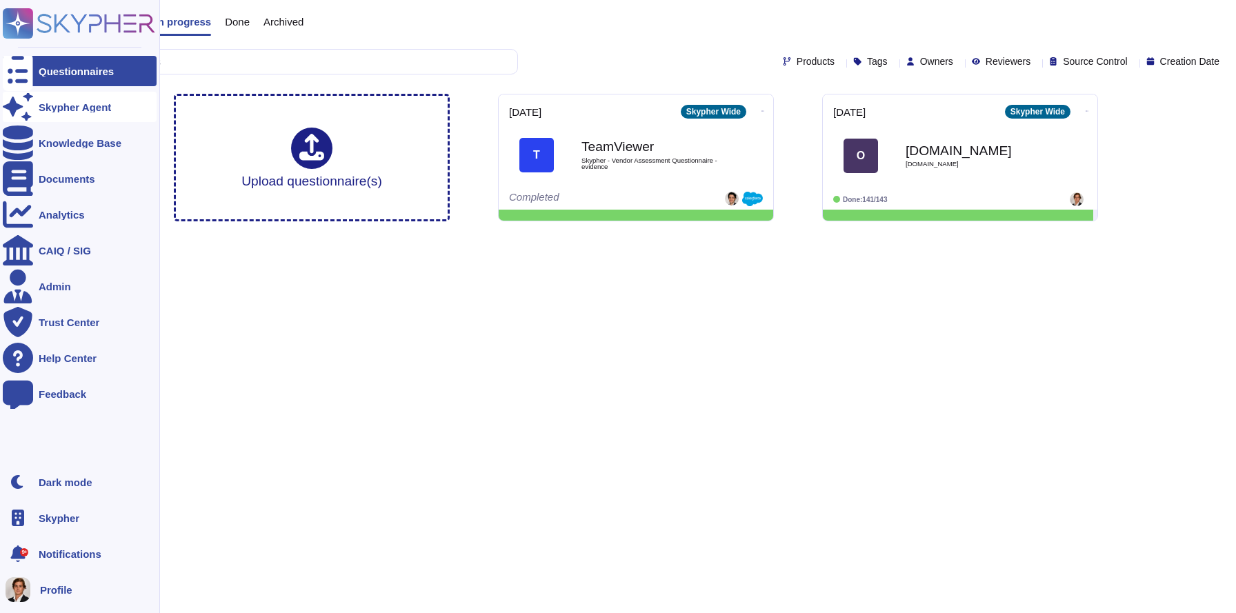
click at [35, 104] on div "Skypher Agent" at bounding box center [80, 107] width 154 height 30
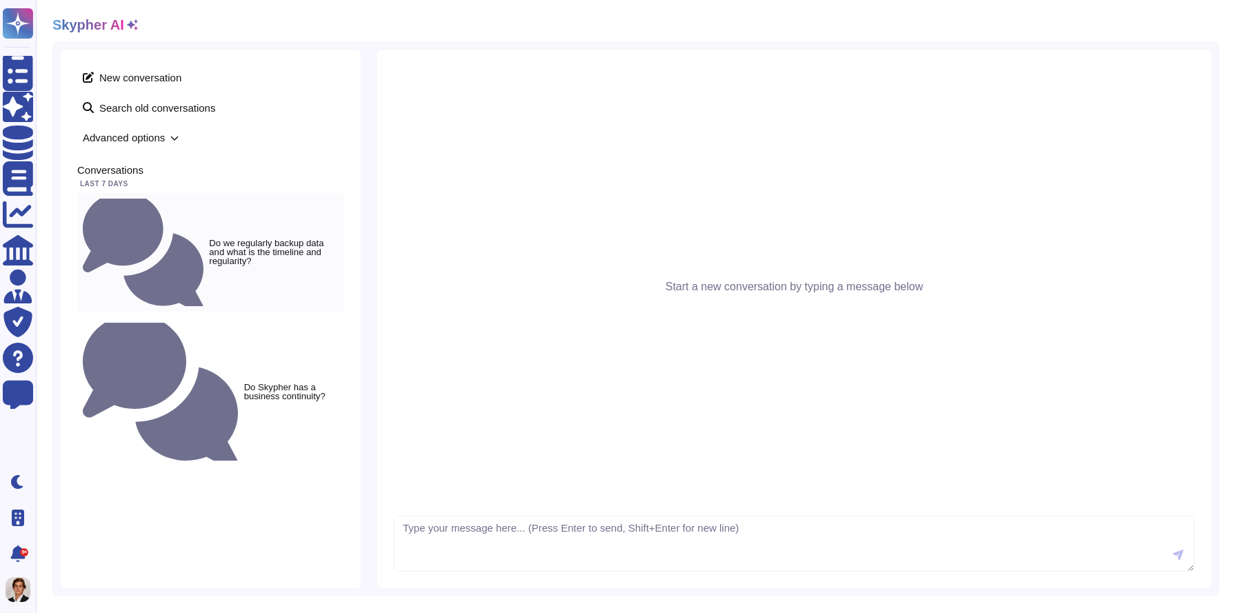
click at [170, 218] on div "Do we regularly backup data and what is the timeline and regularity?" at bounding box center [210, 252] width 267 height 119
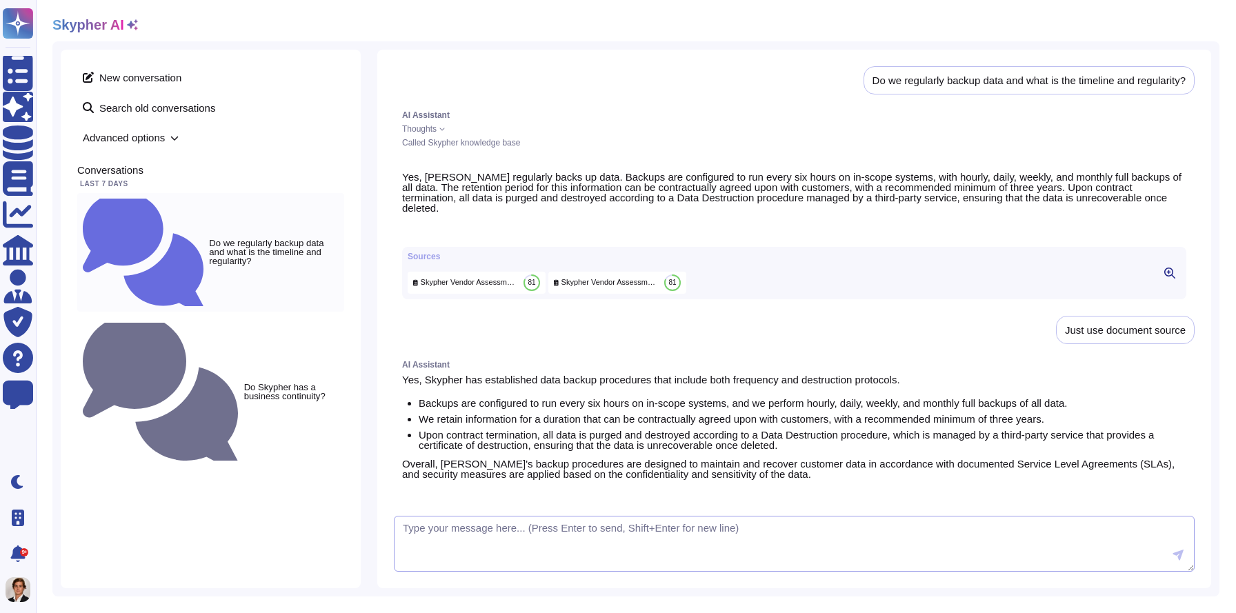
scroll to position [33, 0]
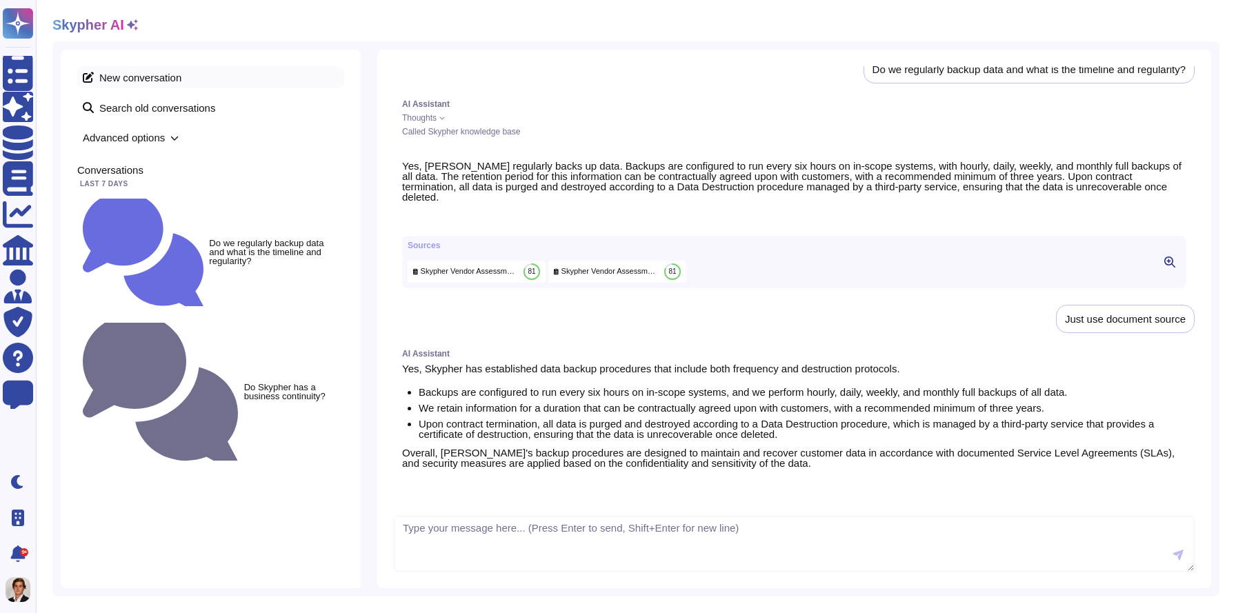
click at [118, 74] on span "New conversation" at bounding box center [210, 77] width 267 height 22
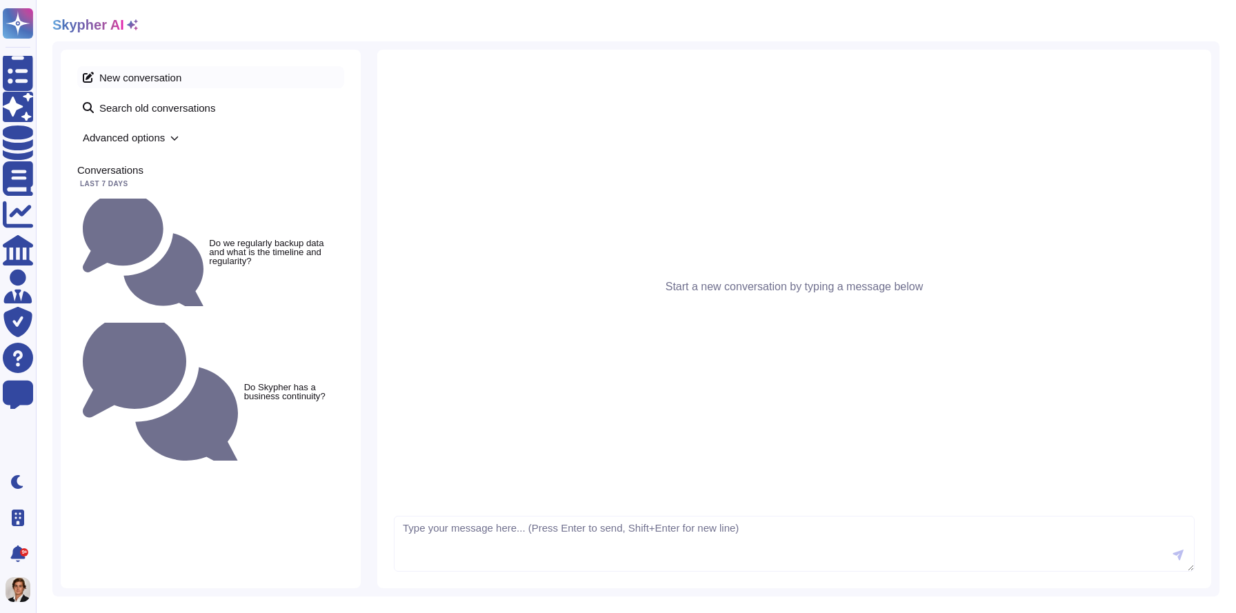
scroll to position [0, 0]
click at [411, 550] on textarea at bounding box center [794, 544] width 800 height 57
type textarea "Do we have an incident response policy and is it tested annualy?"
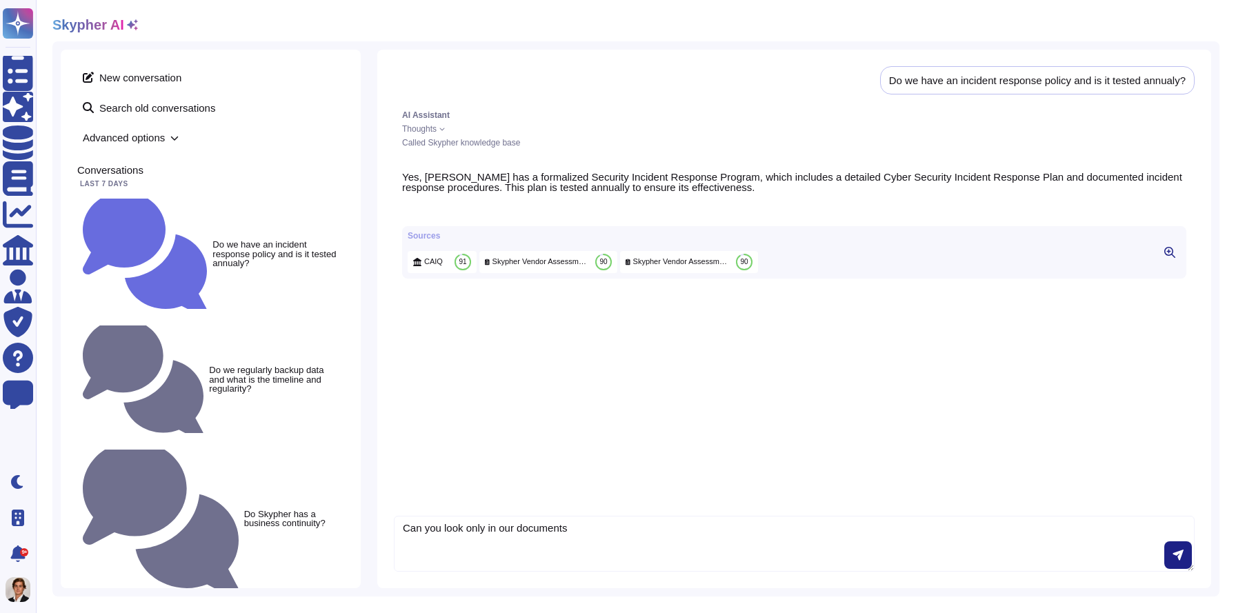
type textarea "Can you look only in our documents"
click at [1167, 258] on icon at bounding box center [1169, 252] width 11 height 11
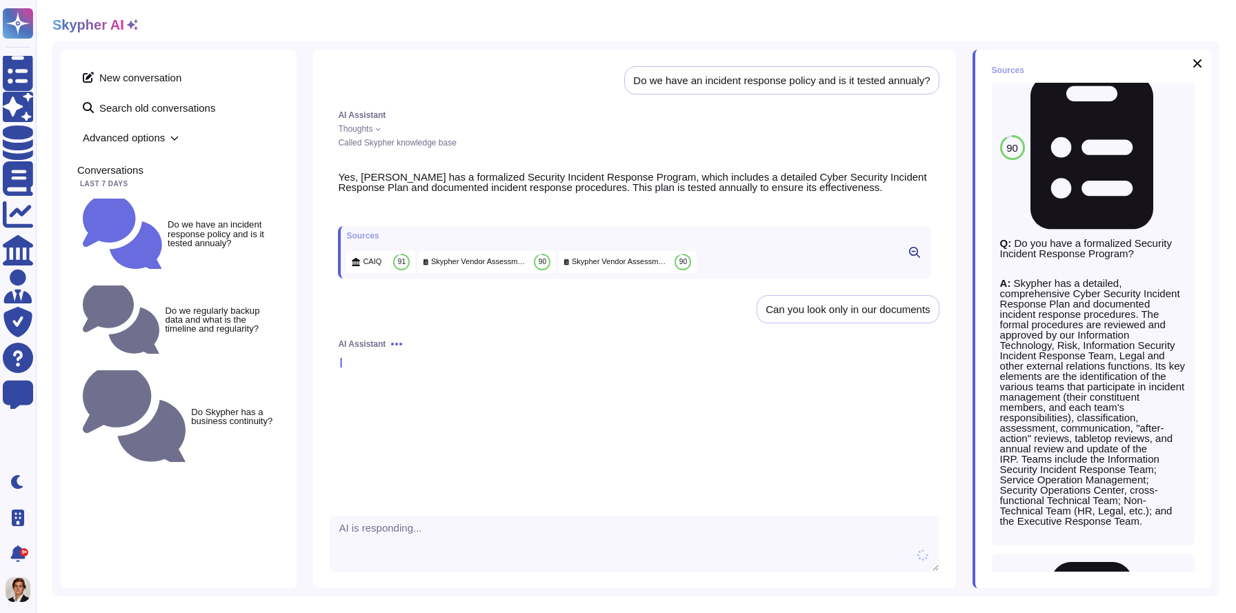
scroll to position [274, 0]
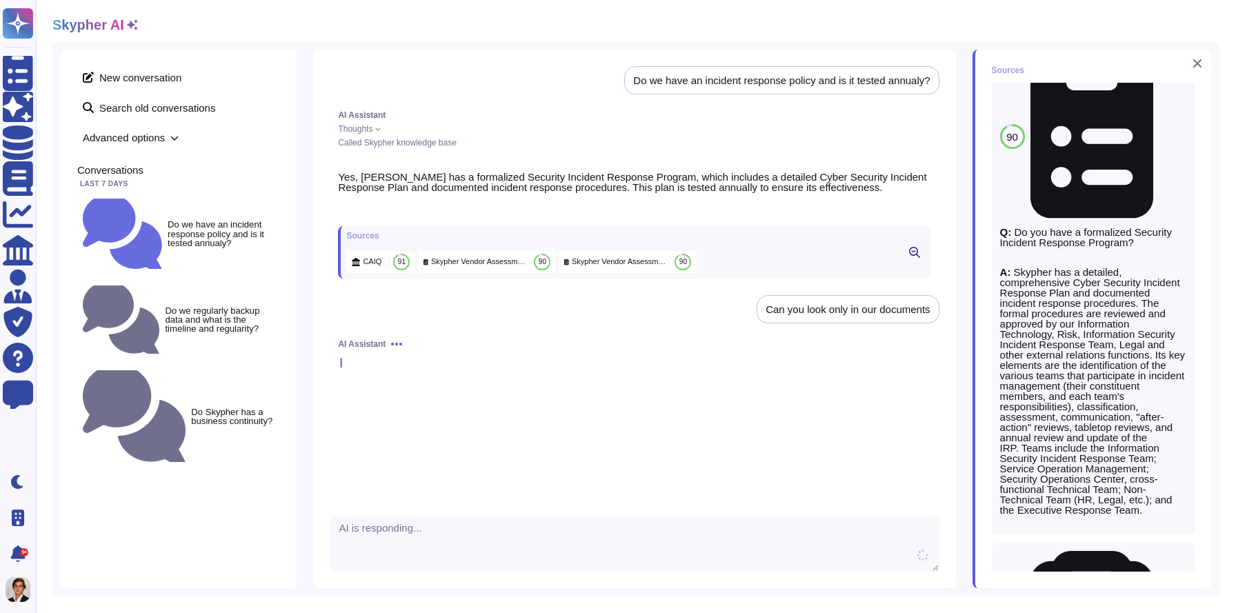
click at [1194, 66] on icon at bounding box center [1197, 63] width 8 height 8
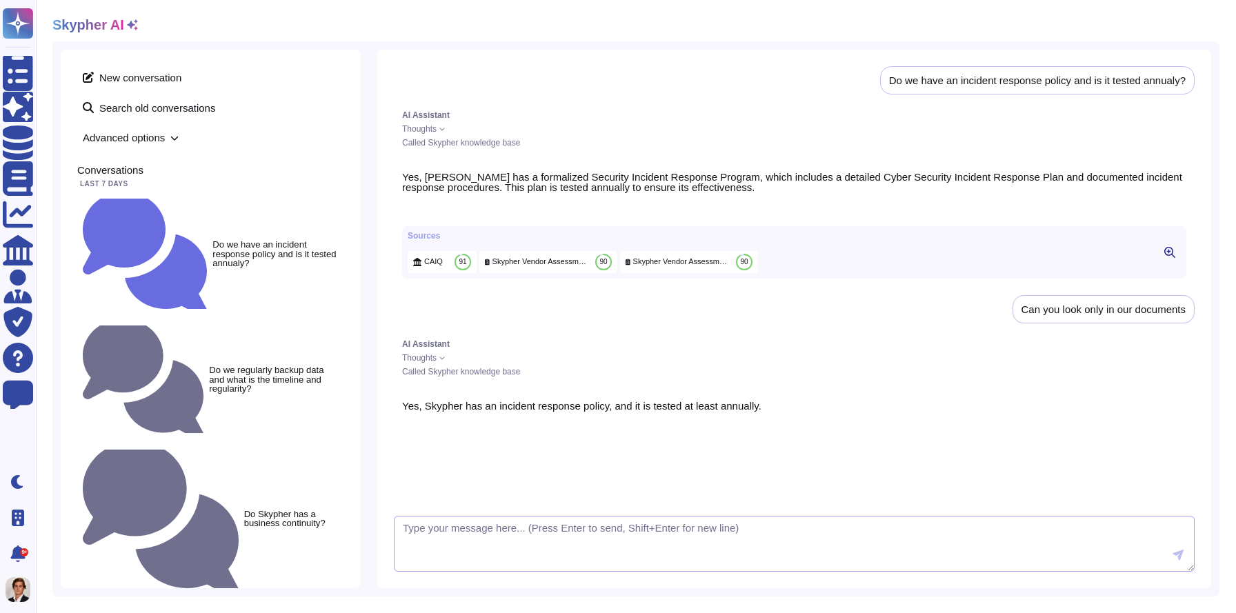
scroll to position [0, 0]
drag, startPoint x: 1016, startPoint y: 322, endPoint x: 1189, endPoint y: 320, distance: 173.8
click at [1189, 320] on div "Can you look only in our documents" at bounding box center [1103, 309] width 182 height 28
click at [518, 408] on div "Yes, Skypher has an incident response policy, and it is tested at least annuall…" at bounding box center [794, 417] width 800 height 50
drag, startPoint x: 834, startPoint y: 409, endPoint x: 370, endPoint y: 394, distance: 464.9
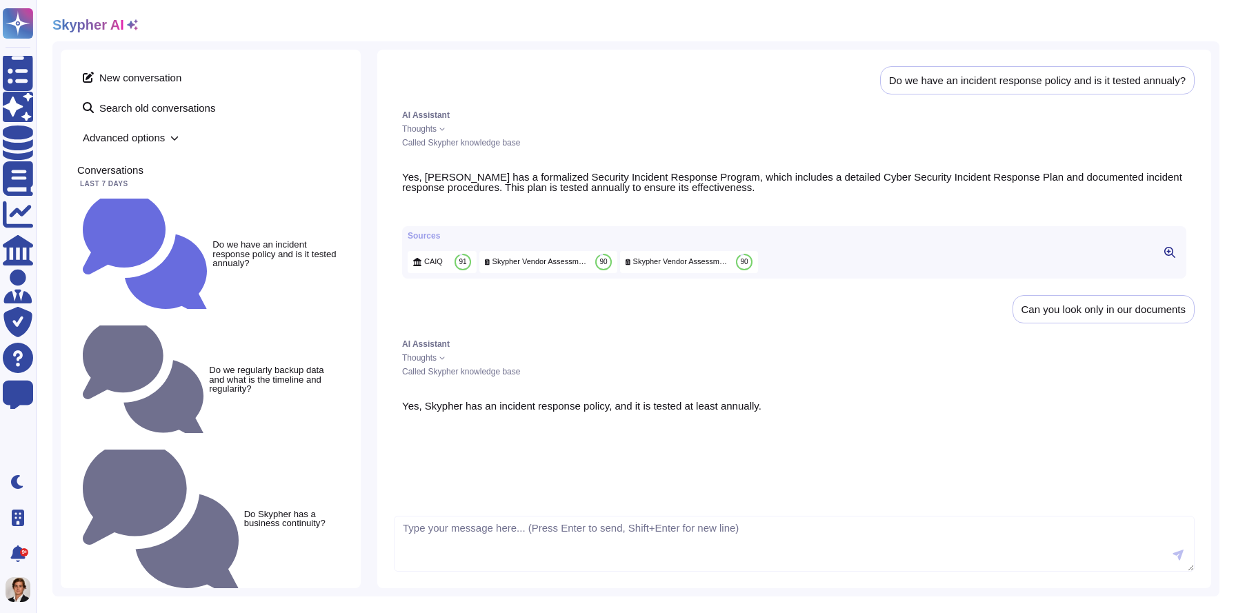
click at [370, 394] on div "New conversation Search old conversations Advanced options Conversations Last 7…" at bounding box center [635, 318] width 1167 height 555
click at [425, 534] on textarea at bounding box center [794, 544] width 800 height 57
type textarea "which sources did you use?"
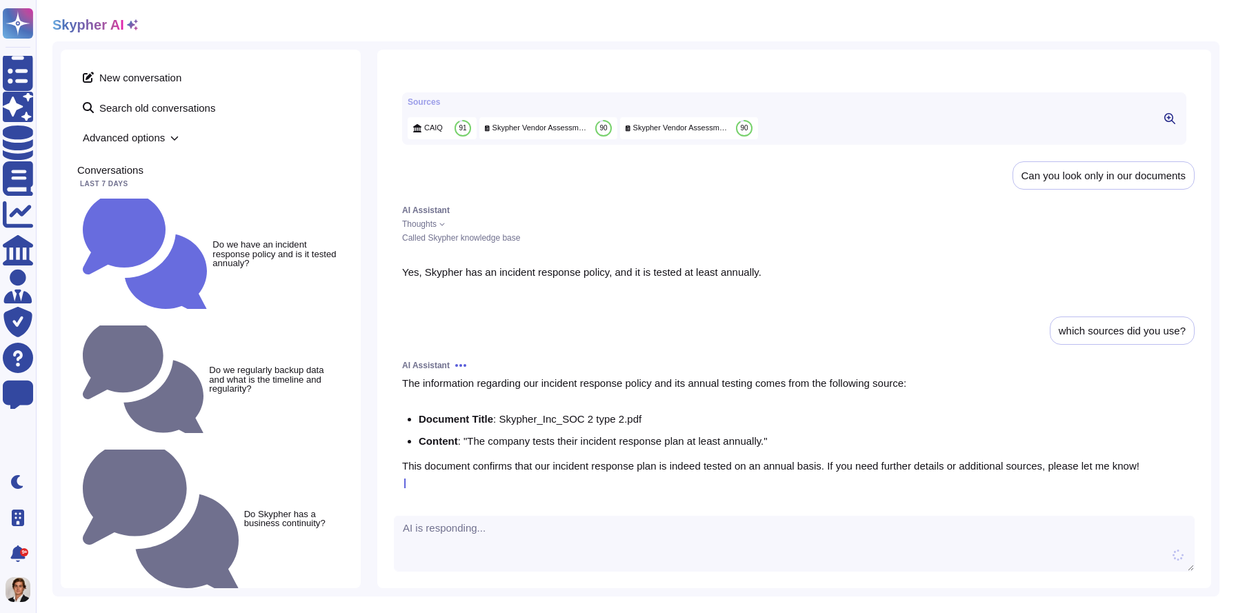
scroll to position [142, 0]
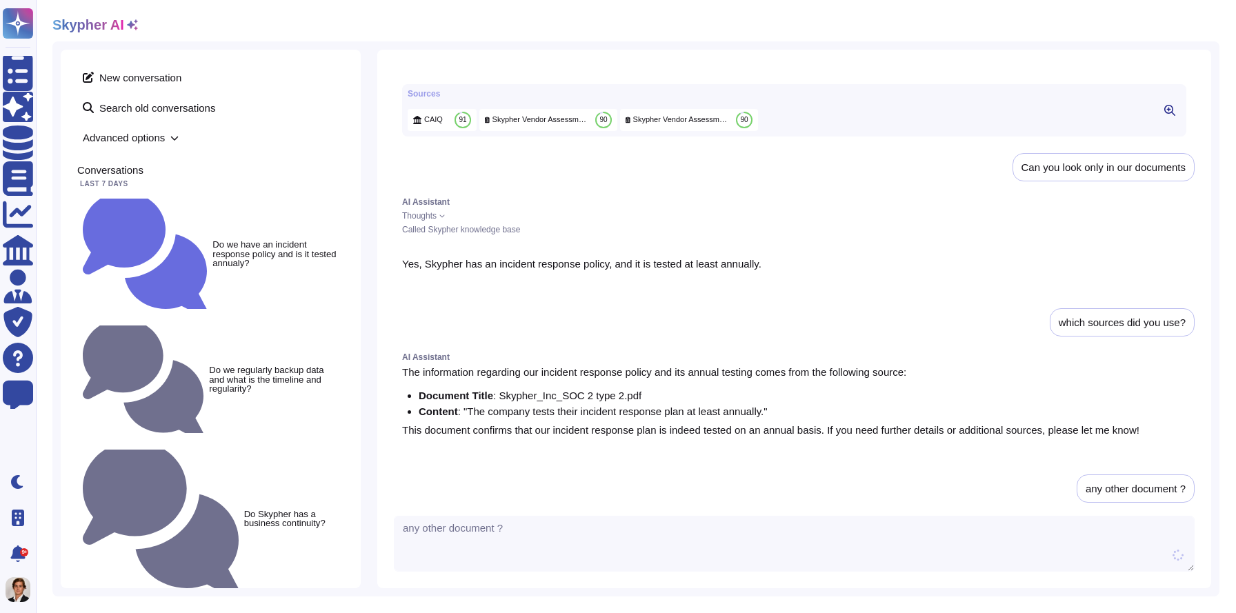
type textarea "any other document ?"
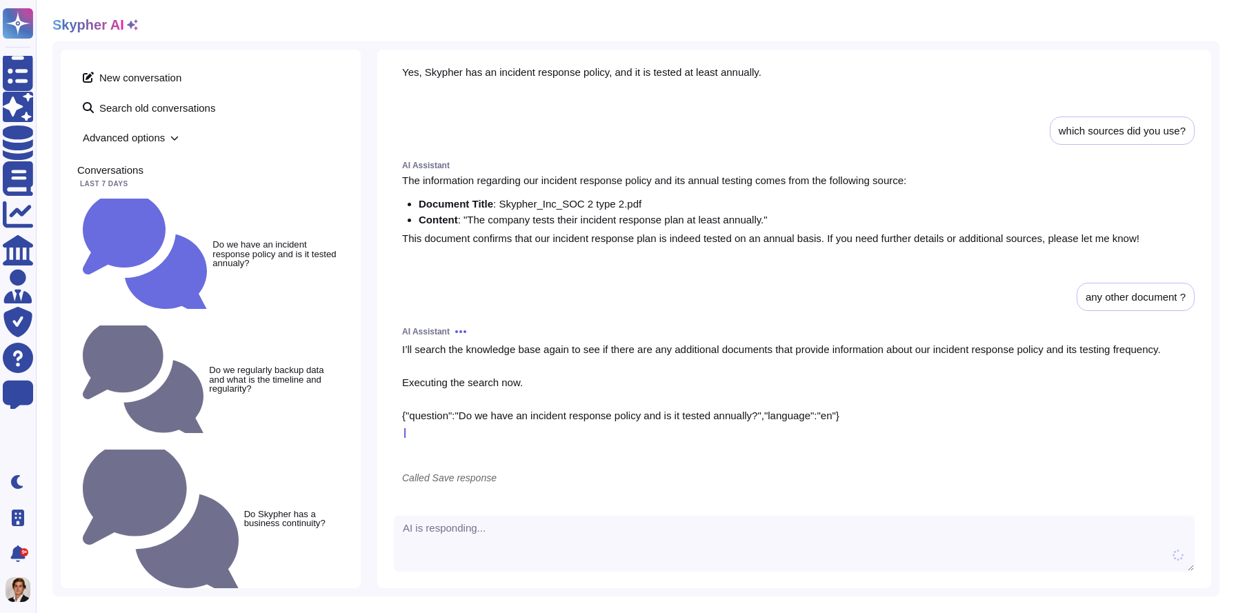
scroll to position [319, 0]
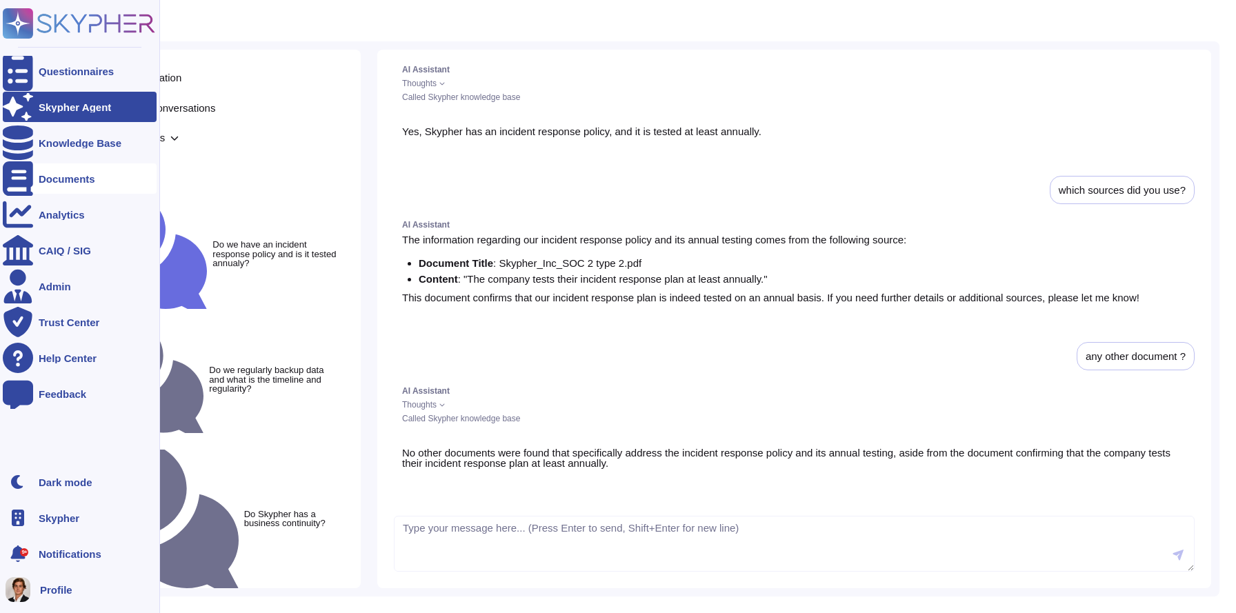
click at [32, 170] on div at bounding box center [18, 178] width 30 height 30
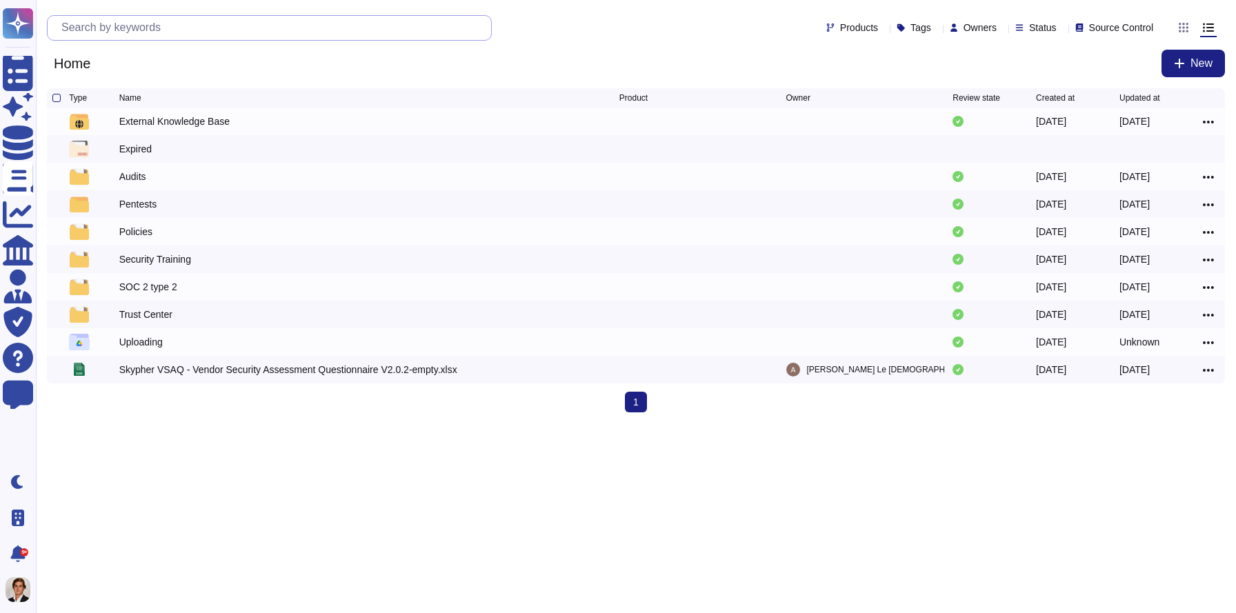
click at [290, 31] on input "text" at bounding box center [272, 28] width 436 height 24
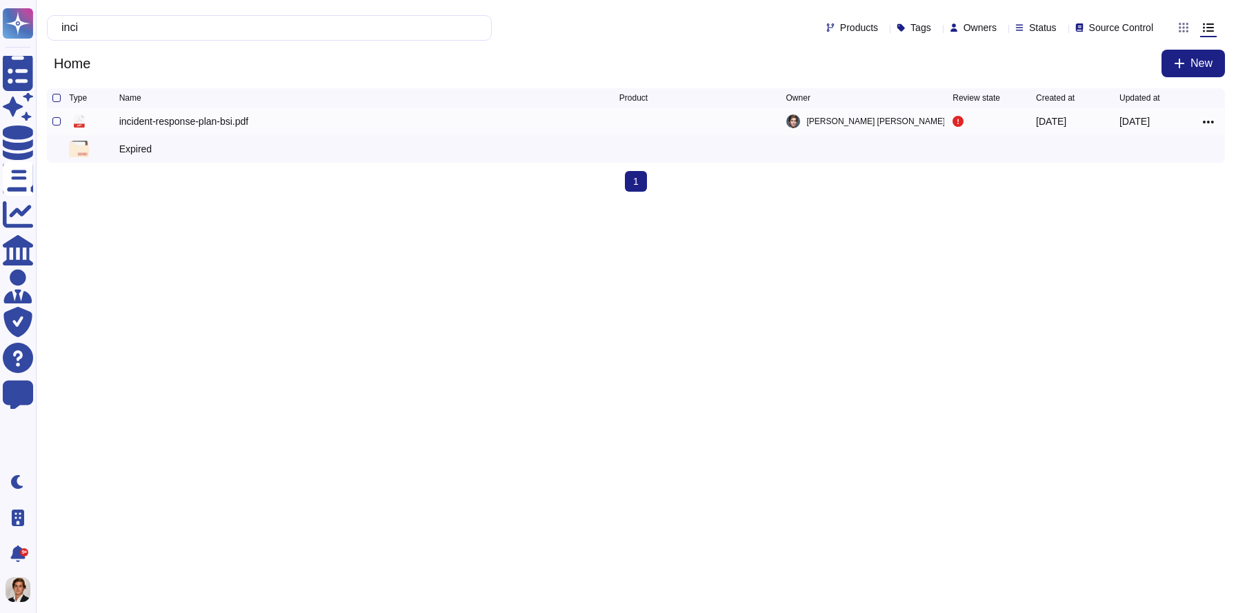
click at [194, 128] on div "incident-response-plan-bsi.pdf" at bounding box center [184, 121] width 130 height 14
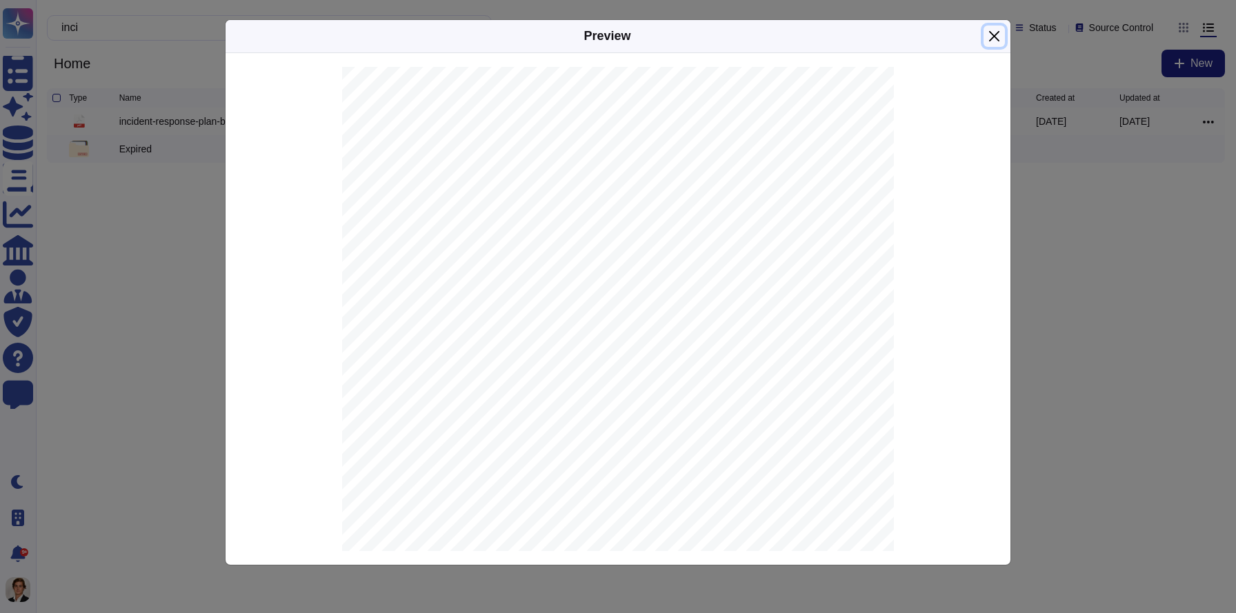
click at [991, 40] on button "Close" at bounding box center [993, 36] width 21 height 21
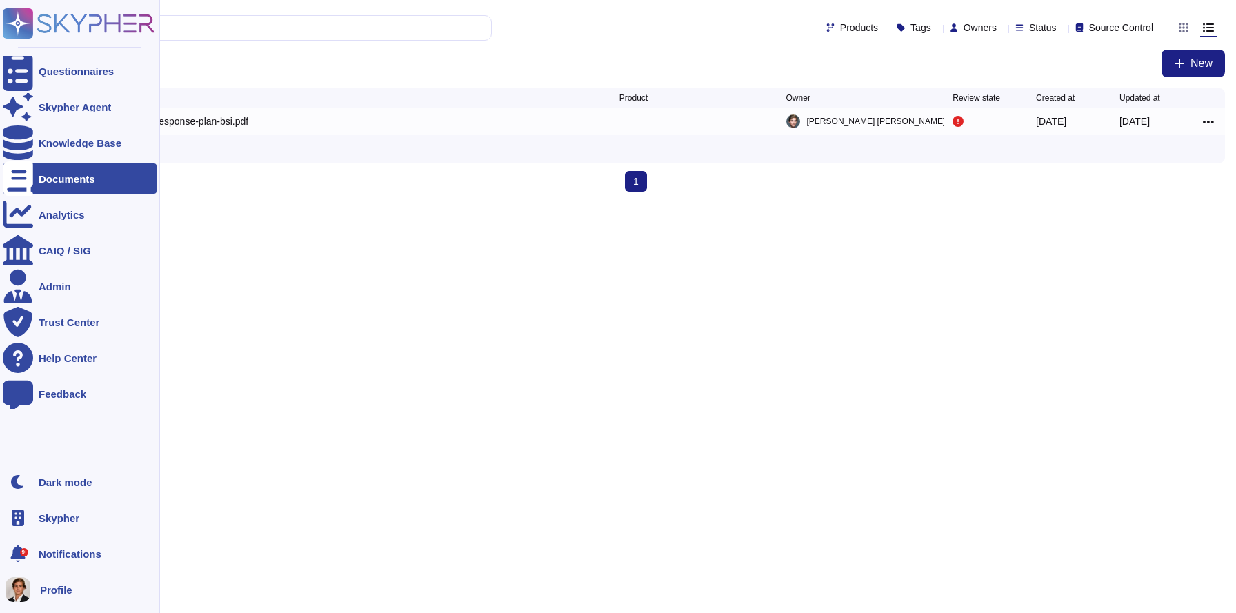
click at [12, 180] on icon at bounding box center [18, 178] width 30 height 34
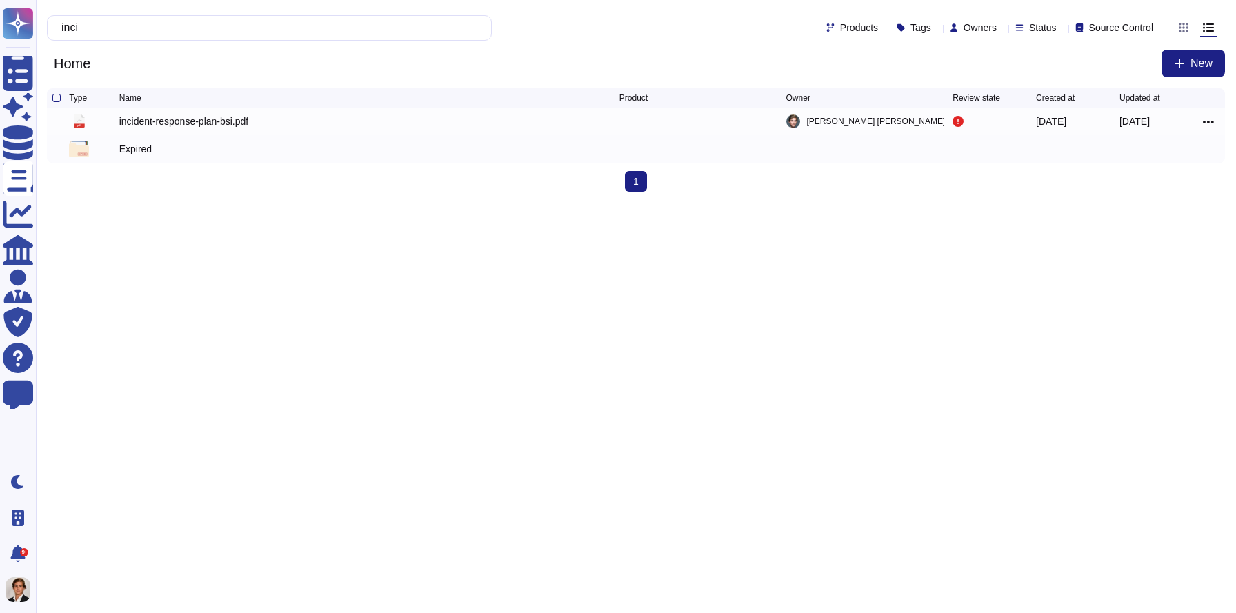
click at [249, 157] on div "Expired" at bounding box center [369, 149] width 500 height 17
click at [121, 32] on input "inci" at bounding box center [265, 28] width 423 height 24
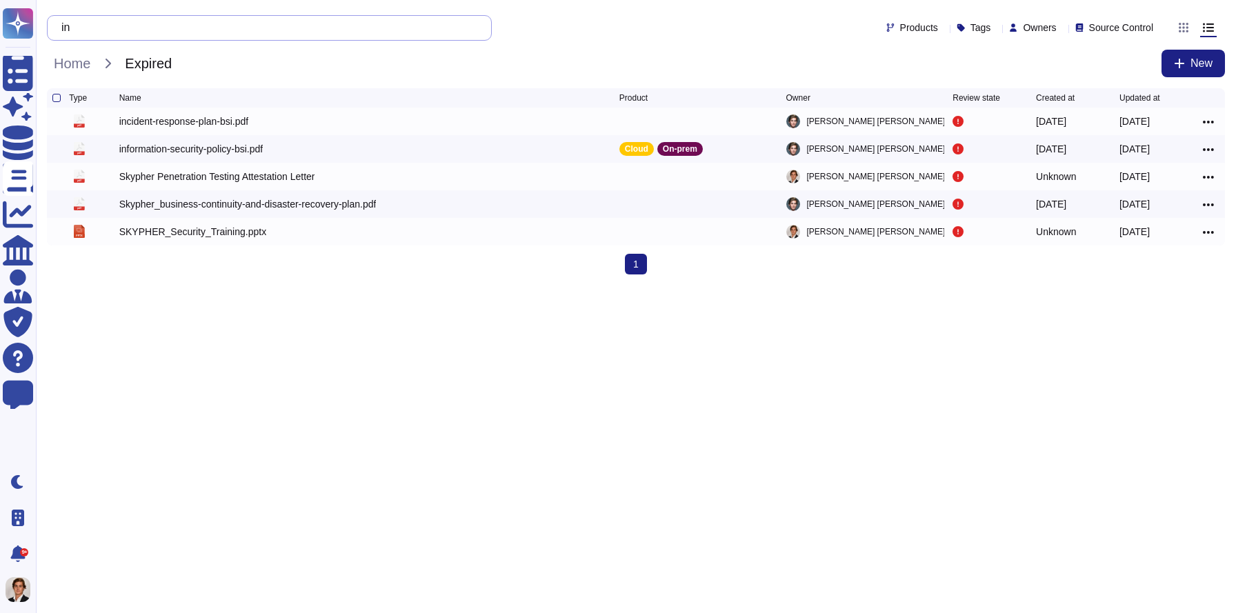
type input "i"
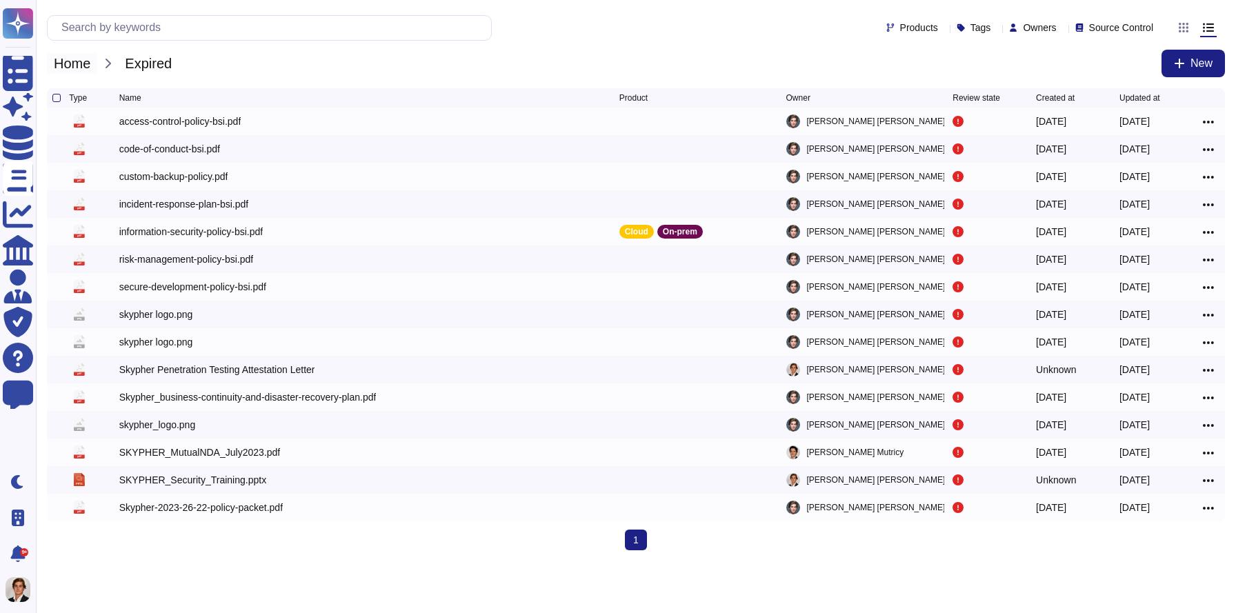
click at [68, 61] on span "Home" at bounding box center [72, 63] width 50 height 21
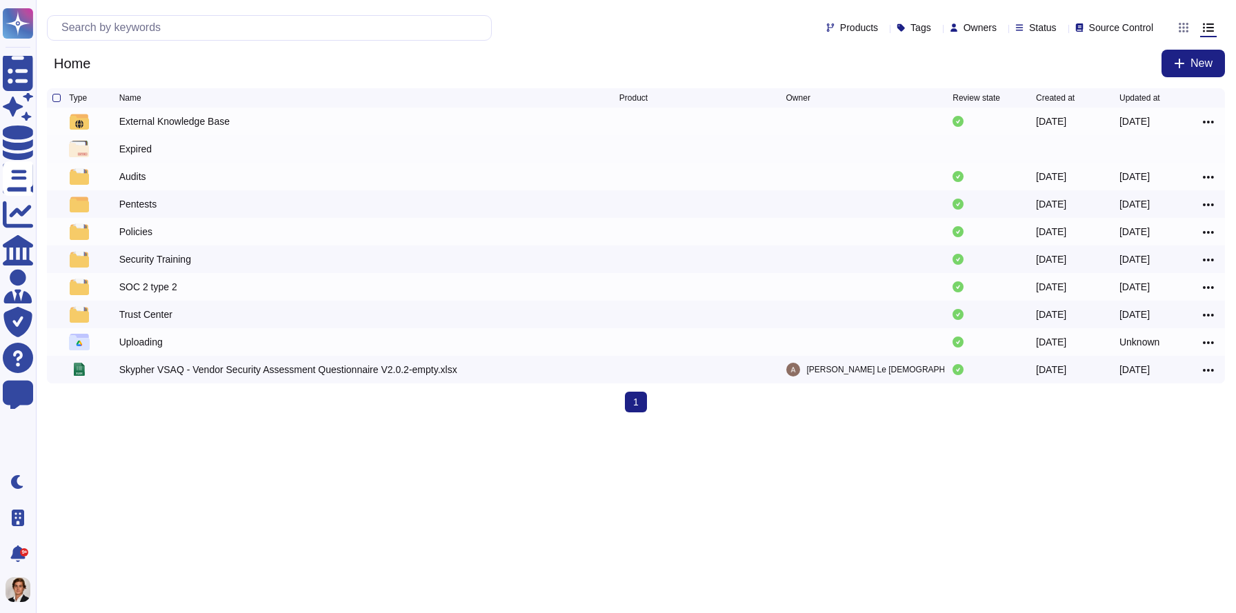
click at [140, 154] on div "Expired" at bounding box center [135, 149] width 32 height 14
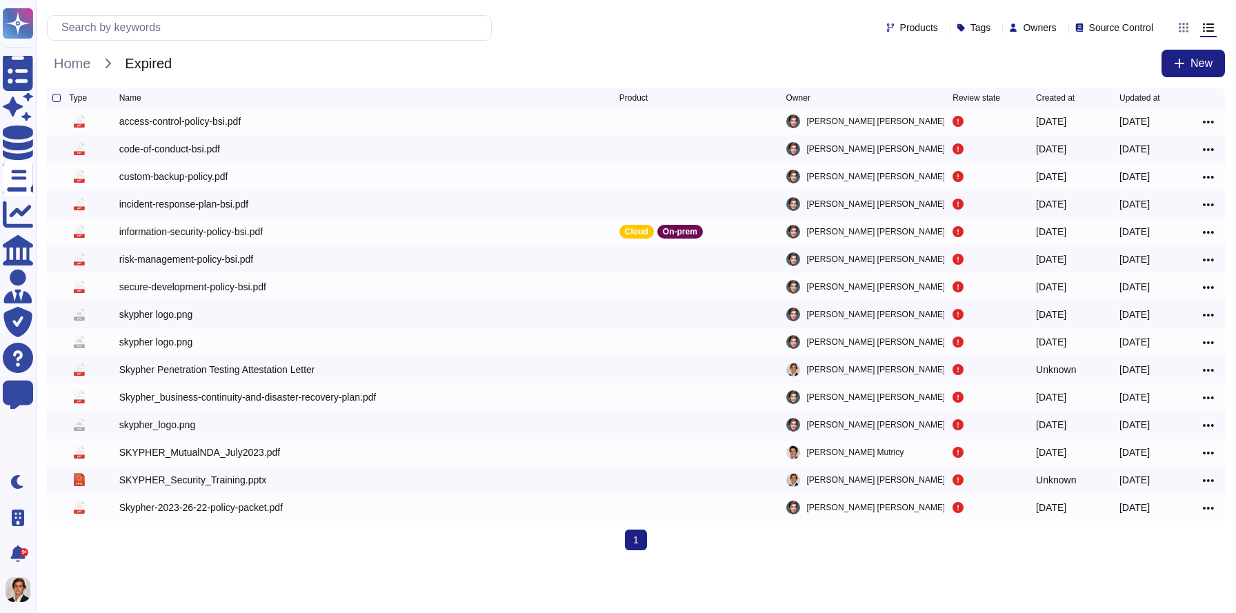
click at [51, 95] on div "Type Name Product Owner Review state Created at Updated at" at bounding box center [636, 97] width 1178 height 19
click at [56, 98] on div at bounding box center [56, 98] width 8 height 8
click at [0, 0] on input "checkbox" at bounding box center [0, 0] width 0 height 0
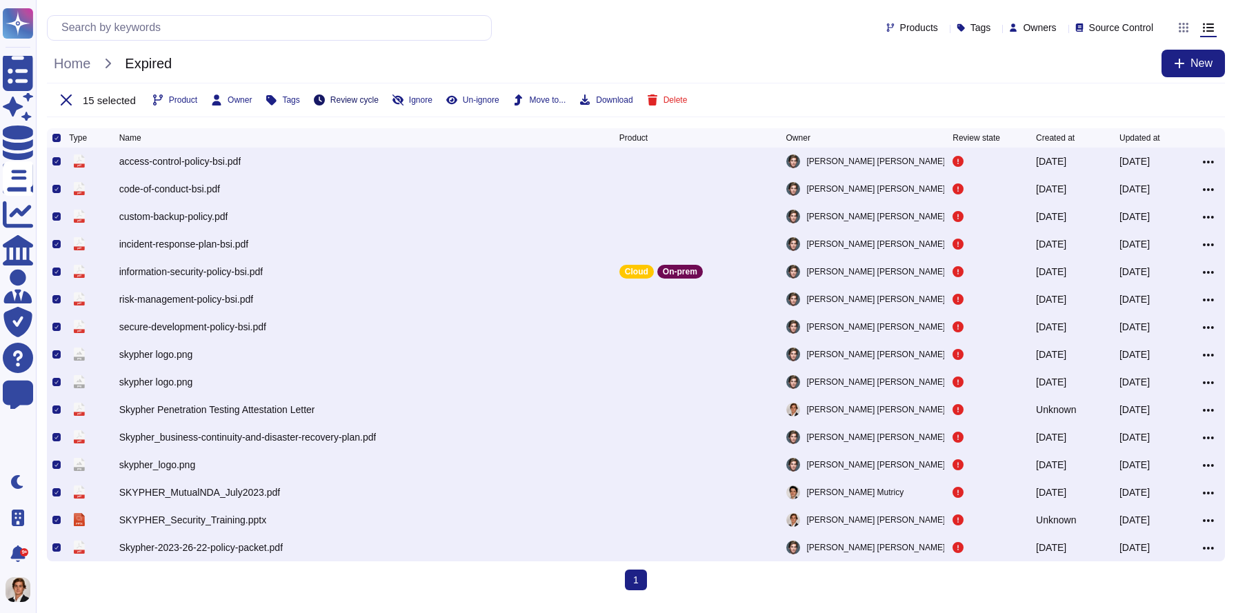
click at [364, 99] on span "Review cycle" at bounding box center [354, 100] width 48 height 8
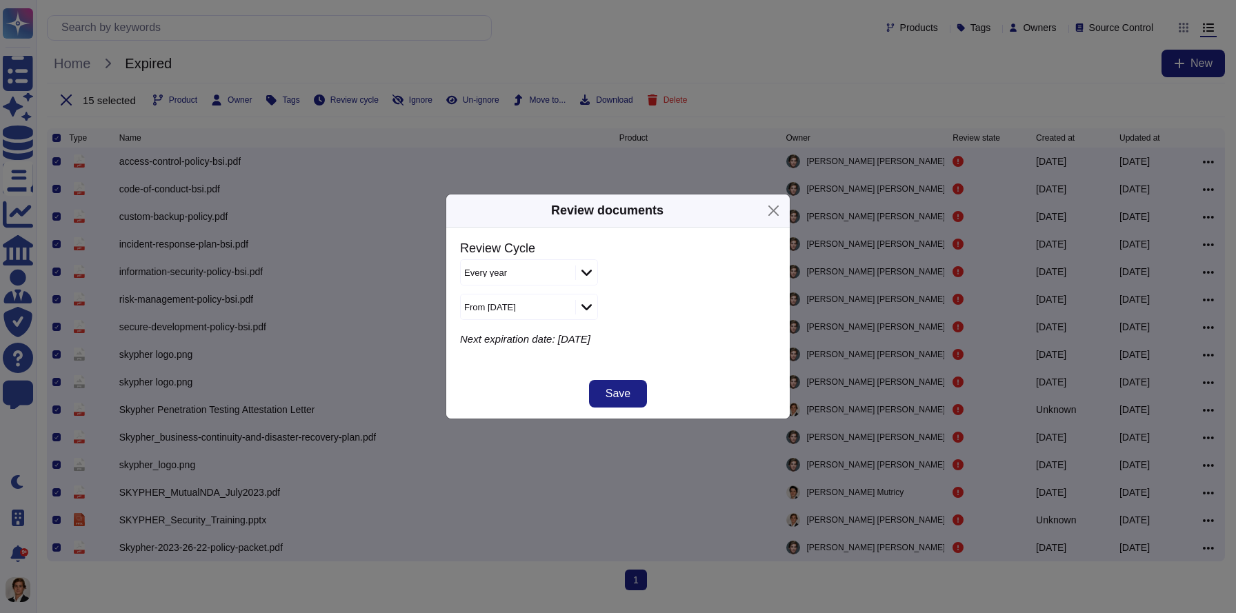
click at [553, 279] on div "Every year" at bounding box center [516, 272] width 111 height 25
click at [623, 268] on div "Every year" at bounding box center [618, 272] width 316 height 26
click at [576, 304] on div at bounding box center [586, 307] width 22 height 15
click at [520, 396] on div "From today" at bounding box center [528, 382] width 123 height 31
click at [628, 396] on span "Save" at bounding box center [617, 393] width 25 height 11
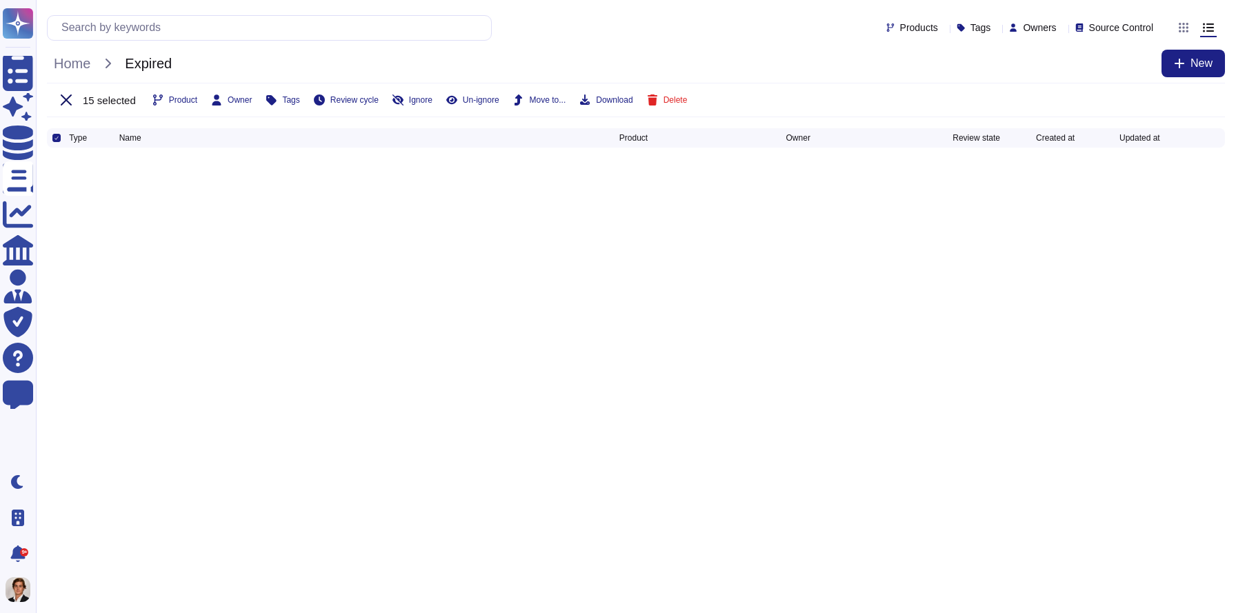
click at [61, 97] on icon at bounding box center [66, 99] width 11 height 11
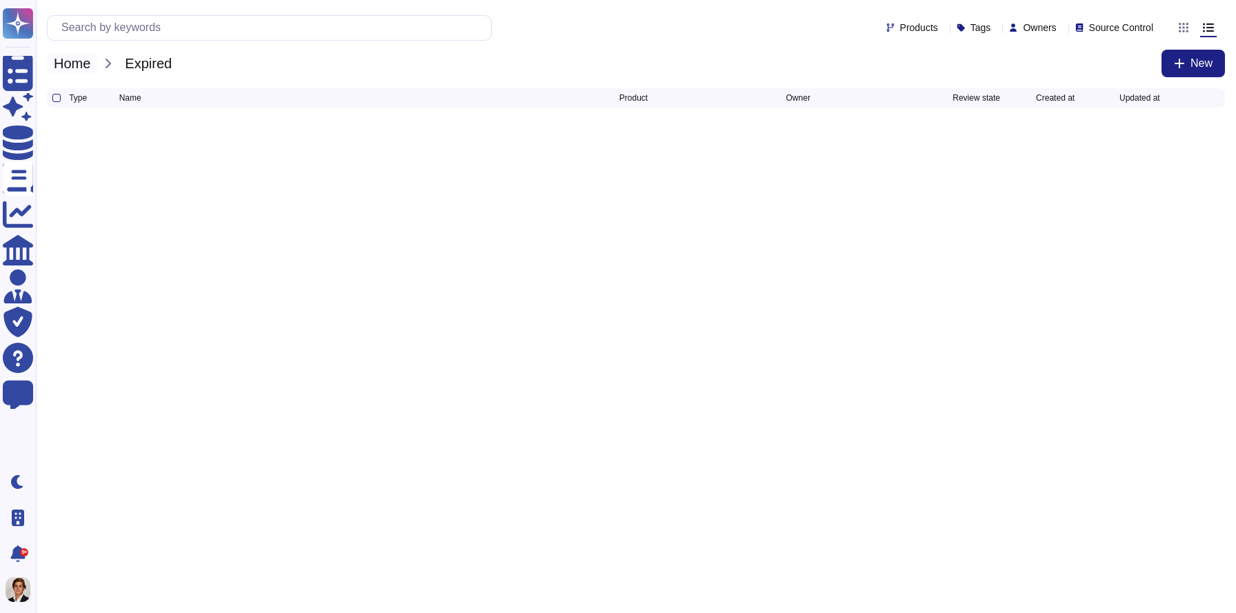
click at [64, 68] on span "Home" at bounding box center [72, 63] width 50 height 21
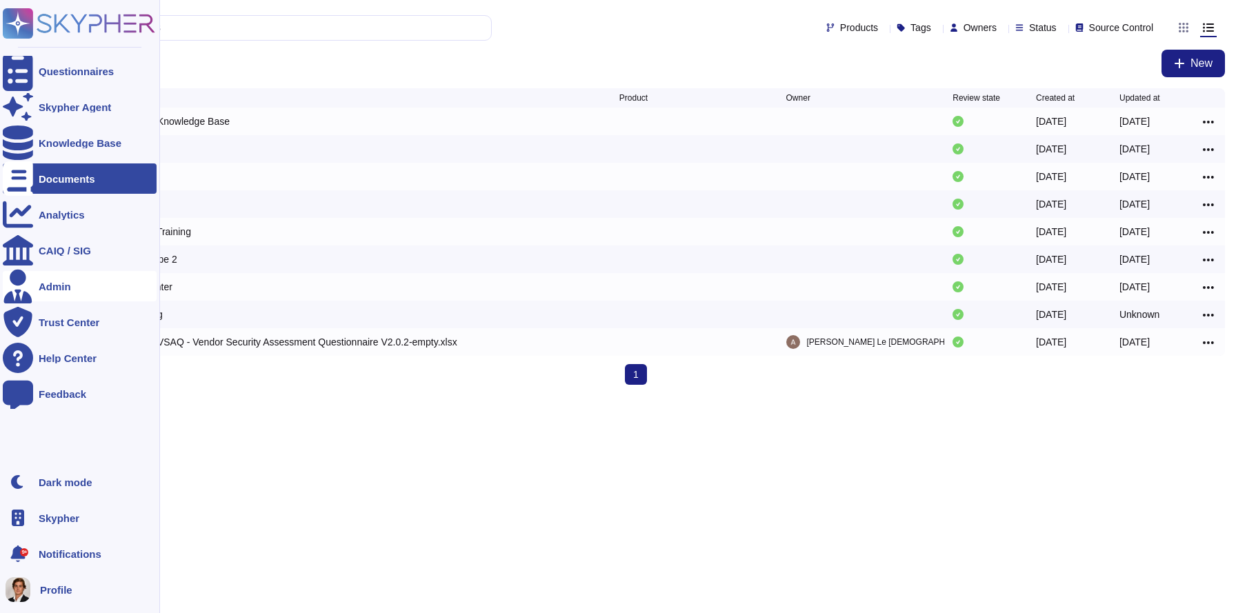
click at [41, 283] on div "Admin" at bounding box center [55, 286] width 32 height 10
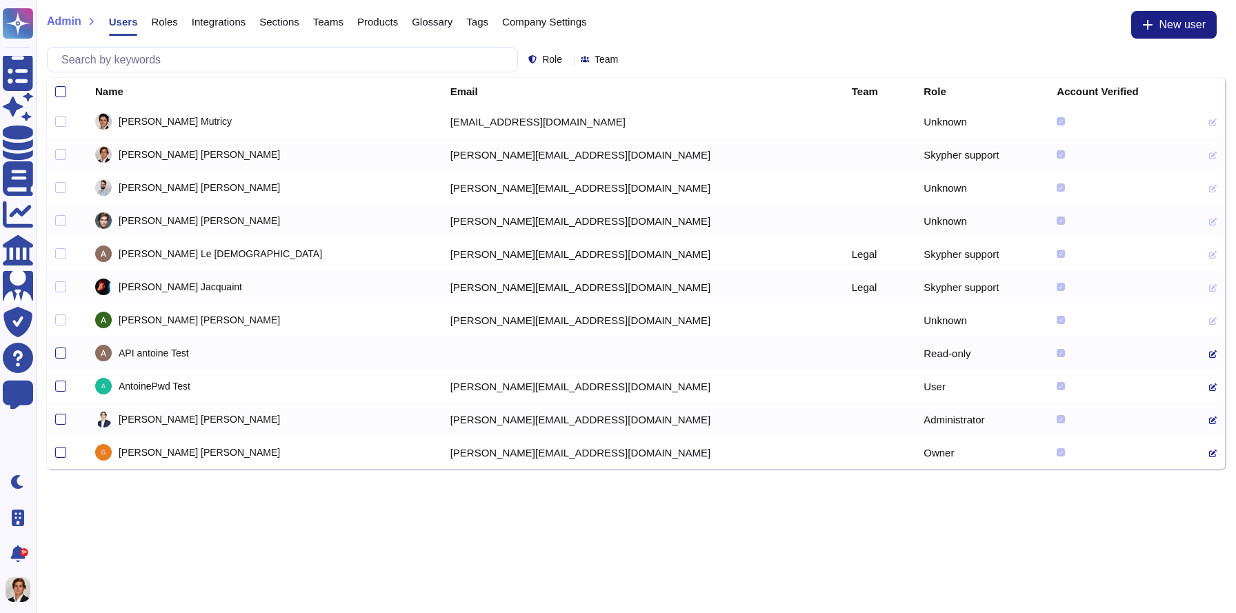
click at [575, 28] on div "Company Settings" at bounding box center [537, 25] width 99 height 28
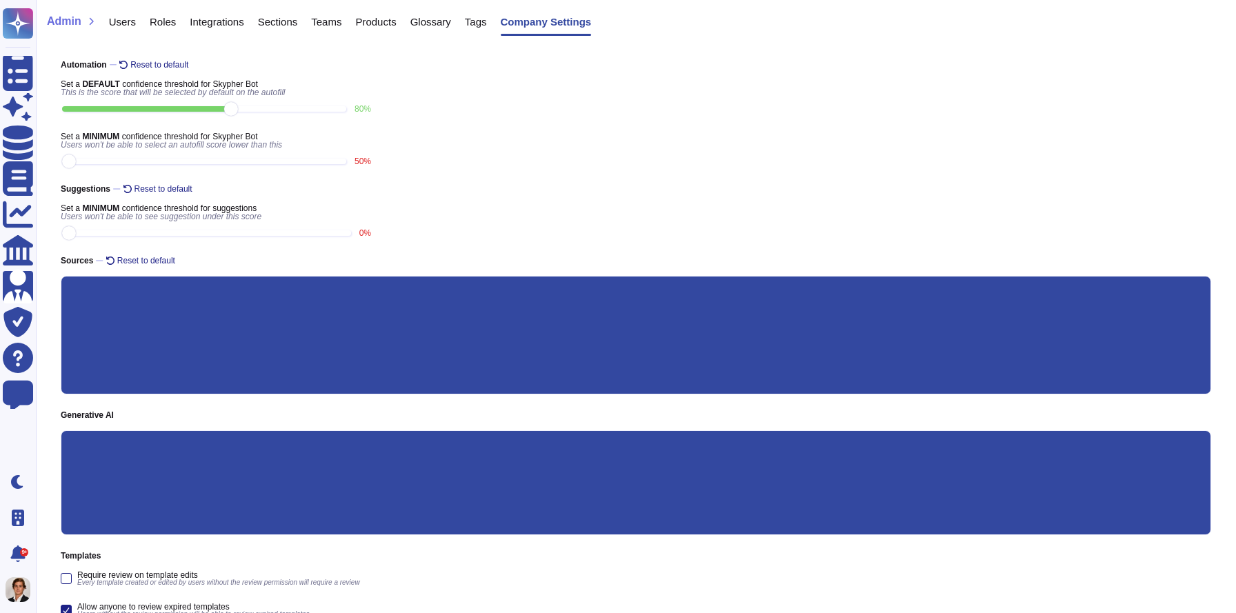
click at [163, 19] on span "Roles" at bounding box center [163, 22] width 26 height 10
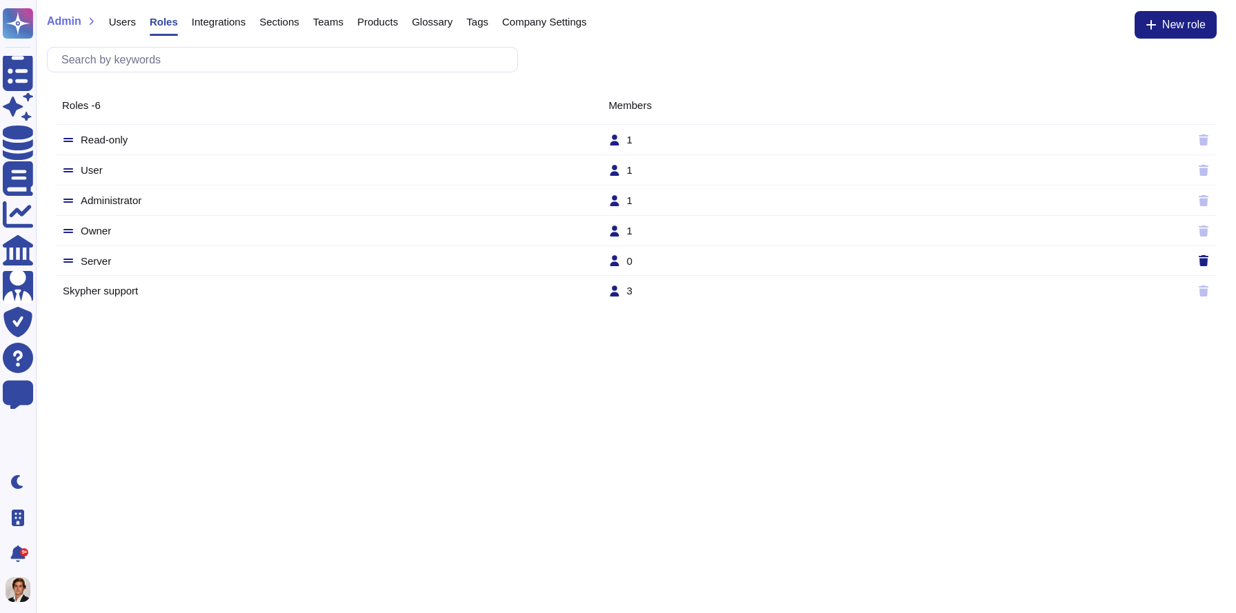
click at [101, 258] on td "Server" at bounding box center [335, 260] width 546 height 12
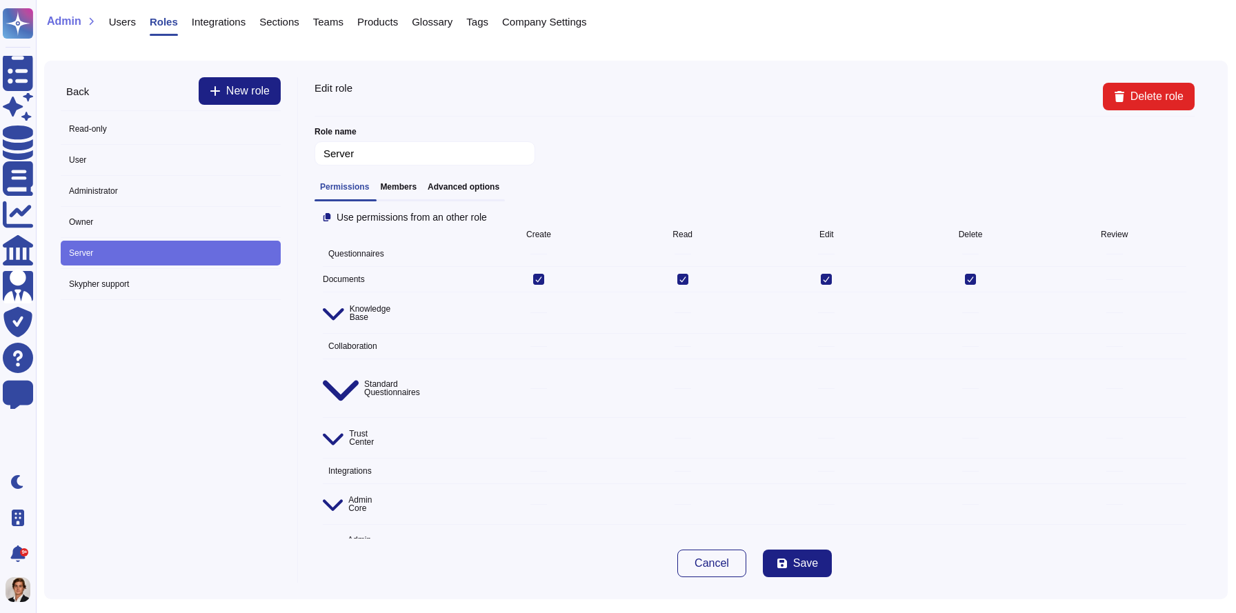
click at [470, 196] on div "Permissions Members Advanced options" at bounding box center [409, 191] width 190 height 19
click at [474, 184] on h3 "Advanced options" at bounding box center [463, 187] width 72 height 10
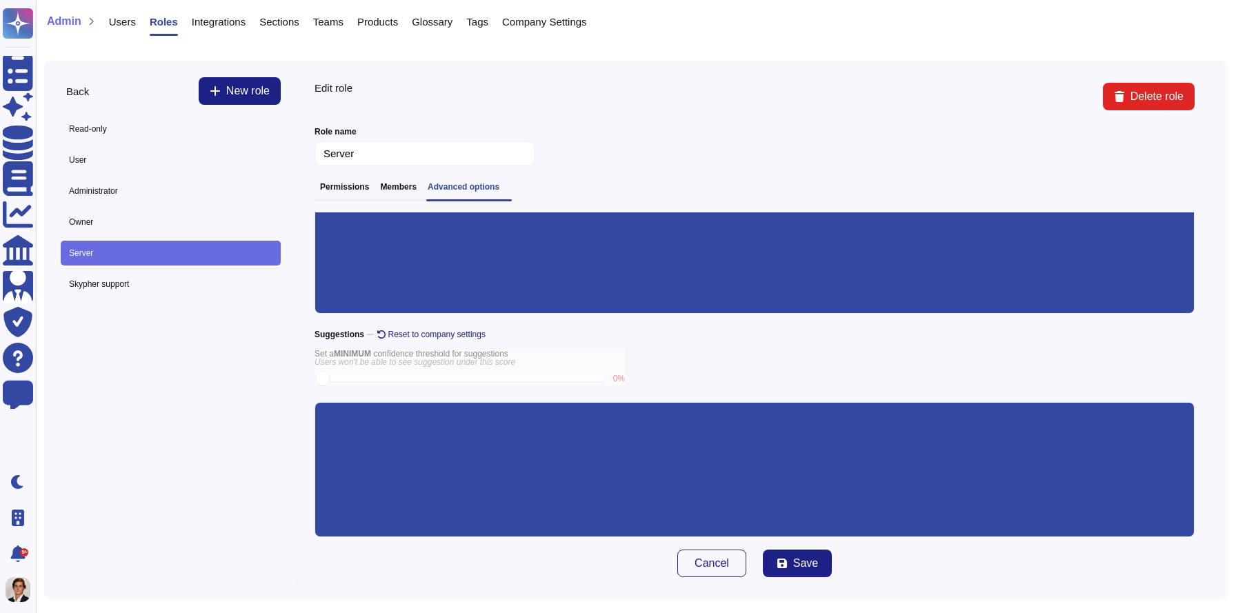
scroll to position [229, 0]
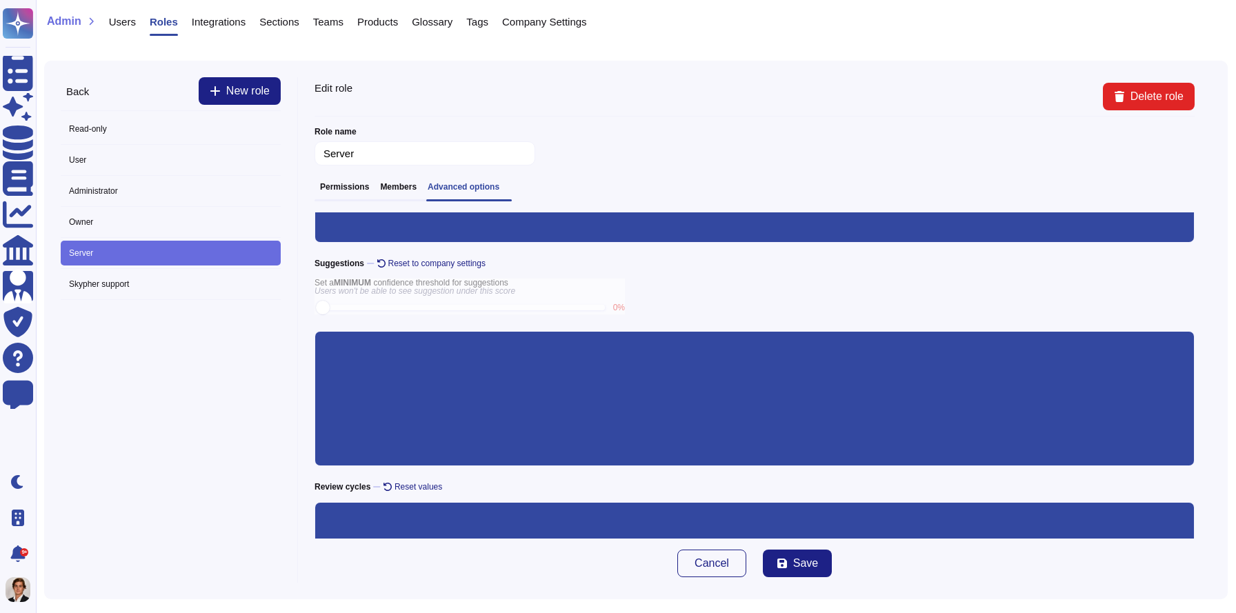
scroll to position [279, 0]
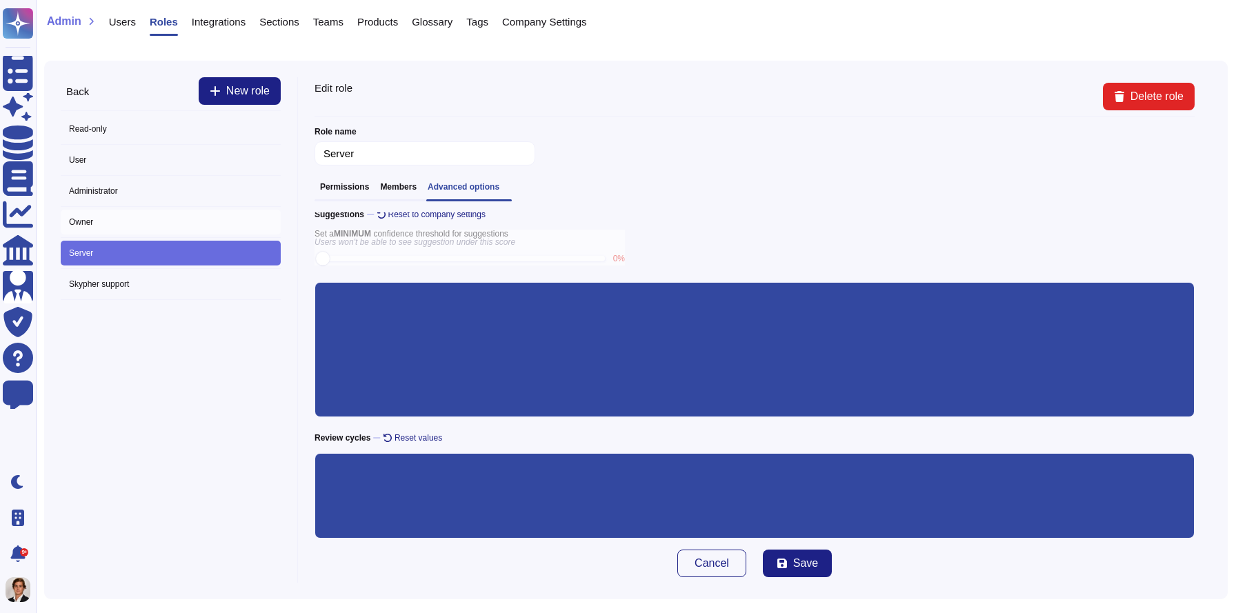
click at [85, 228] on span "Owner" at bounding box center [171, 222] width 220 height 25
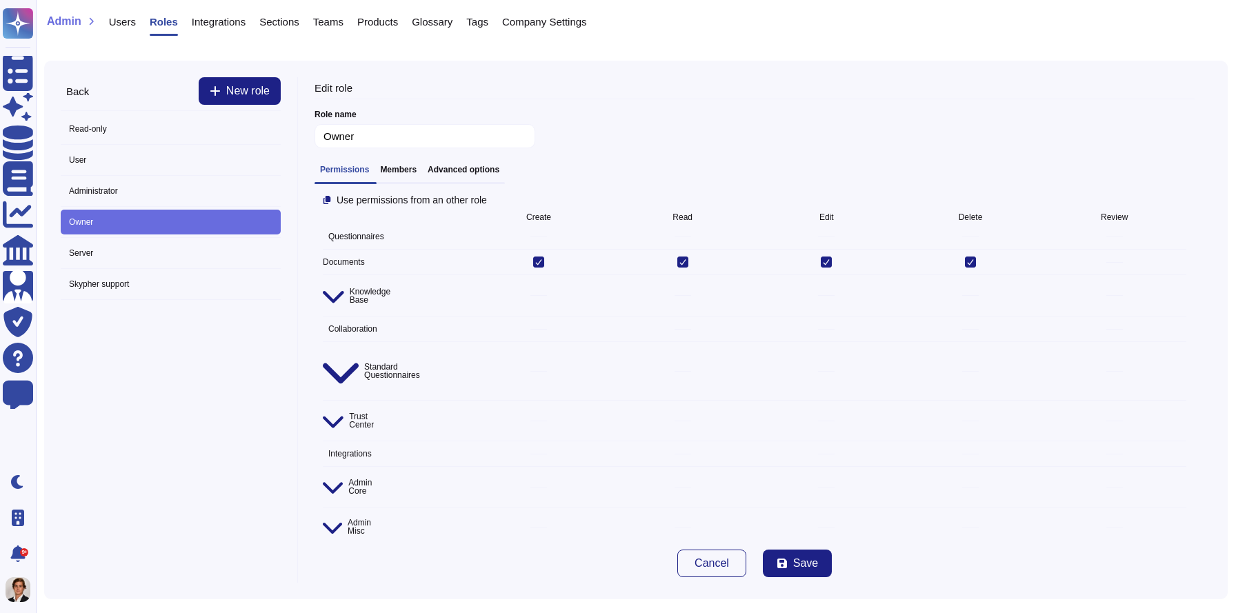
click at [368, 516] on span "Admin Misc" at bounding box center [347, 527] width 48 height 22
click at [476, 176] on div "Permissions Members Advanced options" at bounding box center [409, 174] width 190 height 19
click at [479, 171] on h3 "Advanced options" at bounding box center [463, 170] width 72 height 10
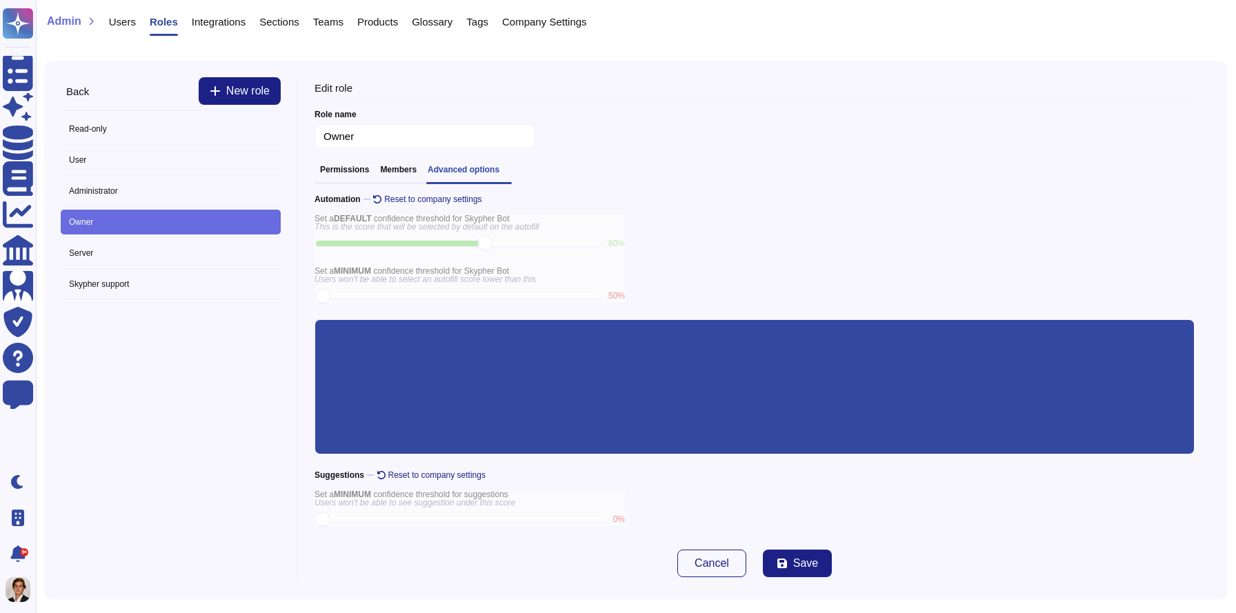
scroll to position [212, 0]
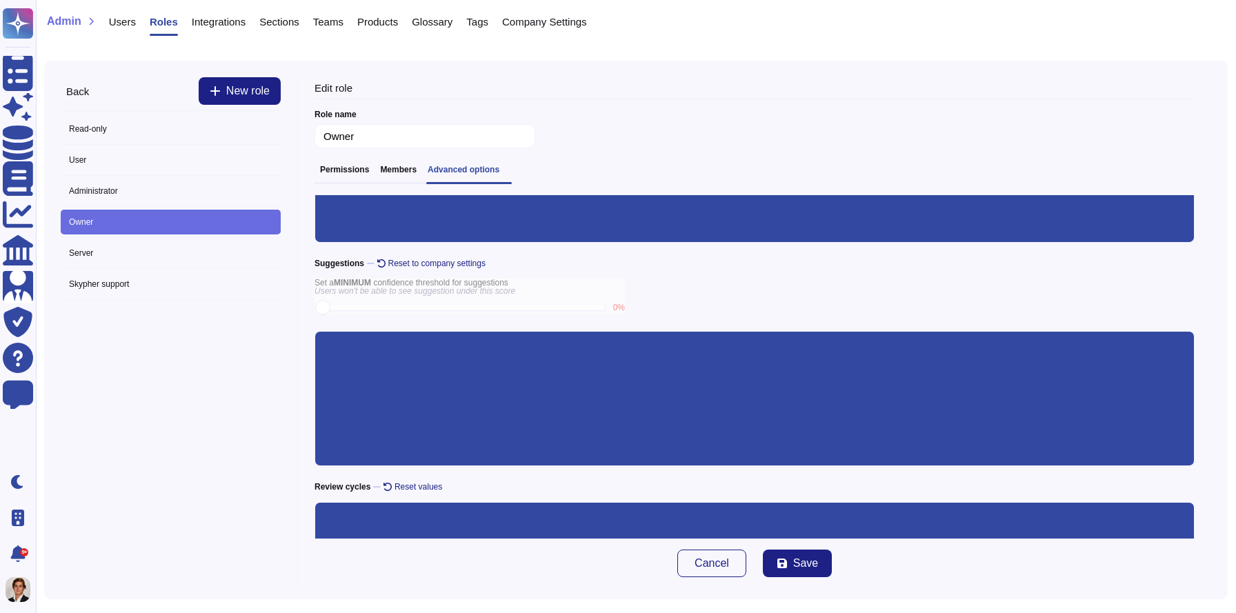
scroll to position [261, 0]
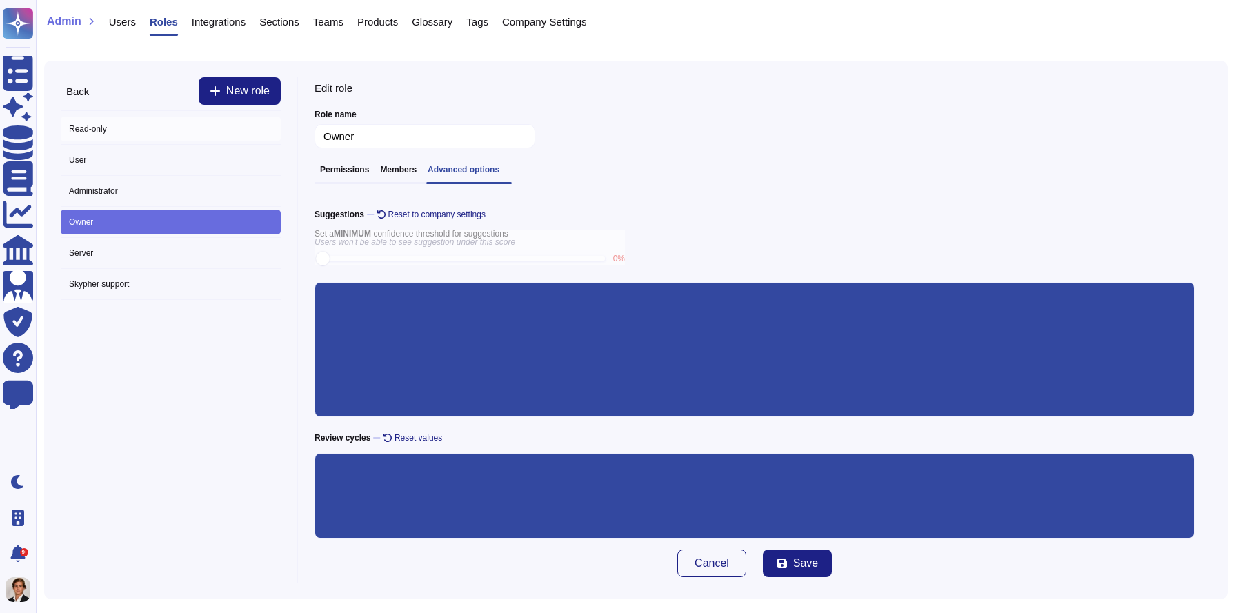
click at [161, 118] on span "Read-only" at bounding box center [171, 129] width 220 height 25
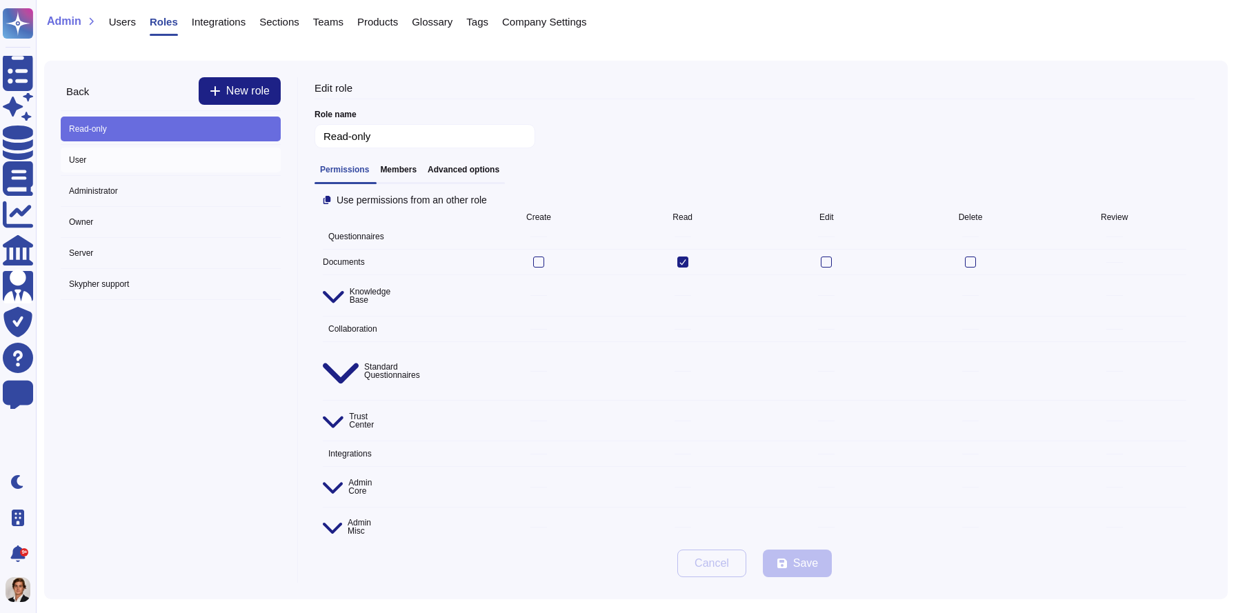
click at [152, 150] on span "User" at bounding box center [171, 160] width 220 height 25
type input "User"
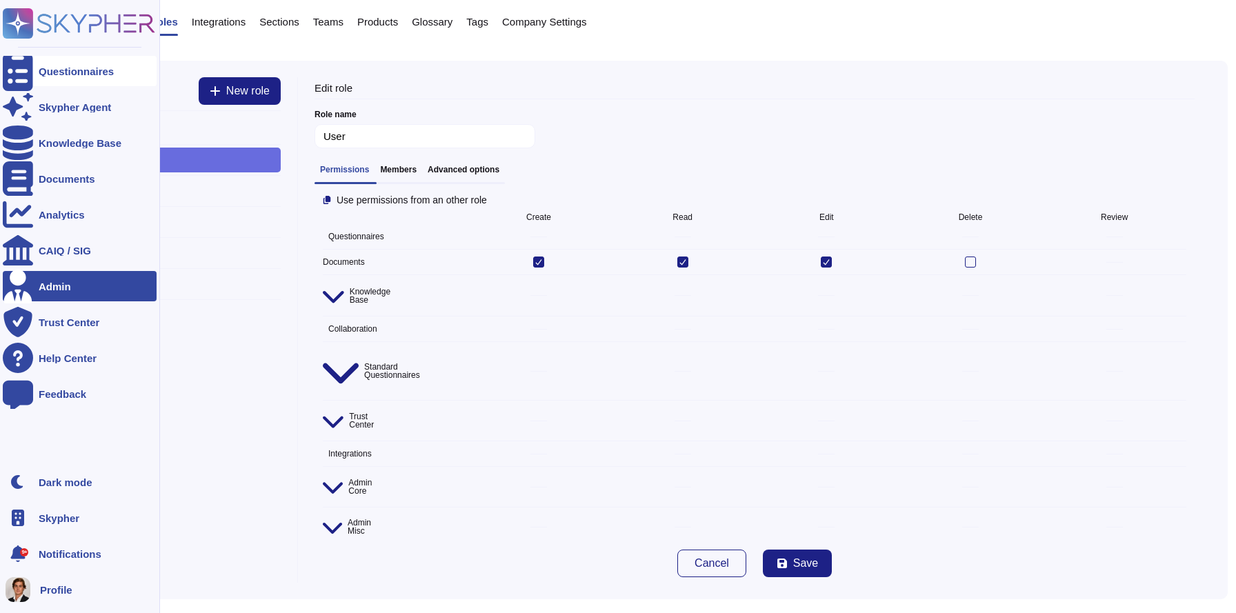
click at [9, 57] on div at bounding box center [18, 71] width 30 height 30
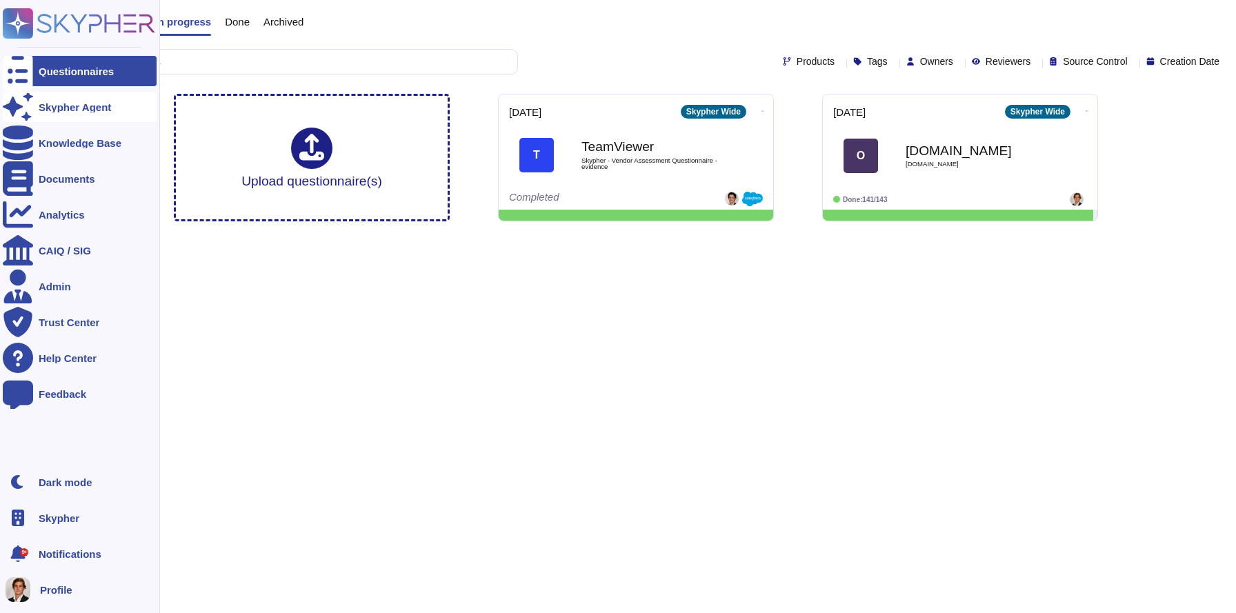
click at [47, 101] on div "Skypher Agent" at bounding box center [80, 107] width 154 height 30
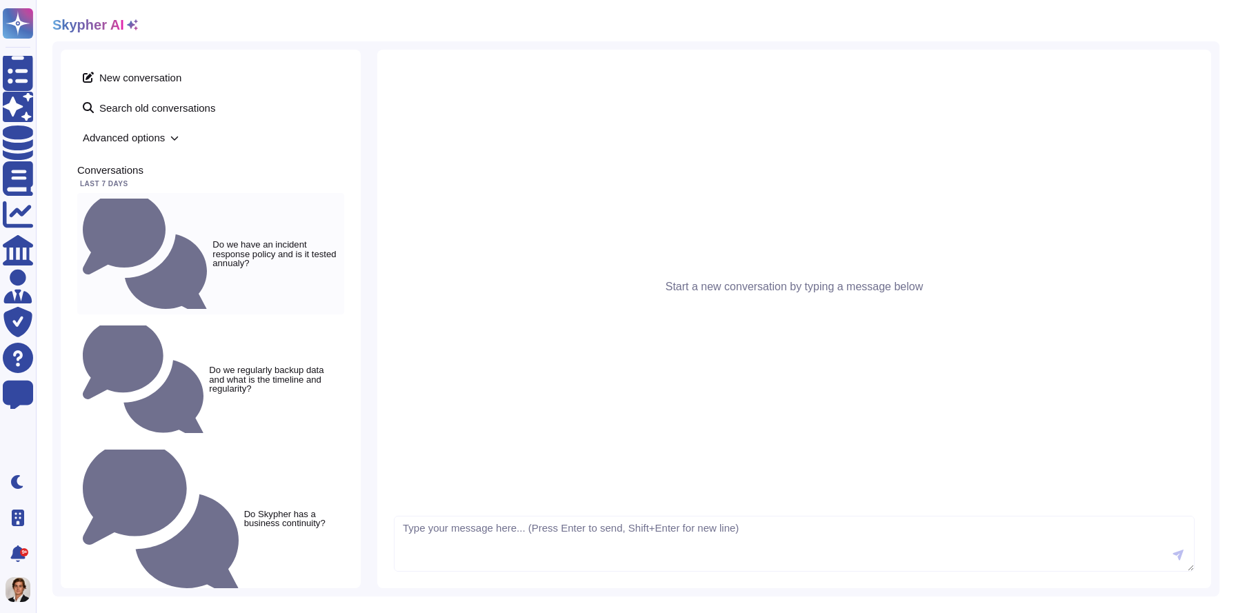
click at [212, 240] on small "Do we have an incident response policy and is it tested annualy?" at bounding box center [275, 253] width 126 height 27
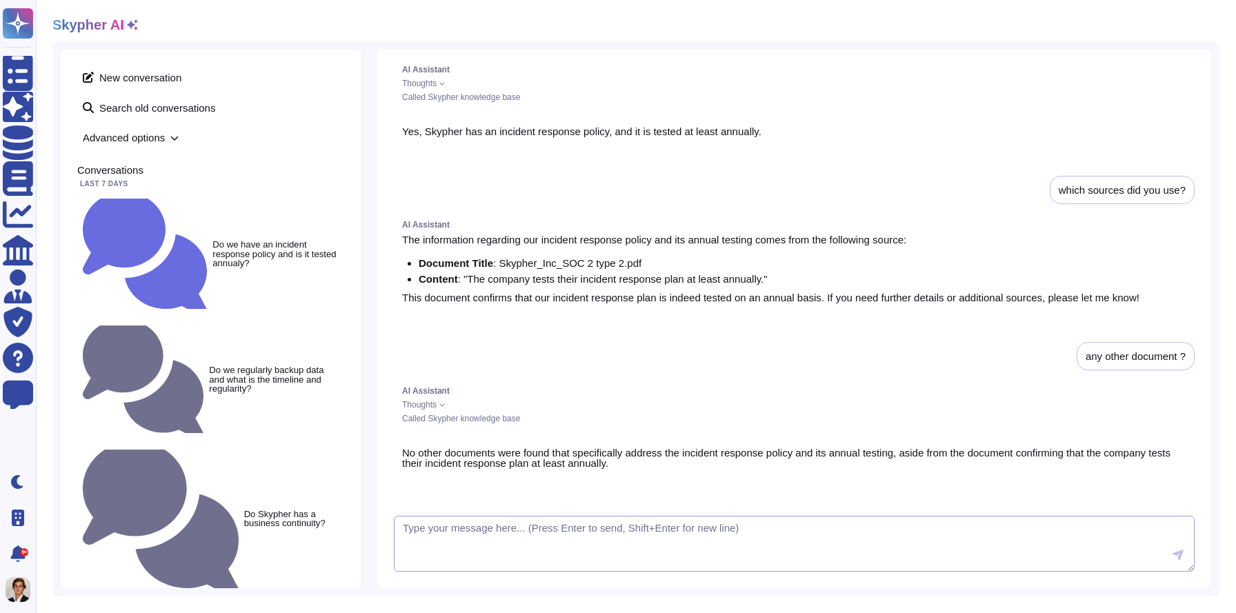
scroll to position [319, 0]
click at [456, 545] on textarea at bounding box center [794, 544] width 800 height 57
type textarea "and now?"
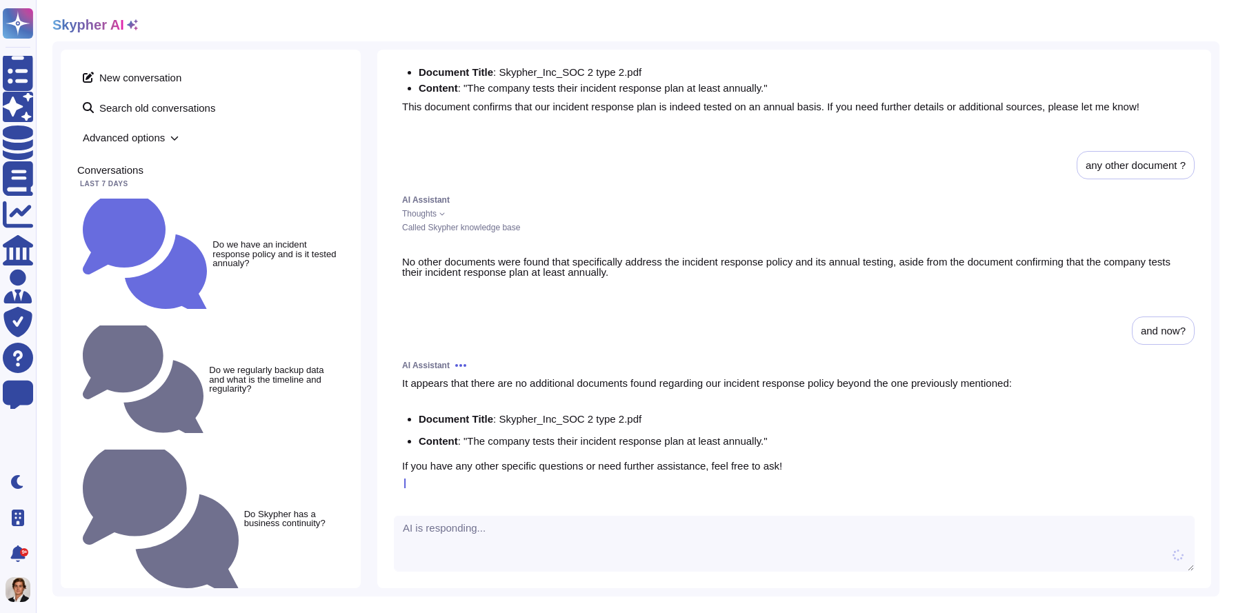
scroll to position [496, 0]
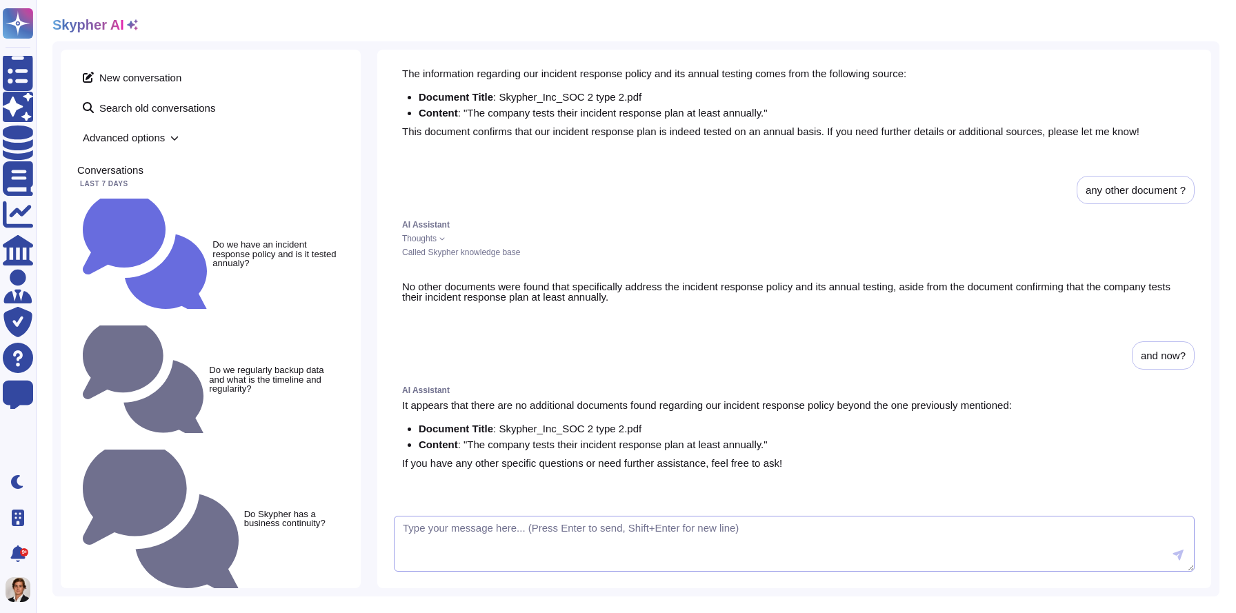
click at [529, 536] on textarea at bounding box center [794, 544] width 800 height 57
type textarea "any other document?"
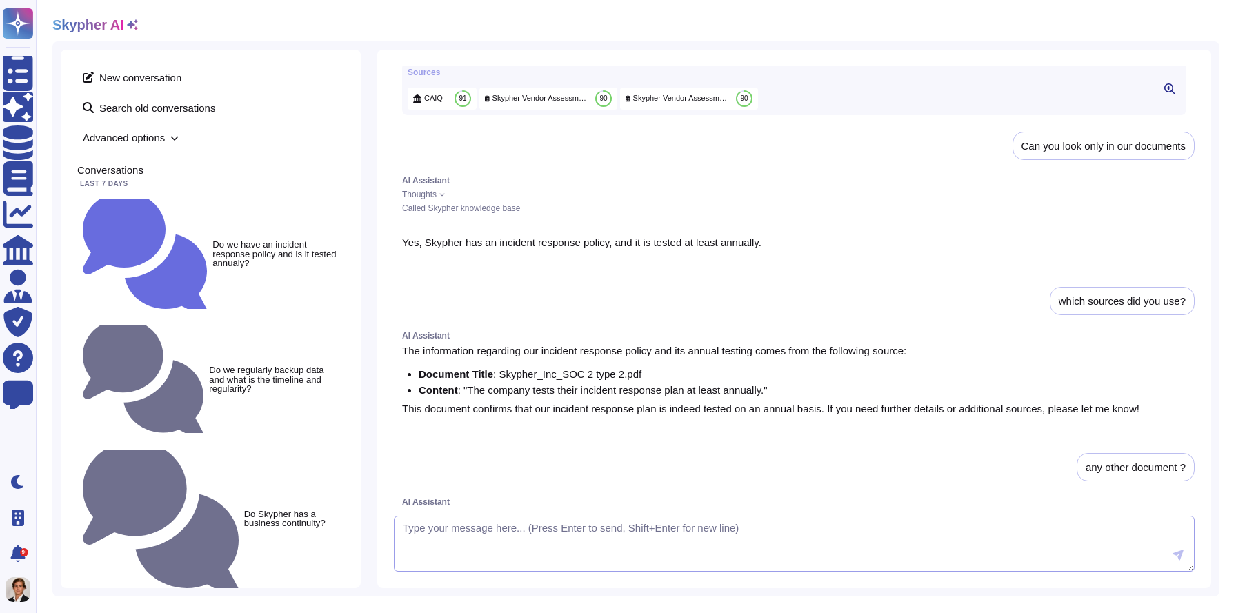
scroll to position [0, 0]
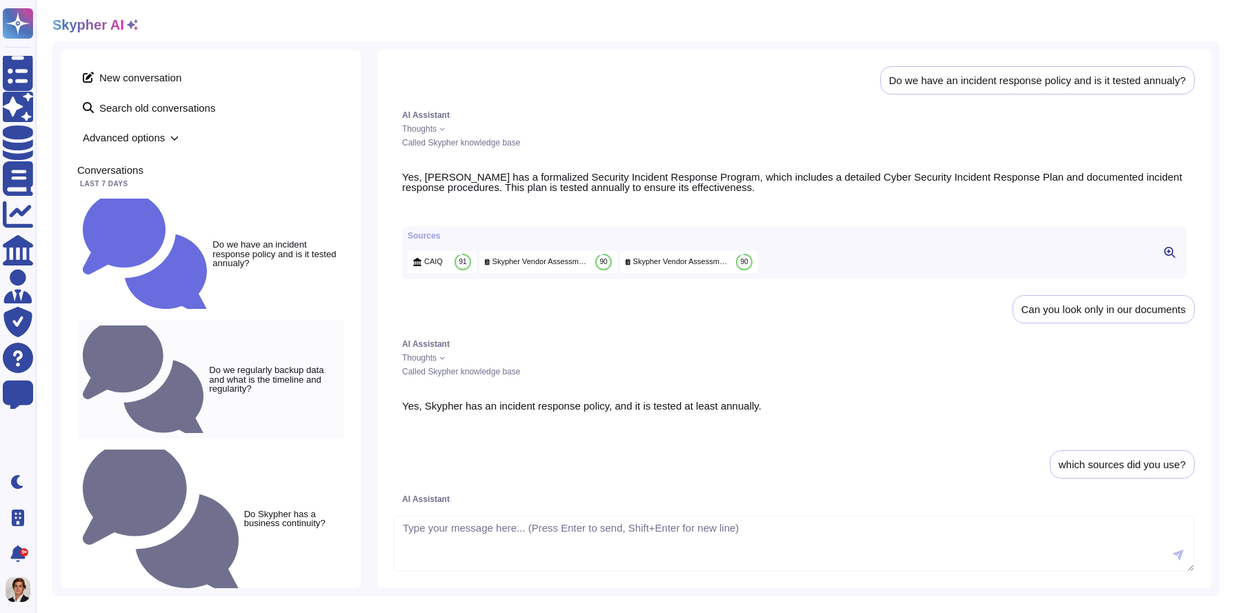
click at [209, 365] on small "Do we regularly backup data and what is the timeline and regularity?" at bounding box center [274, 378] width 130 height 27
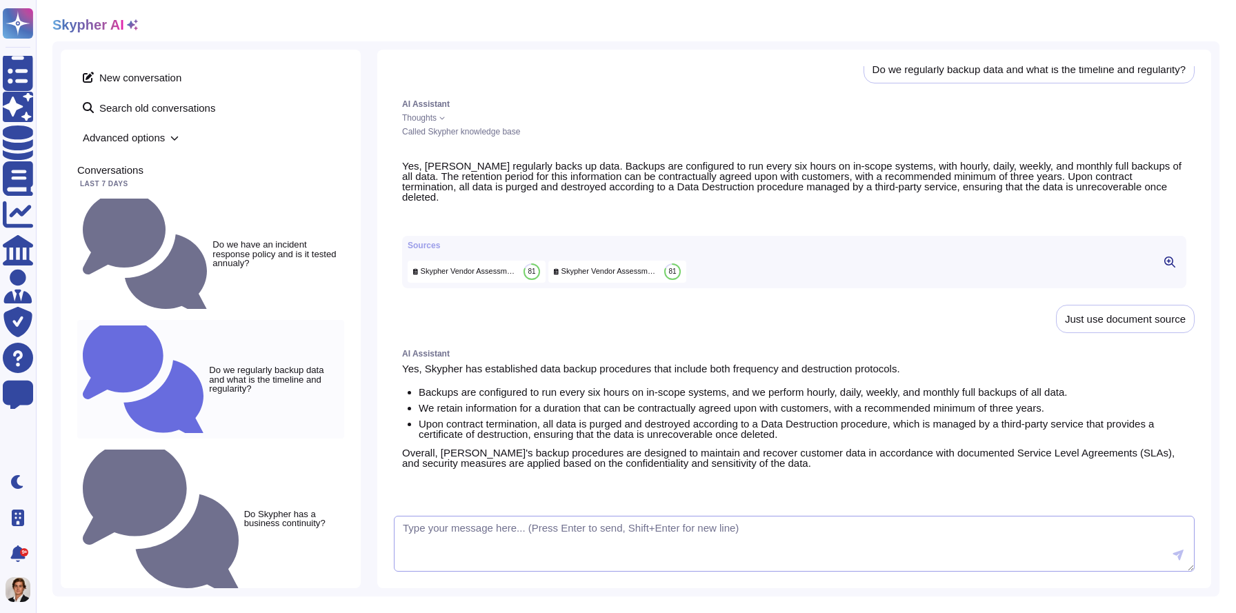
scroll to position [33, 0]
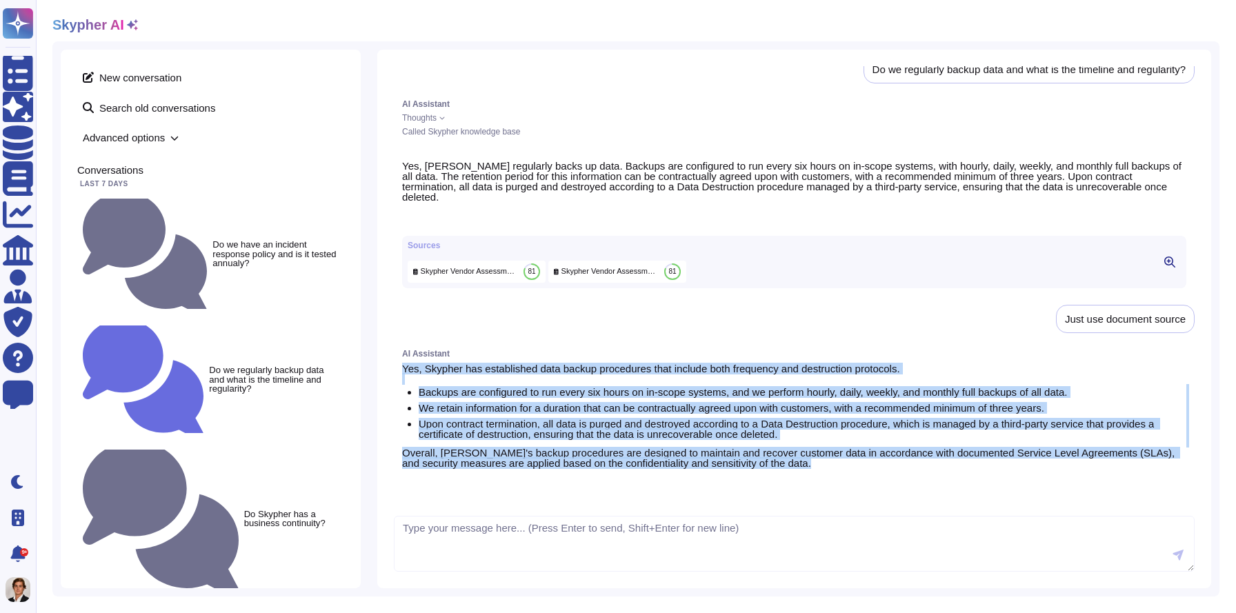
drag, startPoint x: 401, startPoint y: 352, endPoint x: 1004, endPoint y: 462, distance: 612.5
click at [1004, 462] on div "AI Assistant Yes, [PERSON_NAME] has established data backup procedures that inc…" at bounding box center [794, 420] width 800 height 158
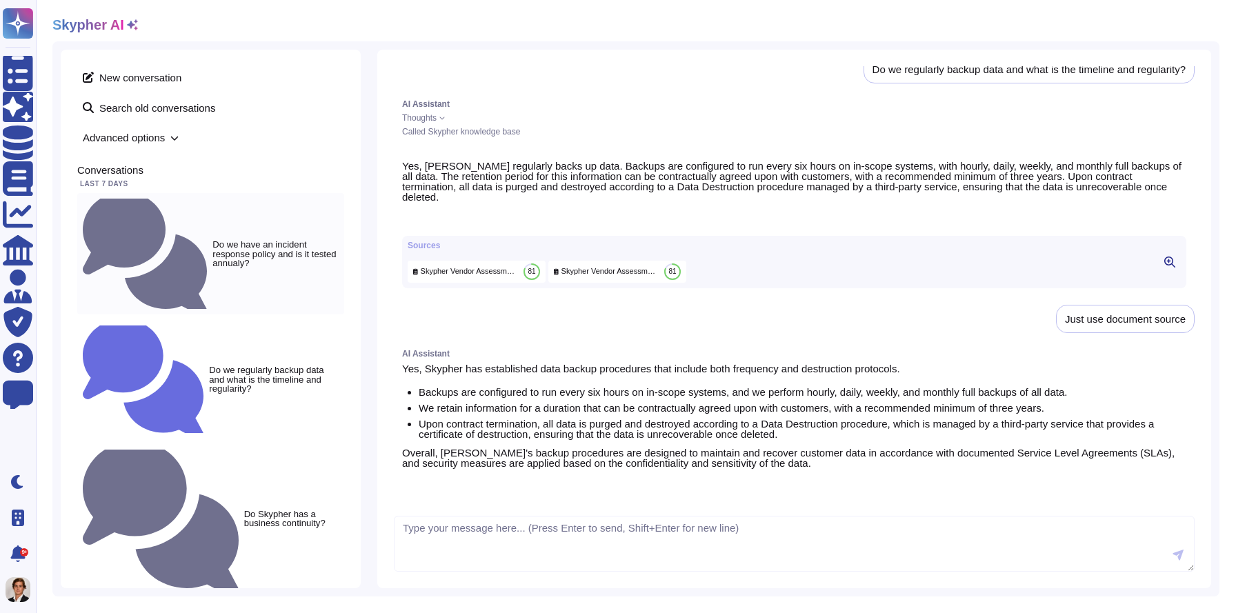
click at [212, 240] on small "Do we have an incident response policy and is it tested annualy?" at bounding box center [275, 253] width 126 height 27
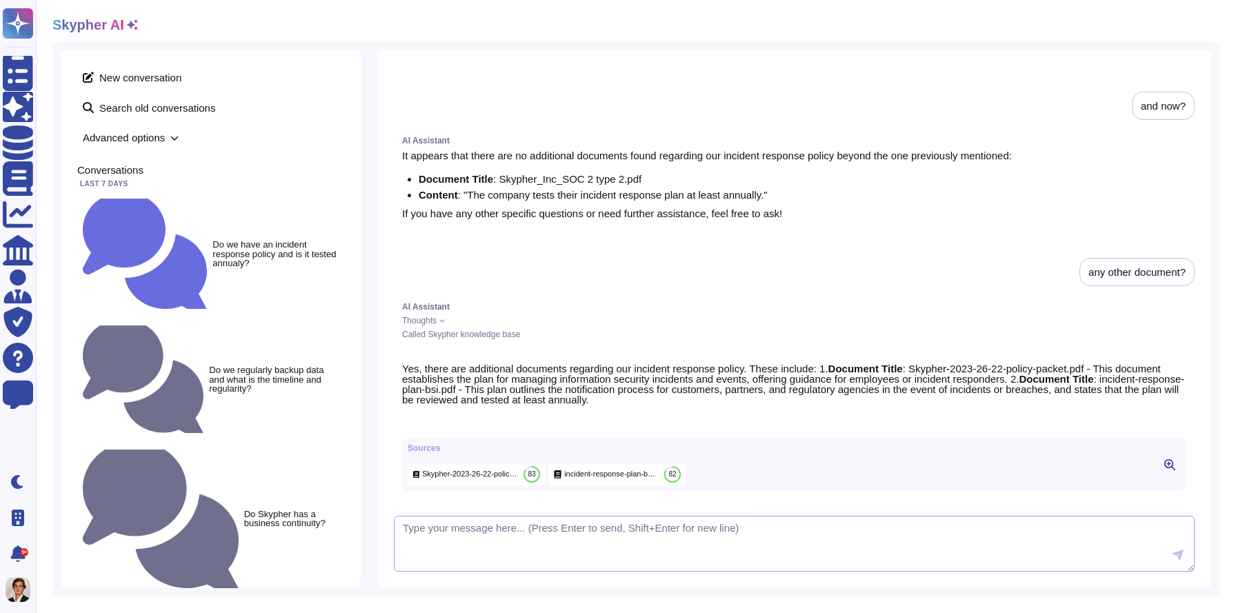
scroll to position [756, 0]
type textarea "just stick to documents please"
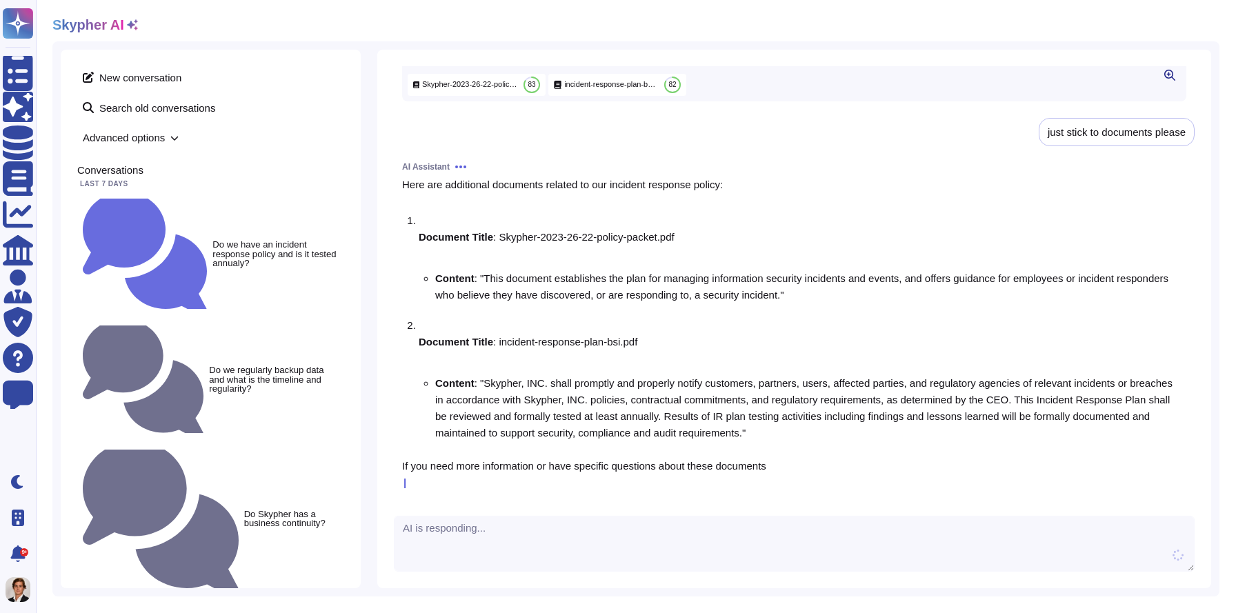
scroll to position [1070, 0]
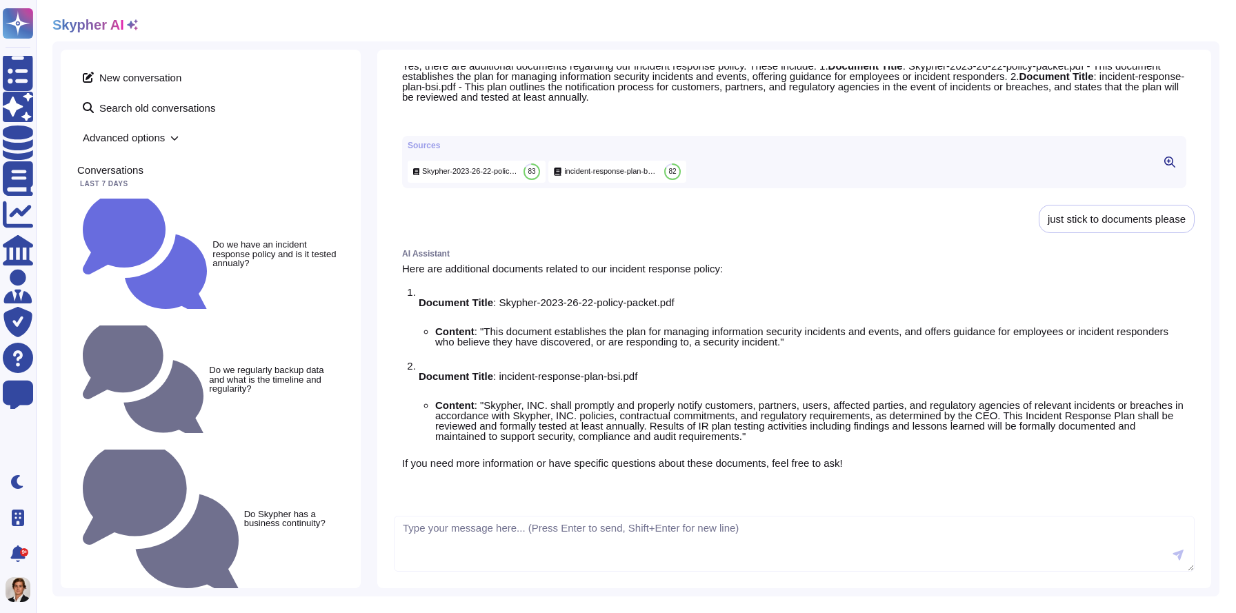
drag, startPoint x: 414, startPoint y: 280, endPoint x: 398, endPoint y: 280, distance: 16.5
click at [398, 280] on div "AI Assistant Here are additional documents related to our incident response pol…" at bounding box center [794, 370] width 800 height 258
drag, startPoint x: 421, startPoint y: 285, endPoint x: 707, endPoint y: 292, distance: 286.2
click at [707, 297] on p "Document Title : Skypher-2023-26-22-policy-packet.pdf" at bounding box center [802, 302] width 767 height 10
drag, startPoint x: 419, startPoint y: 366, endPoint x: 669, endPoint y: 358, distance: 250.4
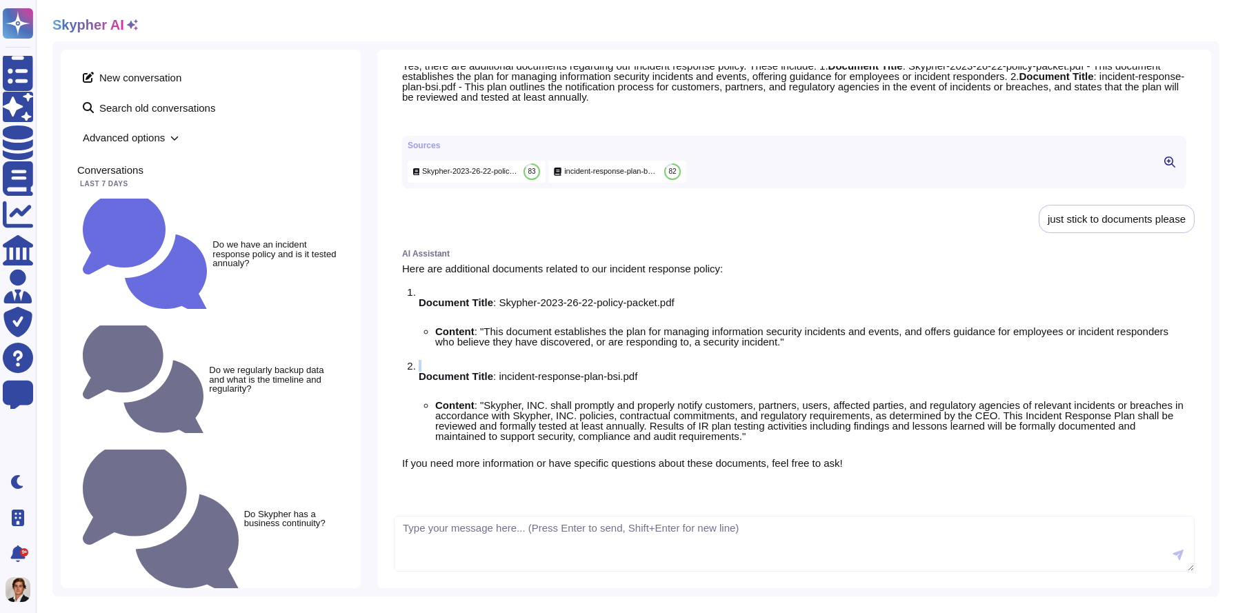
click at [669, 361] on li "Document Title : incident-response-plan-bsi.pdf Content : "Skypher, INC. shall …" at bounding box center [802, 405] width 767 height 89
click at [656, 371] on p "Document Title : incident-response-plan-bsi.pdf" at bounding box center [802, 376] width 767 height 10
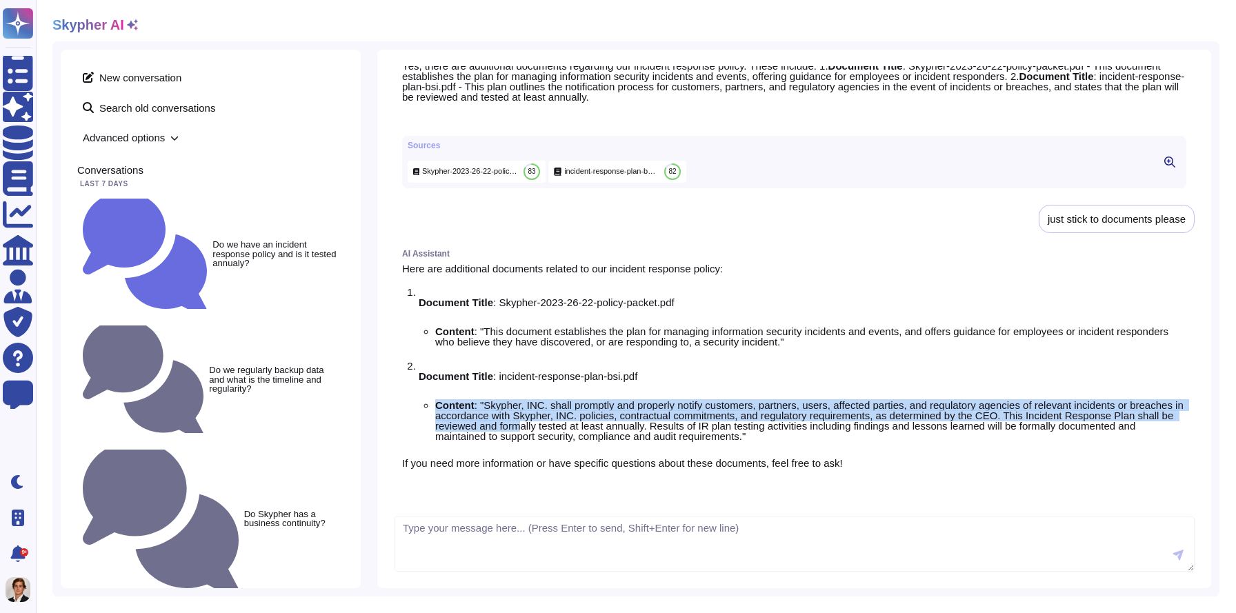
drag, startPoint x: 437, startPoint y: 394, endPoint x: 632, endPoint y: 412, distance: 195.9
click at [632, 412] on li "Content : "Skypher, INC. shall promptly and properly notify customers, partners…" at bounding box center [810, 420] width 751 height 41
click at [629, 410] on li "Content : "Skypher, INC. shall promptly and properly notify customers, partners…" at bounding box center [810, 420] width 751 height 41
drag, startPoint x: 862, startPoint y: 419, endPoint x: 508, endPoint y: 370, distance: 357.0
click at [508, 370] on li "Document Title : incident-response-plan-bsi.pdf Content : "Skypher, INC. shall …" at bounding box center [802, 405] width 767 height 89
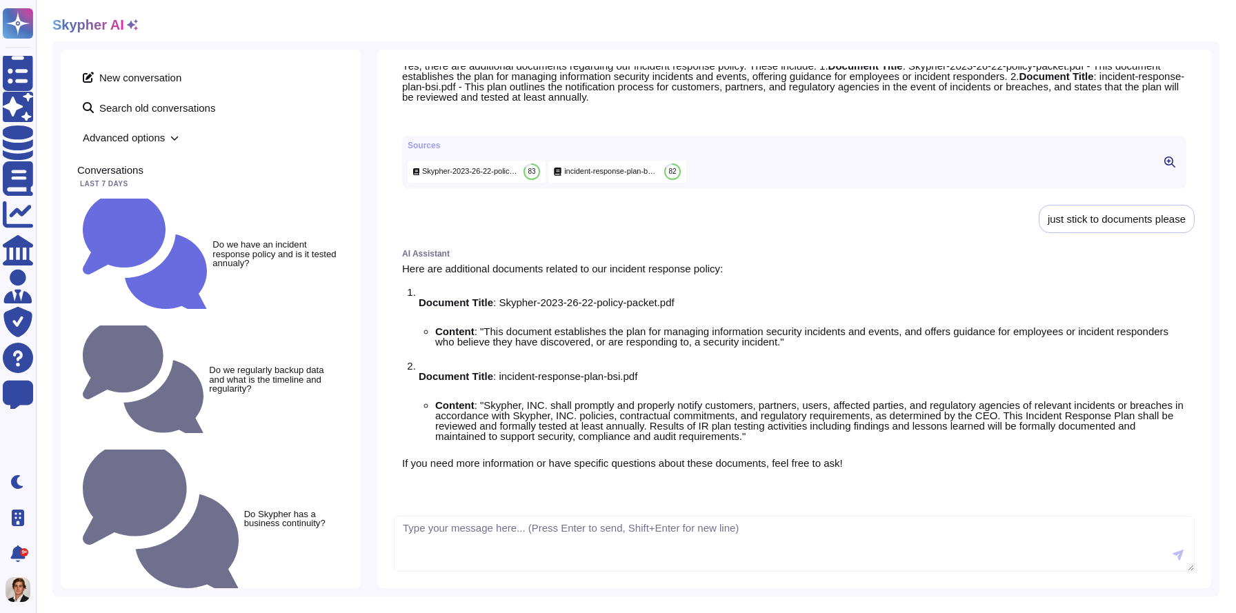
click at [514, 326] on li "Content : "This document establishes the plan for managing information security…" at bounding box center [810, 336] width 751 height 21
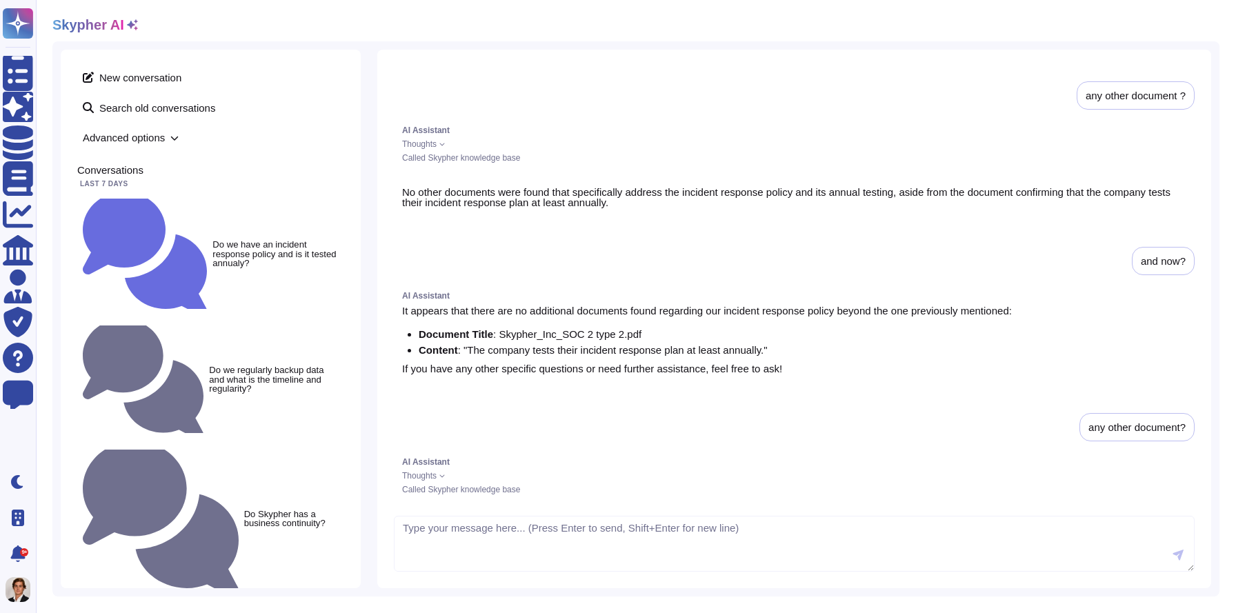
scroll to position [0, 0]
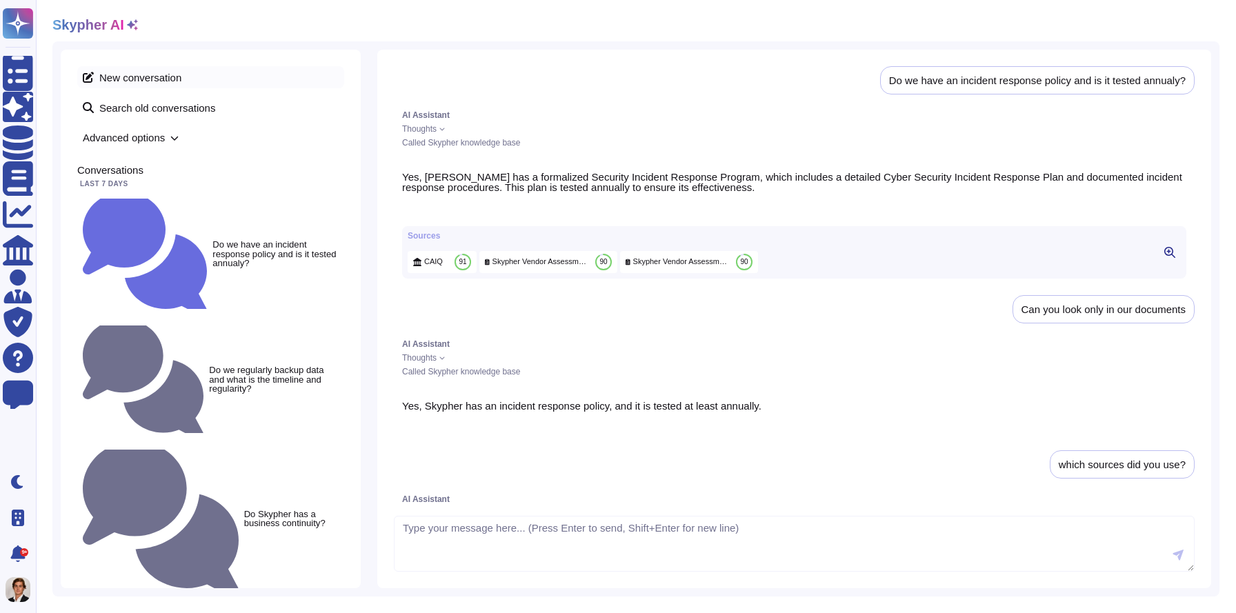
click at [135, 76] on span "New conversation" at bounding box center [210, 77] width 267 height 22
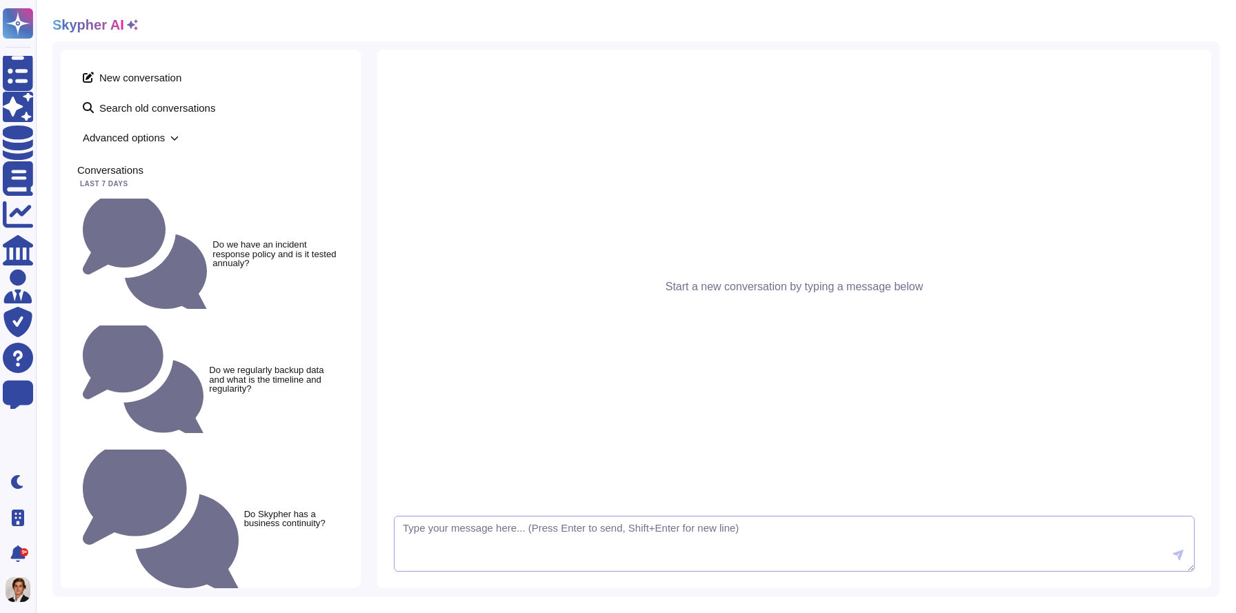
click at [463, 530] on textarea at bounding box center [794, 544] width 800 height 57
type textarea "Do you have availbality in different zones in case of disaster?"
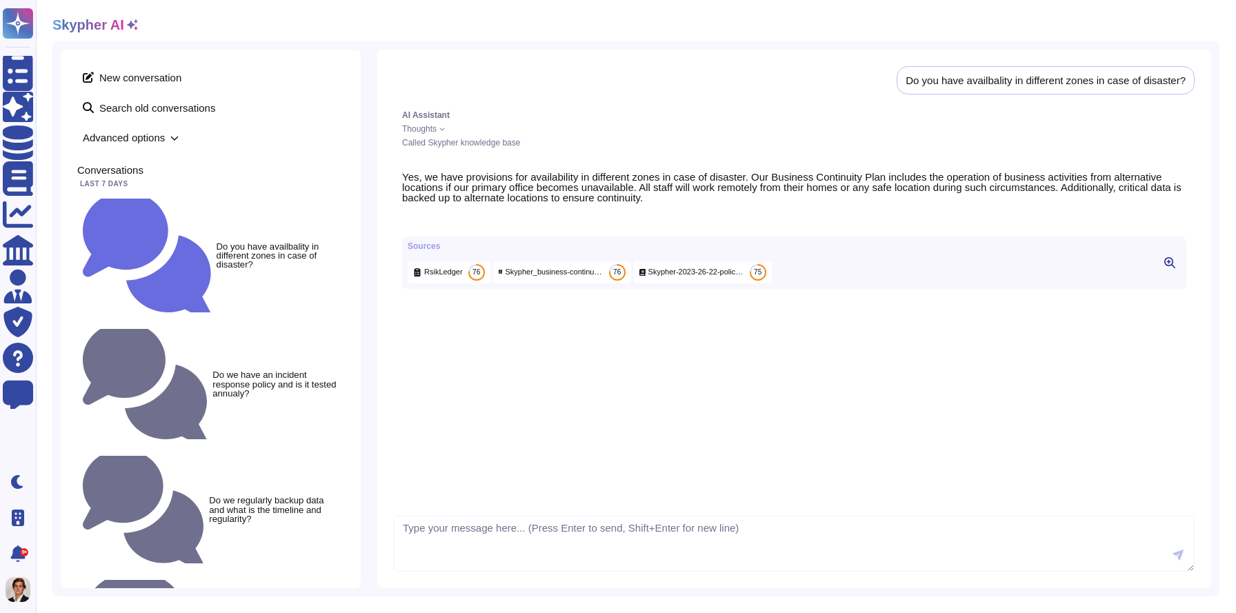
click at [1168, 268] on icon at bounding box center [1169, 262] width 11 height 11
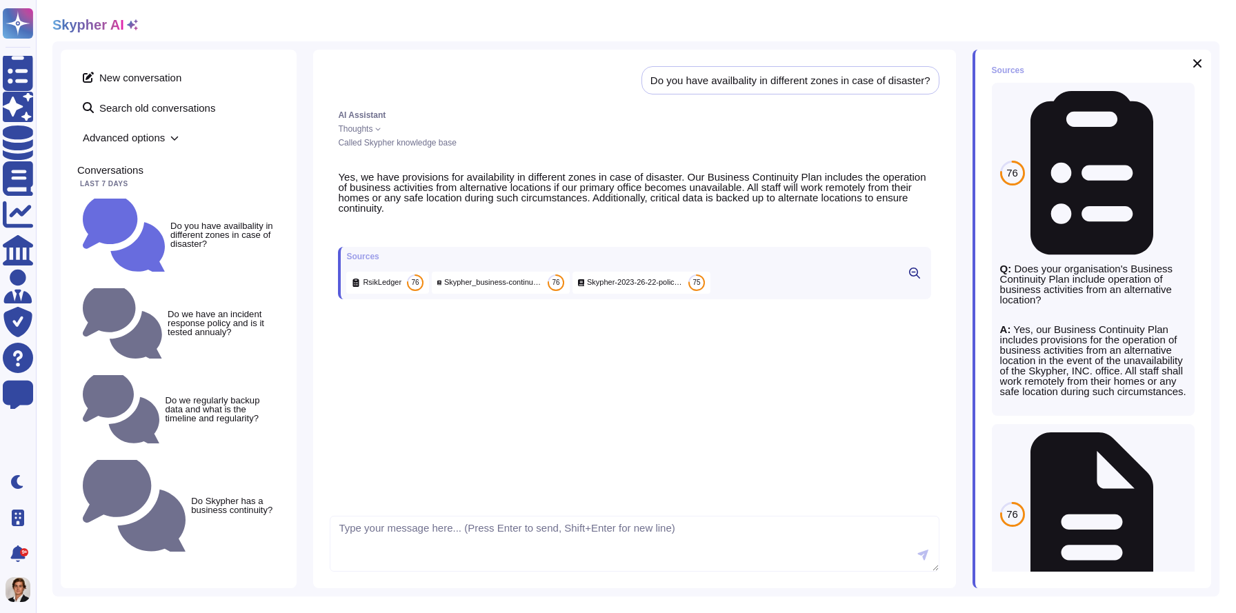
click at [1009, 569] on span "Refresh" at bounding box center [1010, 566] width 39 height 10
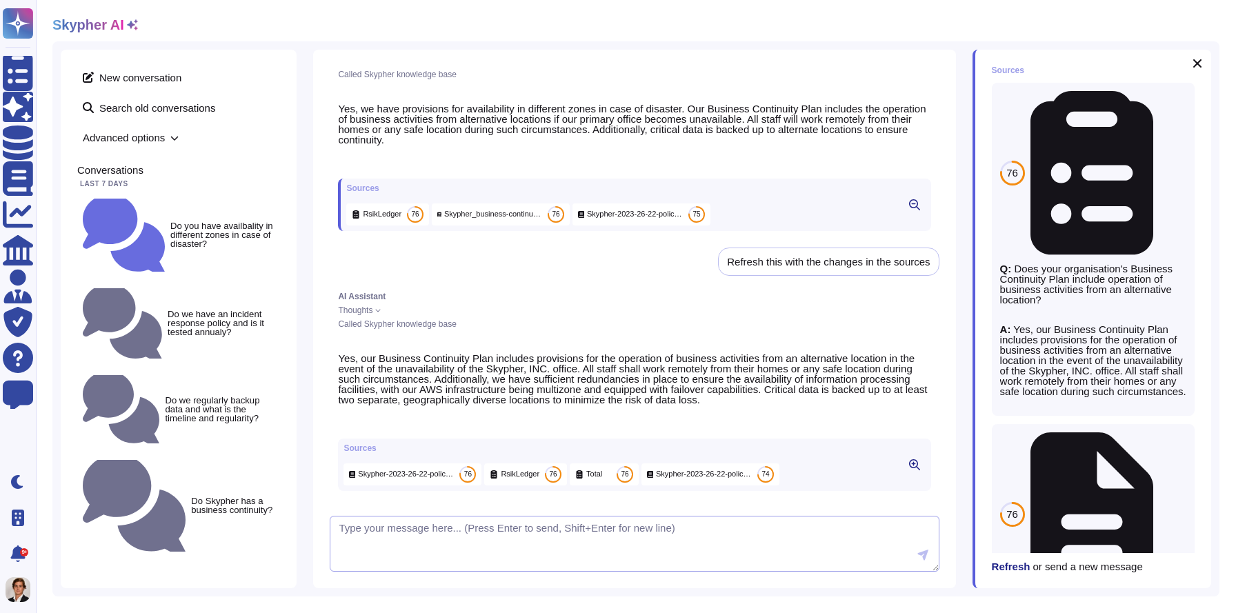
scroll to position [90, 0]
click at [1006, 568] on span "Refresh" at bounding box center [1010, 566] width 39 height 10
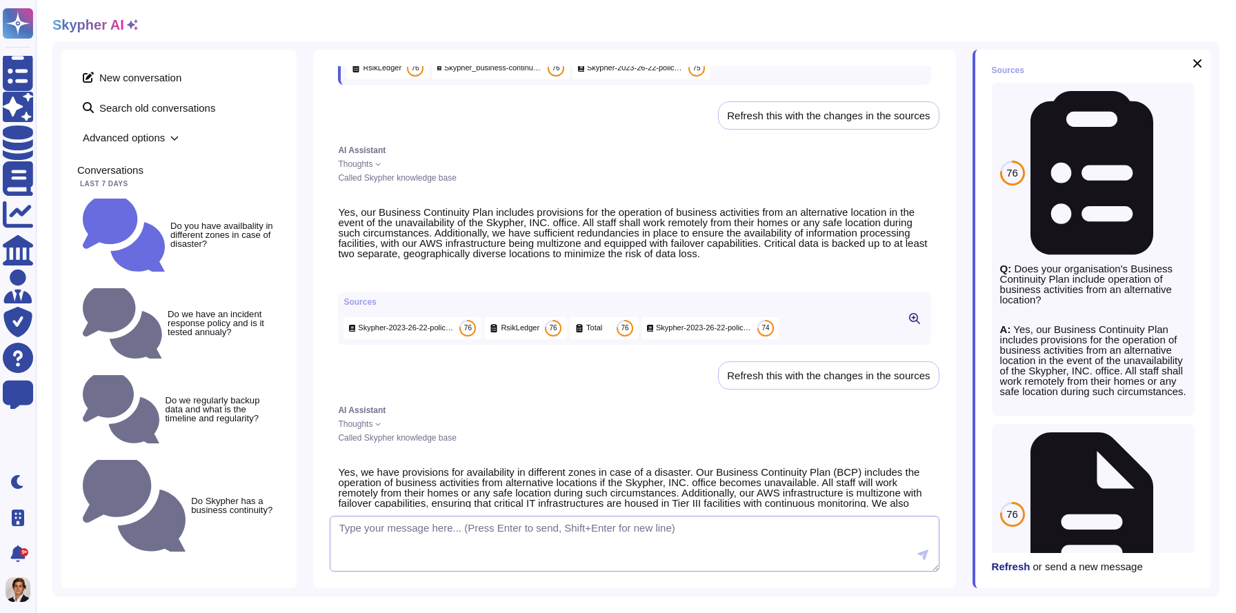
scroll to position [372, 0]
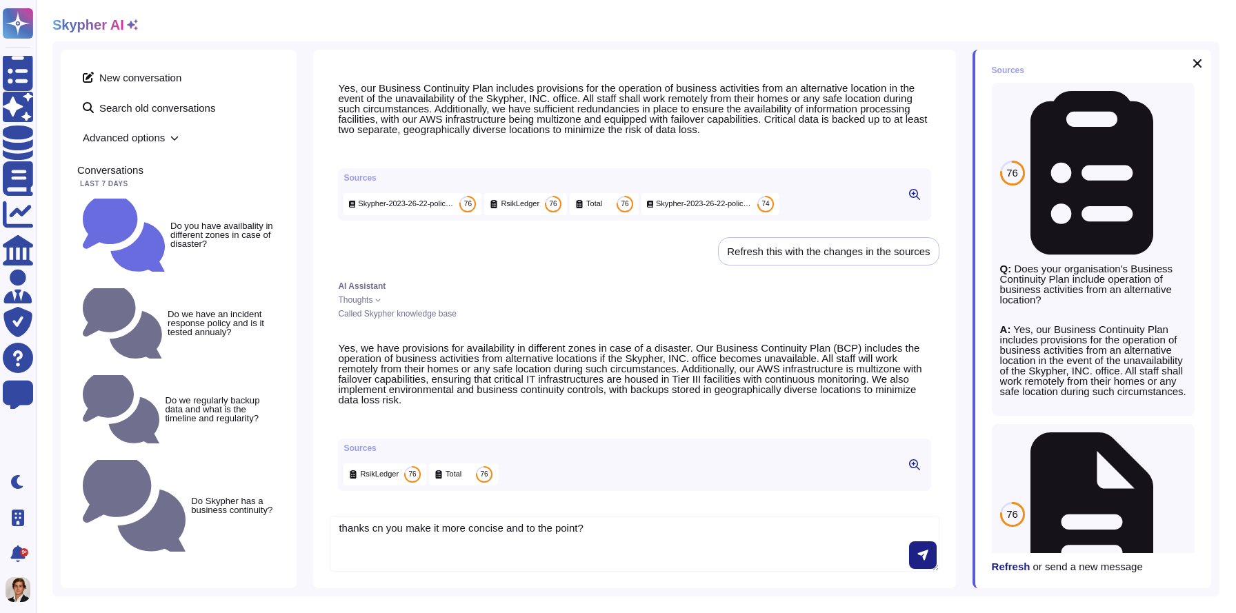
type textarea "thanks cn you make it more concise and to the point?"
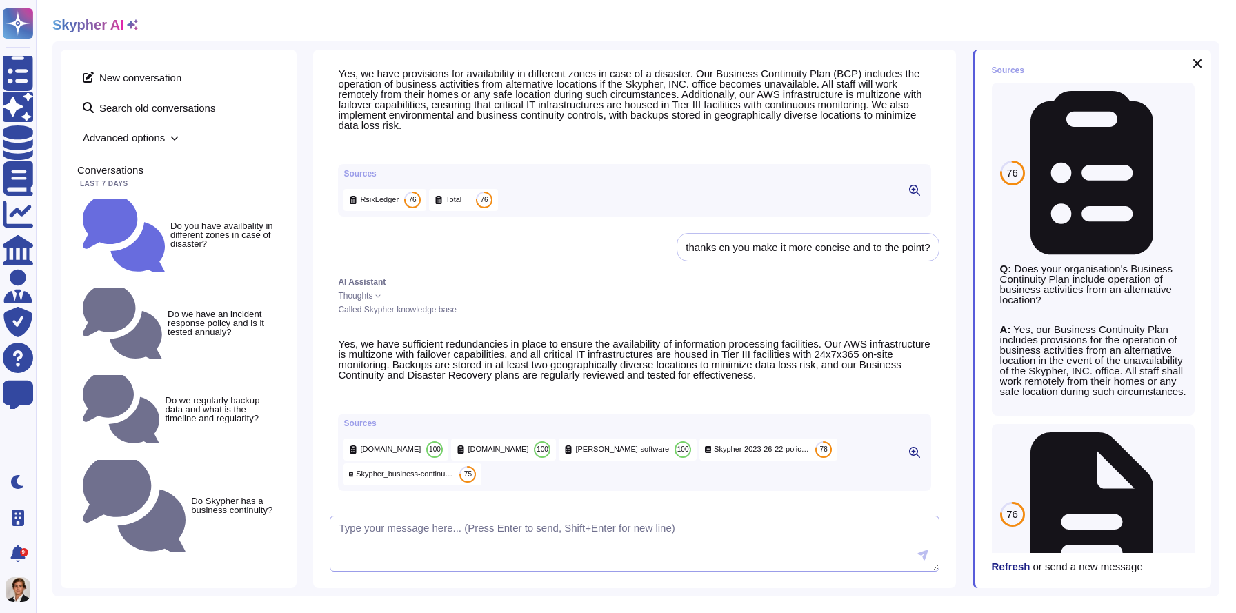
scroll to position [657, 0]
drag, startPoint x: 673, startPoint y: 231, endPoint x: 939, endPoint y: 229, distance: 266.1
click at [939, 229] on div "Do you have availbality in different zones in case of disaster? AI Assistant Th…" at bounding box center [634, 319] width 642 height 538
drag, startPoint x: 926, startPoint y: 236, endPoint x: 700, endPoint y: 226, distance: 225.7
click at [700, 233] on div "thanks cn you make it more concise and to the point?" at bounding box center [807, 247] width 262 height 28
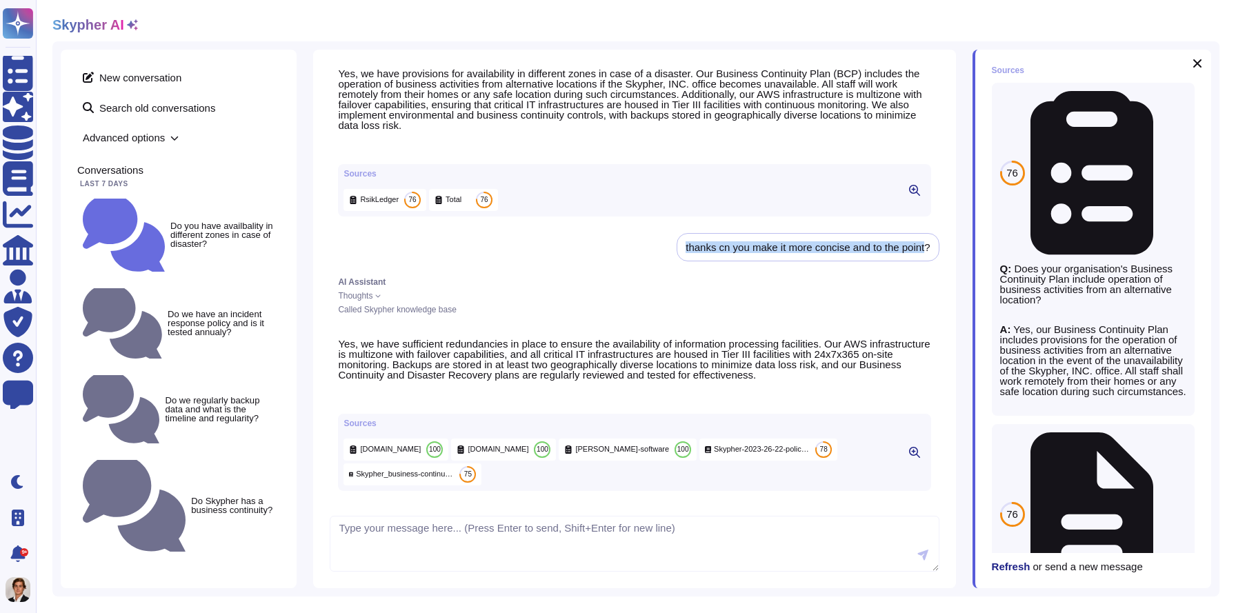
copy div "thanks cn you make it more concise and to the point"
click at [416, 544] on textarea at bounding box center [634, 544] width 609 height 57
paste textarea "thanks cn you make it more concise and to the point"
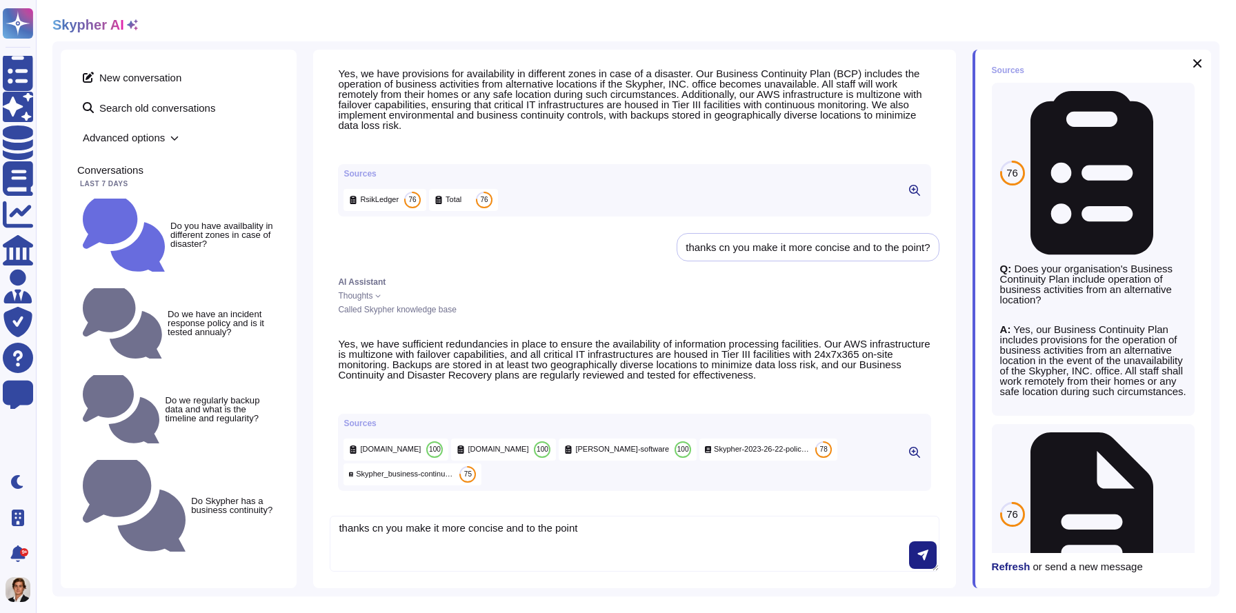
type textarea "thanks cn you make it more concise and to the point"
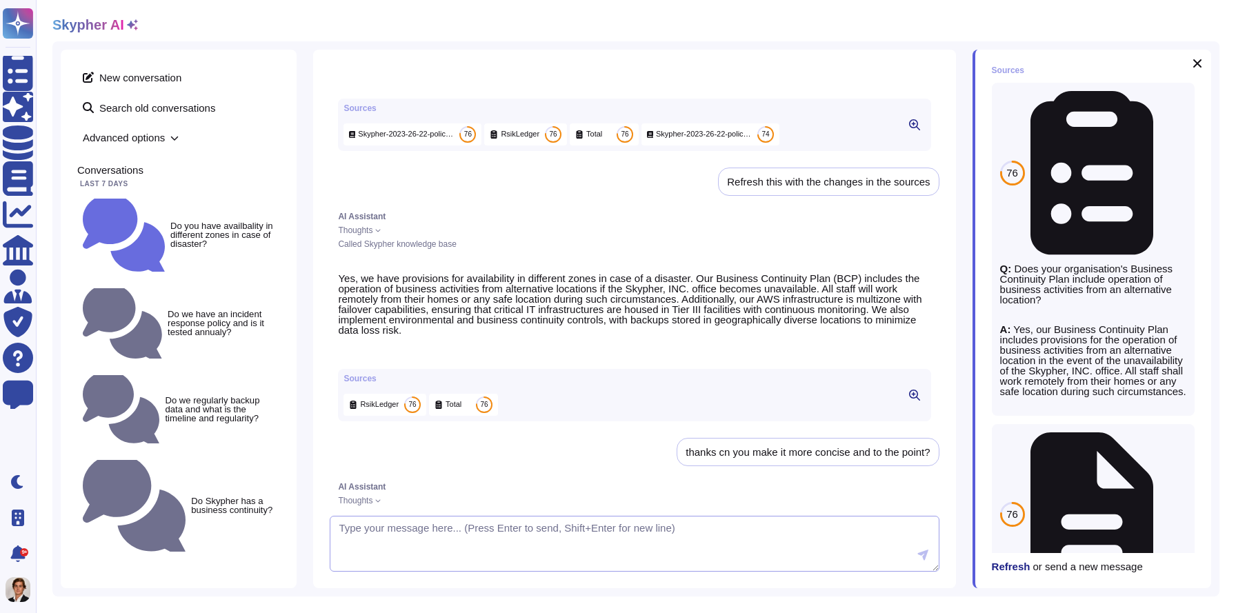
scroll to position [0, 0]
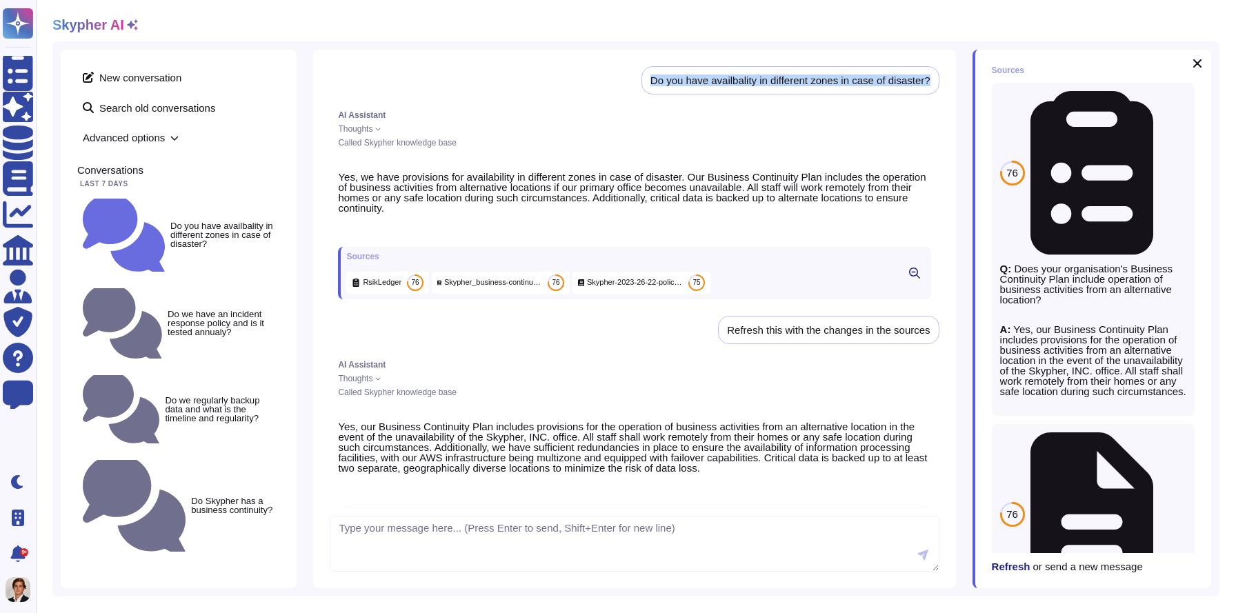
drag, startPoint x: 642, startPoint y: 79, endPoint x: 936, endPoint y: 80, distance: 294.4
click at [936, 80] on div "Do you have availbality in different zones in case of disaster?" at bounding box center [790, 80] width 298 height 28
click at [936, 341] on div "Refresh this with the changes in the sources" at bounding box center [828, 330] width 221 height 28
drag, startPoint x: 936, startPoint y: 341, endPoint x: 661, endPoint y: 363, distance: 276.7
click at [661, 363] on div "Do you have availbality in different zones in case of disaster? AI Assistant Th…" at bounding box center [634, 286] width 609 height 441
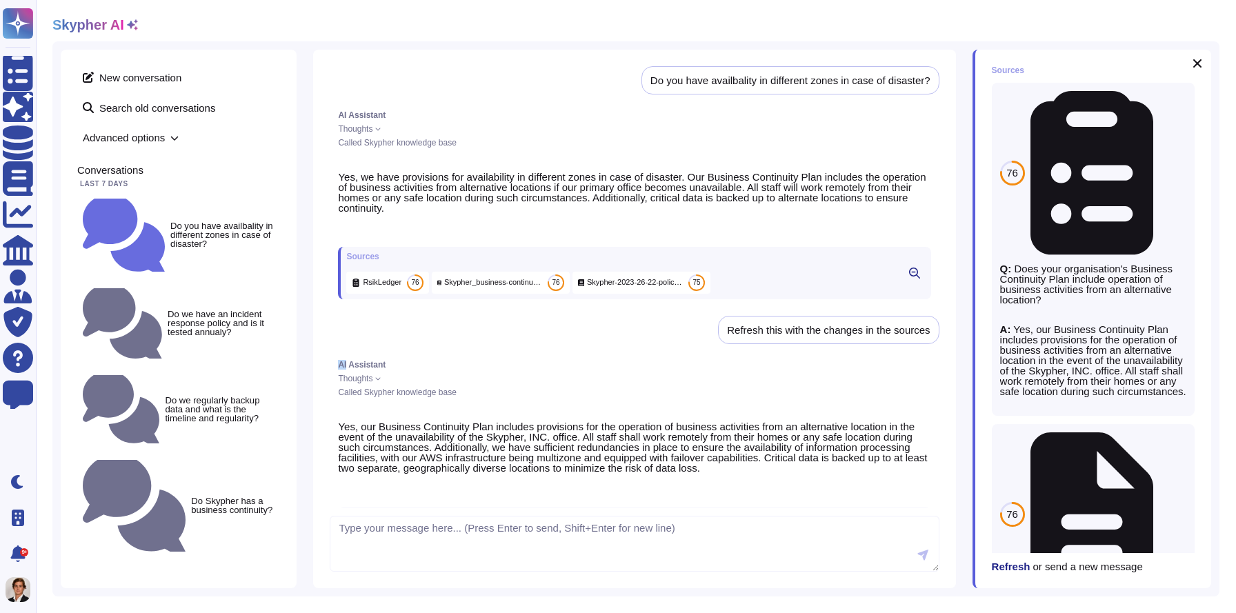
scroll to position [849, 0]
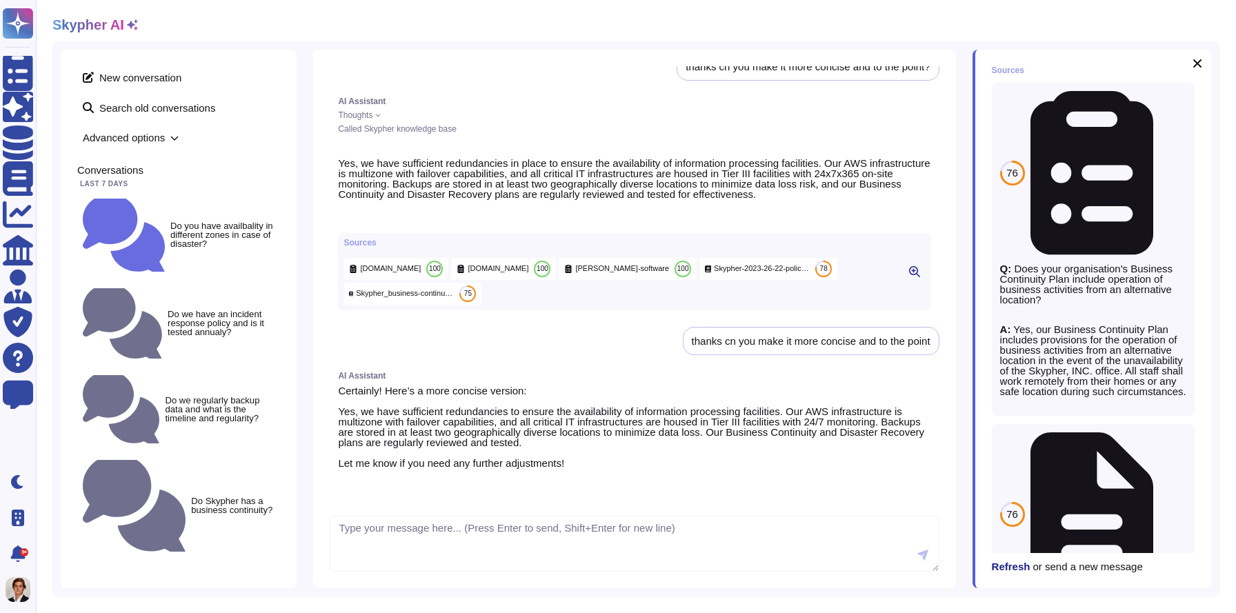
click at [795, 336] on div "thanks cn you make it more concise and to the point" at bounding box center [811, 341] width 256 height 28
click at [436, 522] on textarea at bounding box center [634, 544] width 609 height 57
type textarea "can you elaborate please?"
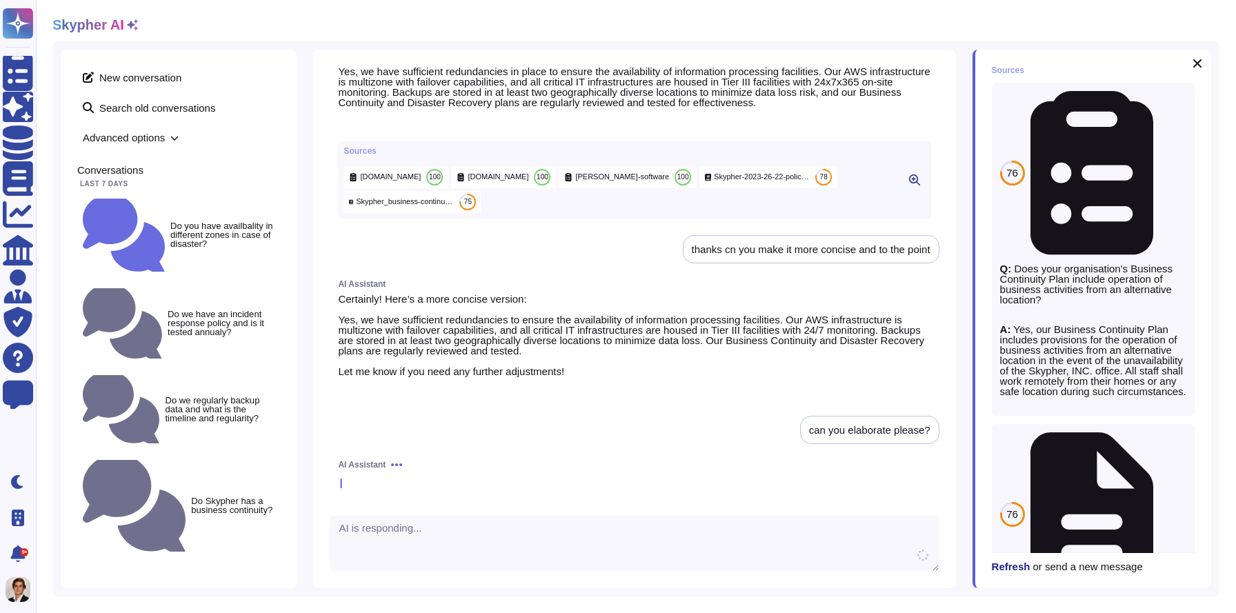
scroll to position [940, 0]
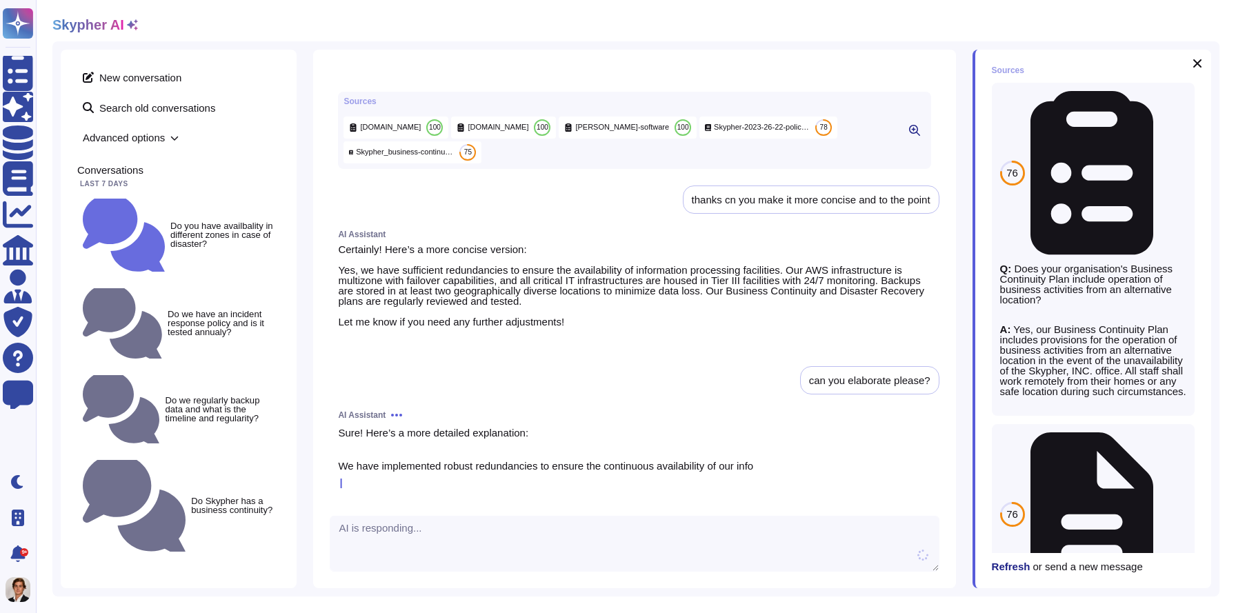
drag, startPoint x: 884, startPoint y: 74, endPoint x: 874, endPoint y: 74, distance: 10.3
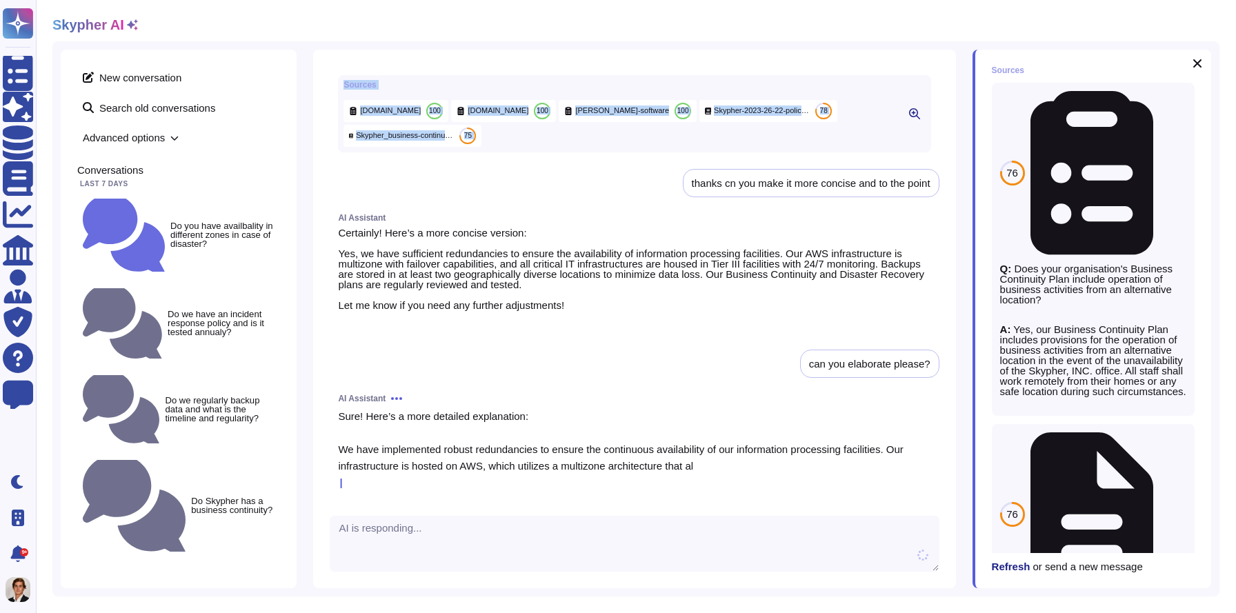
drag, startPoint x: 719, startPoint y: 53, endPoint x: 925, endPoint y: 65, distance: 205.8
click at [925, 65] on div "Do you have availbality in different zones in case of disaster? AI Assistant Th…" at bounding box center [634, 319] width 642 height 538
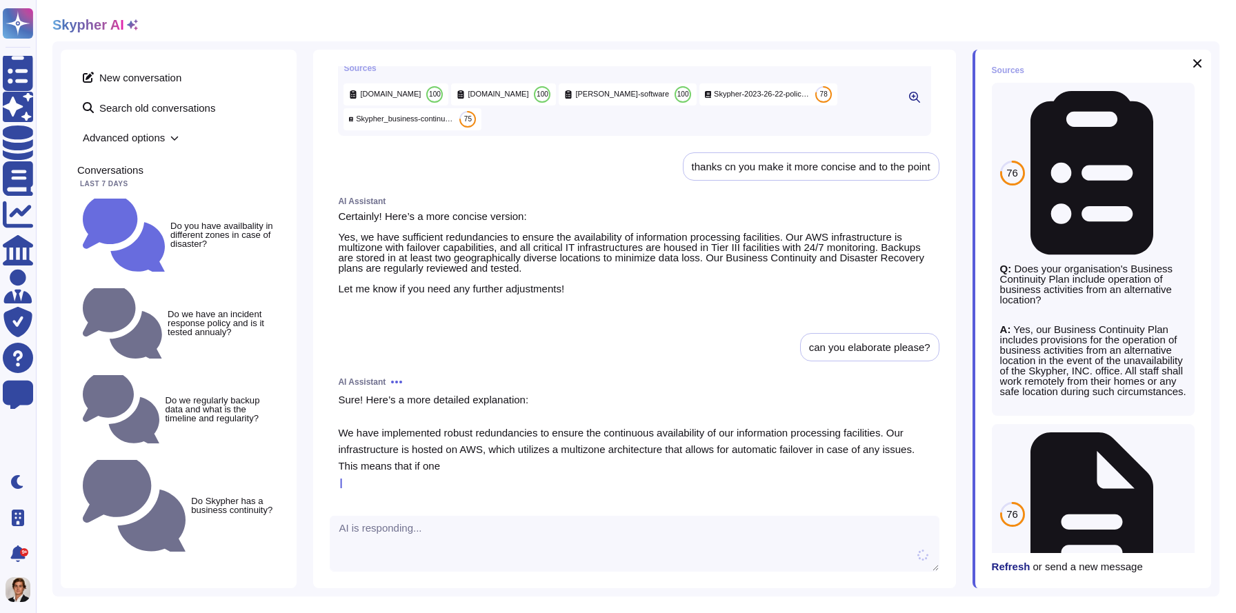
click at [896, 61] on div "Do you have availbality in different zones in case of disaster? AI Assistant Th…" at bounding box center [634, 319] width 642 height 538
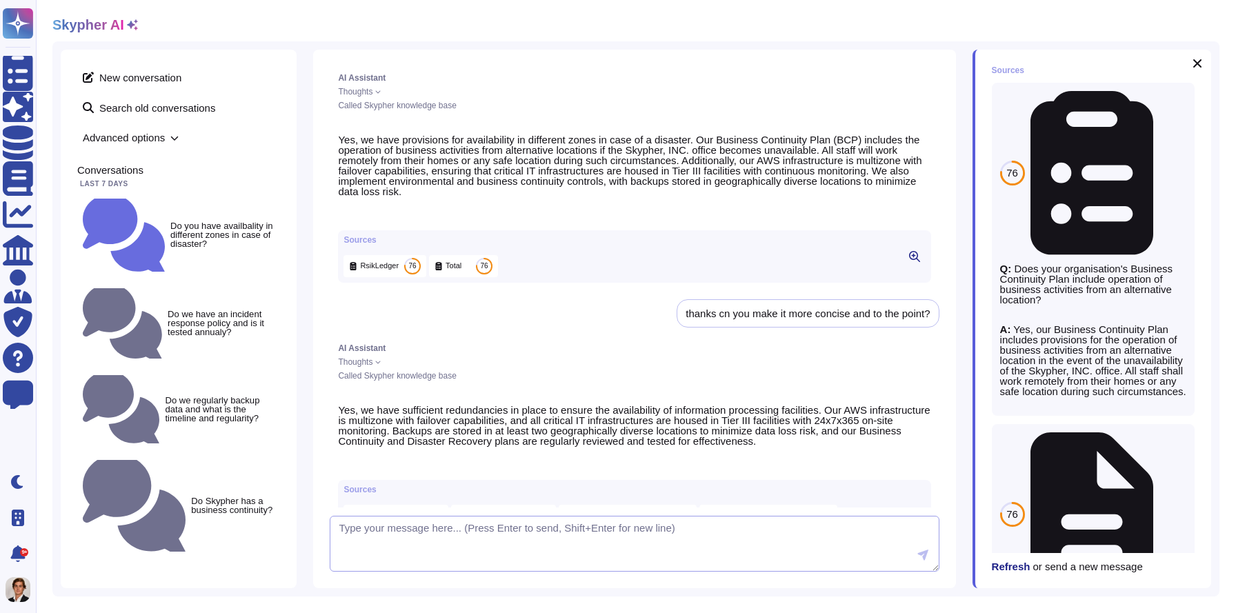
scroll to position [0, 0]
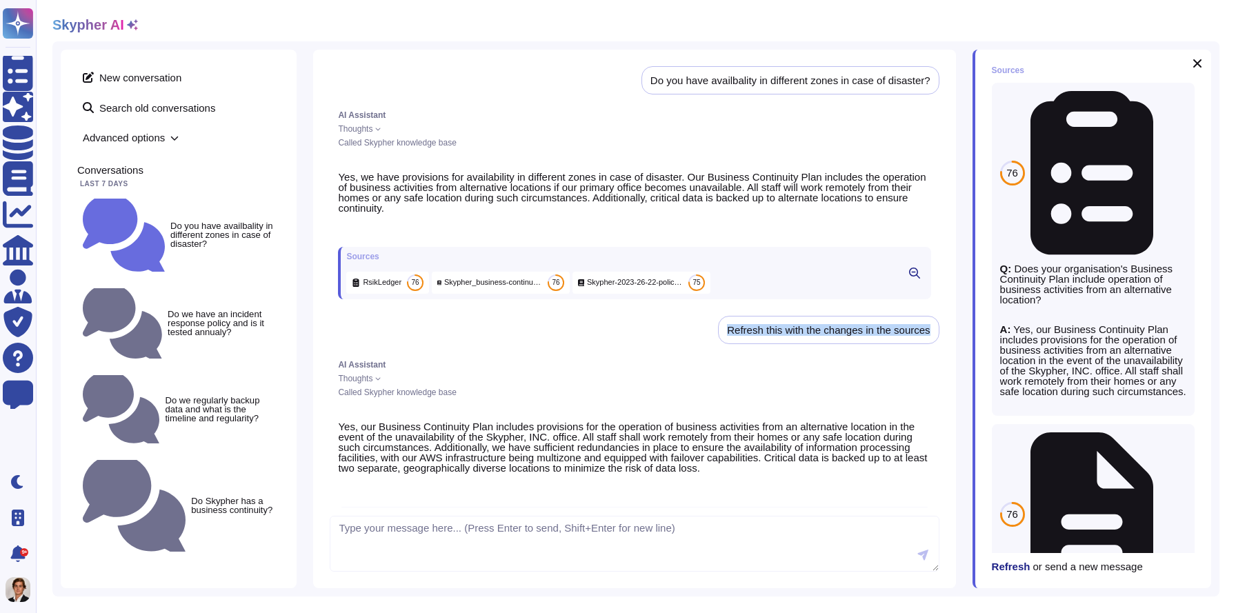
drag, startPoint x: 931, startPoint y: 343, endPoint x: 710, endPoint y: 345, distance: 221.3
click at [710, 345] on div "Do you have availbality in different zones in case of disaster? AI Assistant Th…" at bounding box center [634, 286] width 609 height 441
copy div "Refresh this with the changes in the sources"
click at [539, 536] on textarea at bounding box center [634, 544] width 609 height 57
paste textarea "Refresh this with the changes in the sources"
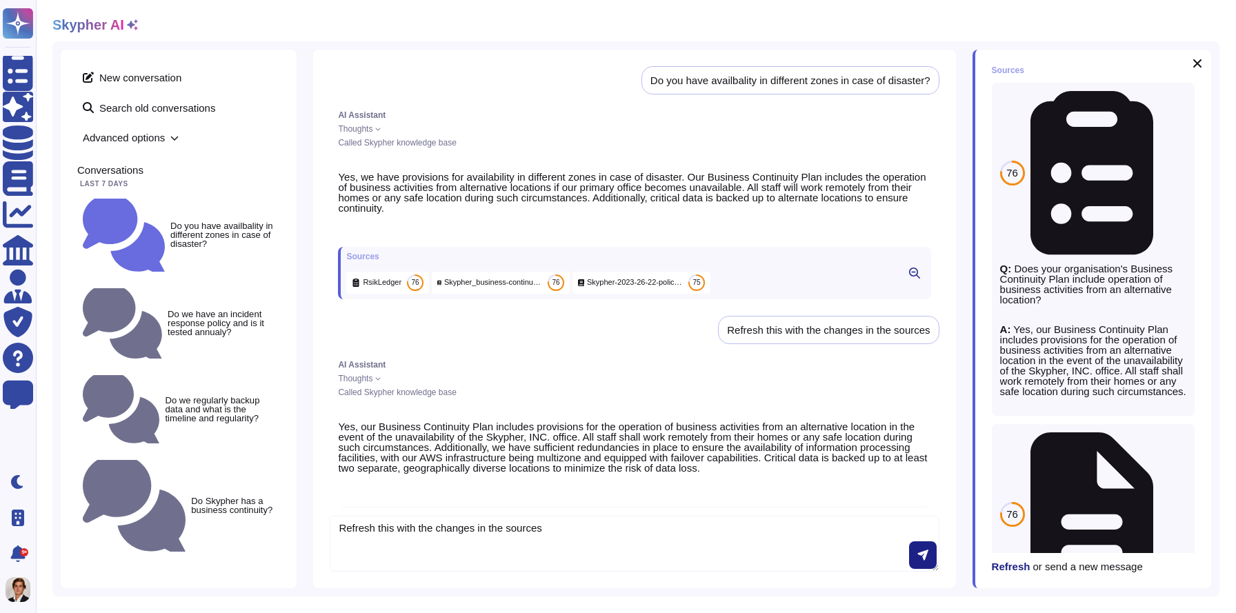
type textarea "Refresh this with the changes in the sources"
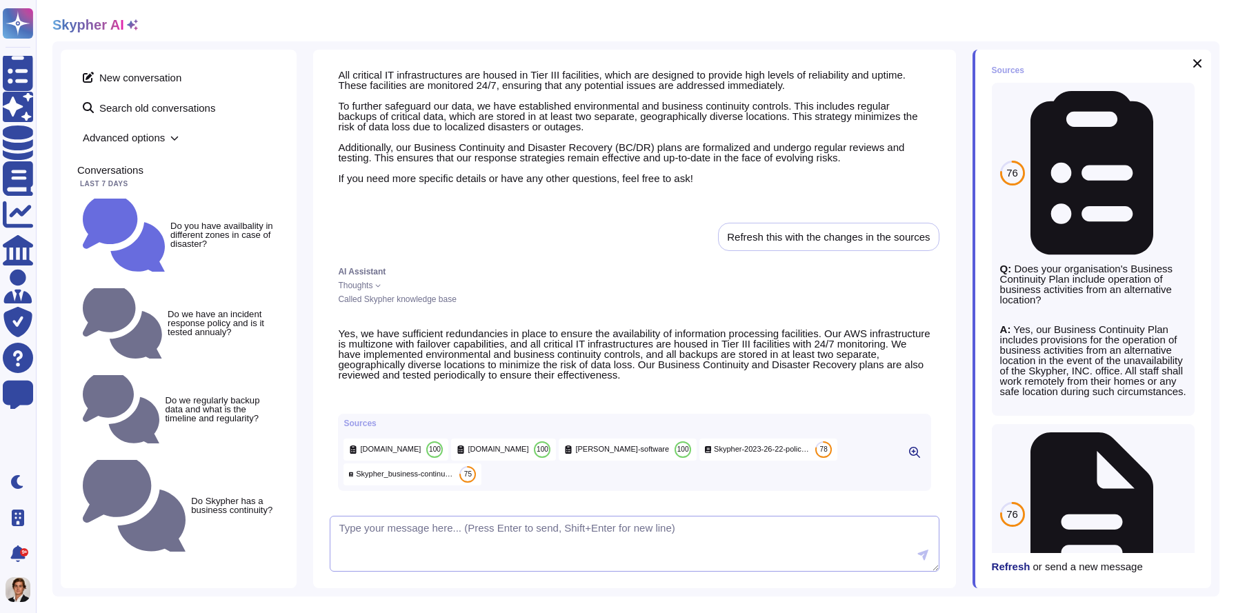
scroll to position [1440, 0]
click at [1207, 61] on div "Sources 76 RsikLedger Q: Does your organisation's Business Continuity Plan incl…" at bounding box center [1091, 319] width 239 height 538
click at [1194, 64] on icon at bounding box center [1196, 63] width 11 height 11
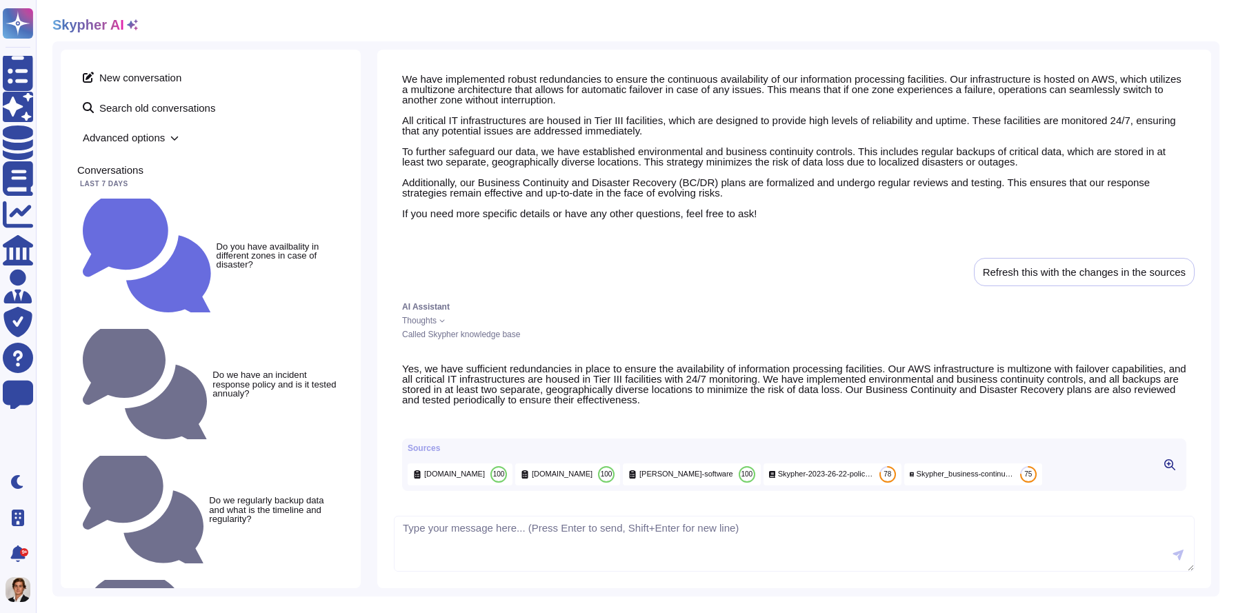
scroll to position [1297, 0]
click at [421, 316] on span "Thoughts" at bounding box center [419, 320] width 34 height 8
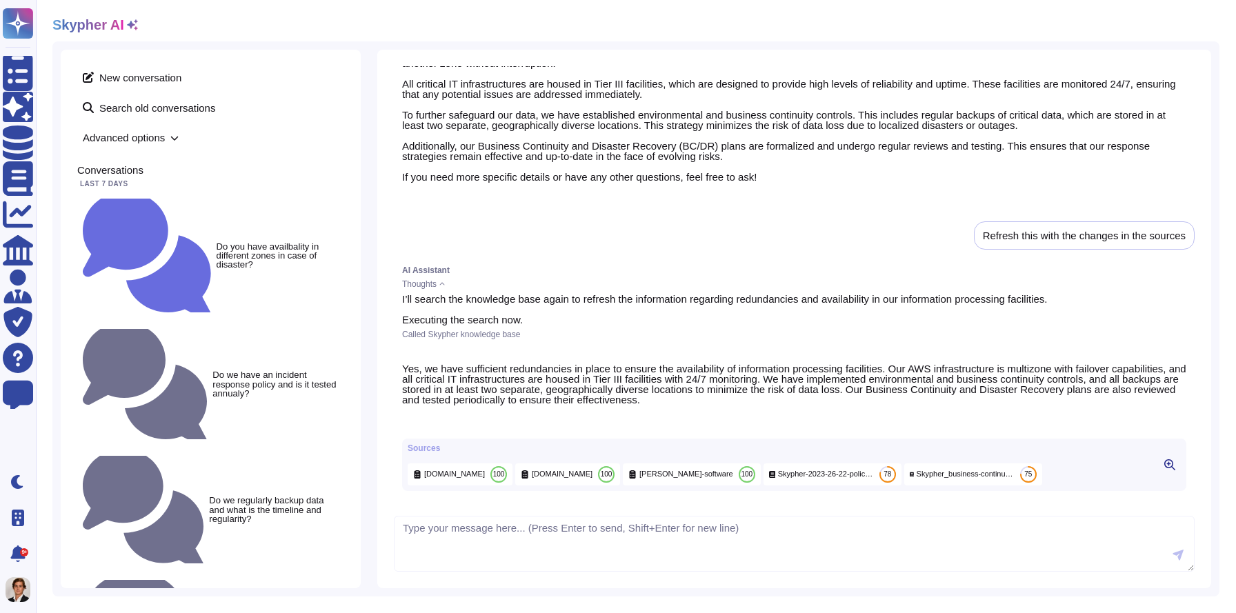
click at [432, 280] on span "Thoughts" at bounding box center [419, 284] width 34 height 8
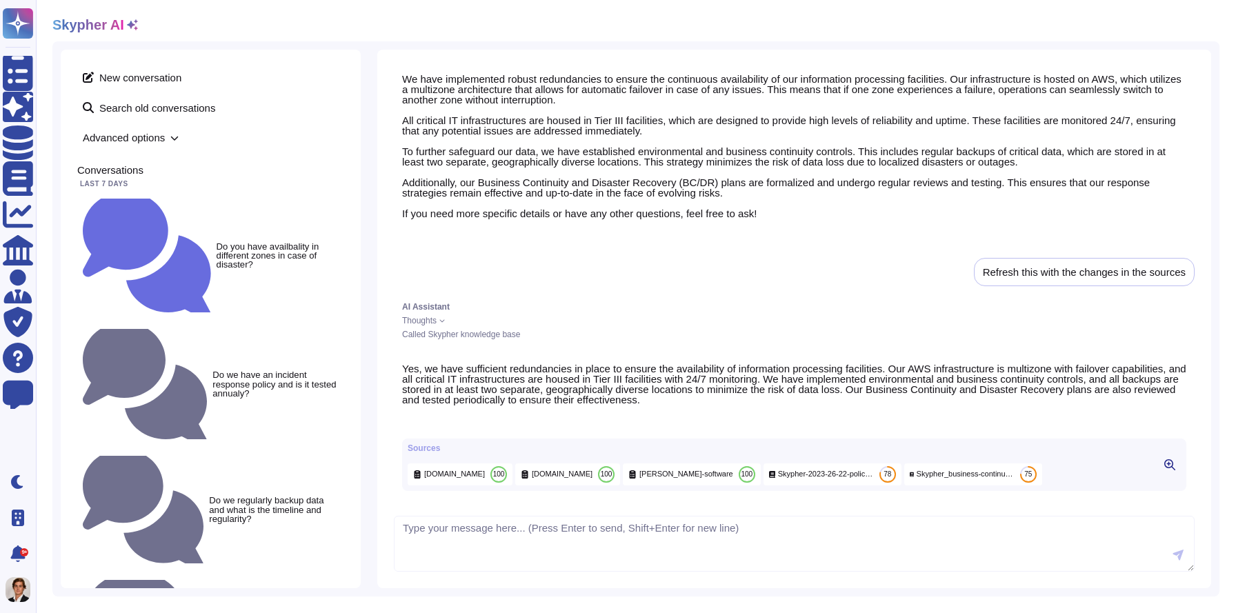
click at [442, 318] on icon at bounding box center [442, 321] width 6 height 6
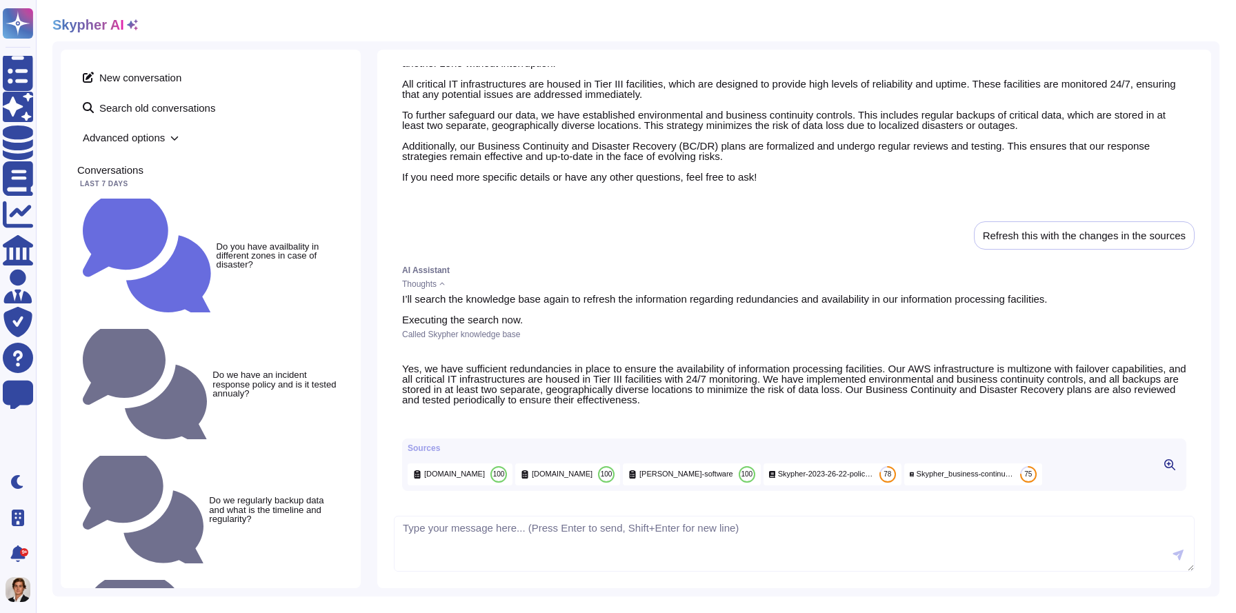
scroll to position [1333, 0]
click at [169, 137] on span "Advanced options" at bounding box center [210, 137] width 267 height 21
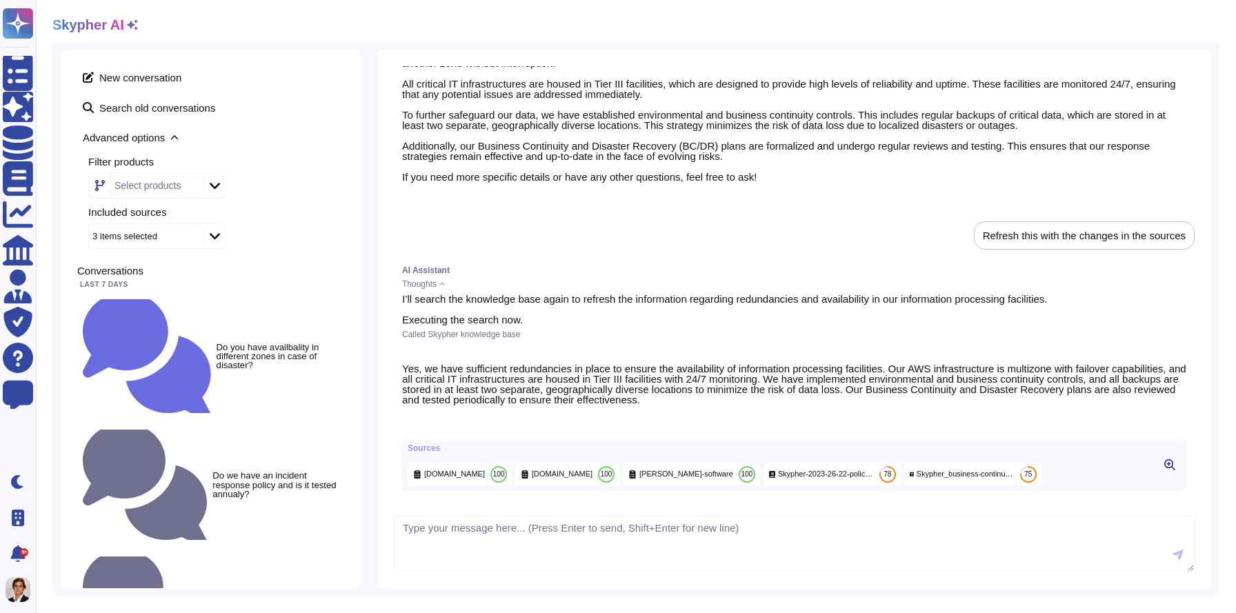
click at [169, 137] on span "Advanced options" at bounding box center [210, 137] width 267 height 21
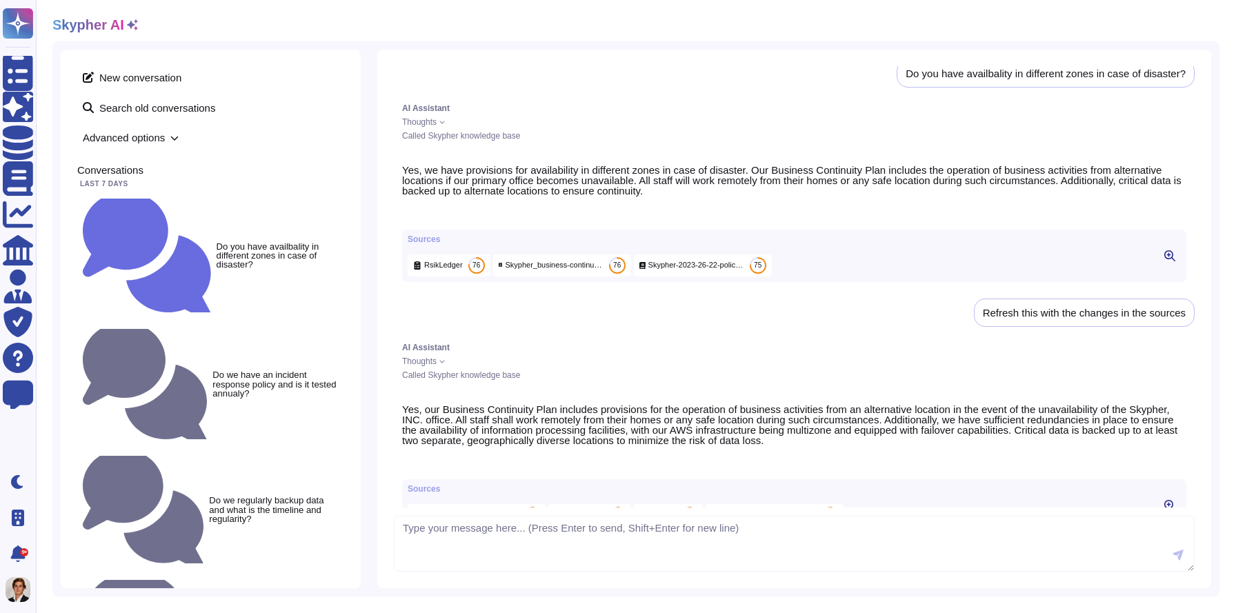
scroll to position [0, 0]
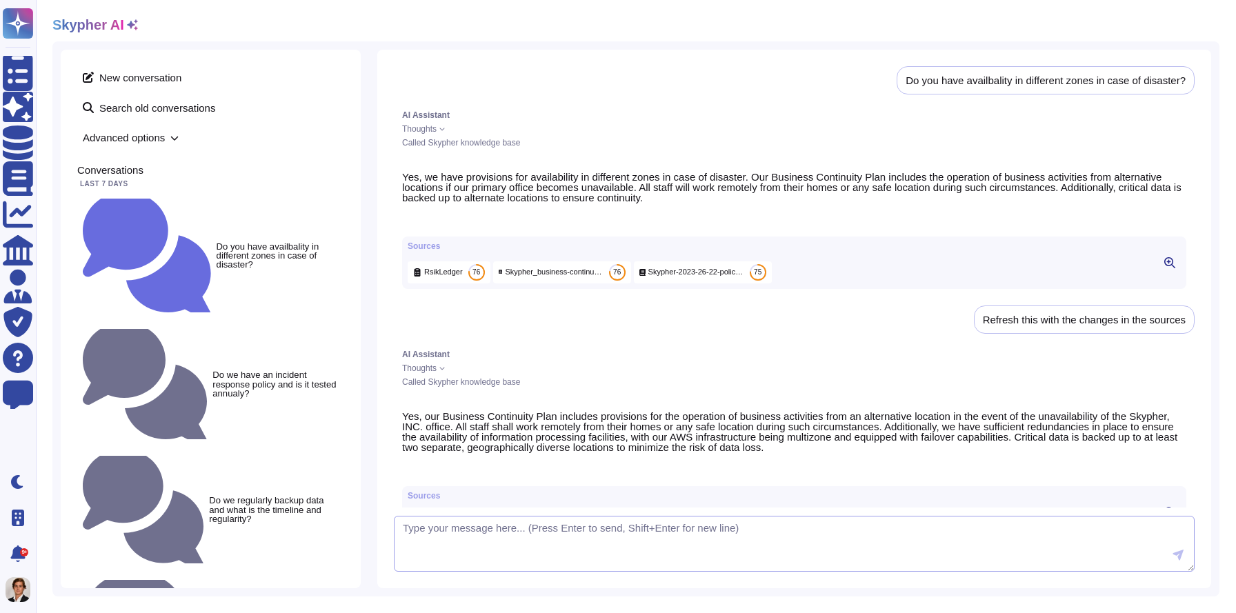
click at [434, 525] on textarea at bounding box center [794, 544] width 800 height 57
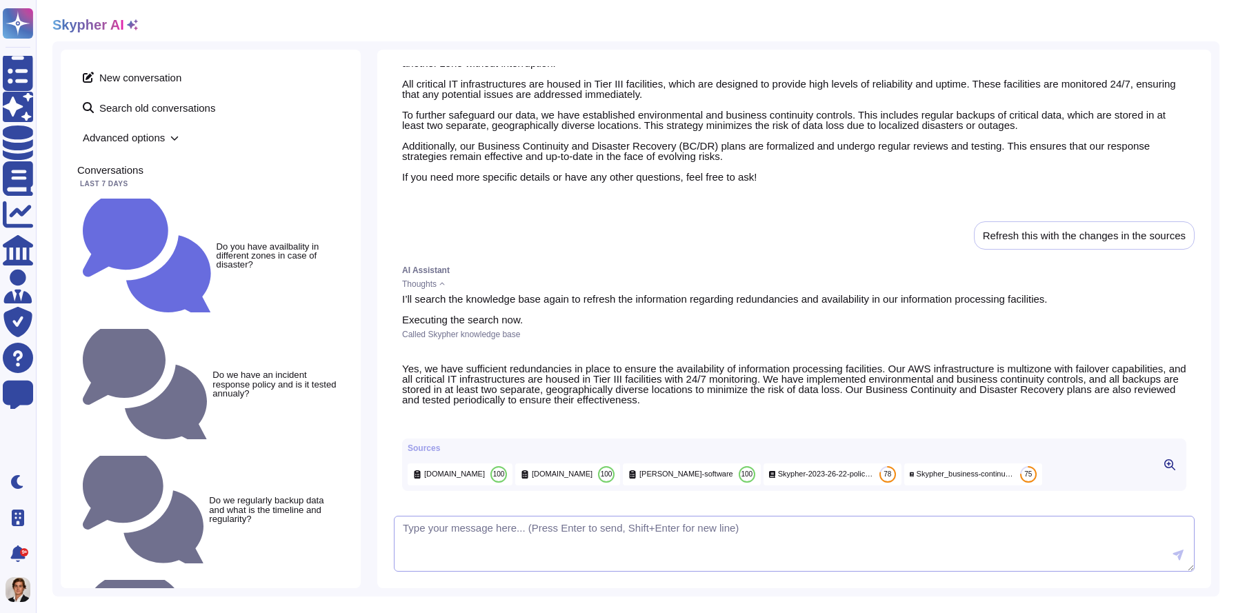
scroll to position [1333, 0]
click at [610, 545] on textarea at bounding box center [794, 544] width 800 height 57
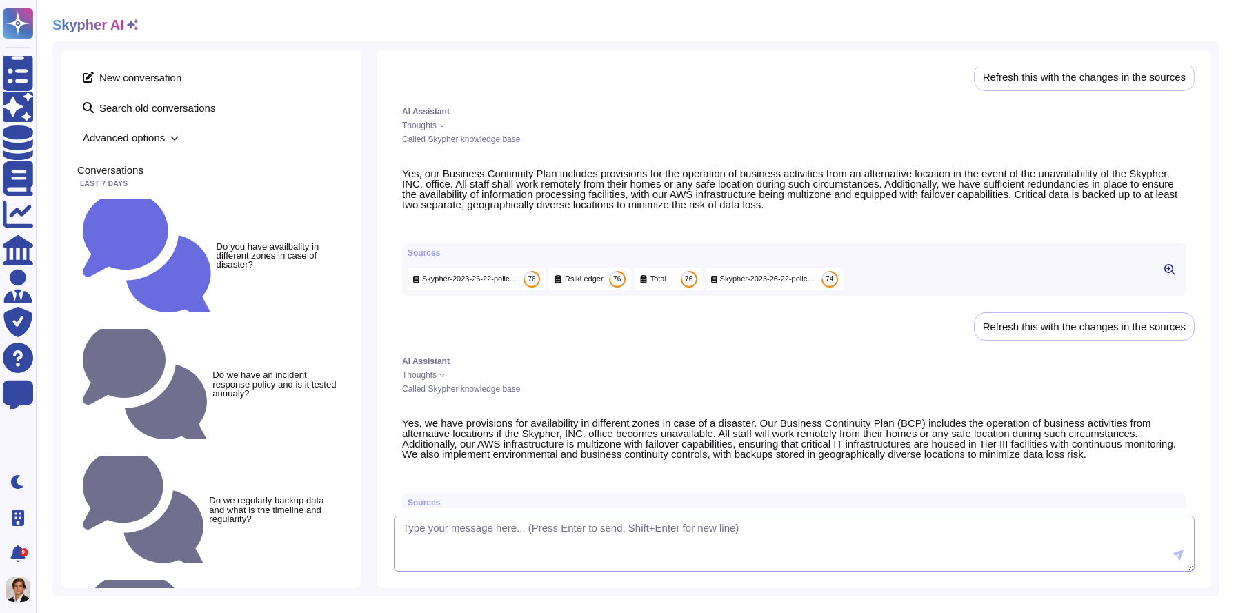
scroll to position [0, 0]
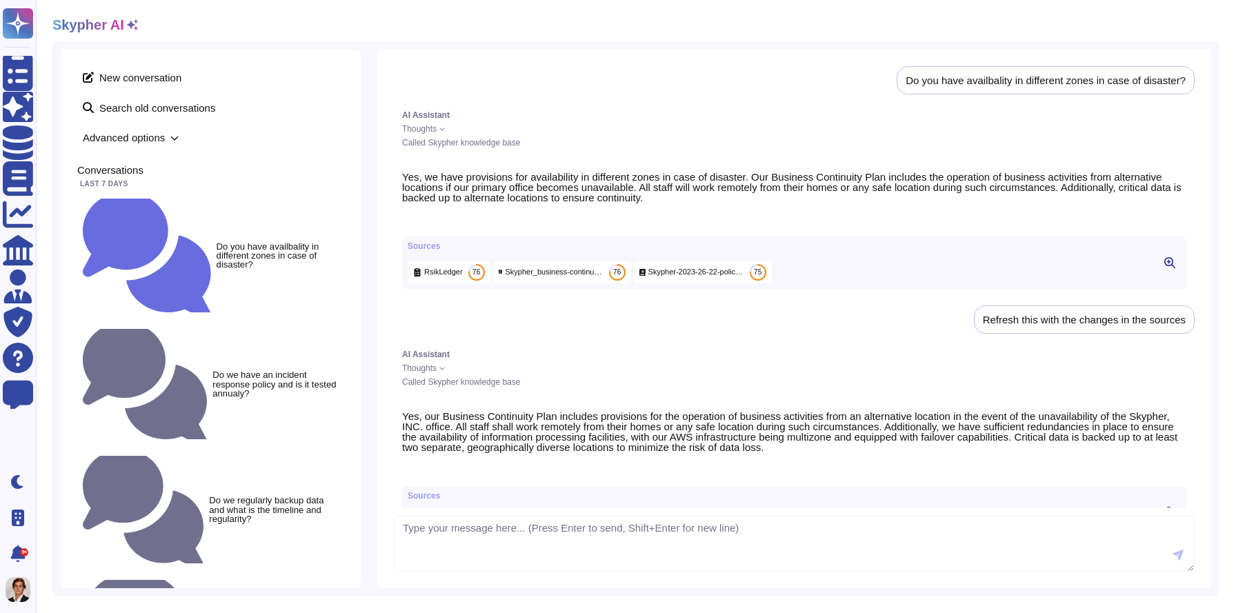
click at [589, 277] on span "Skypher_business-continuity-and-disaster-recovery-plan.pdf" at bounding box center [554, 272] width 98 height 10
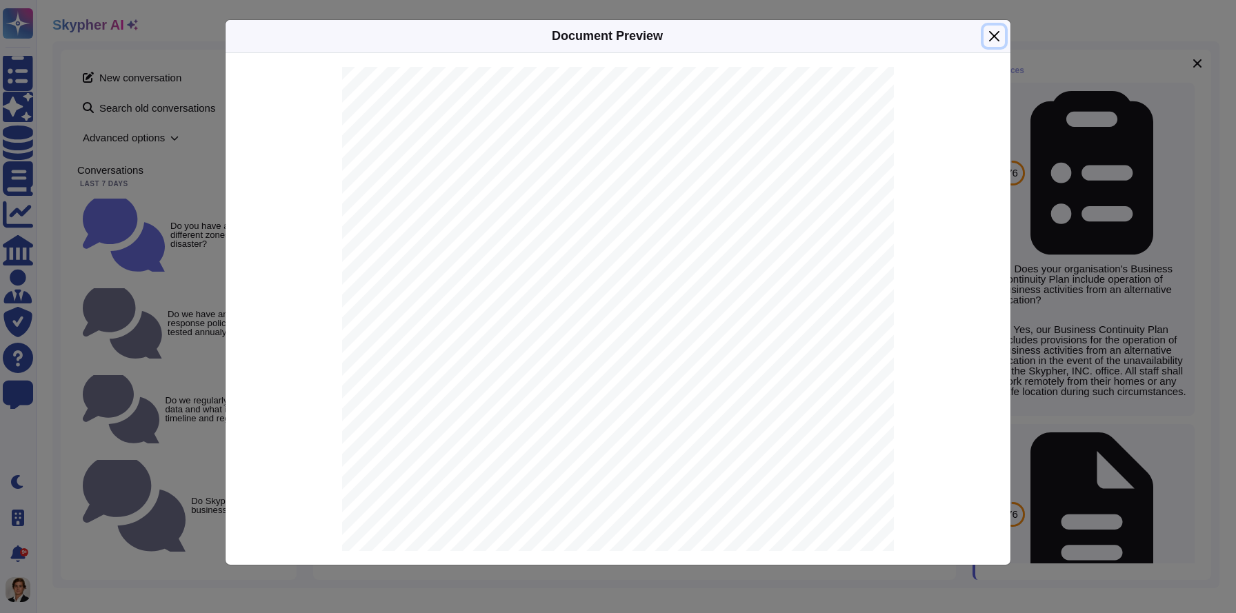
click at [995, 33] on button "Close" at bounding box center [993, 36] width 21 height 21
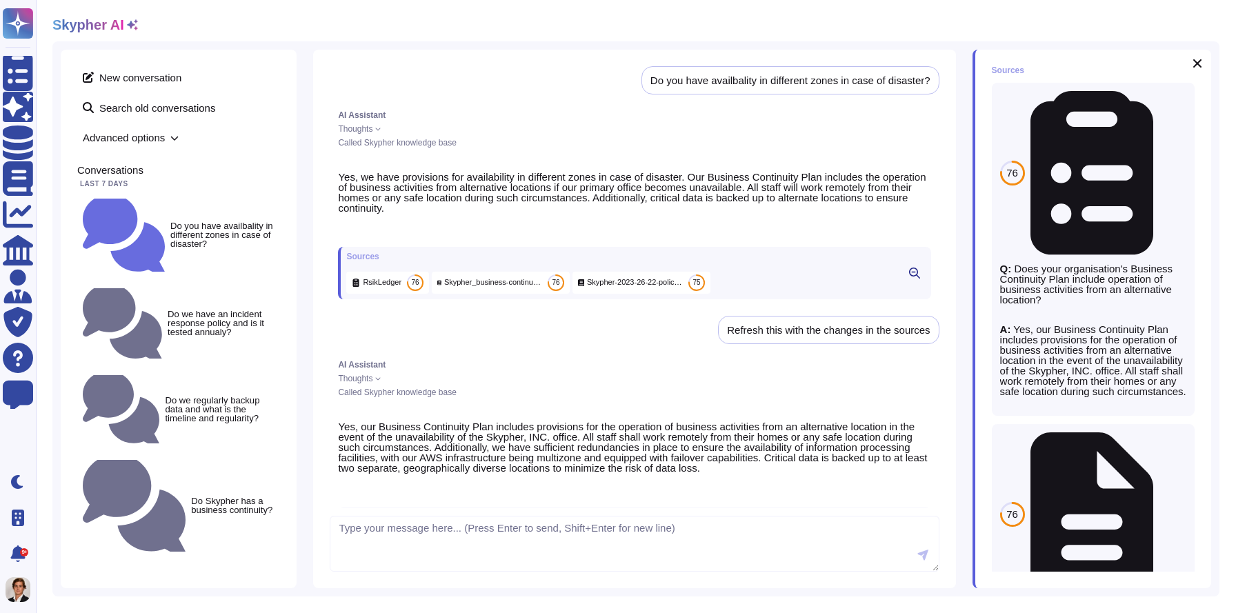
click at [675, 294] on div "Skypher-2023-26-22-policy-packet.pdf 75" at bounding box center [641, 283] width 138 height 22
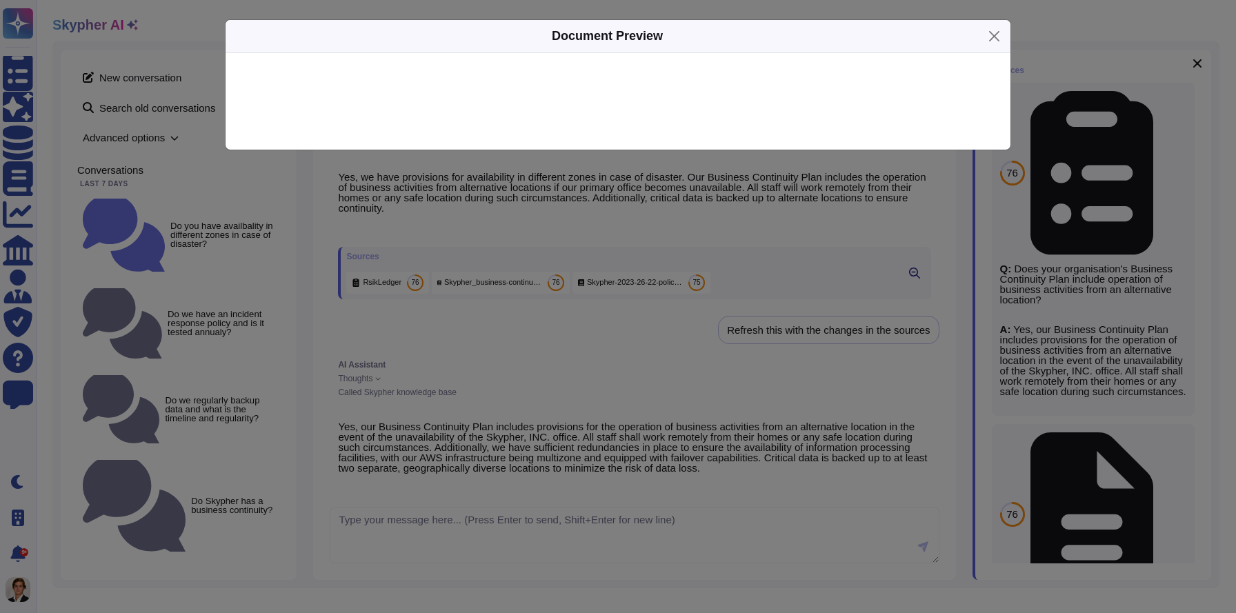
click at [438, 334] on div "Document Preview" at bounding box center [618, 306] width 1236 height 613
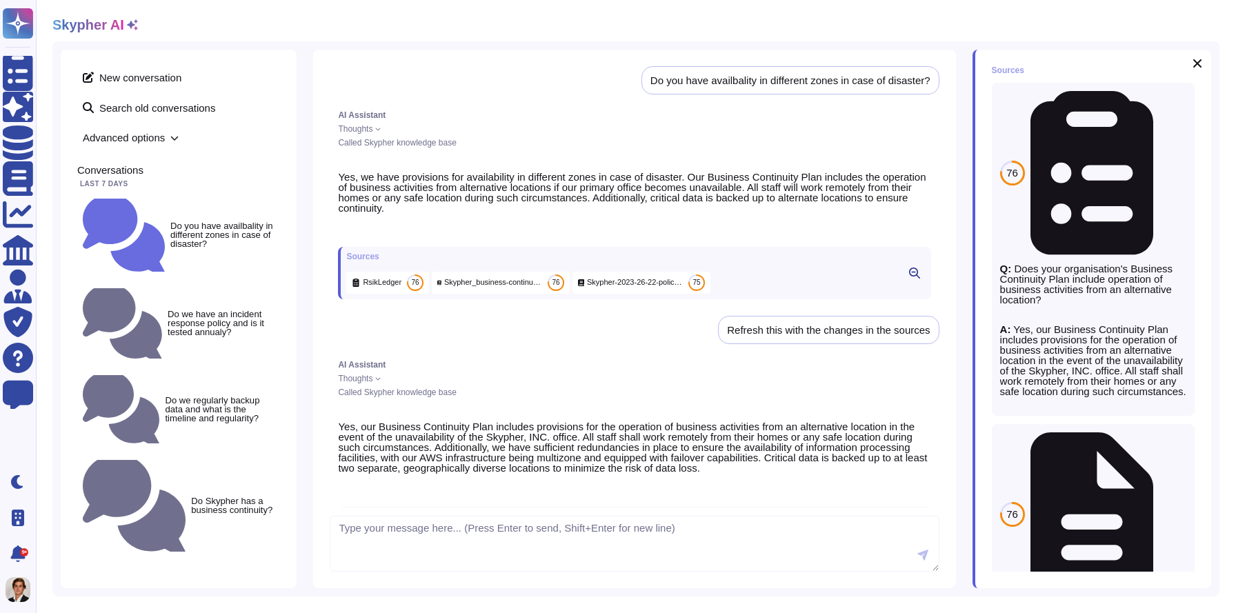
click at [382, 288] on span "RsikLedger" at bounding box center [382, 282] width 39 height 10
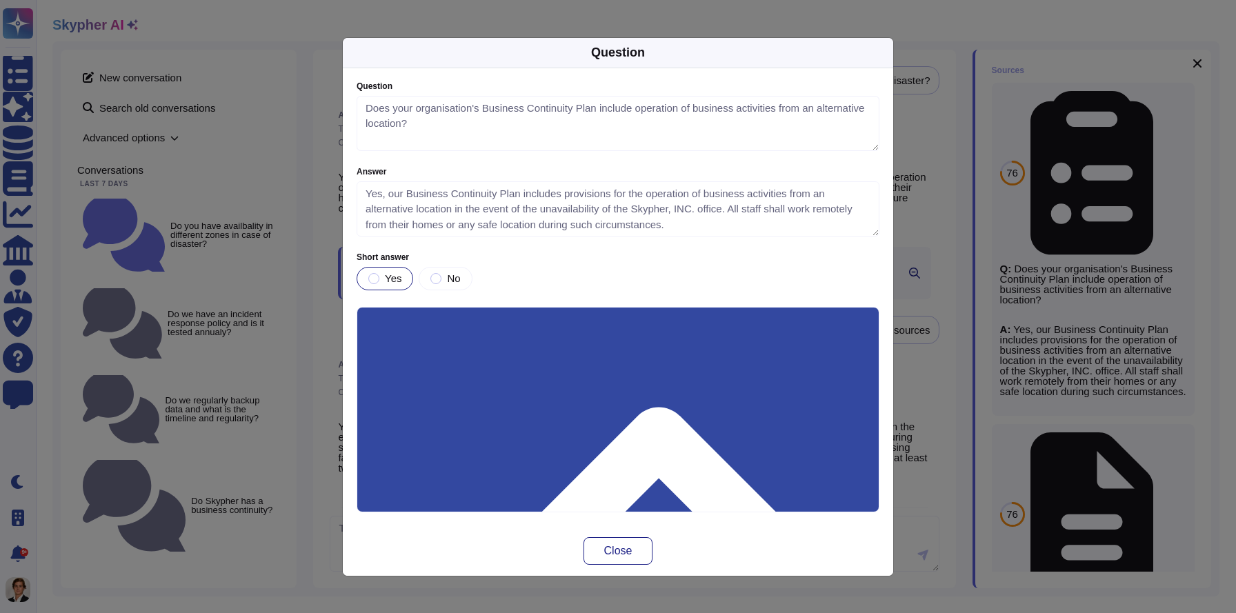
type textarea "Does your organisation's Business Continuity Plan include operation of business…"
type textarea "Yes, our Business Continuity Plan includes provisions for the operation of busi…"
click at [615, 550] on span "Close" at bounding box center [618, 550] width 28 height 11
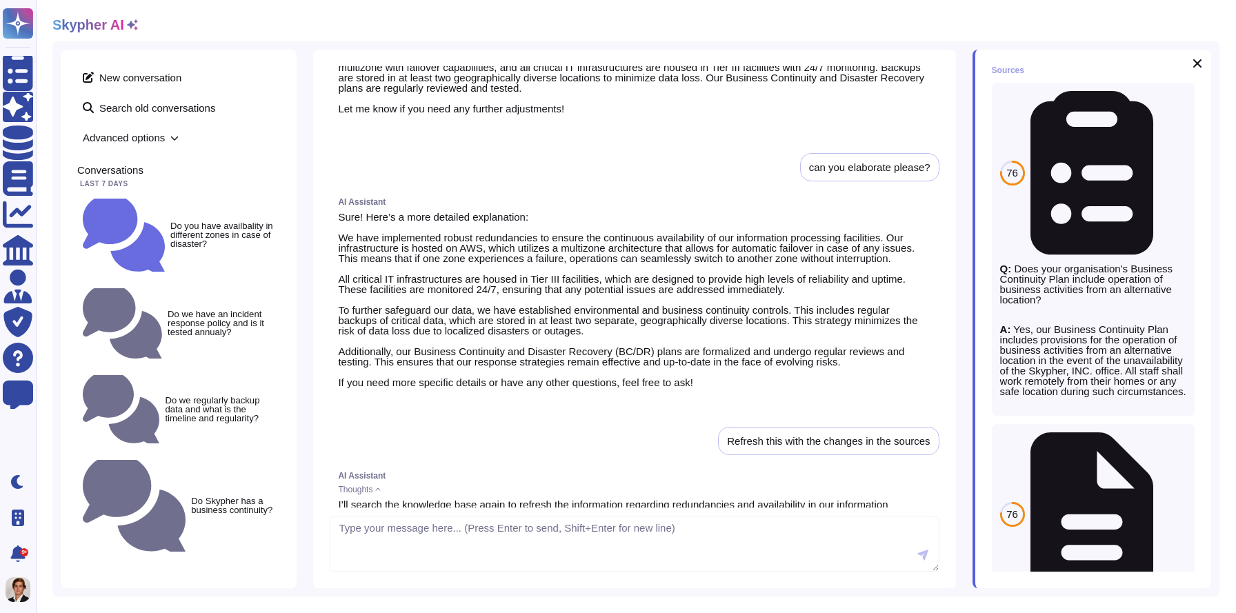
scroll to position [1486, 0]
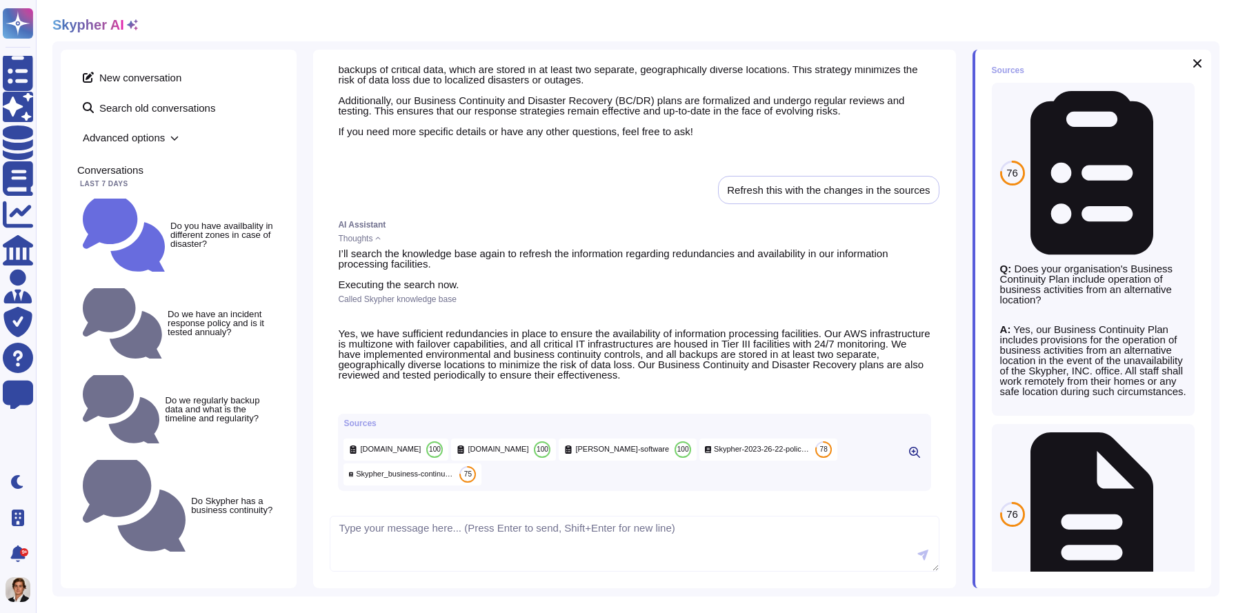
click at [360, 427] on div "Sources [DOMAIN_NAME] 100 [DOMAIN_NAME] 100 [PERSON_NAME]-software 100 Skypher-…" at bounding box center [620, 452] width 554 height 66
click at [360, 423] on div "Sources" at bounding box center [620, 423] width 554 height 8
click at [1198, 63] on icon at bounding box center [1196, 63] width 11 height 11
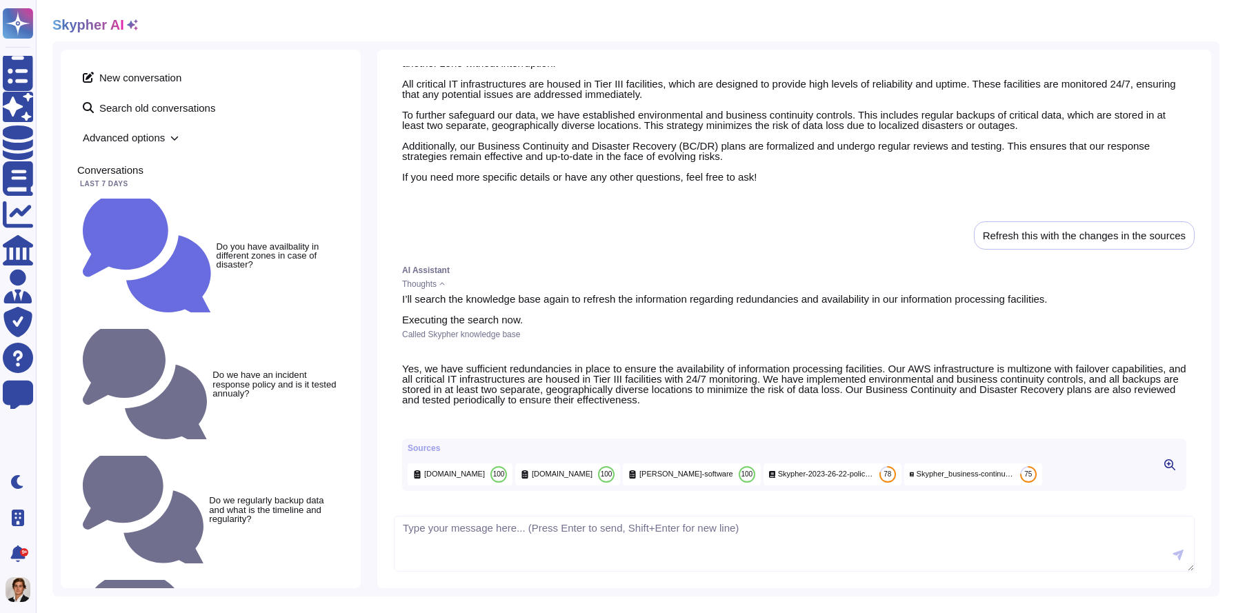
scroll to position [1333, 0]
click at [1205, 61] on icon at bounding box center [1205, 61] width 0 height 0
click at [851, 141] on div "Sure! Here’s a more detailed explanation: We have implemented robust redundanci…" at bounding box center [794, 99] width 784 height 165
click at [437, 541] on textarea at bounding box center [794, 544] width 800 height 57
click at [383, 203] on div "Delete Do you have availbality in different zones in case of disaster? AI Assis…" at bounding box center [794, 319] width 834 height 538
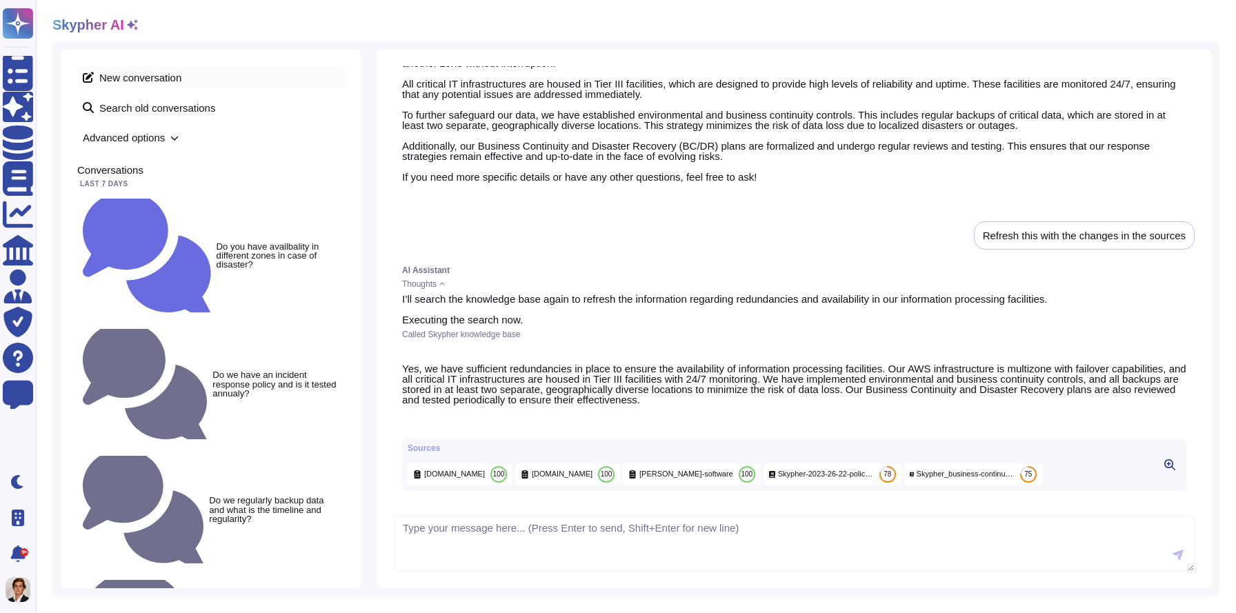
click at [338, 79] on span "New conversation" at bounding box center [210, 77] width 267 height 22
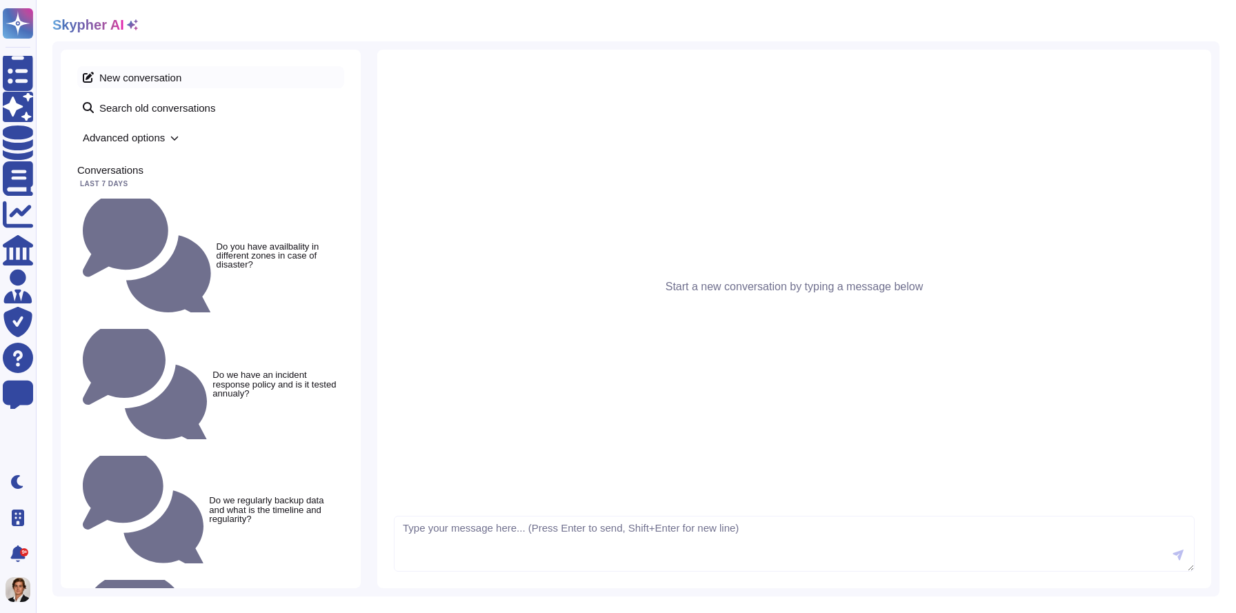
scroll to position [0, 0]
click at [155, 77] on span "New conversation" at bounding box center [210, 77] width 267 height 22
click at [407, 530] on textarea at bounding box center [794, 544] width 800 height 57
click at [209, 496] on small "Do we regularly backup data and what is the timeline and regularity?" at bounding box center [274, 509] width 130 height 27
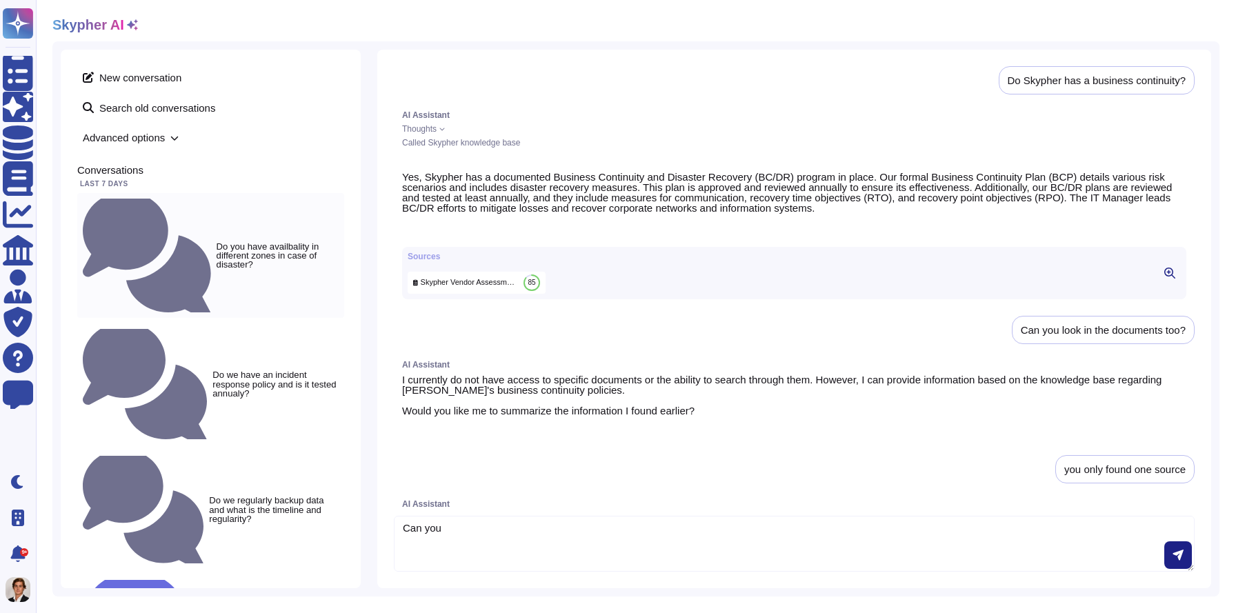
click at [142, 195] on div "Do you have availbality in different zones in case of disaster?" at bounding box center [210, 255] width 267 height 125
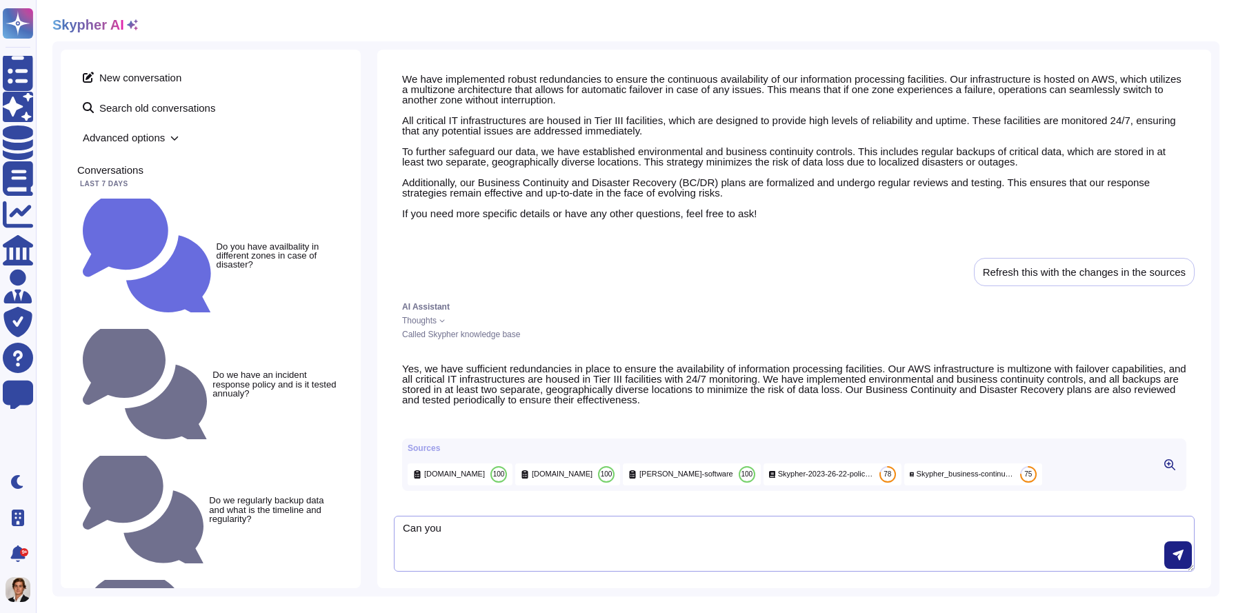
scroll to position [1297, 0]
drag, startPoint x: 481, startPoint y: 536, endPoint x: 267, endPoint y: 522, distance: 214.2
click at [267, 522] on div "New conversation Search old conversations Advanced options Conversations Last 7…" at bounding box center [635, 318] width 1167 height 555
type textarea "Please give me the sources"
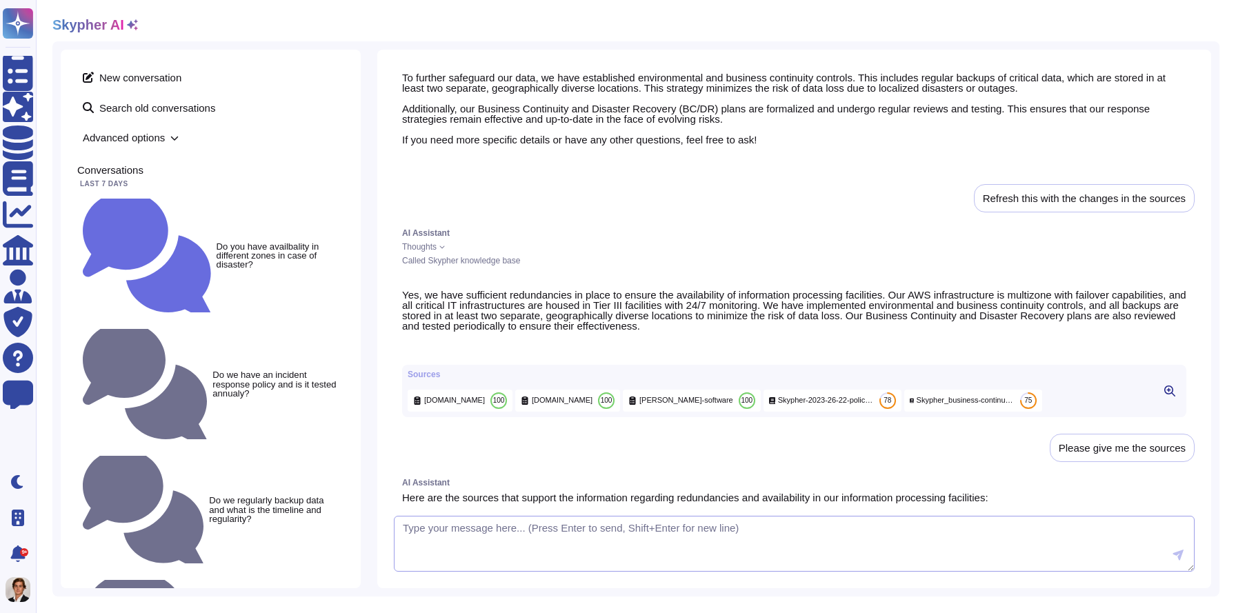
scroll to position [1288, 0]
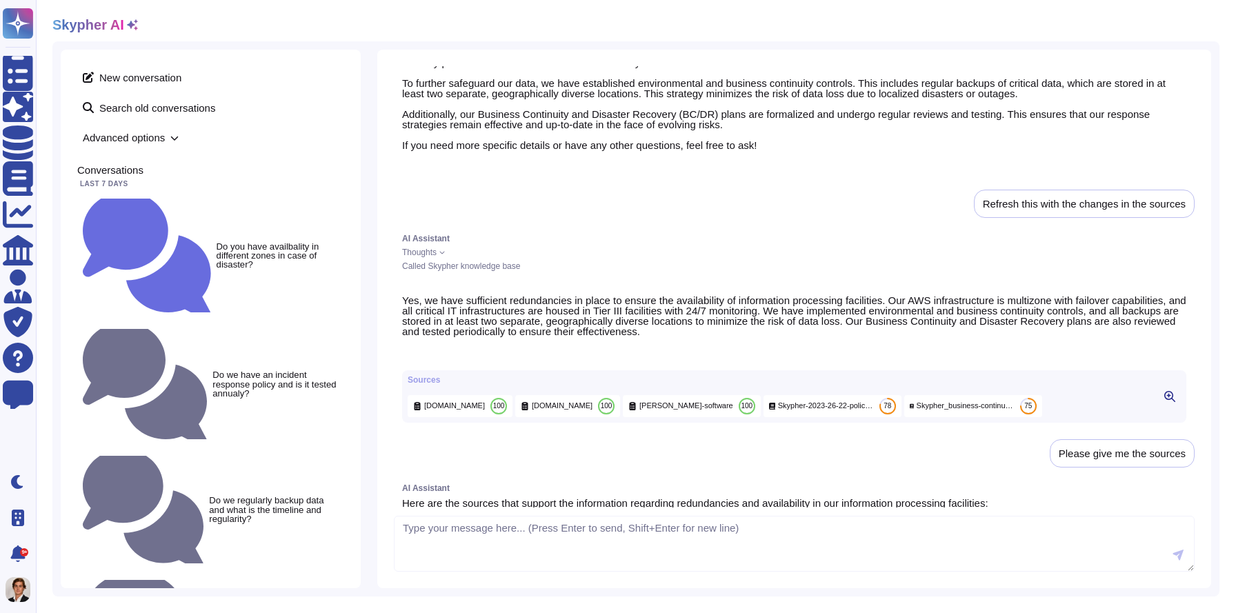
click at [763, 417] on div "Skypher-2023-26-22-policy-packet.pdf 78" at bounding box center [832, 406] width 138 height 22
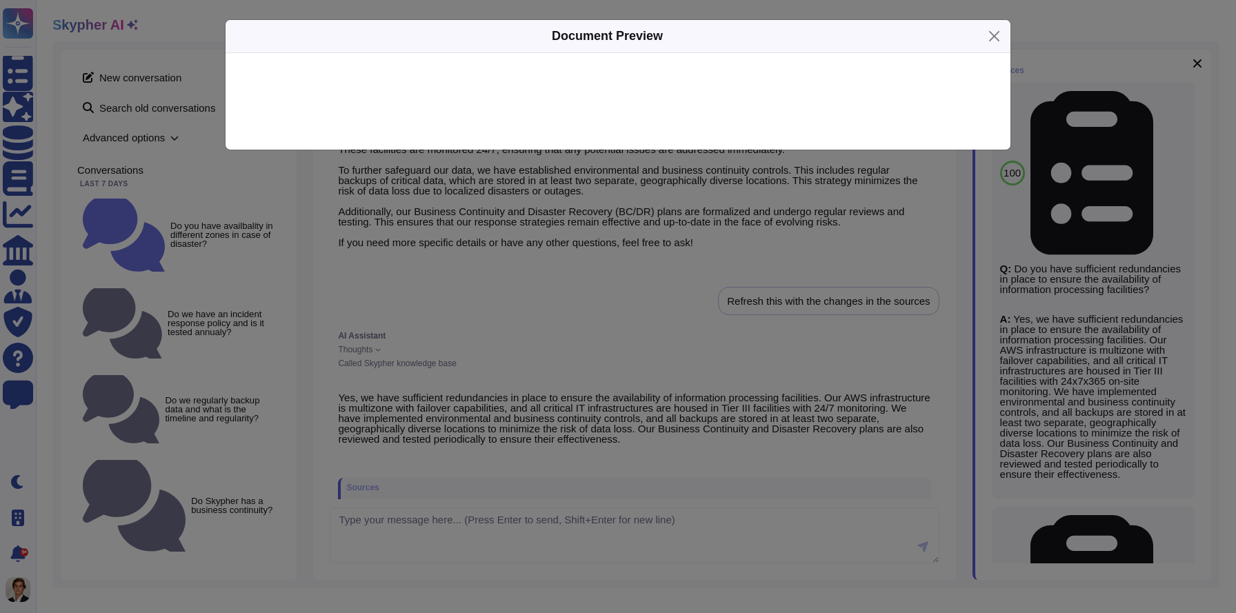
scroll to position [1375, 0]
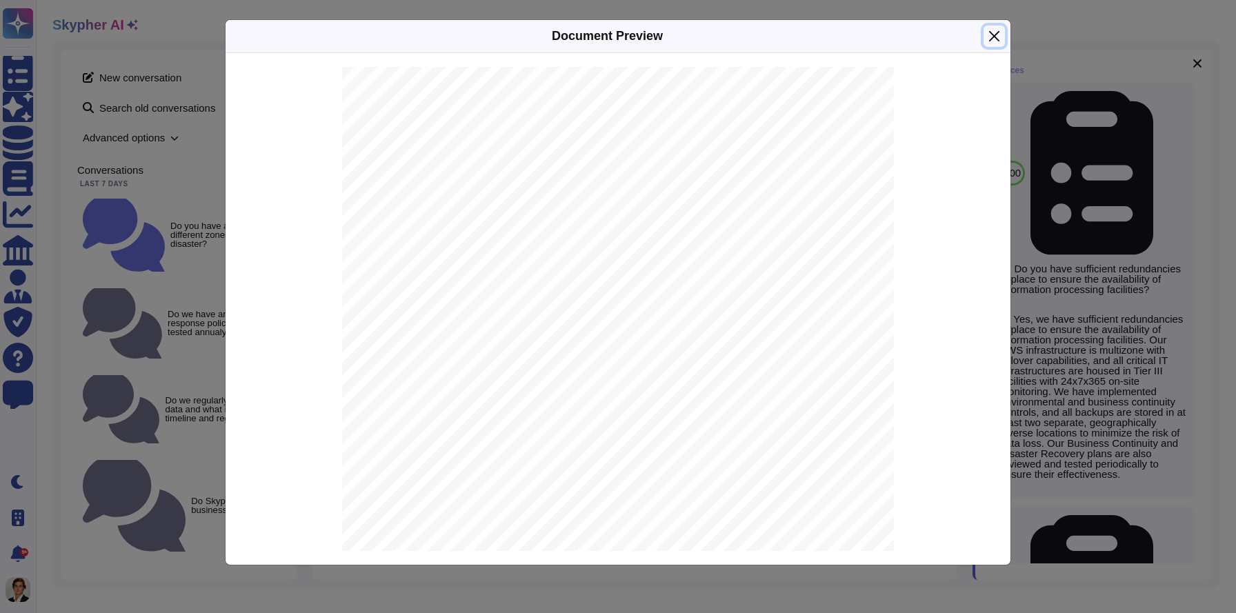
click at [985, 37] on button "Close" at bounding box center [993, 36] width 21 height 21
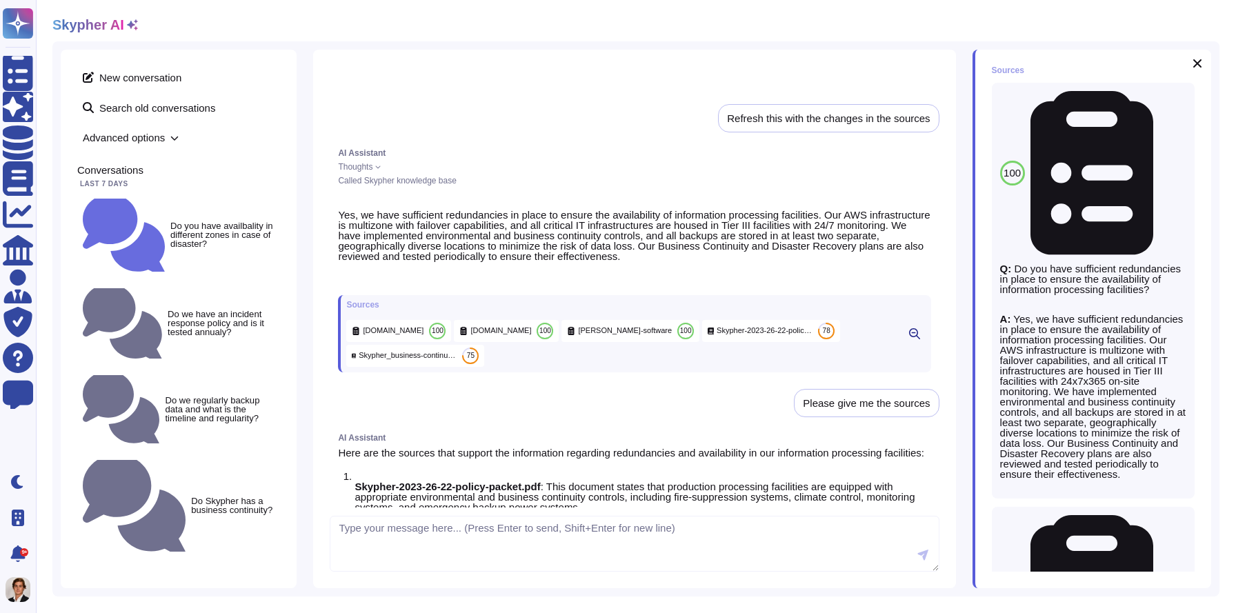
scroll to position [1470, 0]
click at [461, 367] on div "Skypher_business-continuity-and-disaster-recovery-plan.pdf 75" at bounding box center [415, 356] width 138 height 22
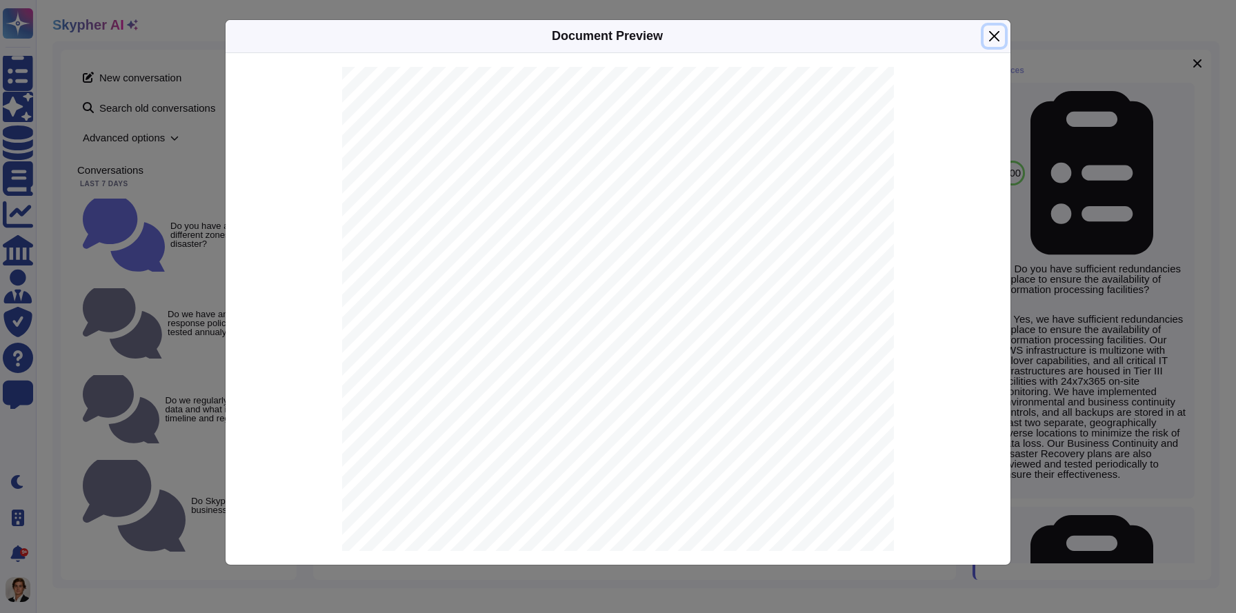
click at [991, 36] on button "Close" at bounding box center [993, 36] width 21 height 21
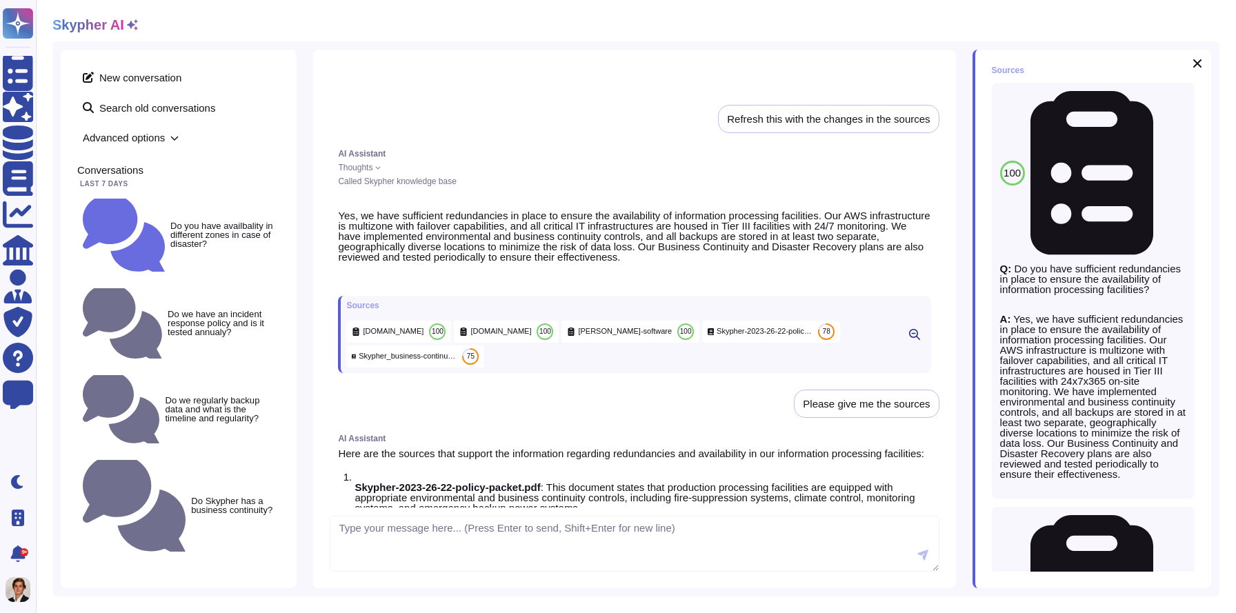
click at [408, 336] on span "[DOMAIN_NAME]" at bounding box center [393, 331] width 61 height 10
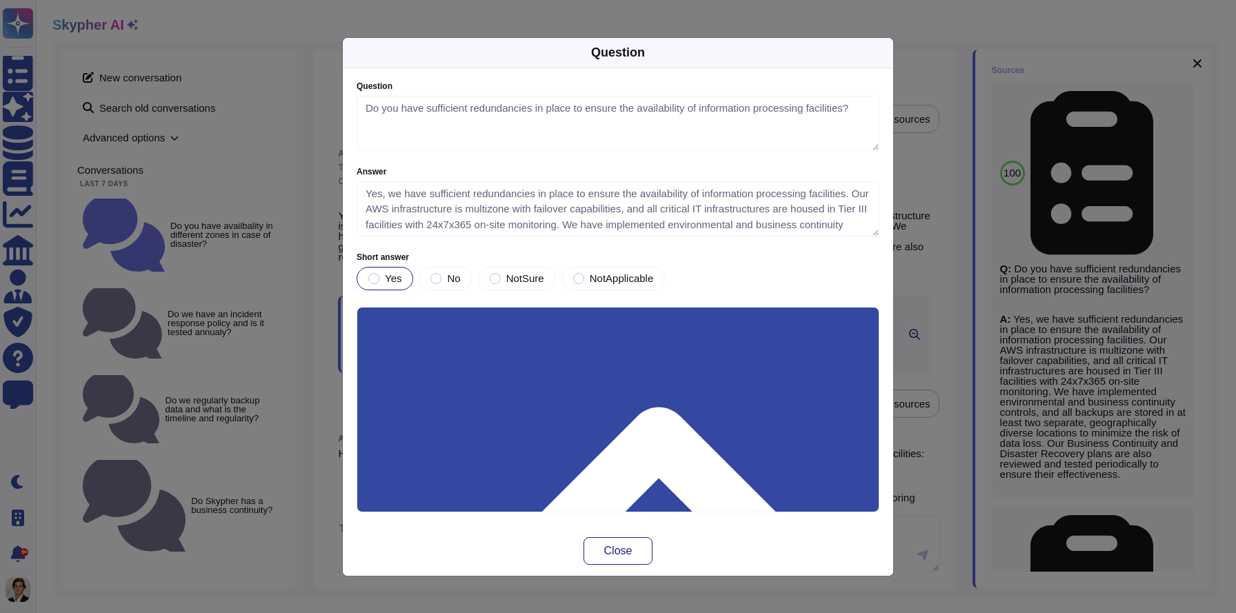
type textarea "Do you have sufficient redundancies in place to ensure the availability of info…"
type textarea "Yes, we have sufficient redundancies in place to ensure the availability of inf…"
click at [610, 546] on span "Close" at bounding box center [618, 550] width 28 height 11
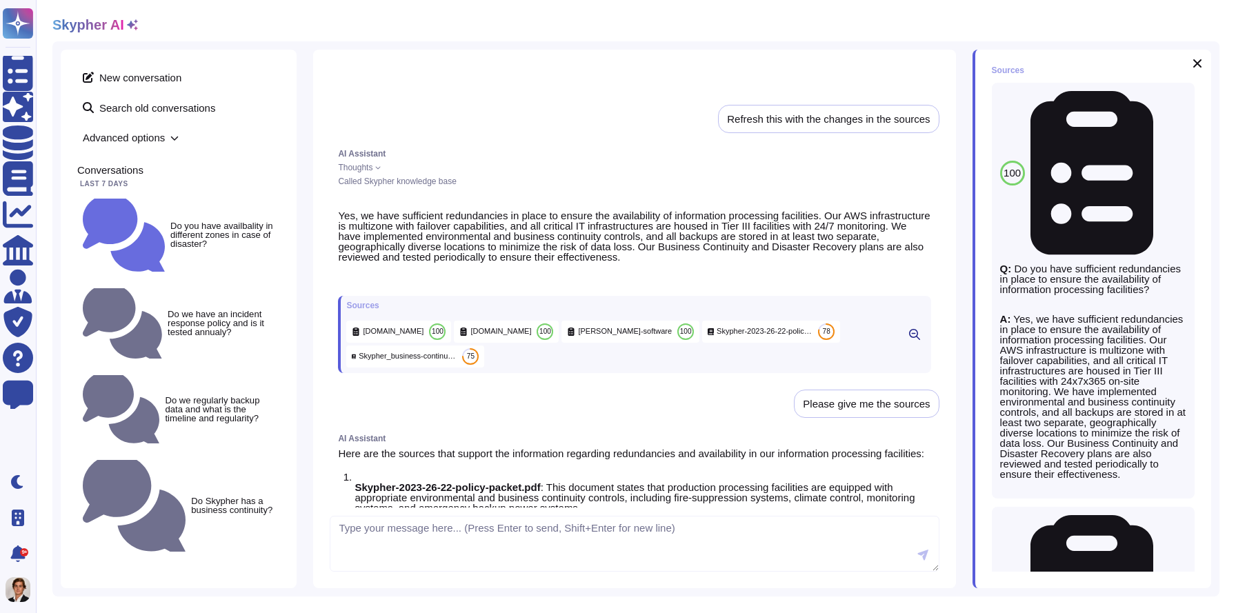
click at [407, 361] on span "Skypher_business-continuity-and-disaster-recovery-plan.pdf" at bounding box center [408, 356] width 98 height 10
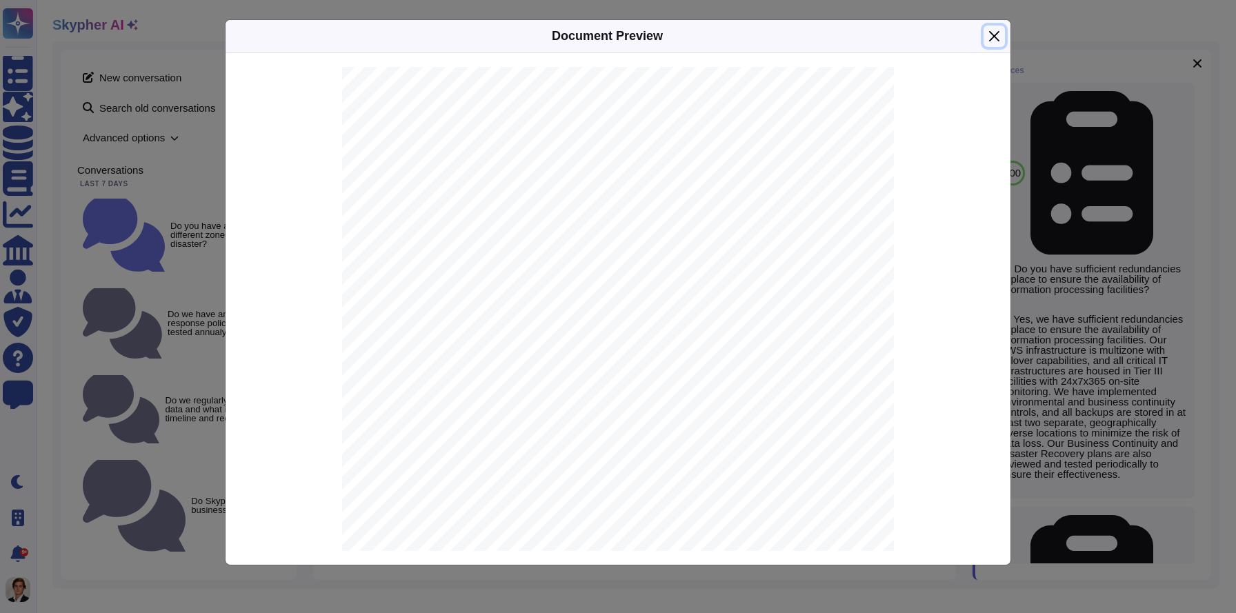
click at [995, 37] on button "Close" at bounding box center [993, 36] width 21 height 21
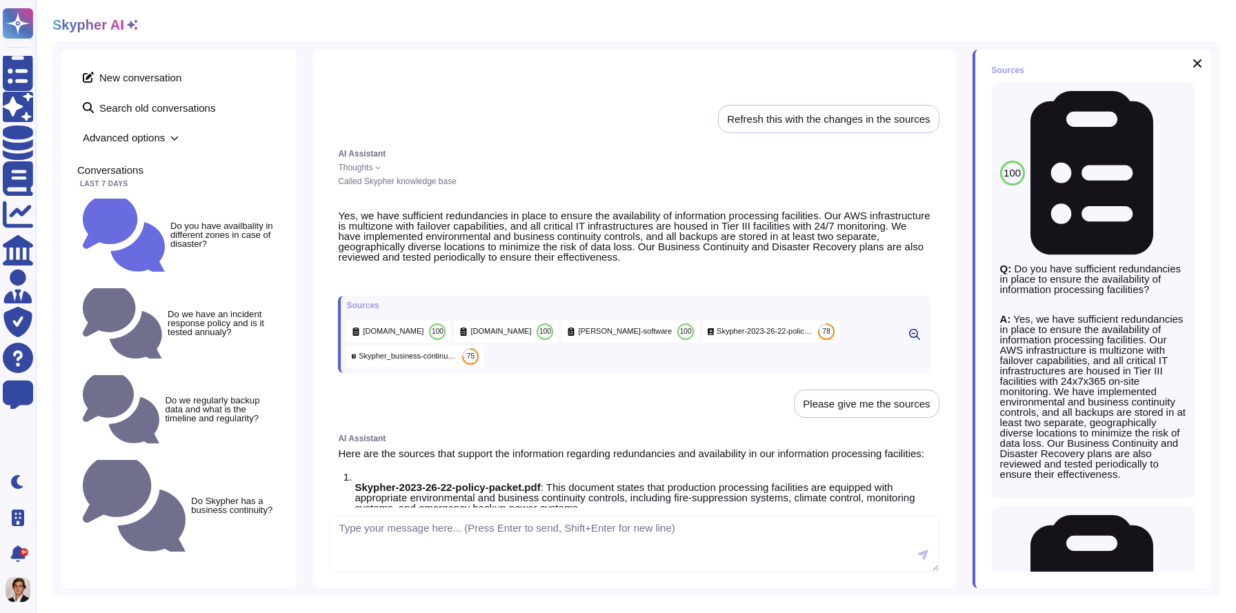
click at [589, 336] on span "[PERSON_NAME]-software" at bounding box center [625, 331] width 94 height 10
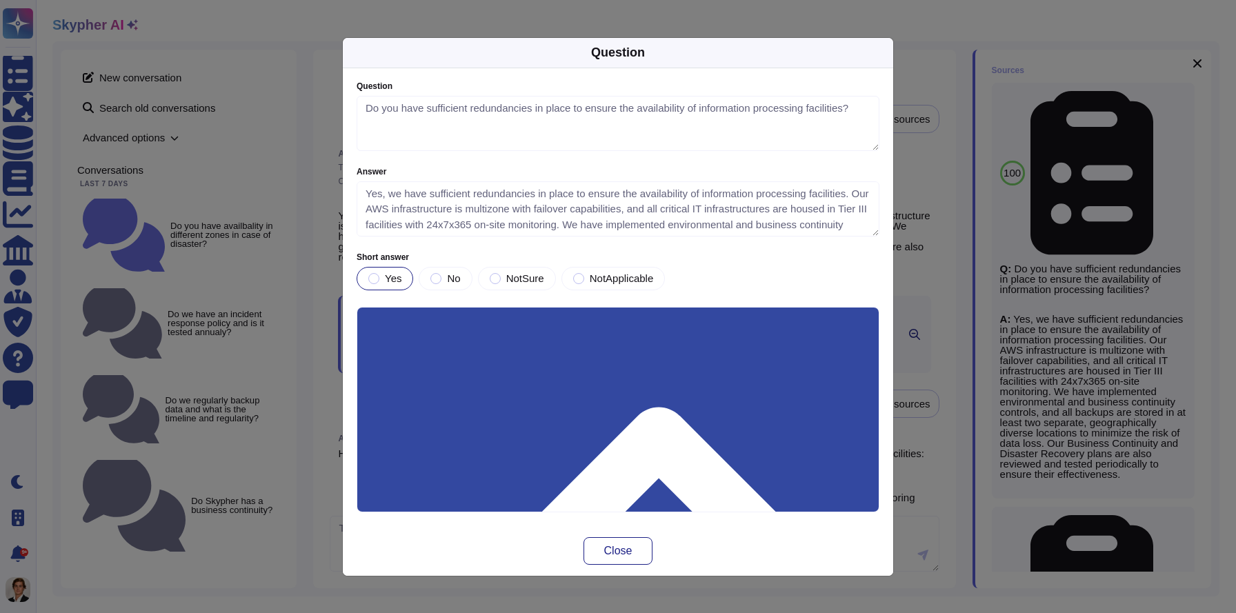
type textarea "Do you have sufficient redundancies in place to ensure the availability of info…"
type textarea "Yes, we have sufficient redundancies in place to ensure the availability of inf…"
click at [998, 203] on div "Question Question Do you have sufficient redundancies in place to ensure the av…" at bounding box center [618, 306] width 1236 height 613
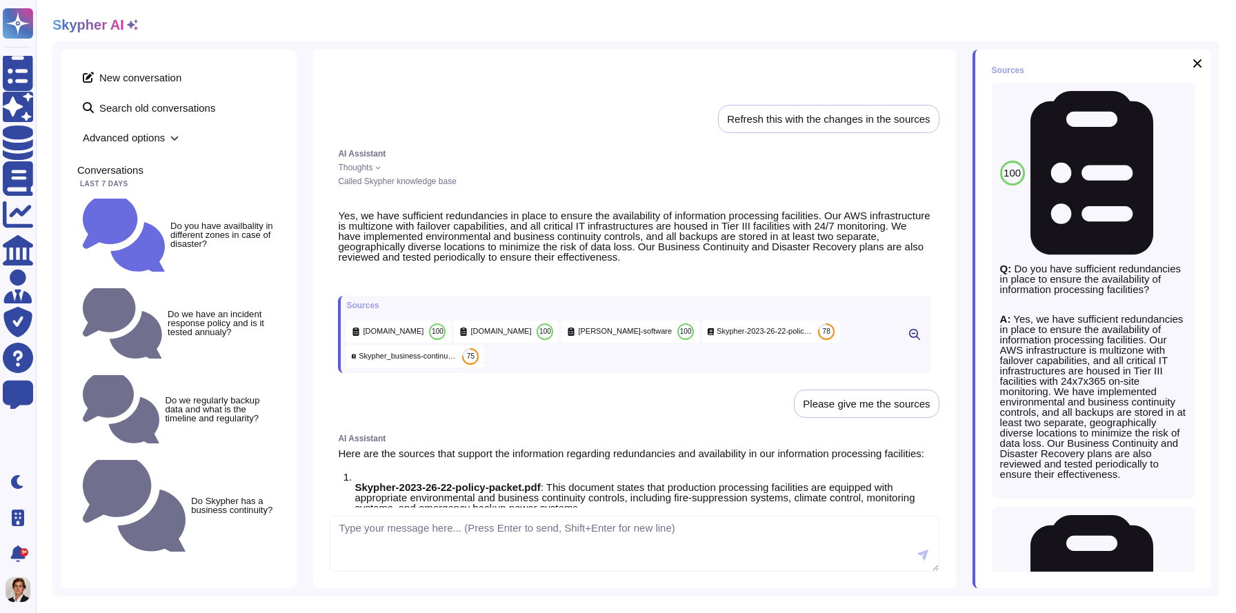
click at [1158, 168] on span "[DOMAIN_NAME]" at bounding box center [1158, 173] width 0 height 10
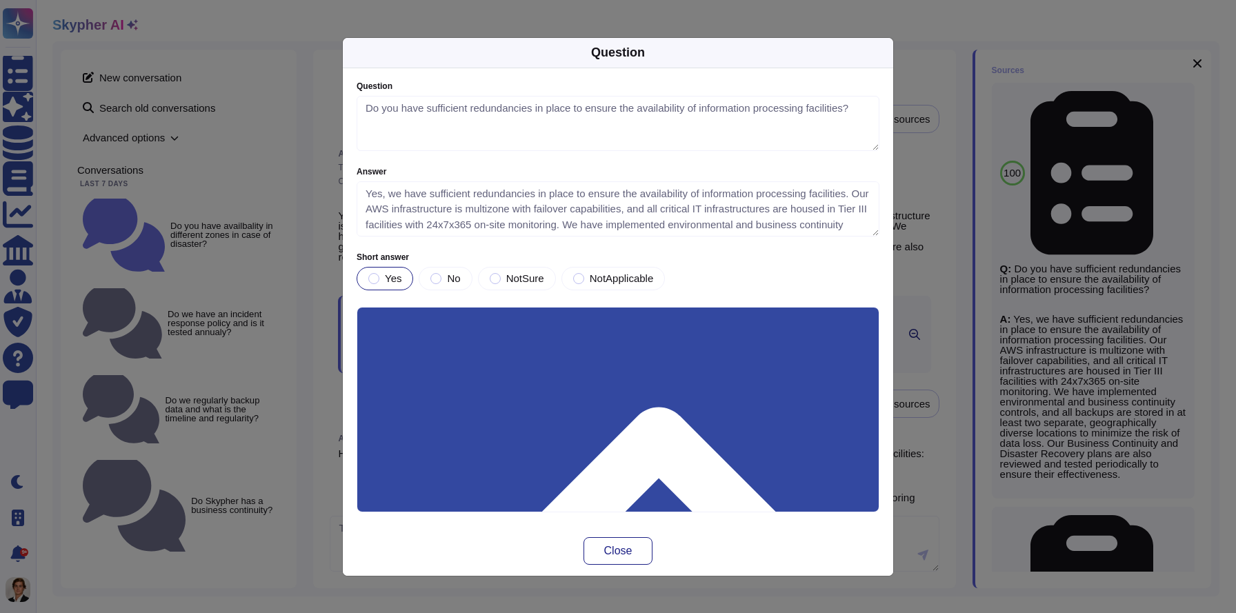
type textarea "Do you have sufficient redundancies in place to ensure the availability of info…"
type textarea "Yes, we have sufficient redundancies in place to ensure the availability of inf…"
click at [1086, 105] on div "Question Question Do you have sufficient redundancies in place to ensure the av…" at bounding box center [618, 306] width 1236 height 613
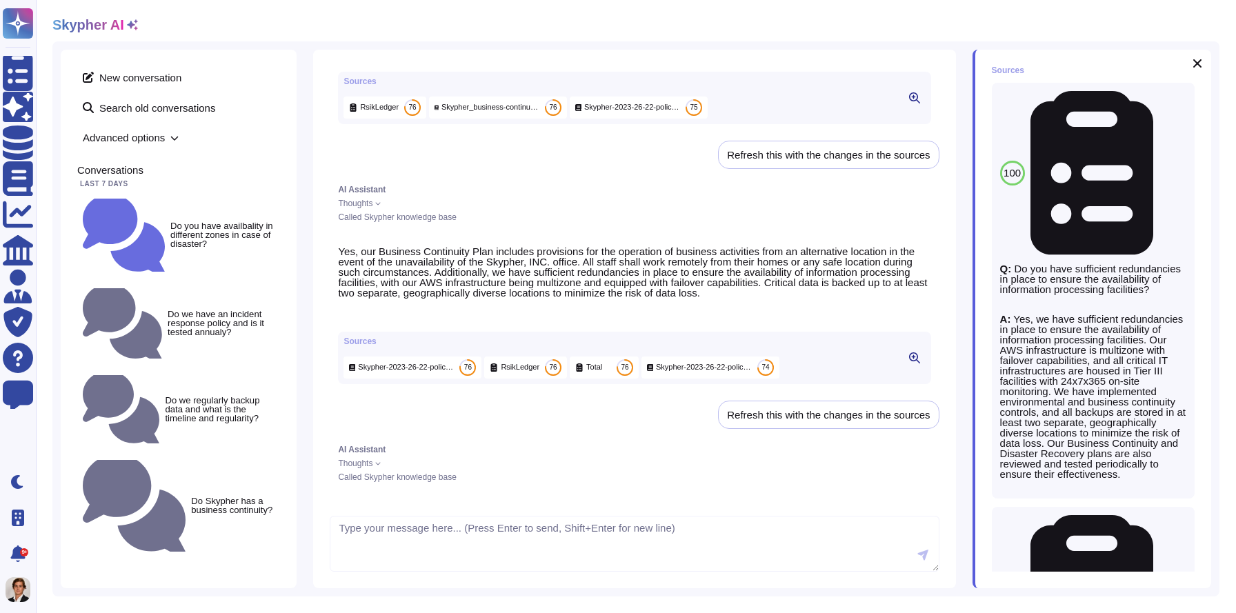
scroll to position [231, 0]
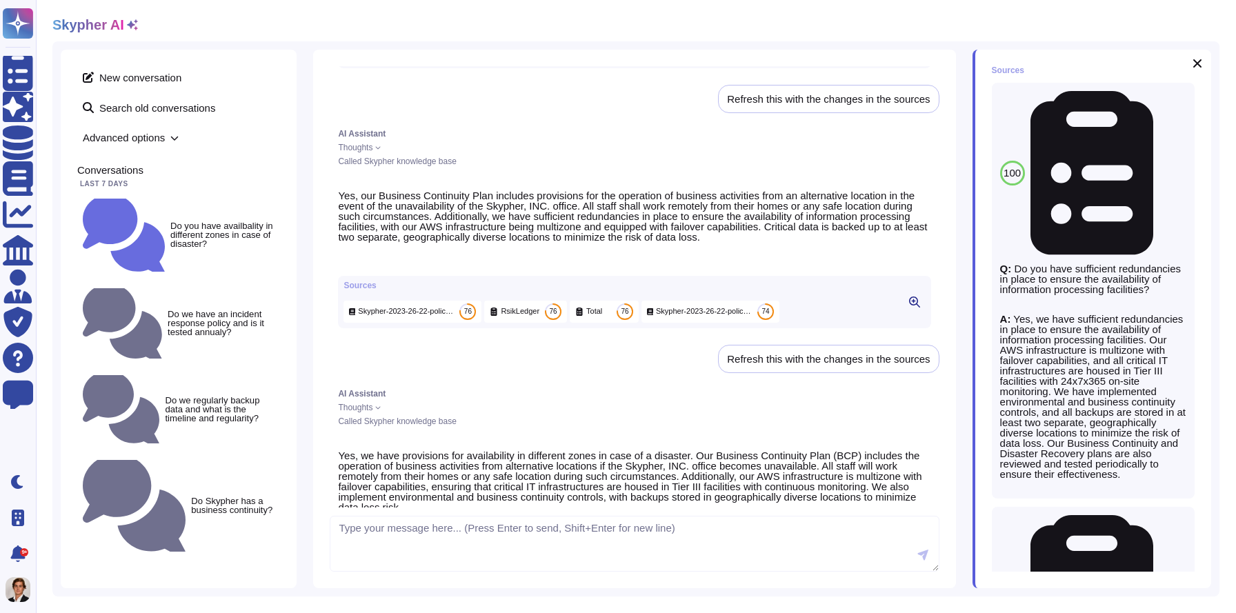
click at [588, 316] on span "Total" at bounding box center [594, 311] width 16 height 10
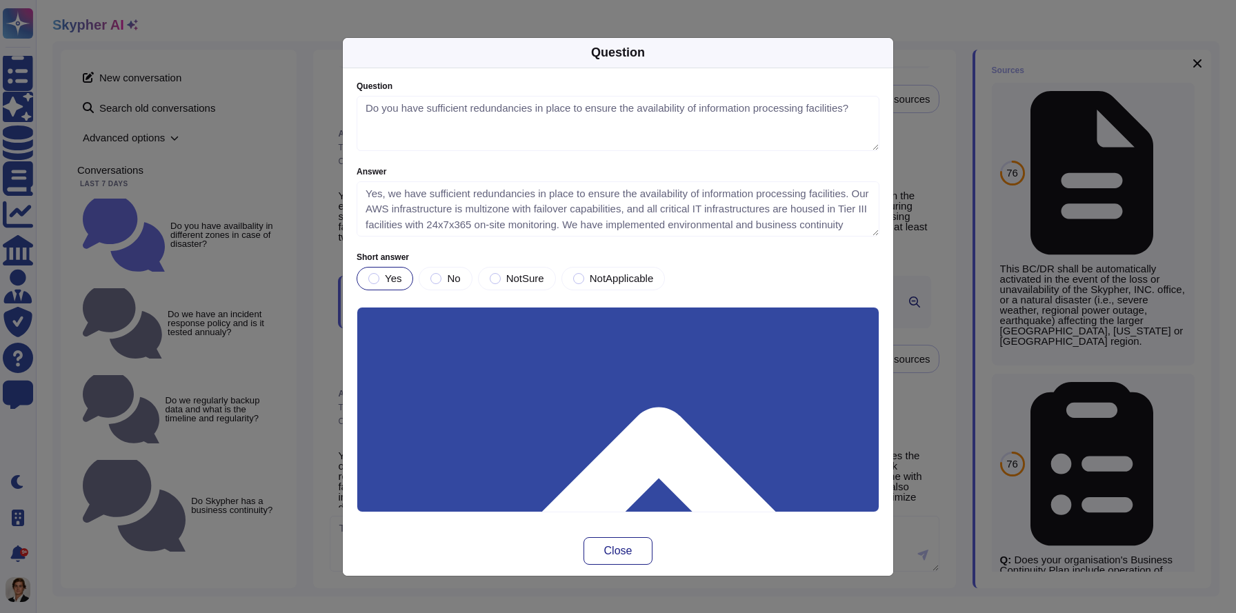
type textarea "Do you have sufficient redundancies in place to ensure the availability of info…"
type textarea "Yes, we have sufficient redundancies in place to ensure the availability of inf…"
click at [1104, 486] on div "Question Question Do you have sufficient redundancies in place to ensure the av…" at bounding box center [618, 306] width 1236 height 613
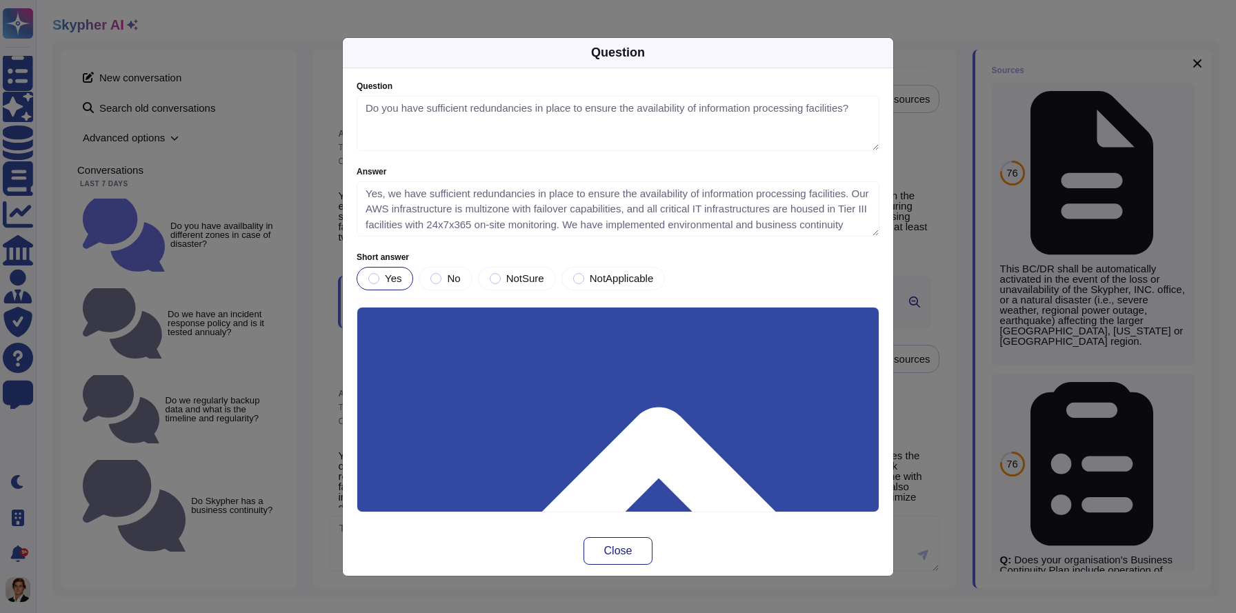
type textarea "Do you have sufficient redundancies in place to ensure the availability of info…"
type textarea "Yes, we have sufficient redundancies in place to ensure the availability of inf…"
click at [1060, 458] on div "Question Question Do you have sufficient redundancies in place to ensure the av…" at bounding box center [618, 306] width 1236 height 613
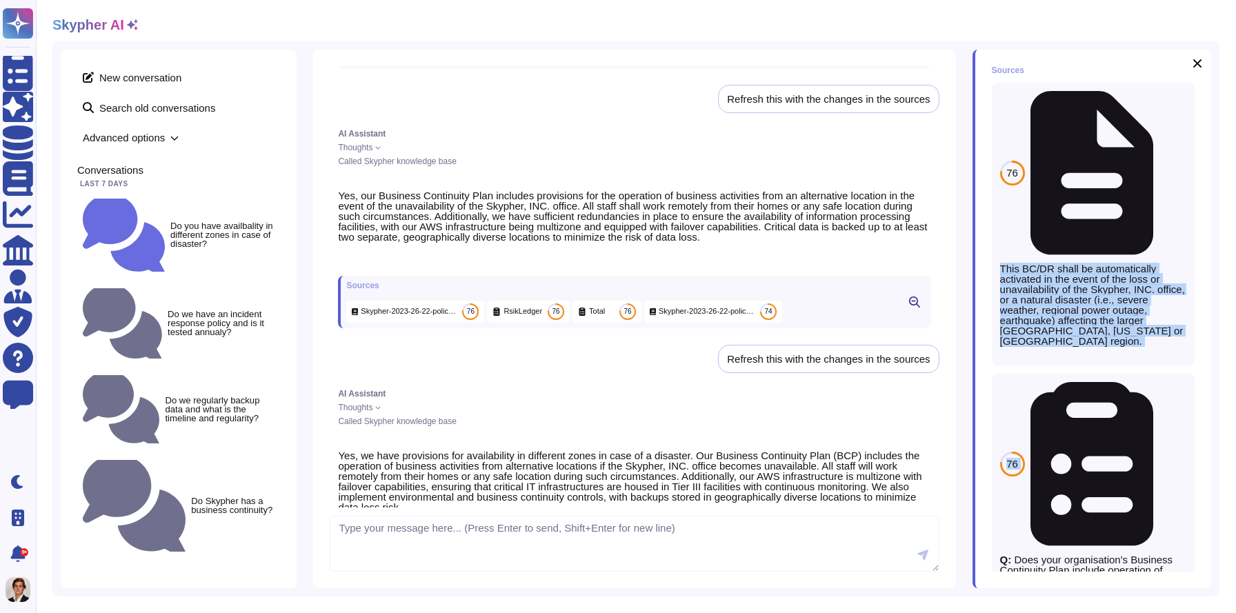
drag, startPoint x: 1040, startPoint y: 88, endPoint x: 1162, endPoint y: 222, distance: 180.6
click at [1162, 222] on div "76 Skypher-2023-26-22-policy-packet.pdf This BC/DR shall be automatically activ…" at bounding box center [1092, 327] width 203 height 489
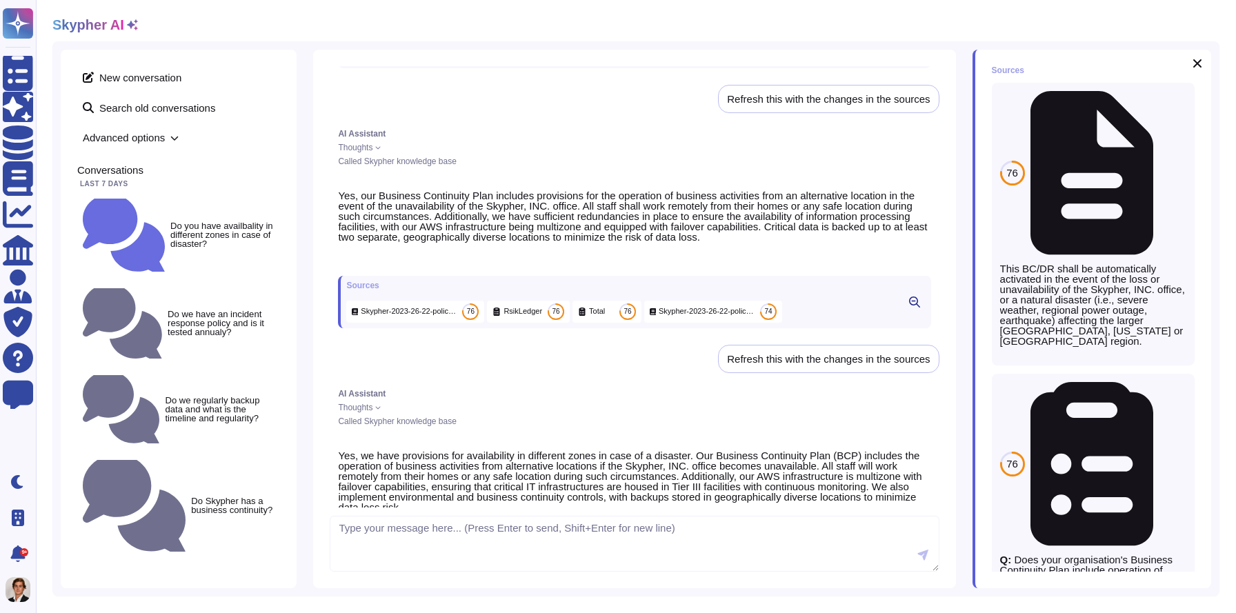
click at [1067, 554] on p "Q: Does your organisation's Business Continuity Plan include operation of busin…" at bounding box center [1093, 574] width 186 height 41
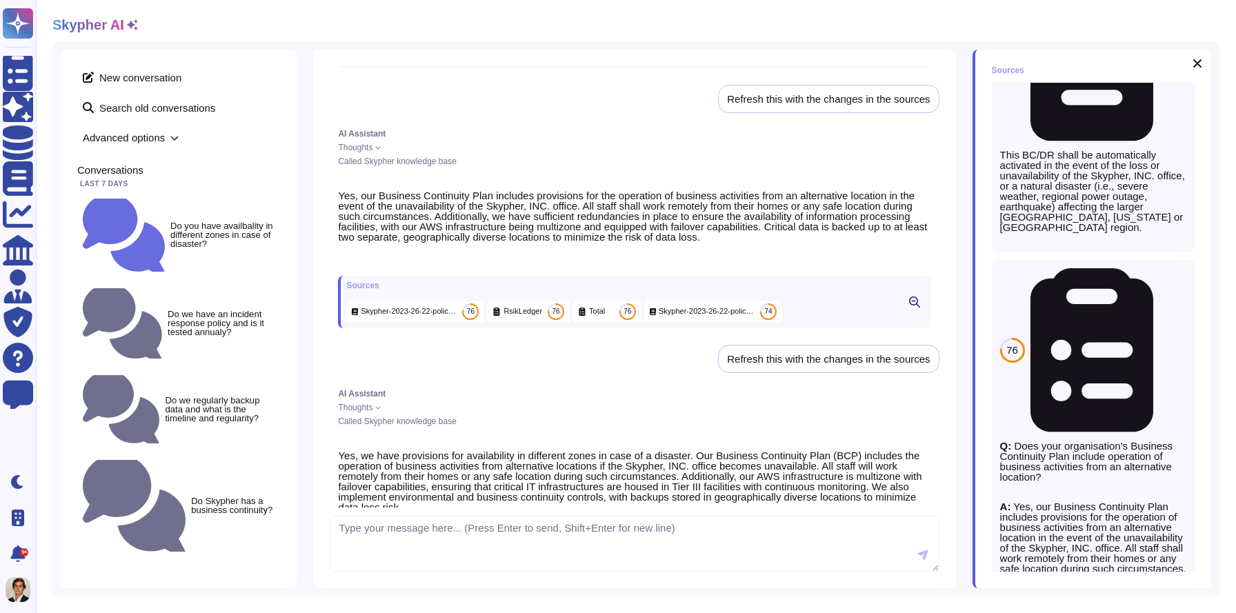
scroll to position [0, 0]
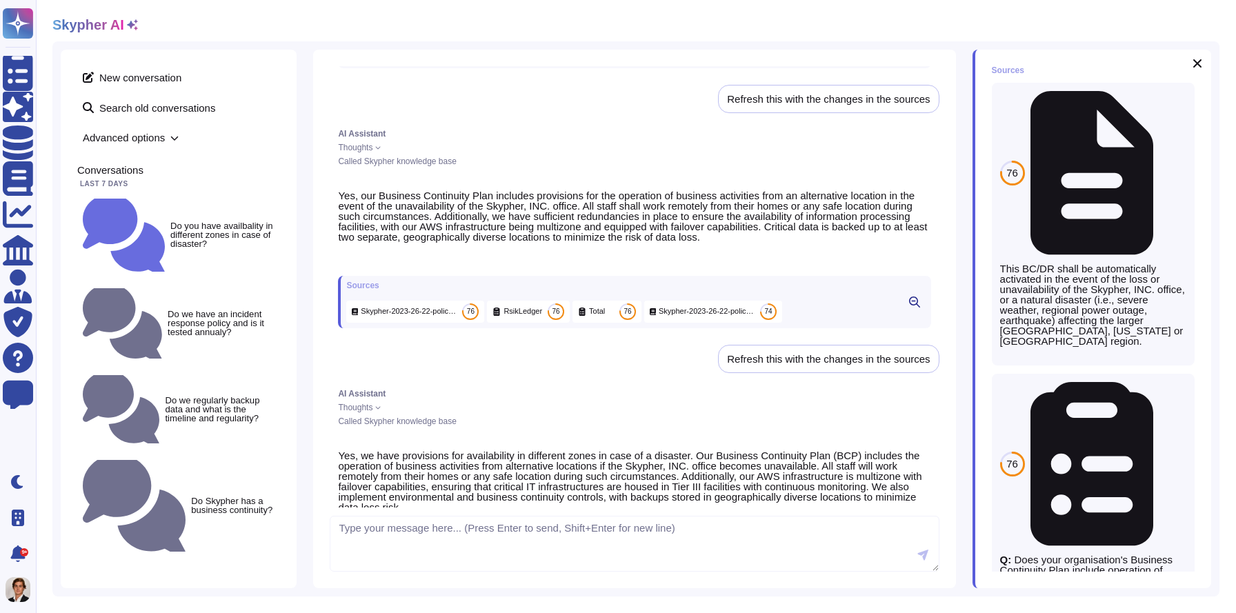
click at [1158, 168] on span "Skypher-2023-26-22-policy-packet.pdf" at bounding box center [1158, 173] width 0 height 10
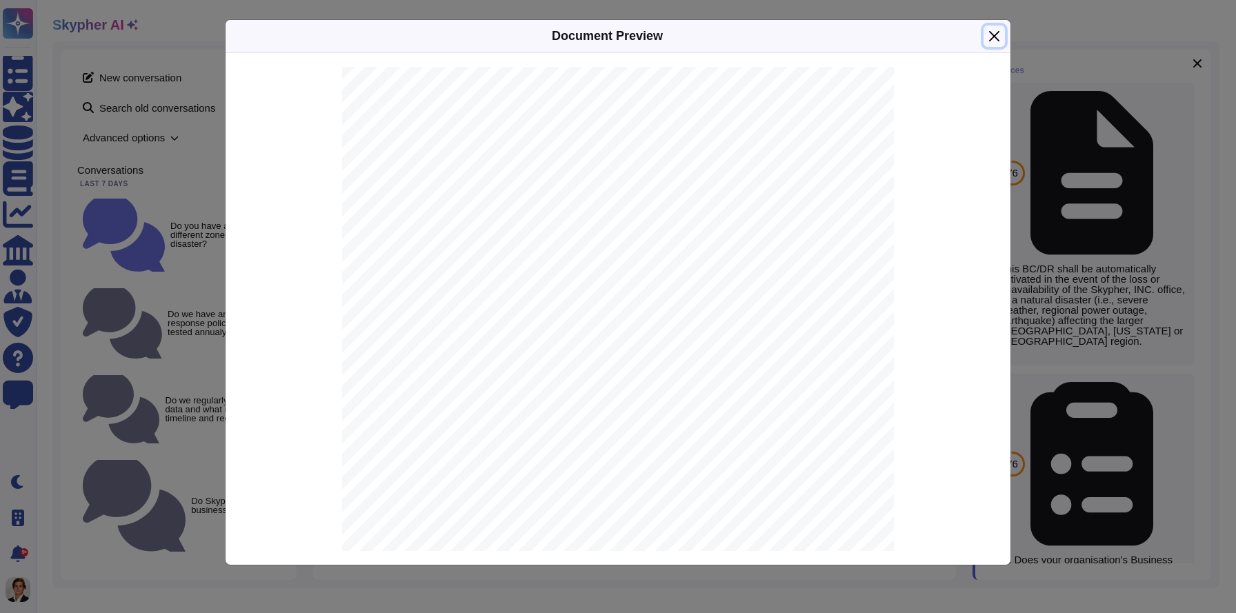
click at [987, 40] on button "Close" at bounding box center [993, 36] width 21 height 21
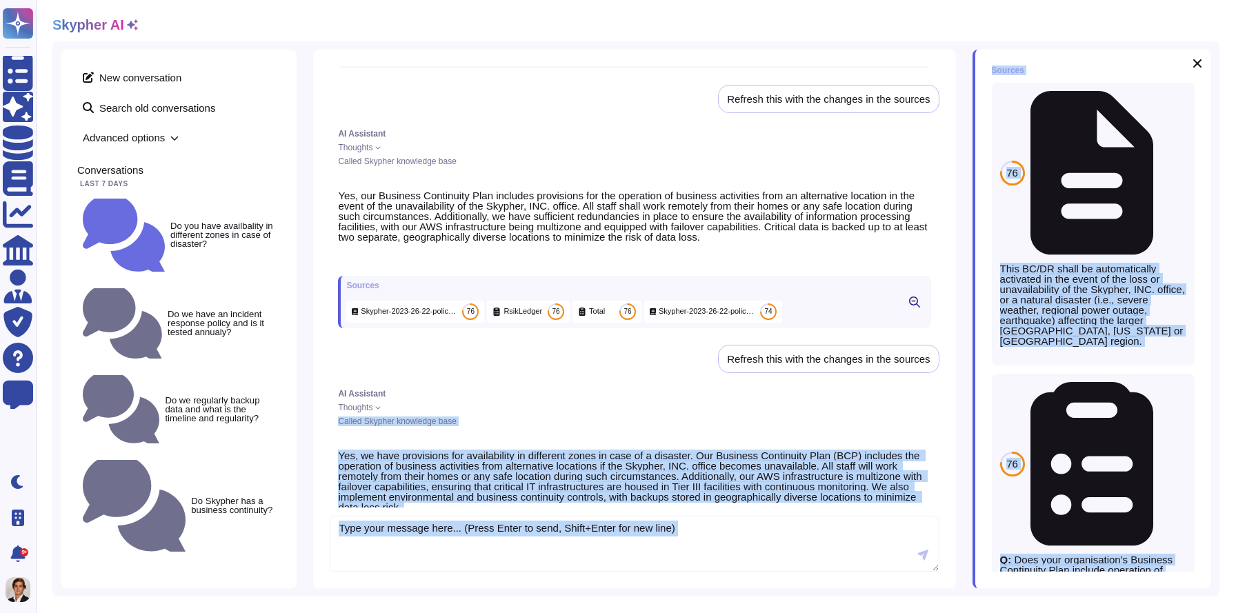
drag, startPoint x: 974, startPoint y: 427, endPoint x: 925, endPoint y: 427, distance: 48.3
click at [924, 427] on div "New conversation Search old conversations Advanced options Conversations Last 7…" at bounding box center [635, 318] width 1167 height 555
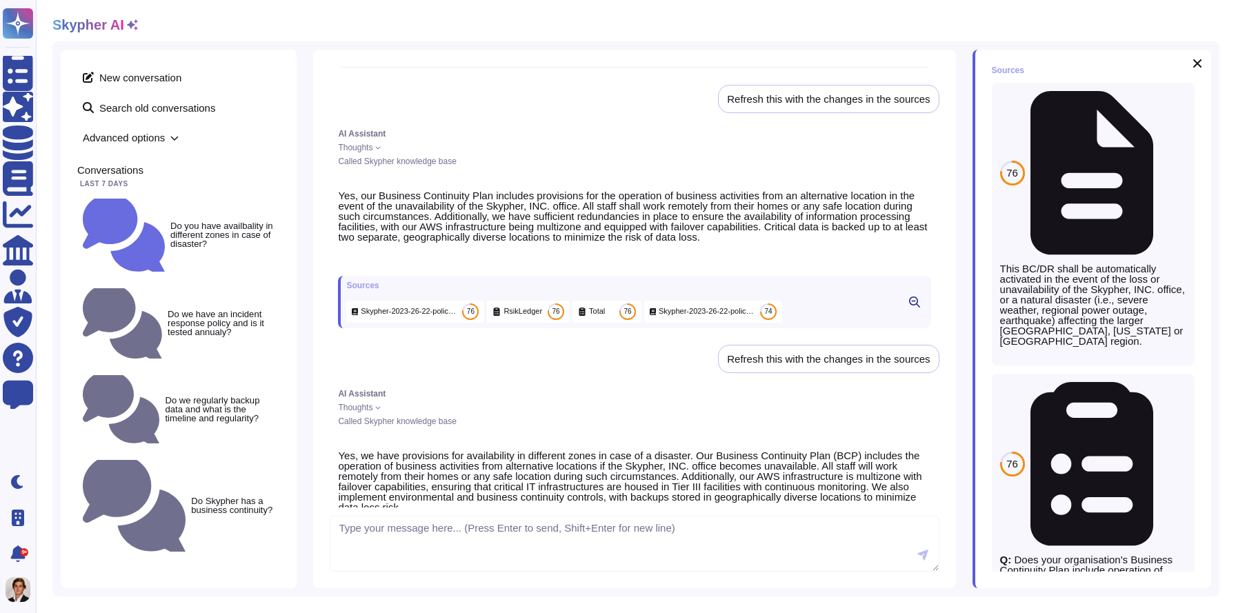
click at [842, 398] on div "AI Assistant" at bounding box center [634, 394] width 592 height 8
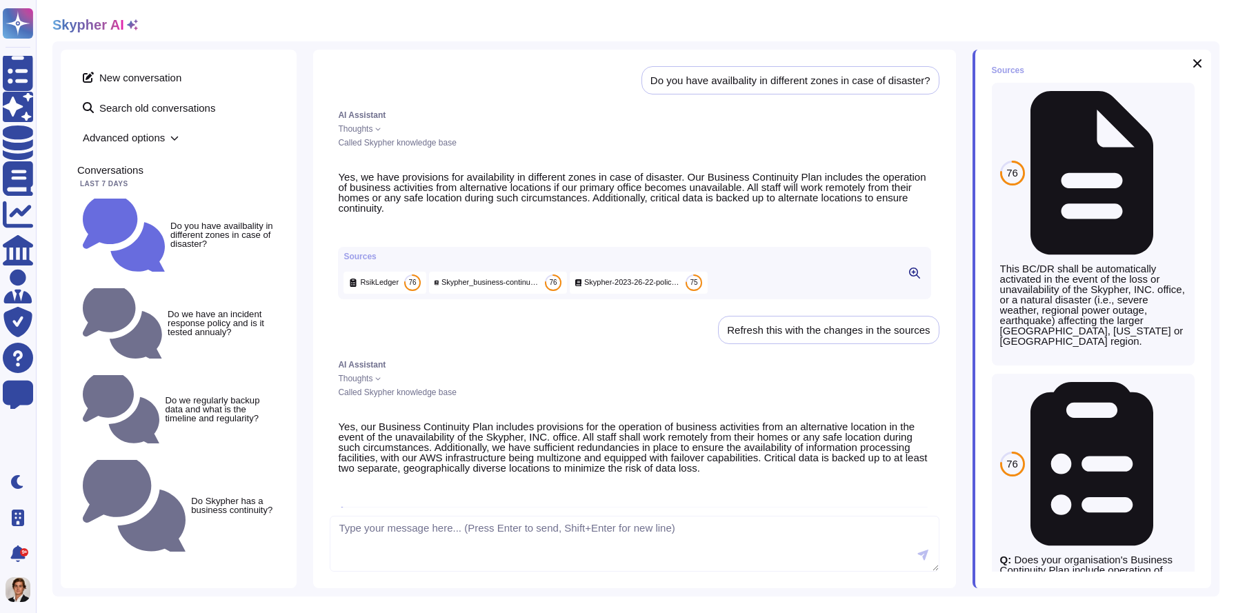
click at [359, 383] on span "Thoughts" at bounding box center [355, 378] width 34 height 8
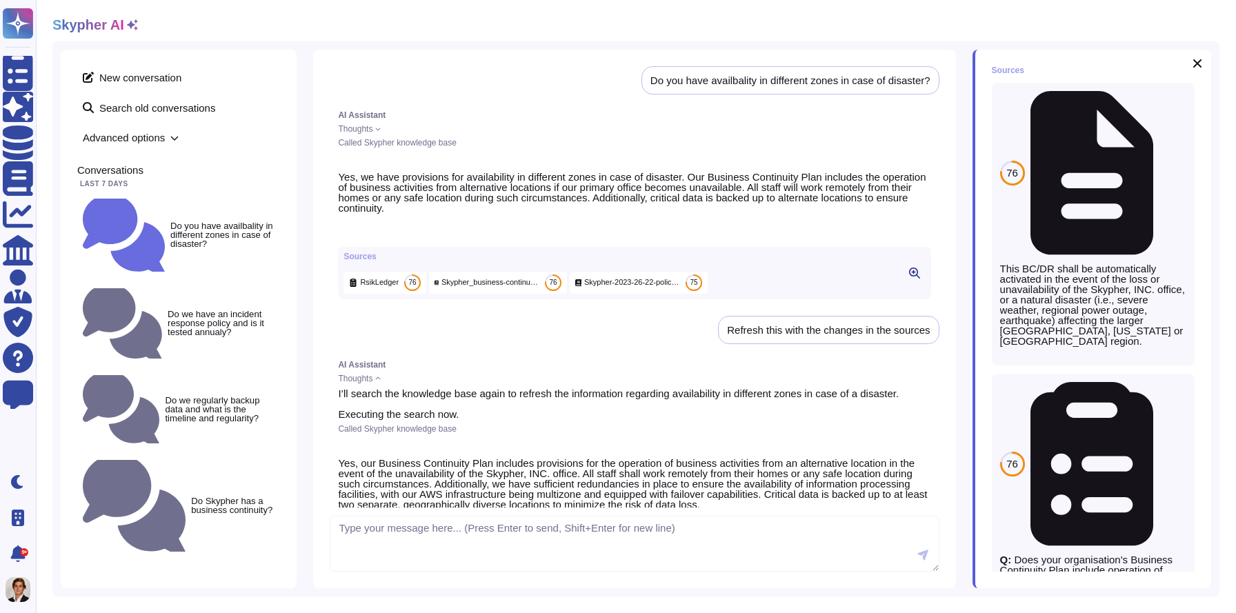
click at [359, 383] on span "Thoughts" at bounding box center [355, 378] width 34 height 8
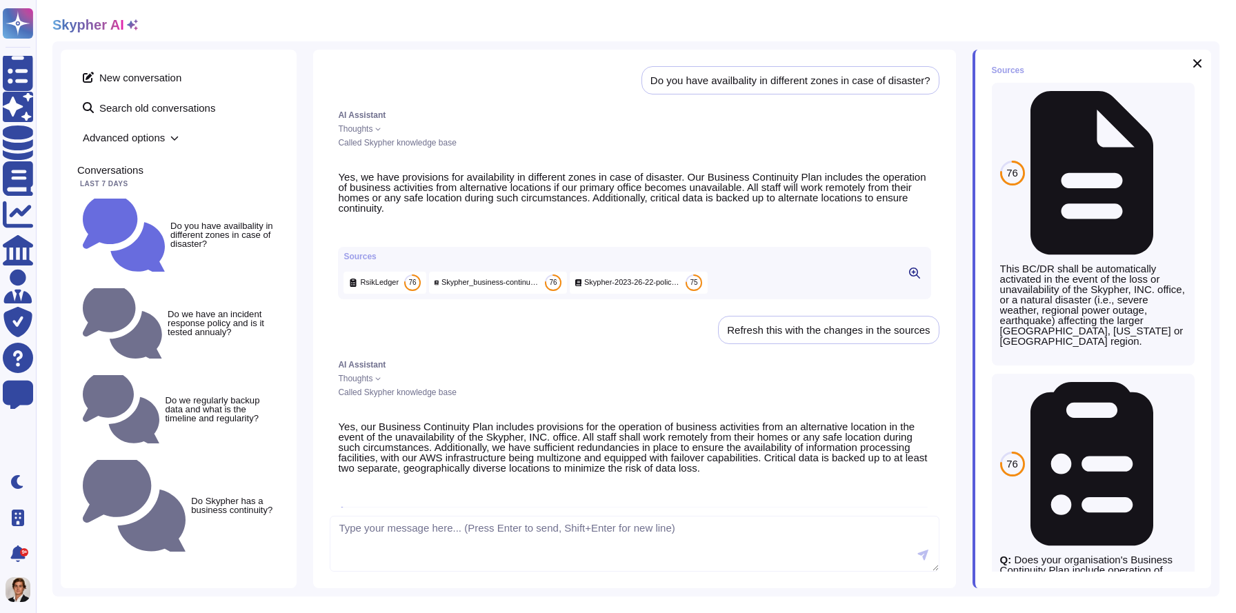
click at [359, 383] on span "Thoughts" at bounding box center [355, 378] width 34 height 8
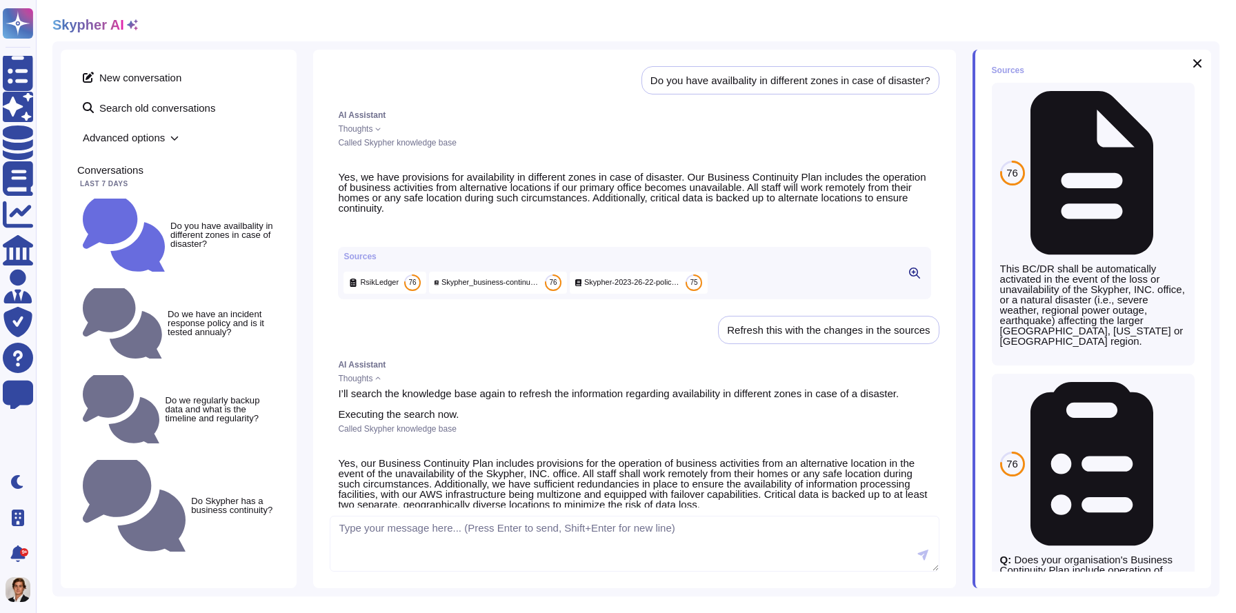
click at [359, 383] on span "Thoughts" at bounding box center [355, 378] width 34 height 8
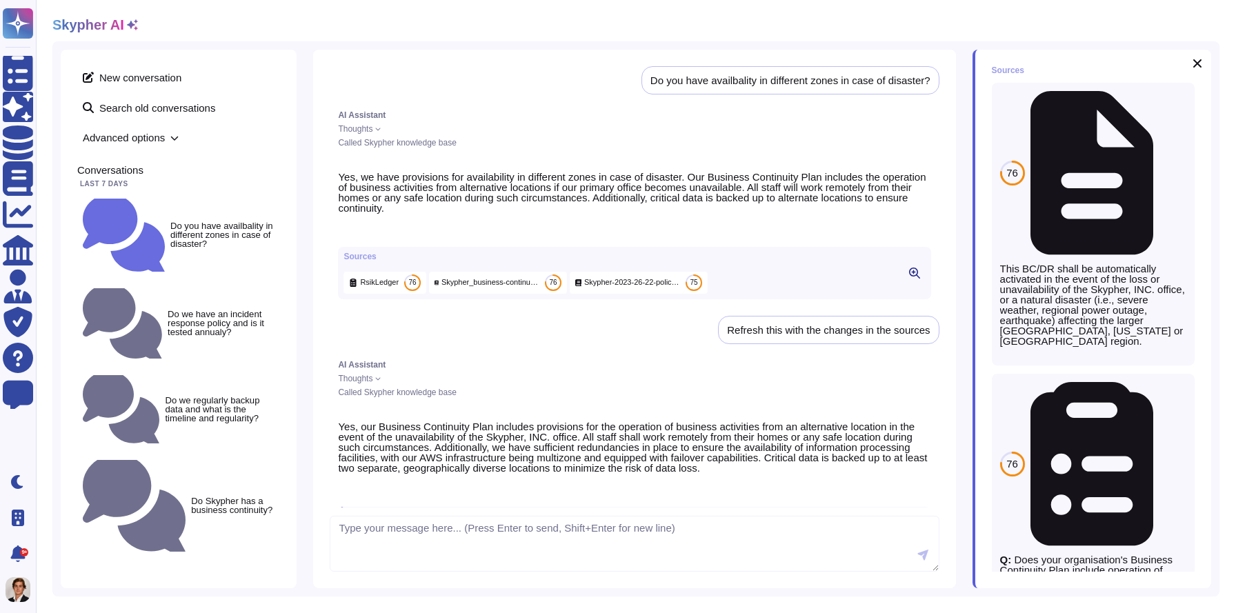
click at [359, 383] on span "Thoughts" at bounding box center [355, 378] width 34 height 8
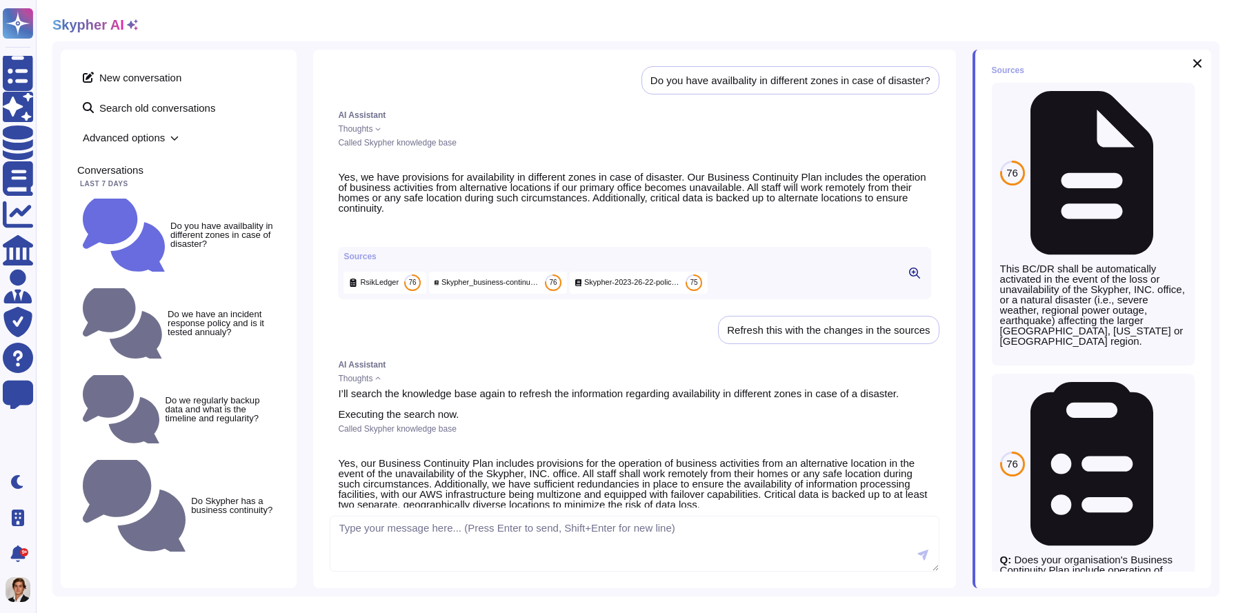
click at [370, 288] on span "RsikLedger" at bounding box center [379, 282] width 39 height 10
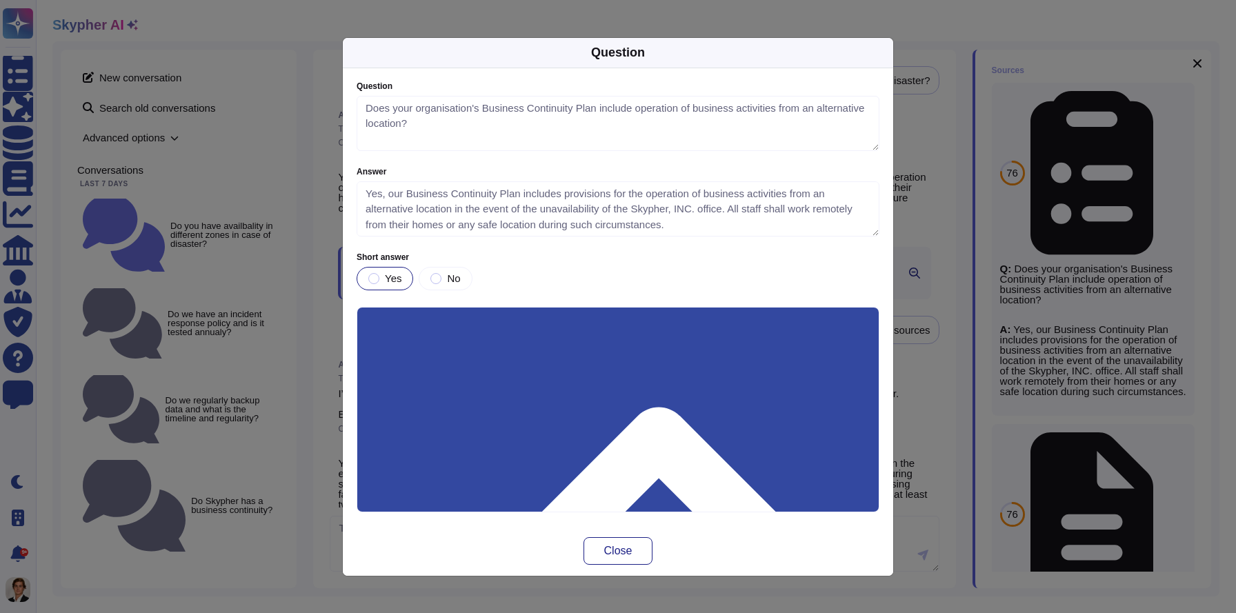
type textarea "Does your organisation's Business Continuity Plan include operation of business…"
type textarea "Yes, our Business Continuity Plan includes provisions for the operation of busi…"
click at [605, 551] on span "Close" at bounding box center [618, 550] width 28 height 11
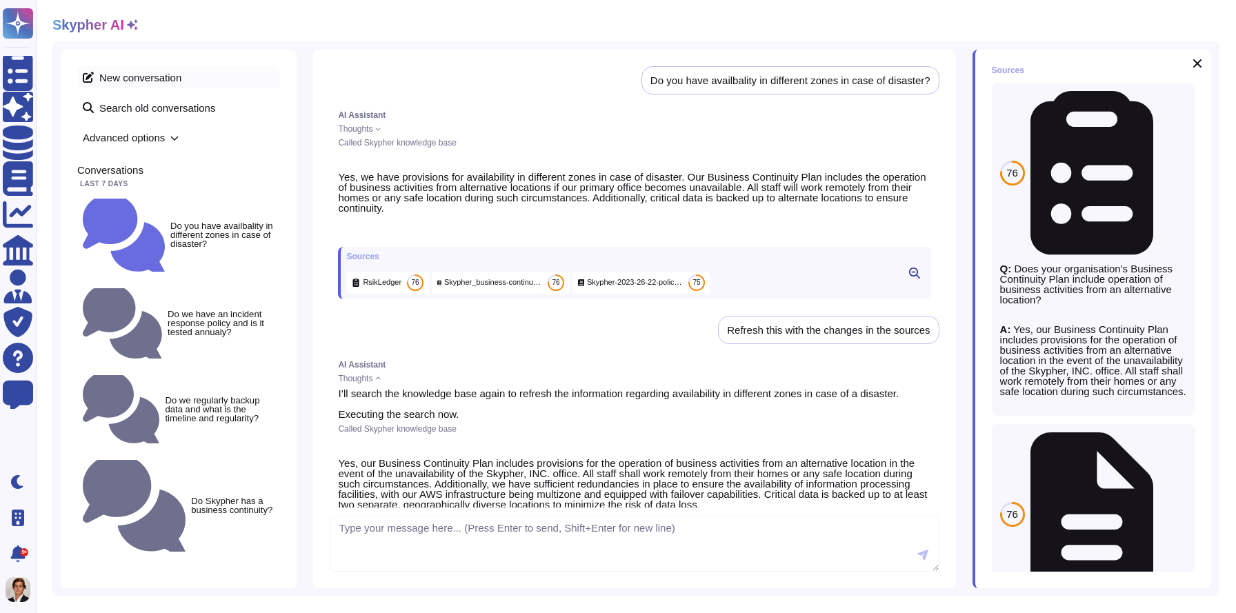
click at [149, 77] on span "New conversation" at bounding box center [178, 77] width 203 height 22
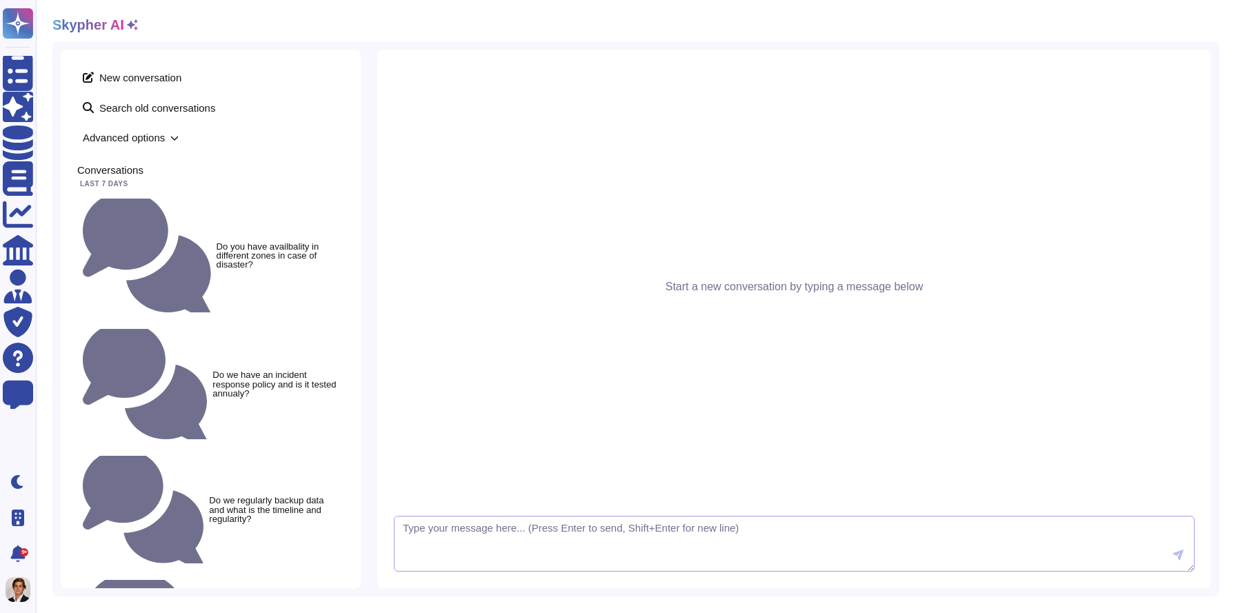
click at [436, 533] on textarea at bounding box center [794, 544] width 800 height 57
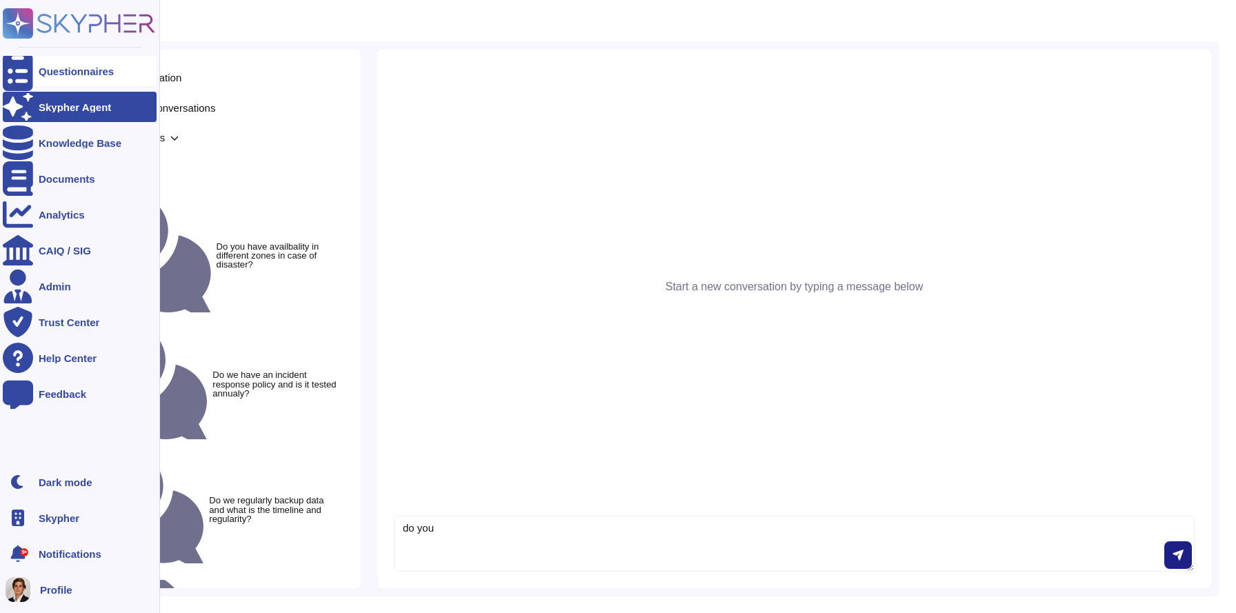
type textarea "do you"
click at [42, 63] on div "Questionnaires" at bounding box center [80, 71] width 154 height 30
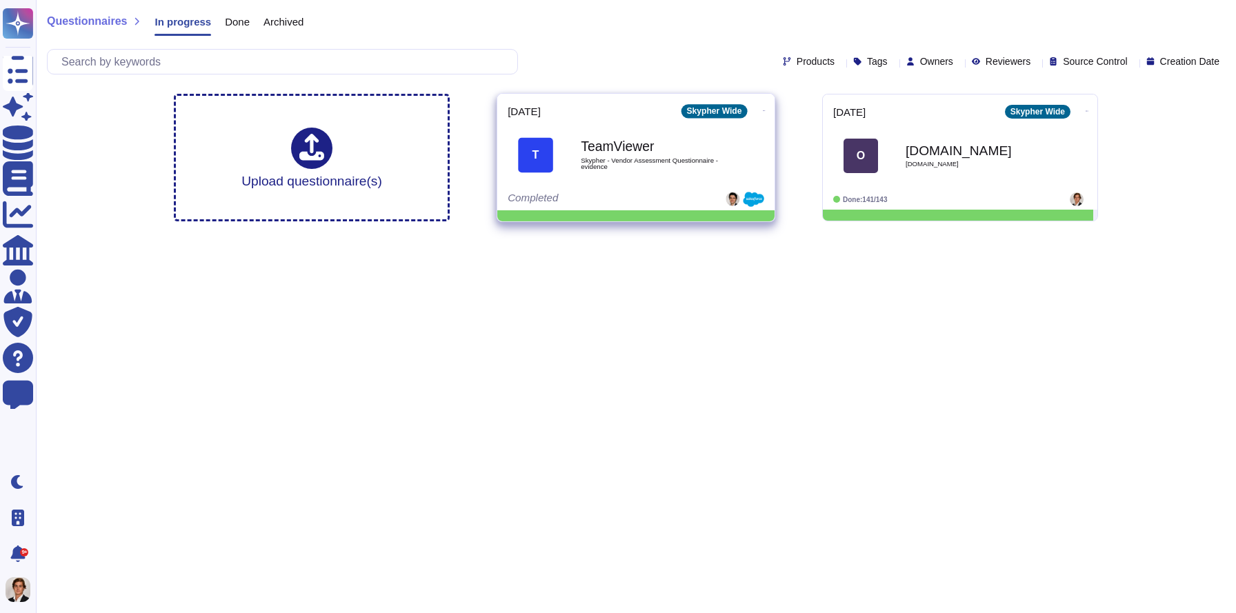
click at [683, 170] on div "TeamViewer Skypher - Vendor Assessment Questionnaire - evidence" at bounding box center [650, 156] width 139 height 56
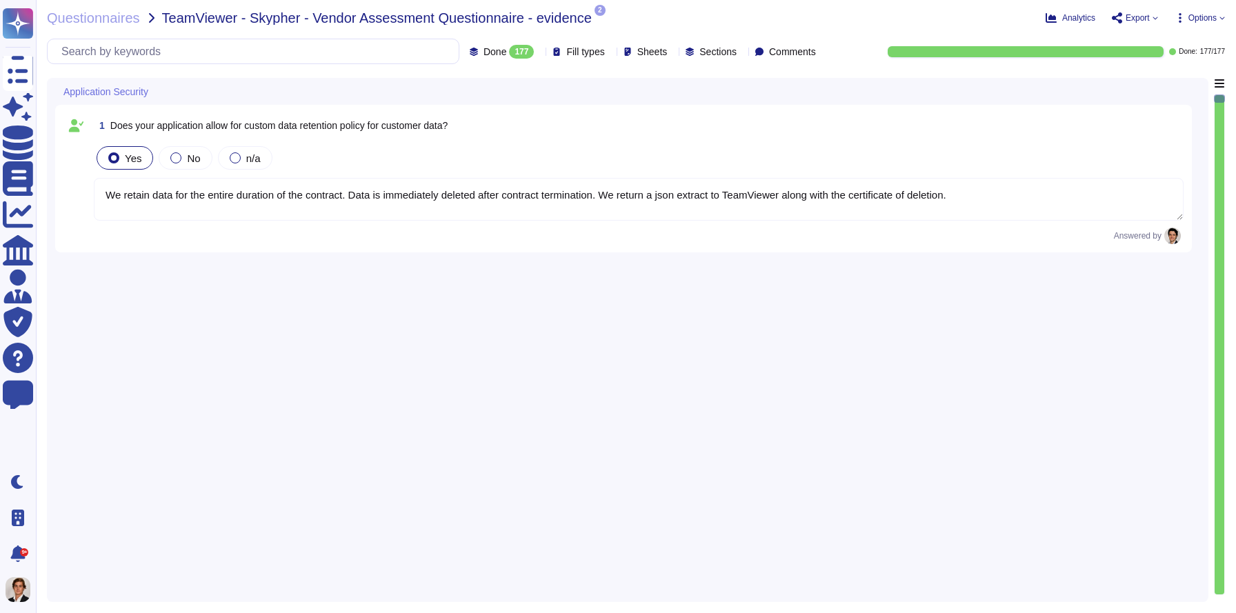
type textarea "We retain data for the entire duration of the contract. Data is immediately del…"
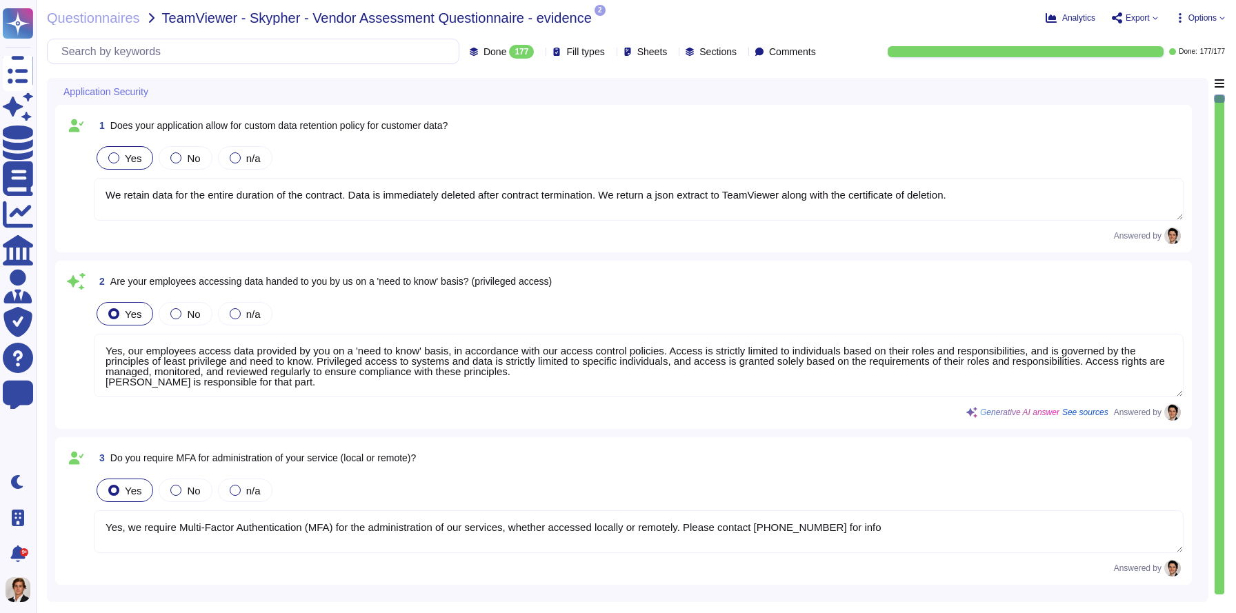
type textarea "Yes, our employees access data provided by you on a 'need to know' basis, in ac…"
type textarea "Yes, we require Multi-Factor Authentication (MFA) for the administration of our…"
type textarea "Yes, our application allows for a custom data retention policy for customer dat…"
type textarea "Yes, our employees access data provided by you on a 'need to know' basis, in ac…"
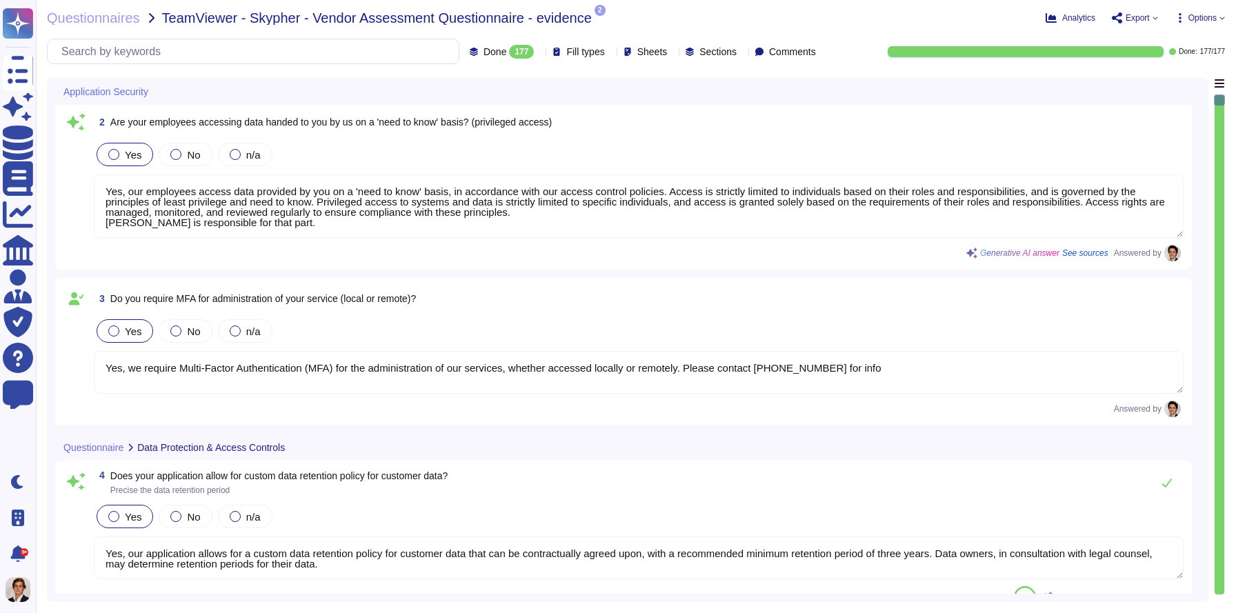
type textarea "Yes, we support secure deletion of archived or backed-up data through our Data …"
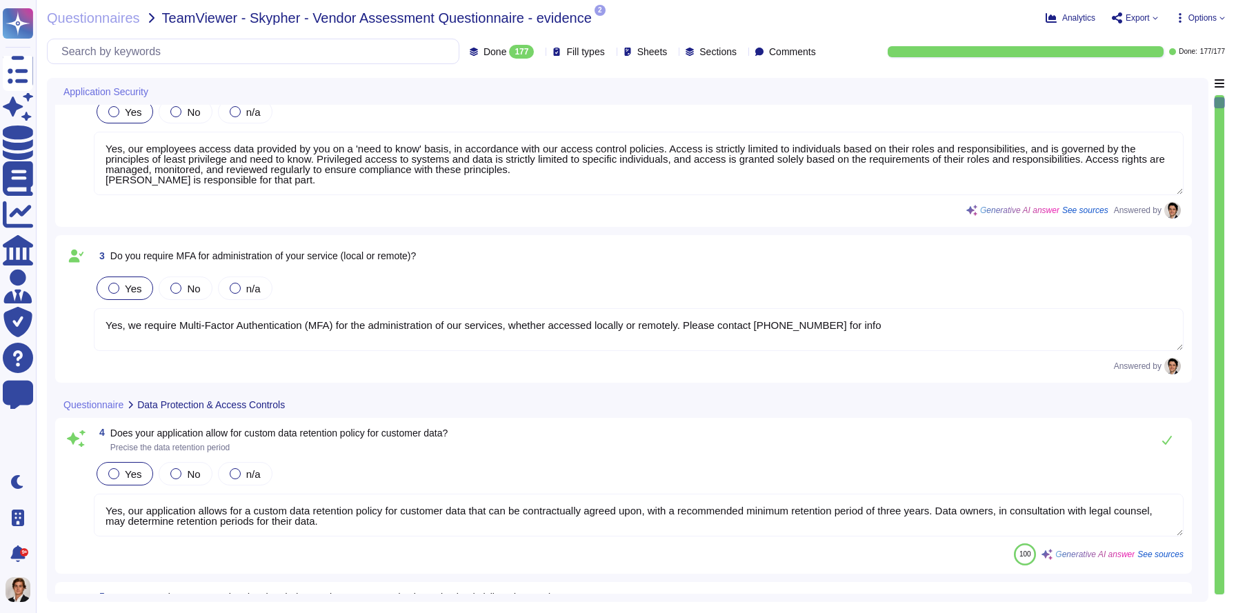
type textarea "Yes, Skypher has a formal Information Security Program (InfoSec SP) in place. T…"
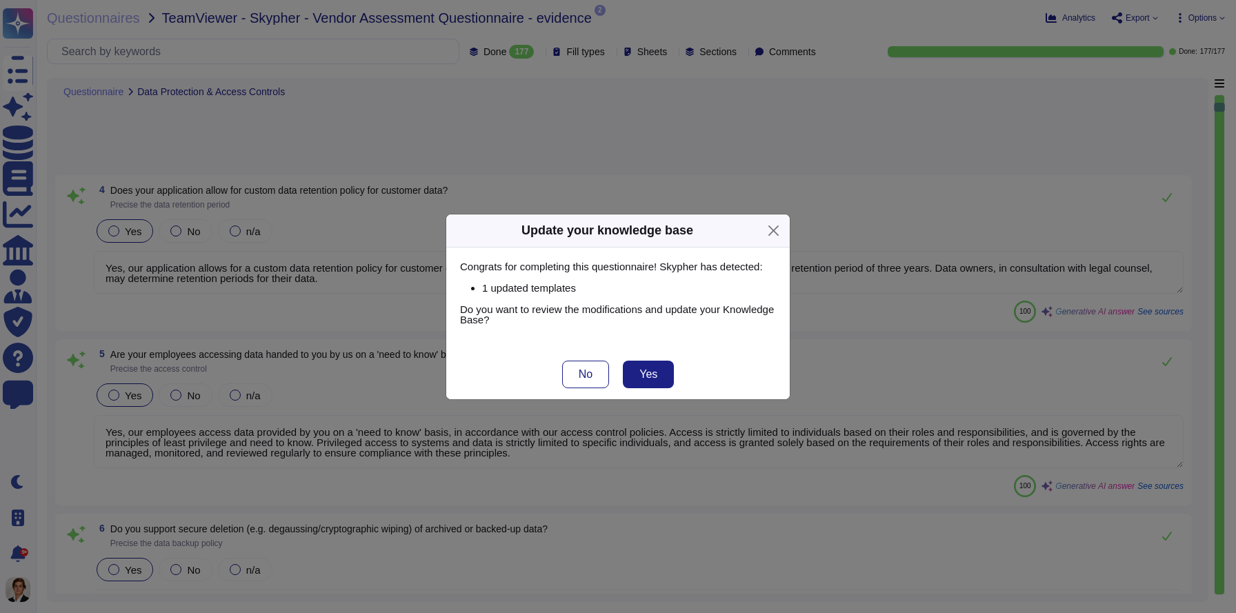
scroll to position [596, 0]
type textarea "Yes, Skypher reviews its Information Security Policies at least once a year. Ma…"
type textarea "Yes, we have a formal risk management program for assessing and mitigating info…"
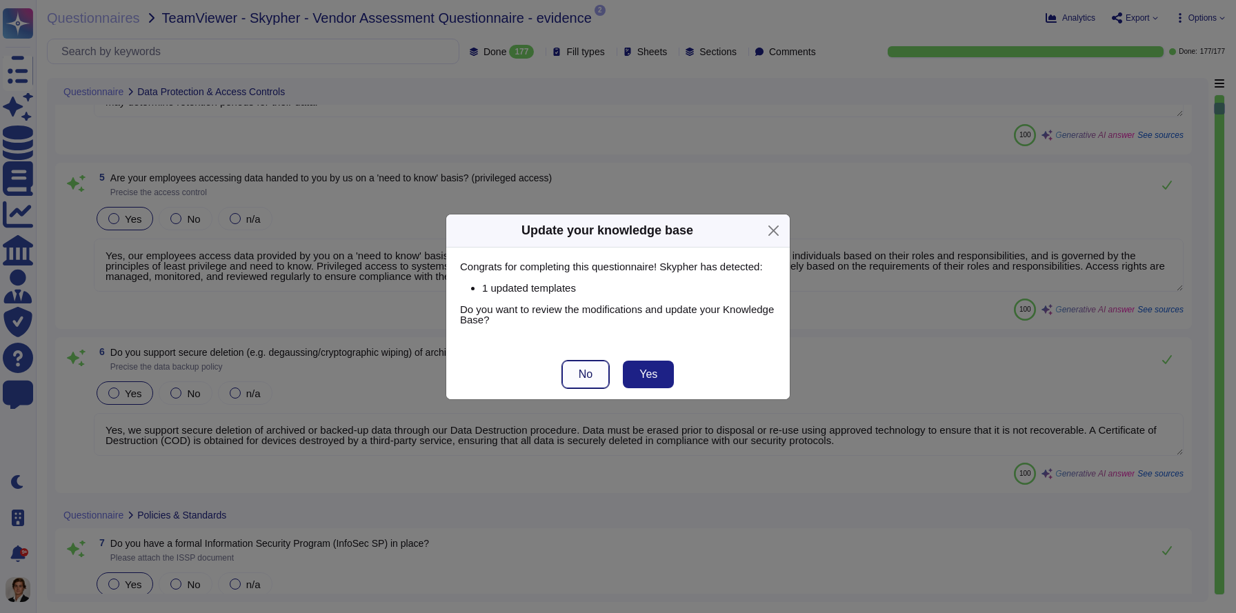
click at [578, 387] on button "No" at bounding box center [585, 375] width 47 height 28
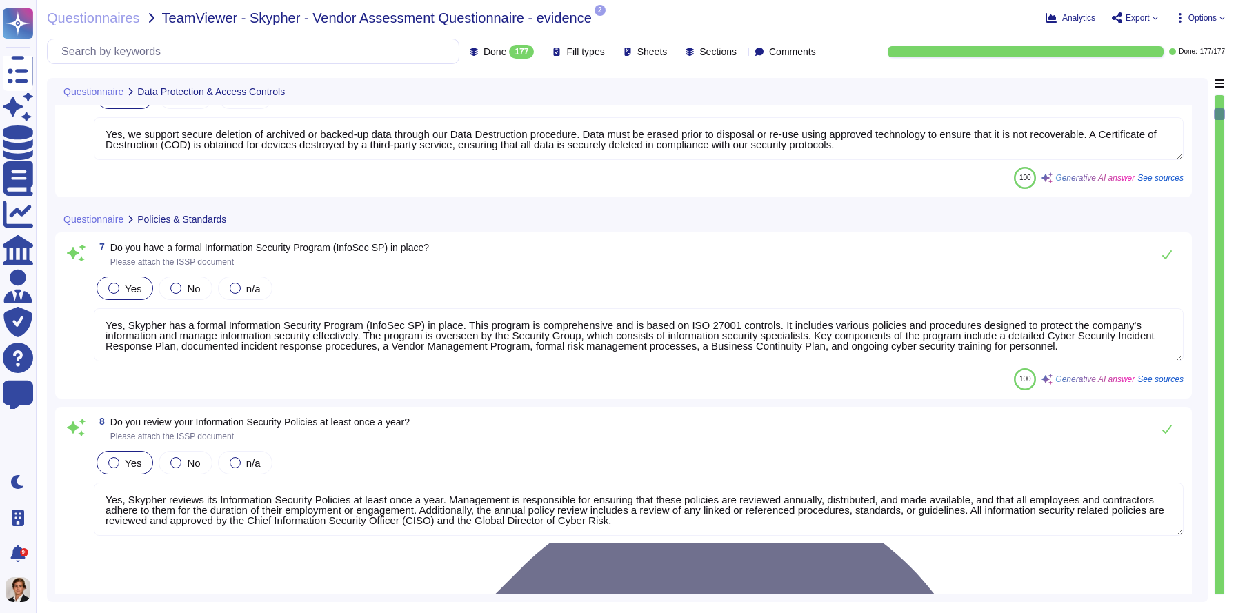
type textarea "Yes, Skypher, INC. has a formal Risk Management Policy designed to ensure that …"
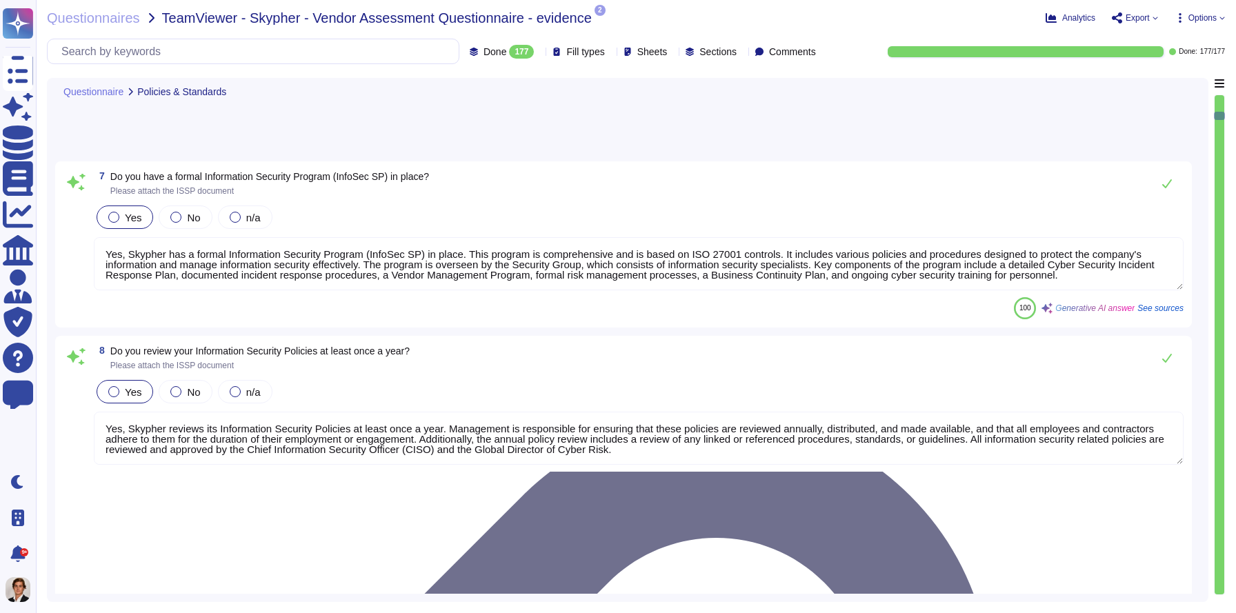
type textarea "Yes, [PERSON_NAME] has a detailed, comprehensive Cyber Security Incident Respon…"
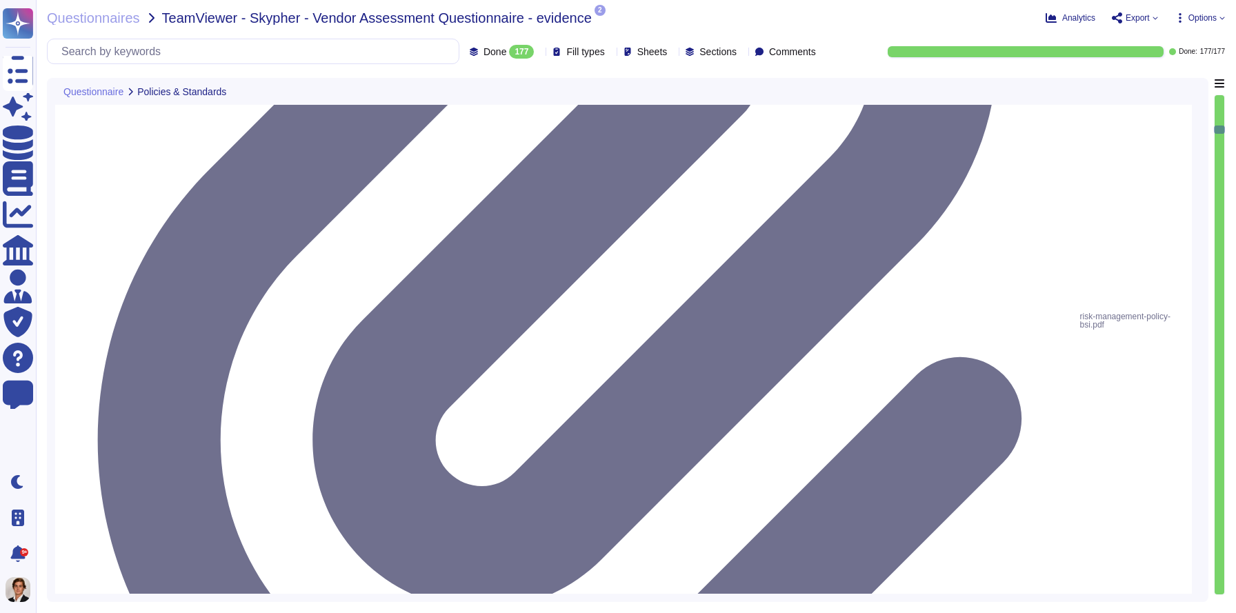
type textarea "Skypher, INC. has established a comprehensive Access Control Policy designed to…"
type textarea "Yes, we share our business continuity and redundancy plans with our customers u…"
type textarea "Yes, Skypher has established data backup procedures that include both frequency…"
type textarea "Yes, Skypher has a documented change management process that ensures changes ar…"
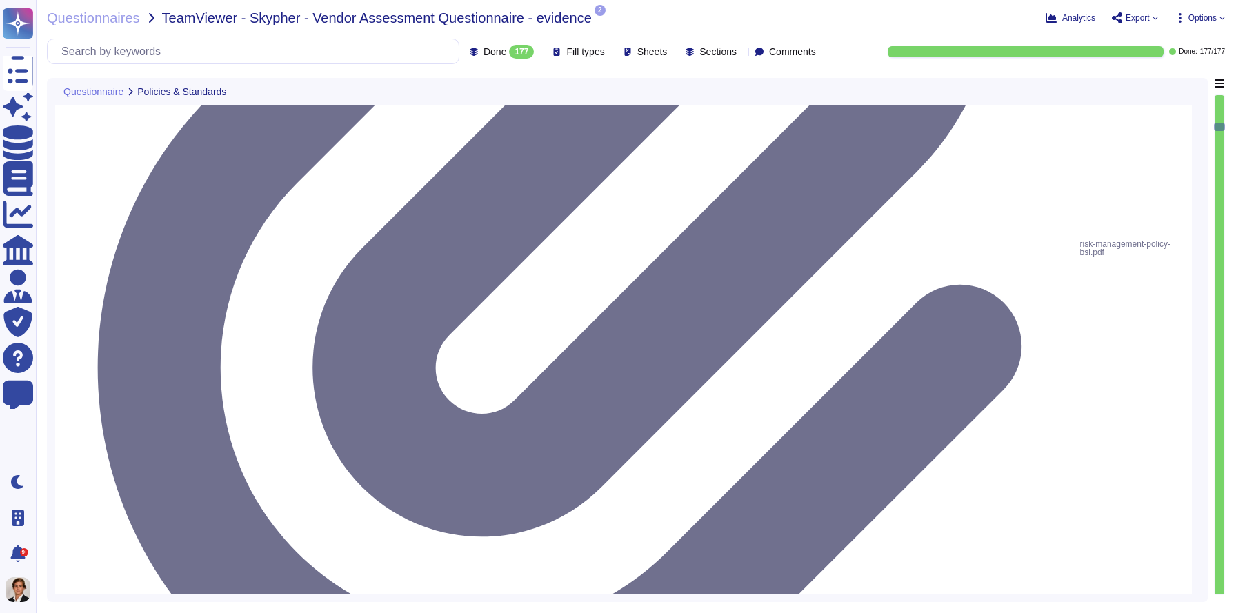
type textarea "Yes, we have a formal risk management program for assessing and mitigating info…"
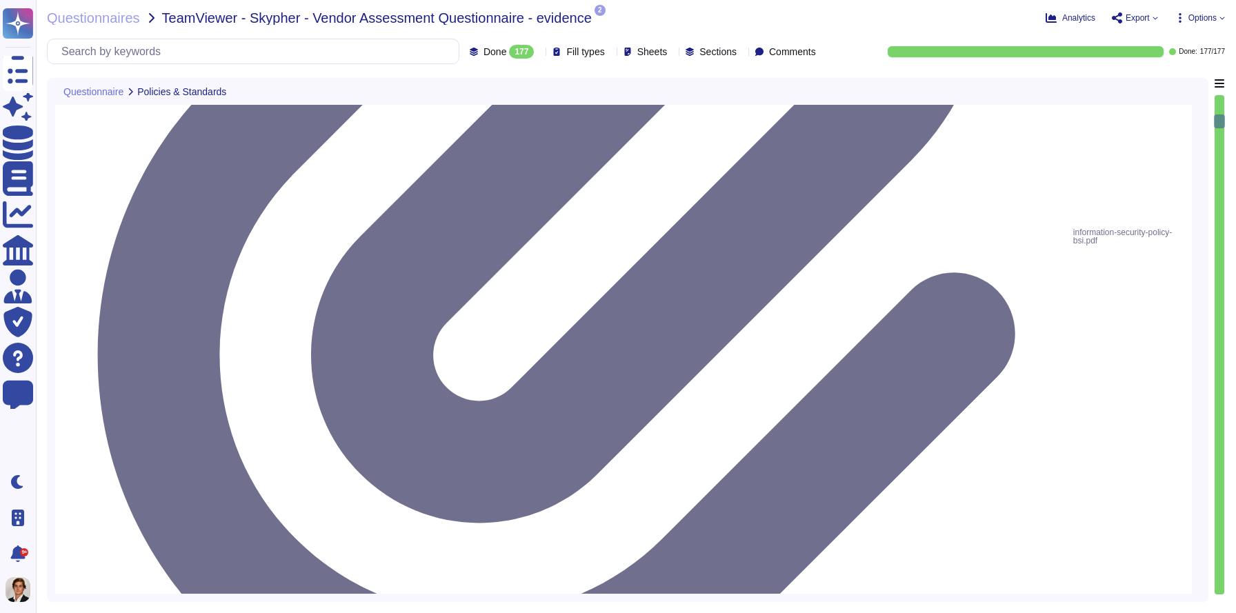
type textarea "Yes, Skypher reviews its Information Security Policies at least once a year. Ma…"
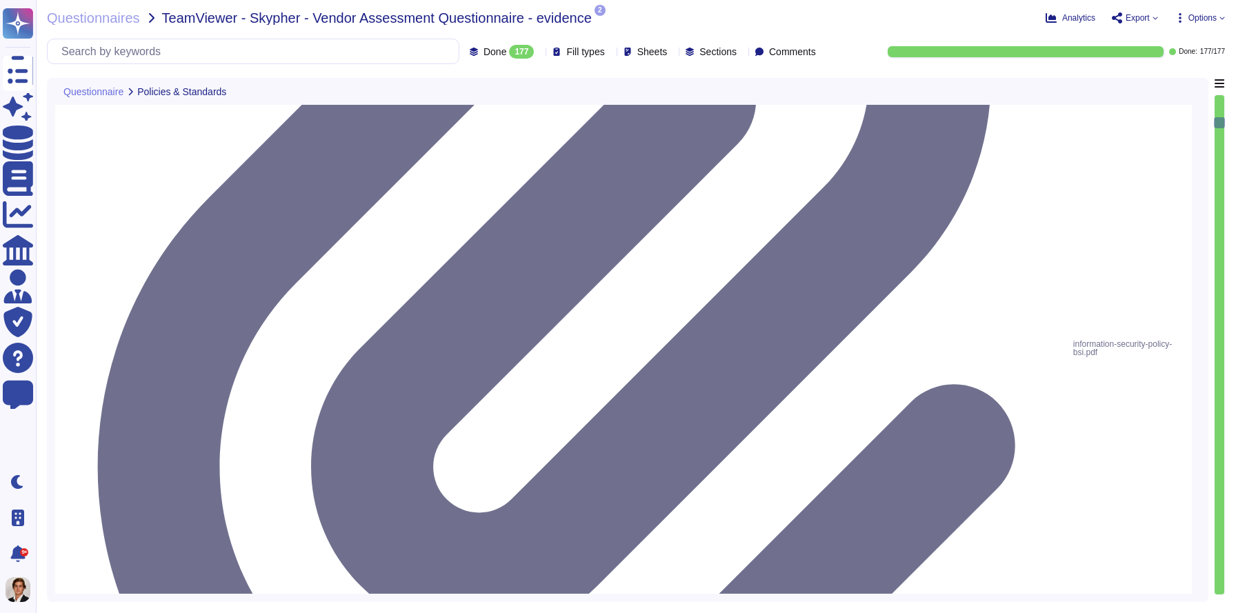
scroll to position [1542, 0]
drag, startPoint x: 267, startPoint y: 324, endPoint x: 114, endPoint y: 305, distance: 153.5
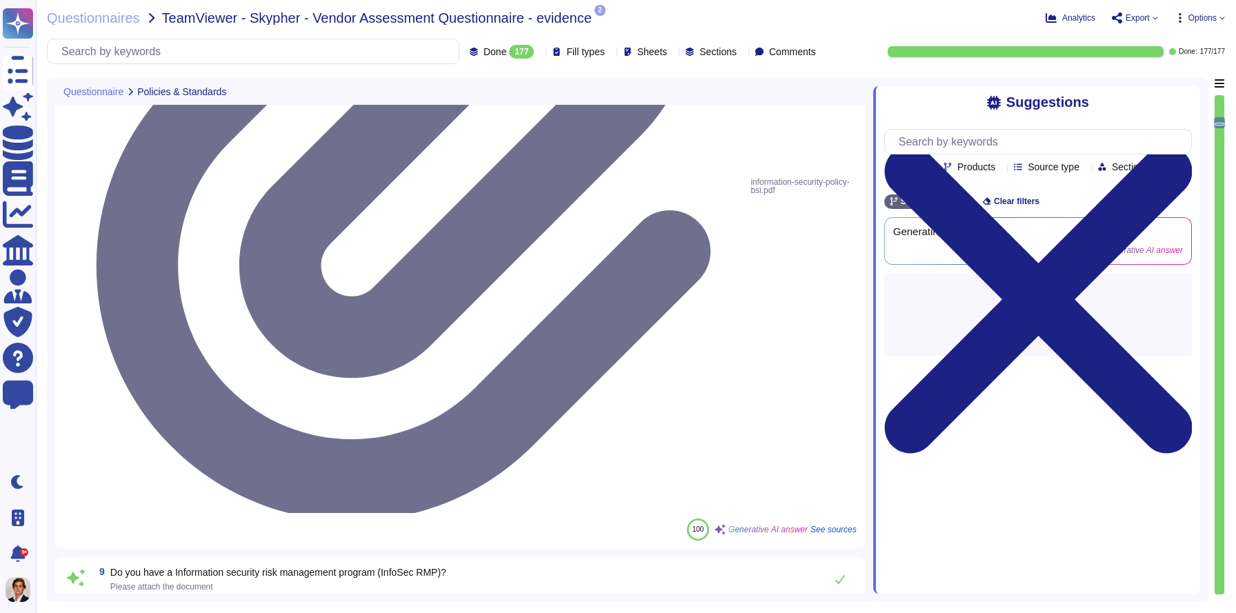
drag, startPoint x: 116, startPoint y: 307, endPoint x: 470, endPoint y: 321, distance: 354.7
copy span "Does your company currently have a policy which defines conditions under which …"
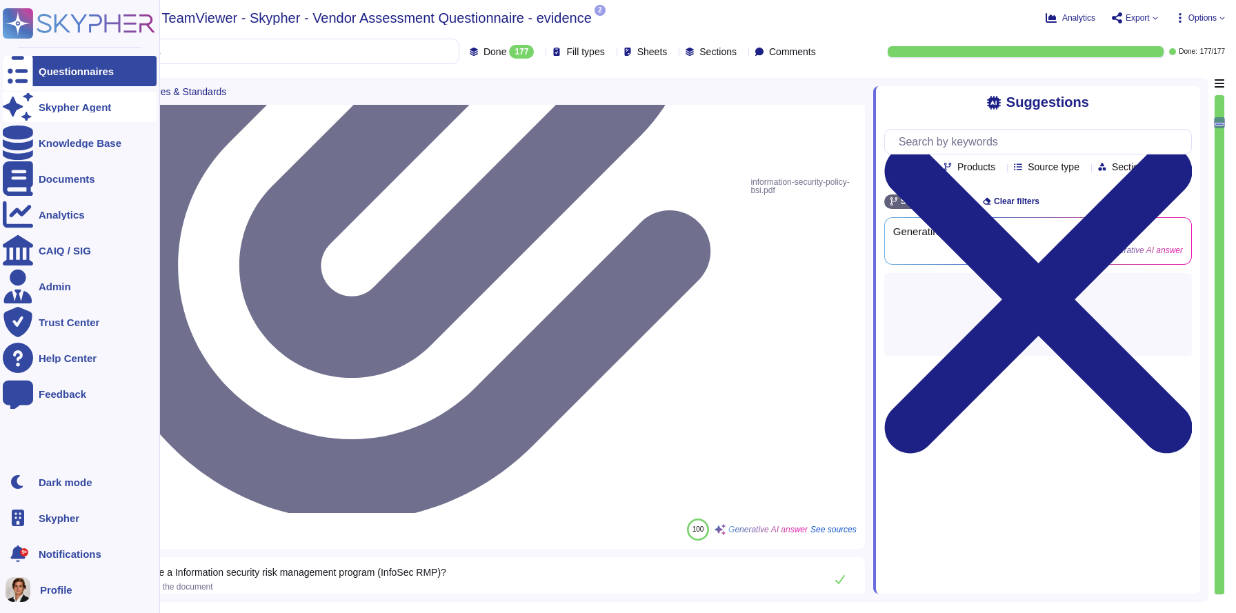
click at [13, 108] on icon at bounding box center [18, 107] width 30 height 30
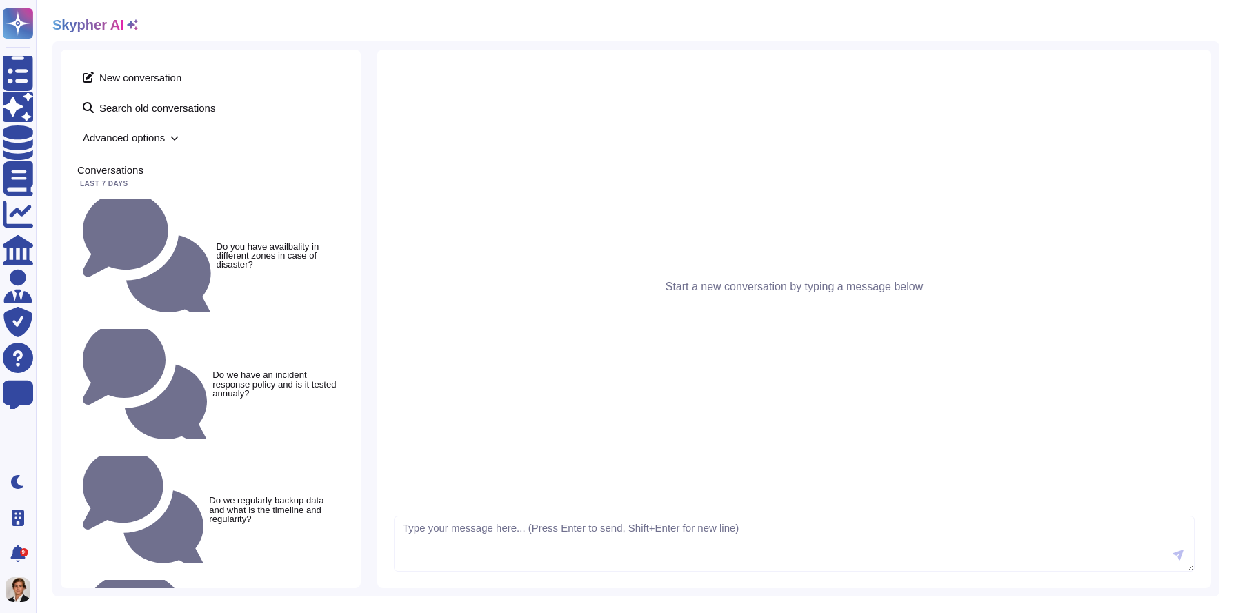
click at [454, 532] on textarea at bounding box center [794, 544] width 800 height 57
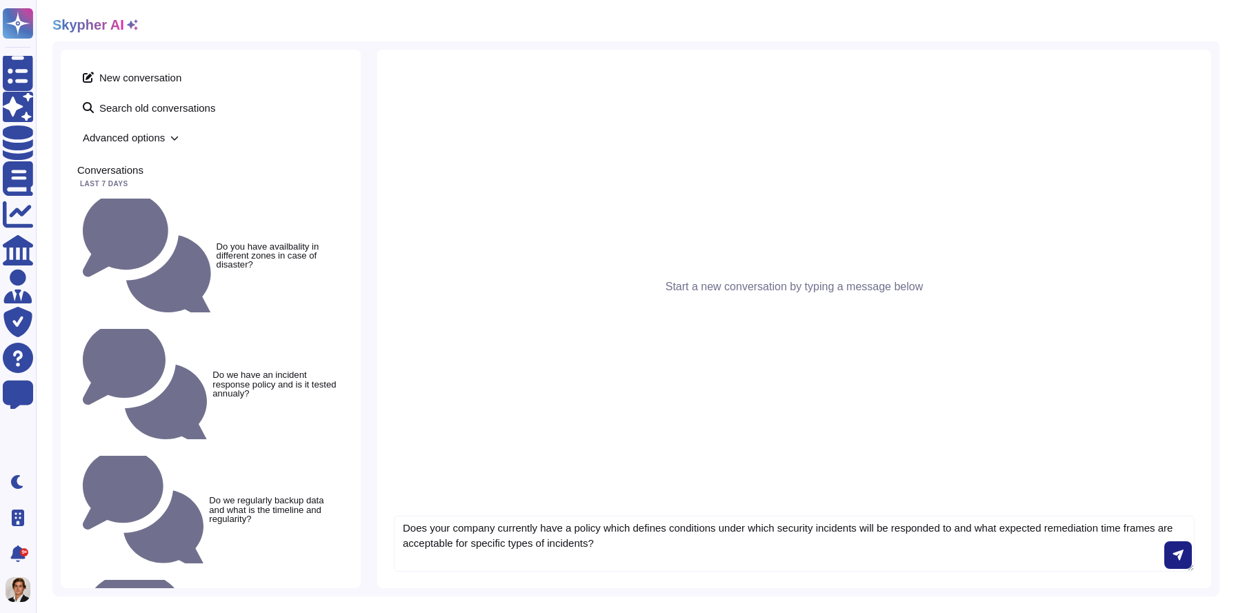
type textarea "Does your company currently have a policy which defines conditions under which …"
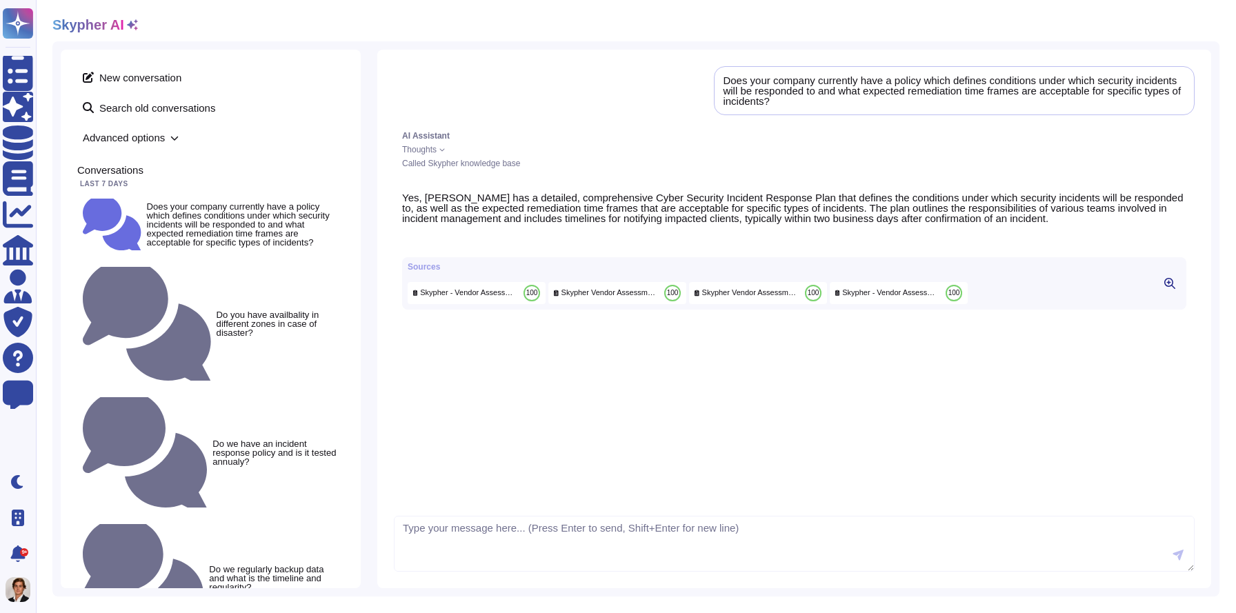
click at [436, 145] on span "Thoughts" at bounding box center [419, 149] width 34 height 8
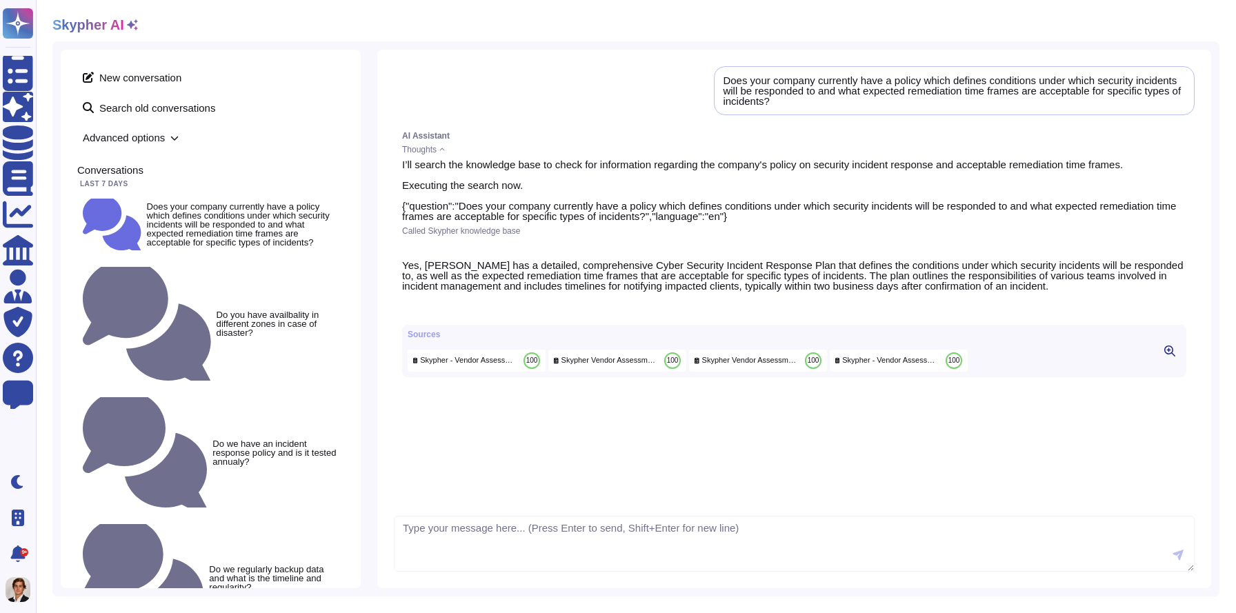
click at [1204, 163] on div "Does your company currently have a policy which defines conditions under which …" at bounding box center [794, 319] width 834 height 538
click at [1162, 359] on button at bounding box center [1169, 351] width 22 height 17
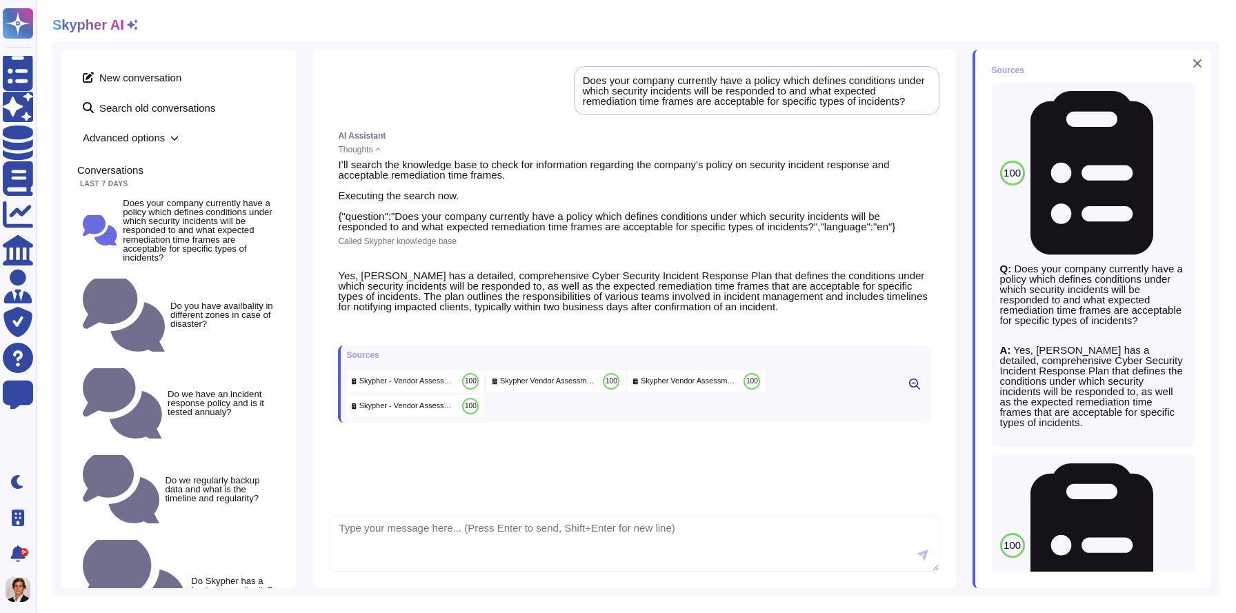
click at [1198, 62] on icon at bounding box center [1197, 63] width 8 height 8
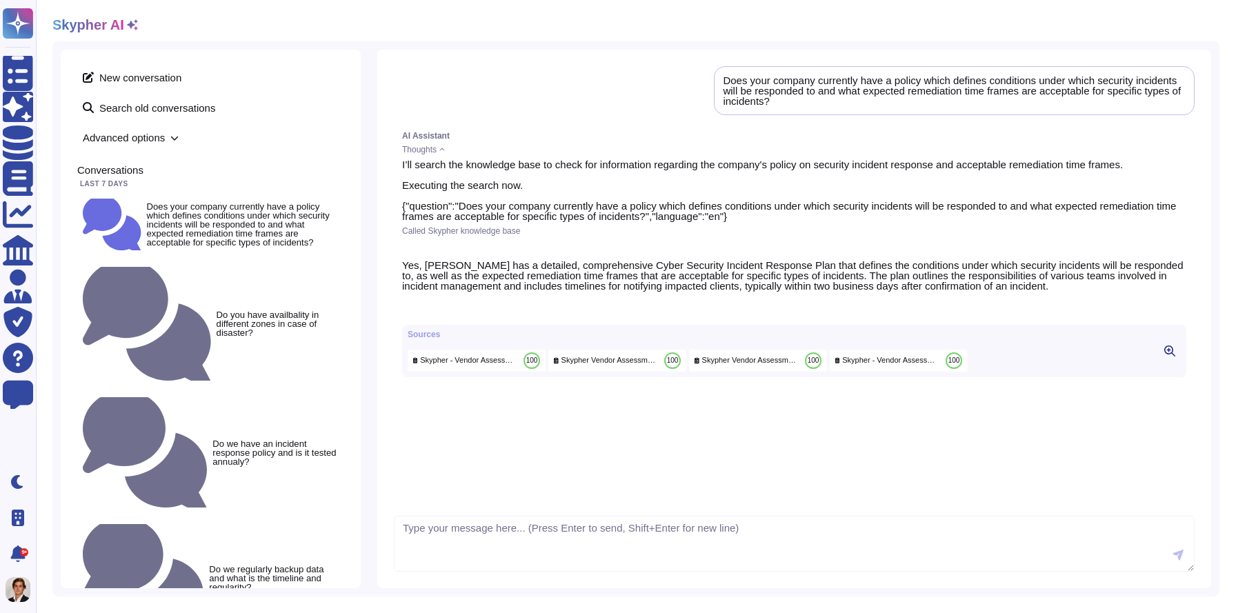
click at [783, 268] on p "Yes, [PERSON_NAME] has a detailed, comprehensive Cyber Security Incident Respon…" at bounding box center [794, 275] width 784 height 31
click at [930, 365] on span "Skypher - Vendor Assessment Questionnaire - evidence" at bounding box center [891, 360] width 98 height 10
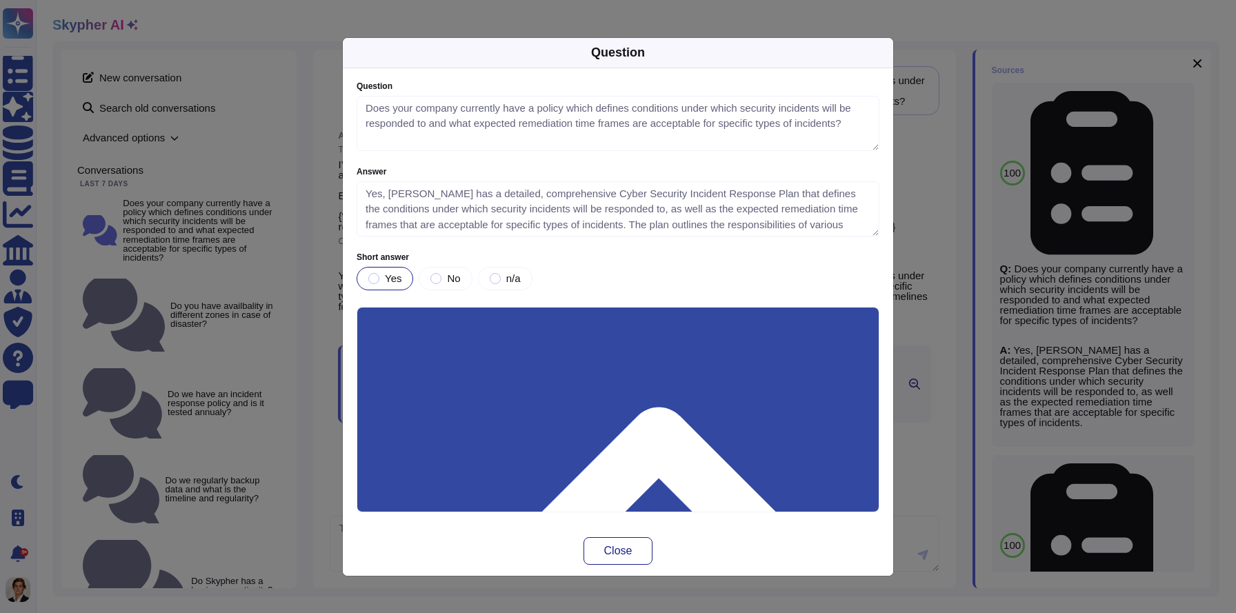
type textarea "Does your company currently have a policy which defines conditions under which …"
type textarea "Yes, [PERSON_NAME] has a detailed, comprehensive Cyber Security Incident Respon…"
click at [927, 88] on div "Question Question Does your company currently have a policy which defines condi…" at bounding box center [618, 306] width 1236 height 613
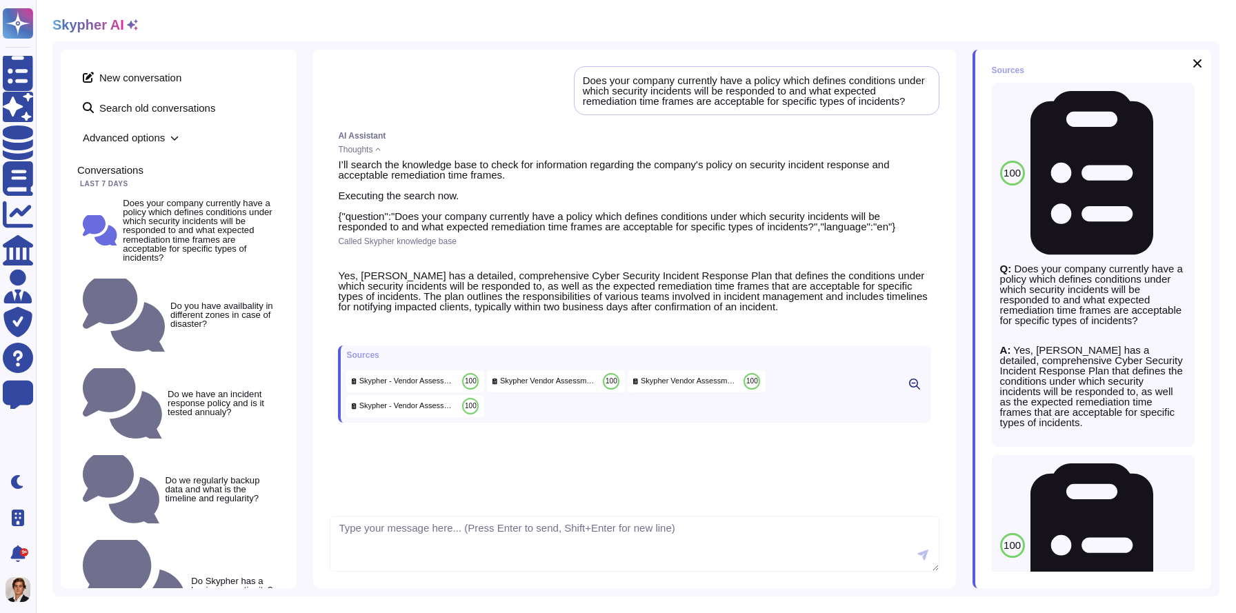
click at [430, 386] on div "Skypher - Vendor Assessment Questionnaire - evidence 100" at bounding box center [415, 381] width 138 height 22
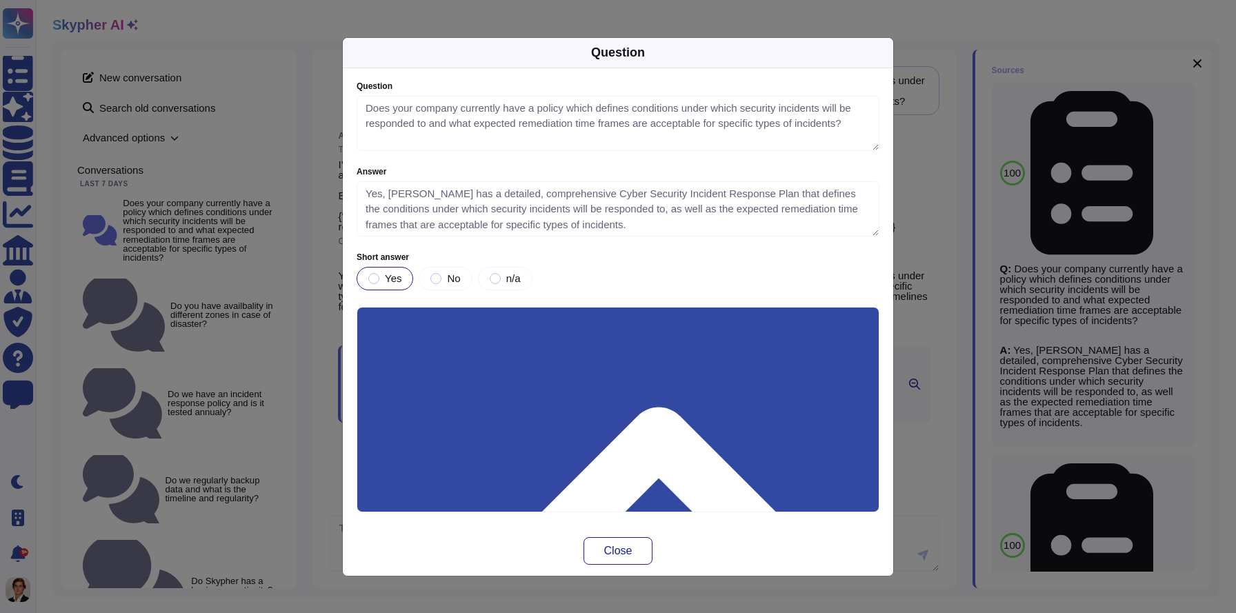
type textarea "Does your company currently have a policy which defines conditions under which …"
type textarea "Yes, [PERSON_NAME] has a detailed, comprehensive Cyber Security Incident Respon…"
click at [935, 179] on div "Question Question Does your company currently have a policy which defines condi…" at bounding box center [618, 306] width 1236 height 613
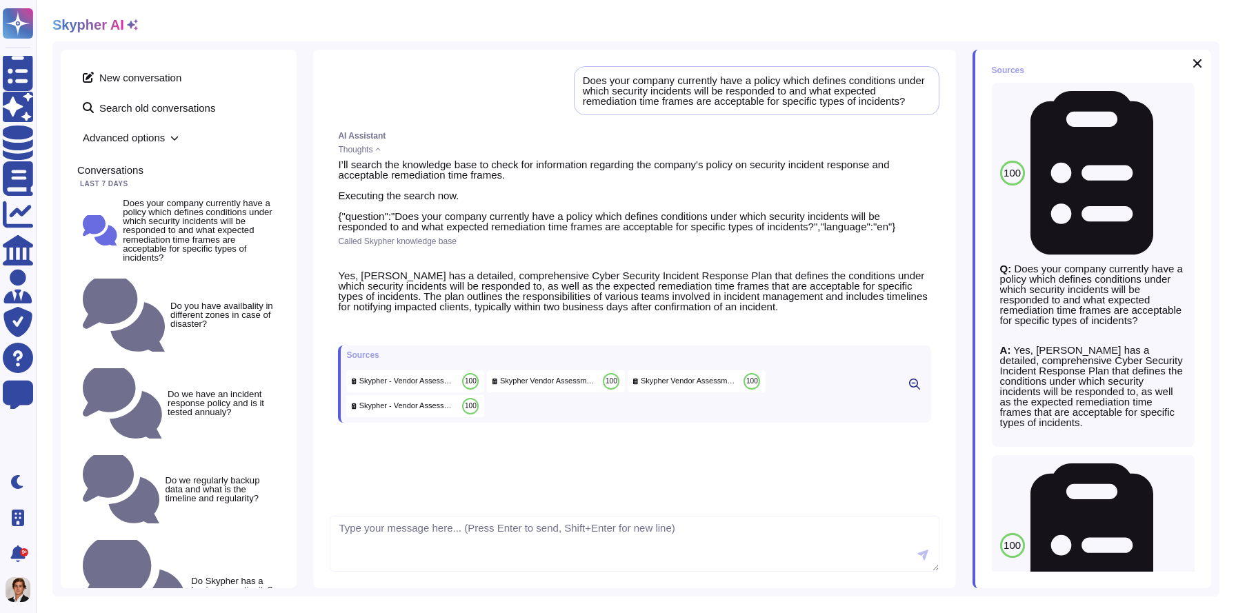
click at [558, 386] on div "Skypher Vendor Assessment Questionnaire evidence 100" at bounding box center [556, 381] width 138 height 22
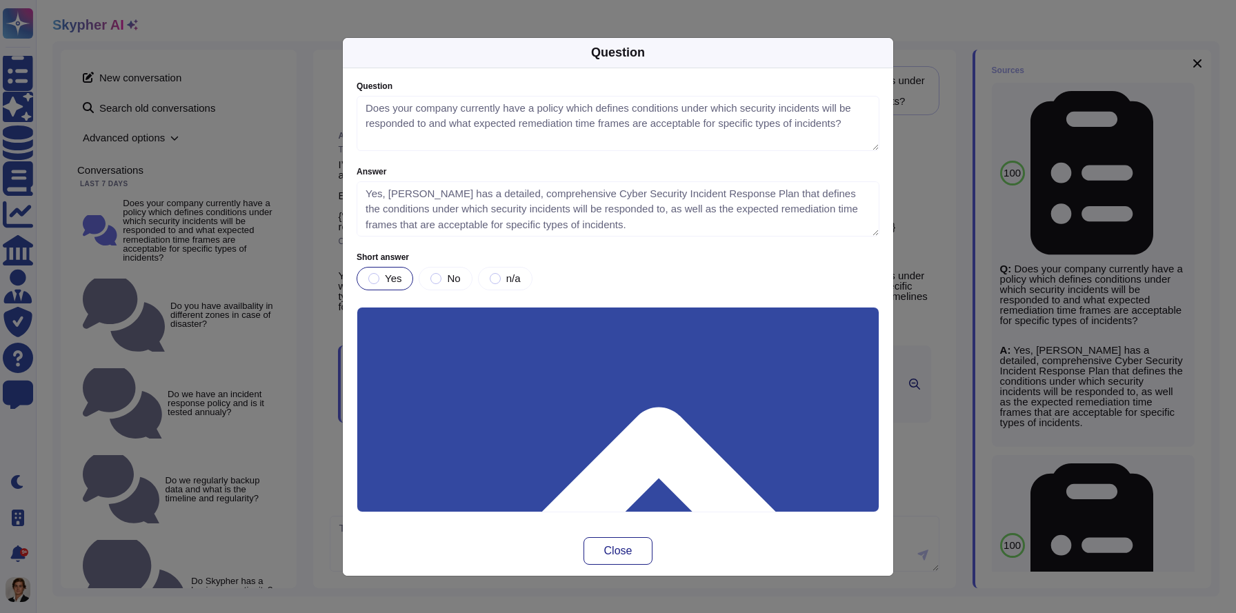
type textarea "Does your company currently have a policy which defines conditions under which …"
type textarea "Yes, [PERSON_NAME] has a detailed, comprehensive Cyber Security Incident Respon…"
click at [940, 99] on div "Question Question Does your company currently have a policy which defines condi…" at bounding box center [618, 306] width 1236 height 613
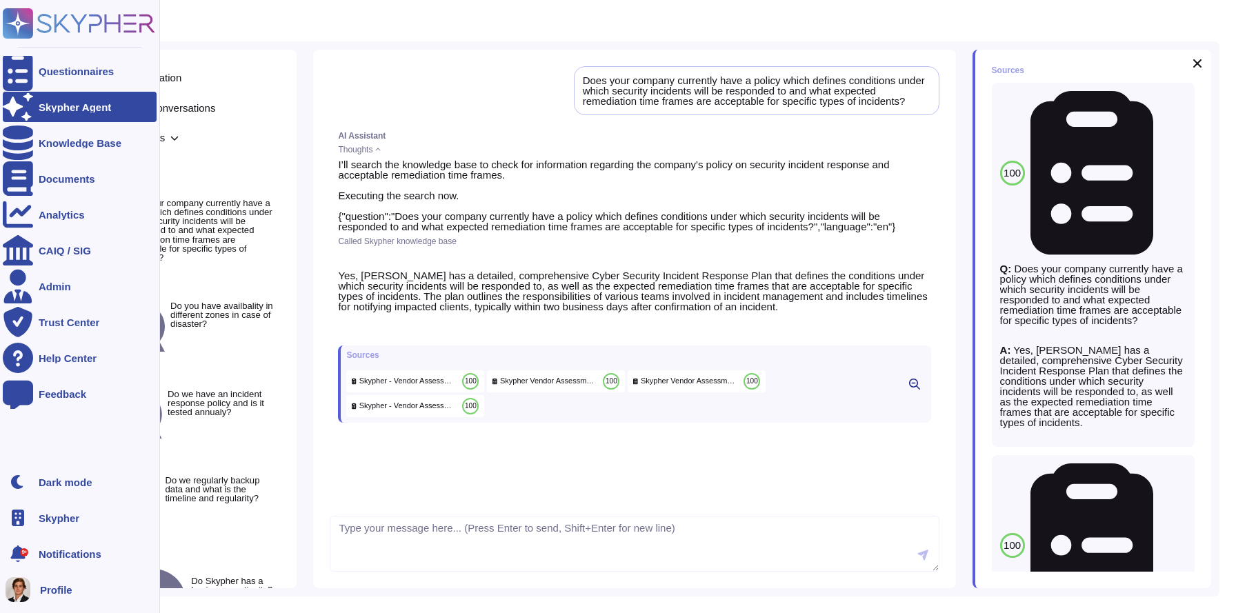
click at [39, 114] on div "Skypher Agent" at bounding box center [80, 107] width 154 height 30
click at [83, 22] on icon at bounding box center [79, 23] width 152 height 30
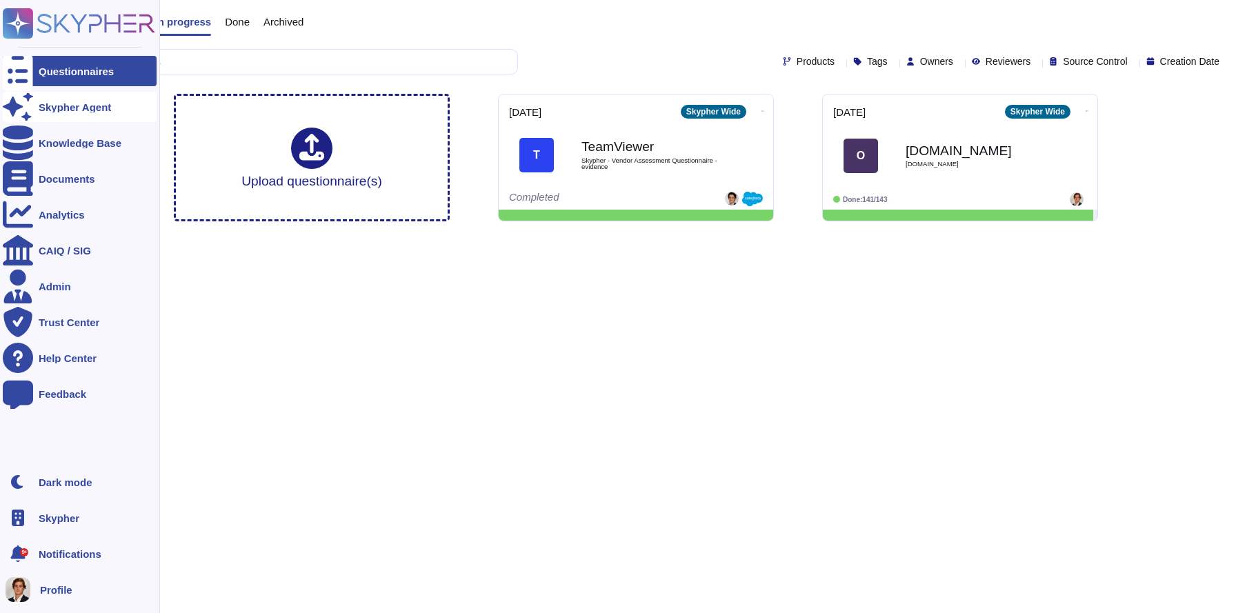
click at [60, 115] on div "Skypher Agent" at bounding box center [80, 107] width 154 height 30
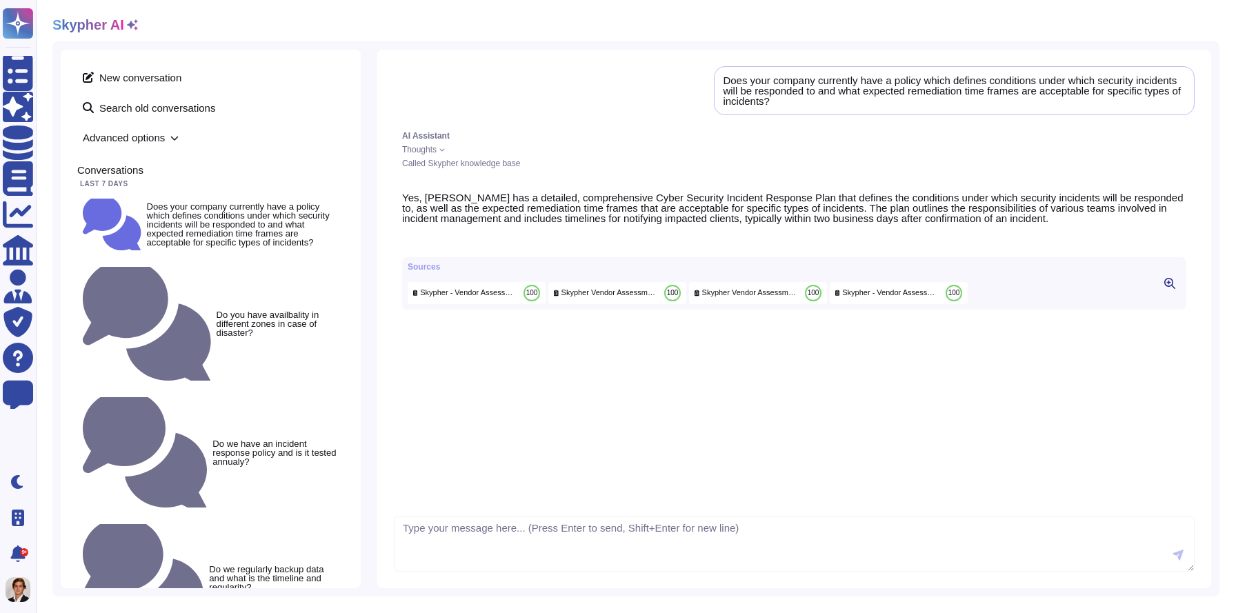
click at [89, 22] on h2 "Skypher AI" at bounding box center [88, 25] width 72 height 17
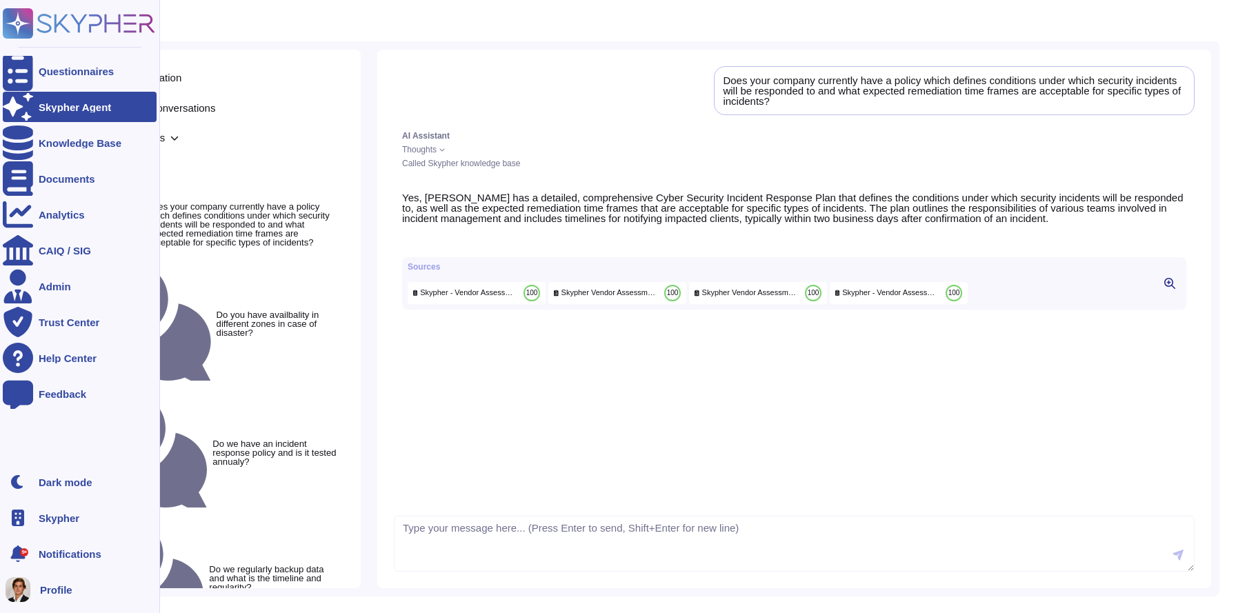
click at [22, 96] on div at bounding box center [18, 107] width 30 height 30
click at [41, 32] on icon at bounding box center [96, 23] width 118 height 19
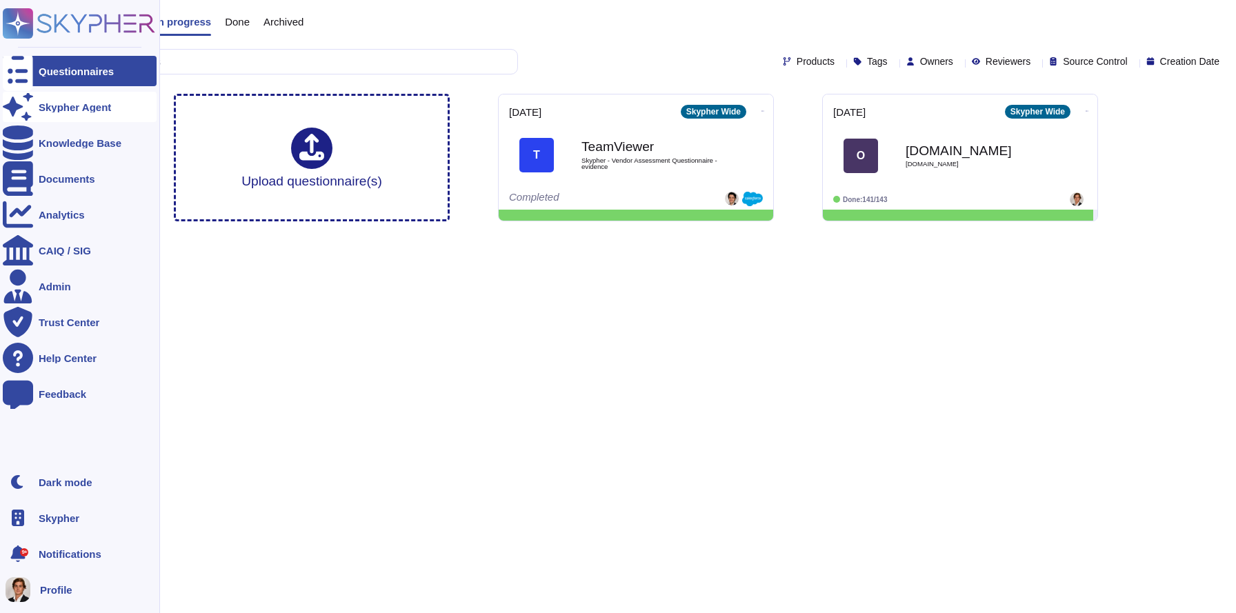
click at [59, 109] on div "Skypher Agent" at bounding box center [75, 107] width 72 height 10
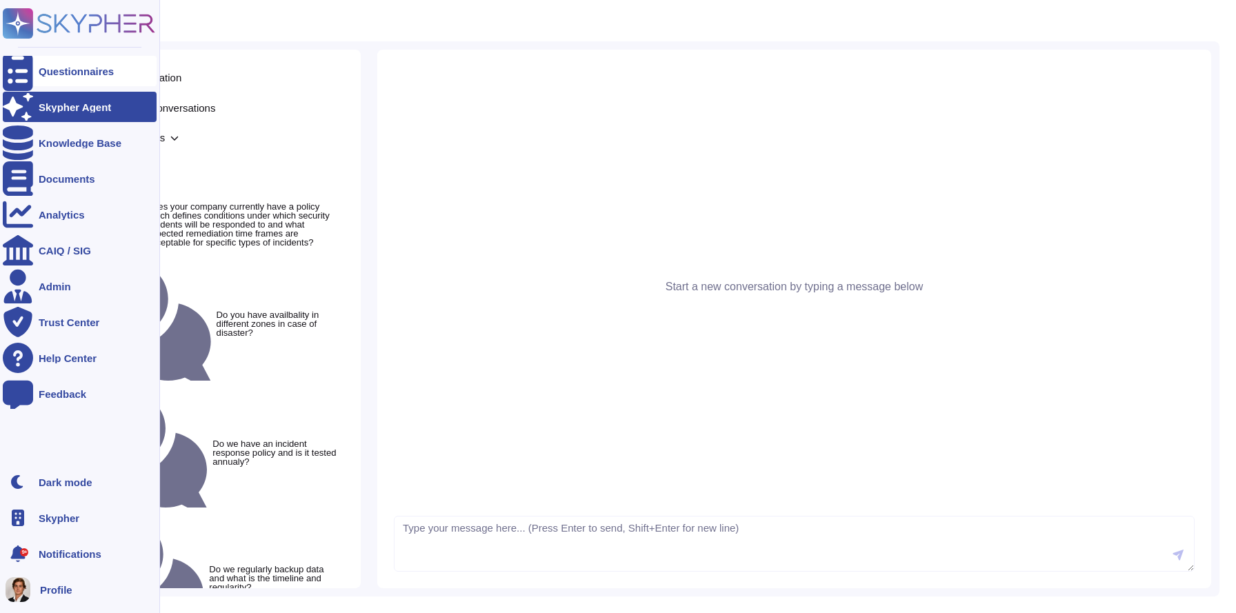
click at [14, 79] on div at bounding box center [18, 71] width 30 height 30
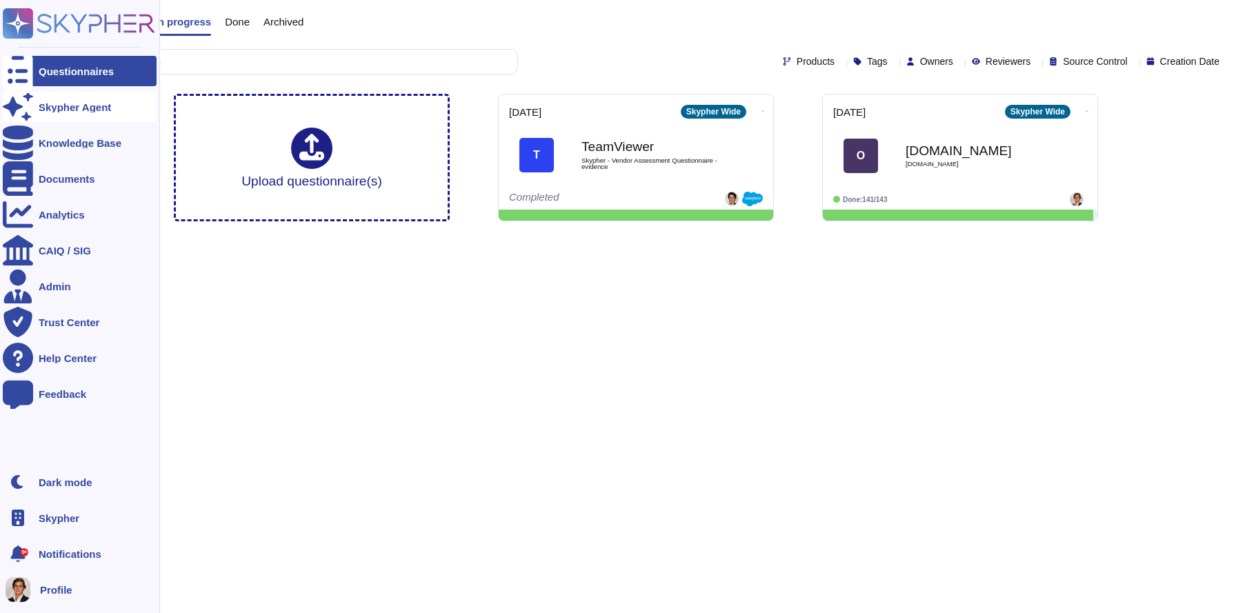
click at [71, 103] on div "Skypher Agent" at bounding box center [75, 107] width 72 height 10
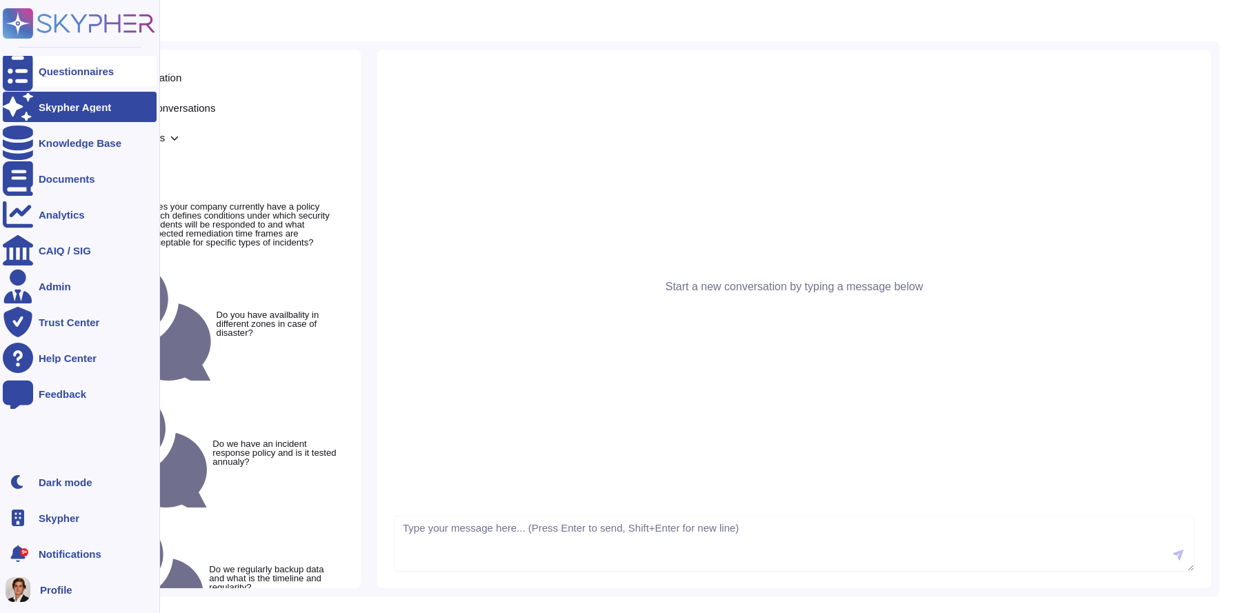
click at [30, 63] on div at bounding box center [18, 71] width 30 height 30
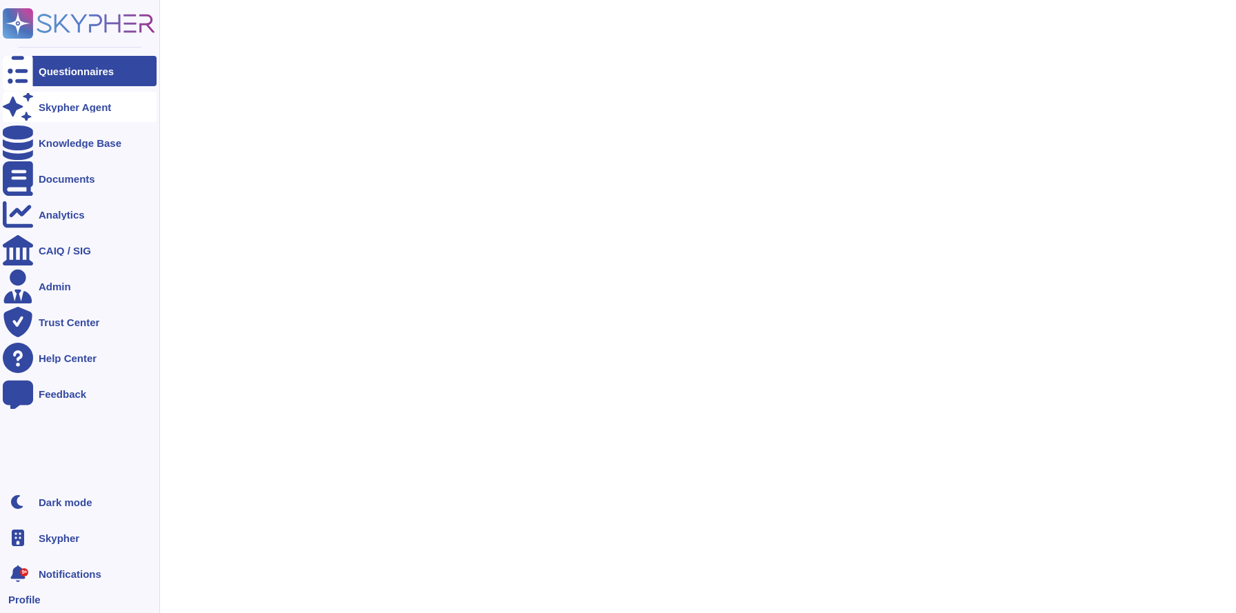
click at [33, 112] on div "Skypher Agent" at bounding box center [80, 107] width 154 height 30
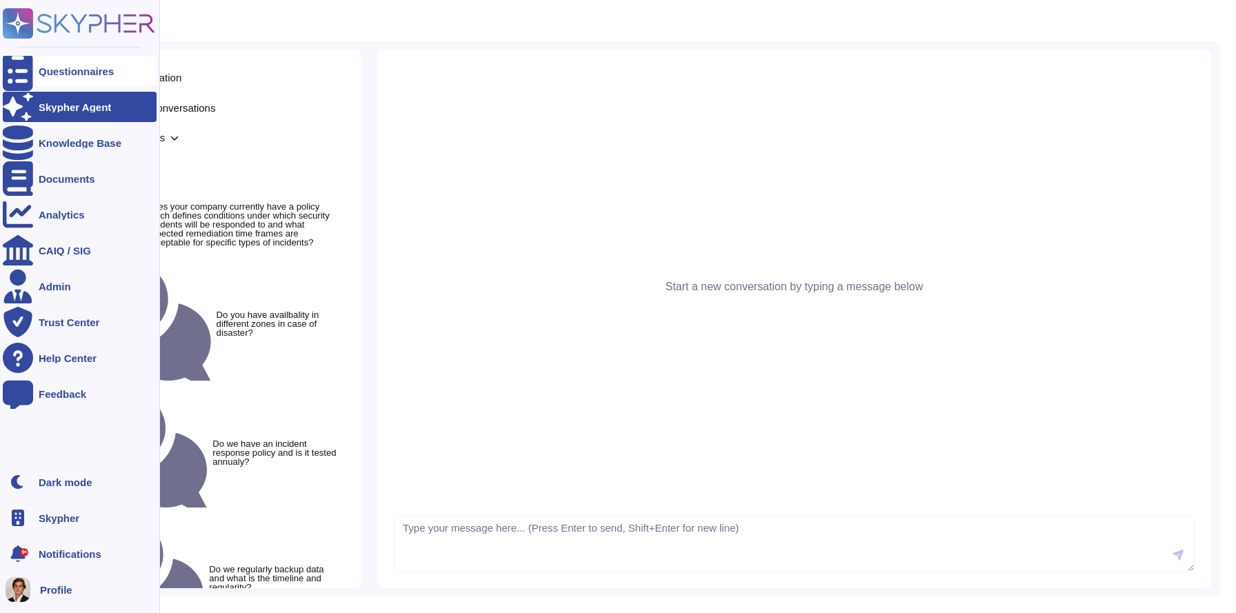
click at [29, 74] on div at bounding box center [18, 71] width 30 height 30
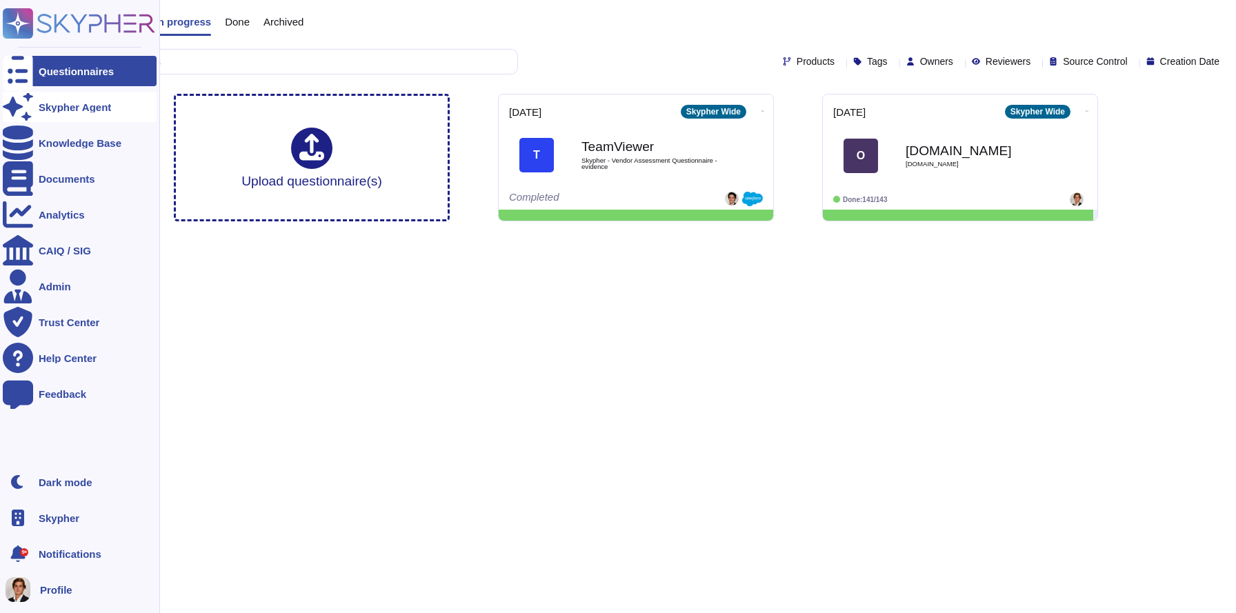
click at [39, 103] on div "Skypher Agent" at bounding box center [75, 107] width 72 height 10
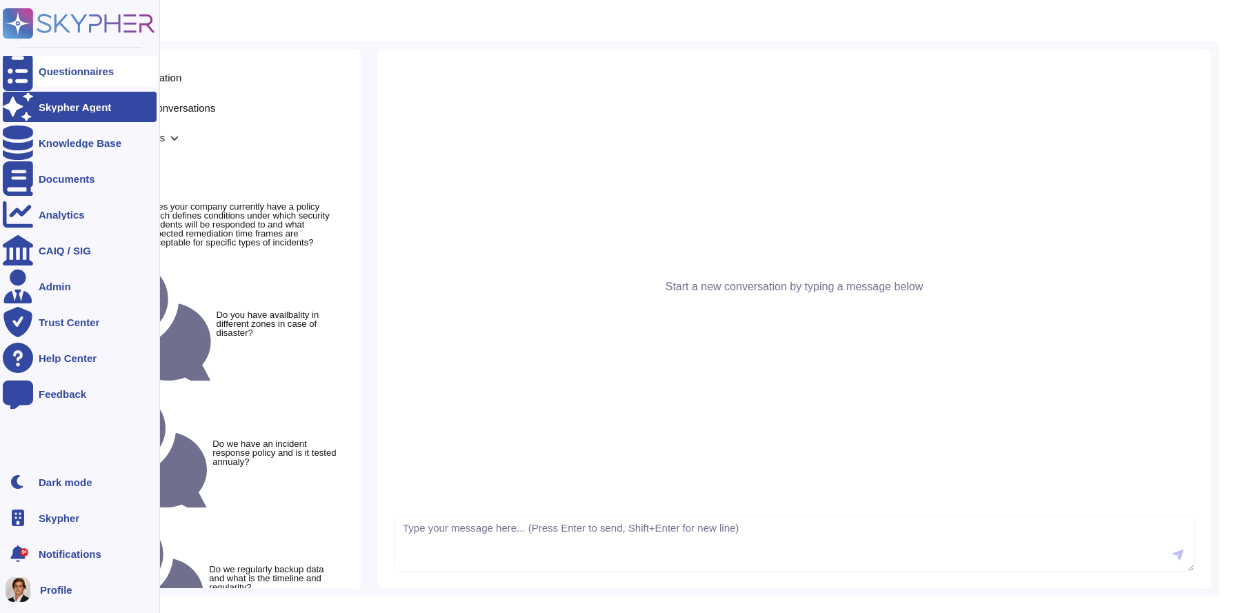
click at [21, 77] on icon at bounding box center [18, 71] width 30 height 41
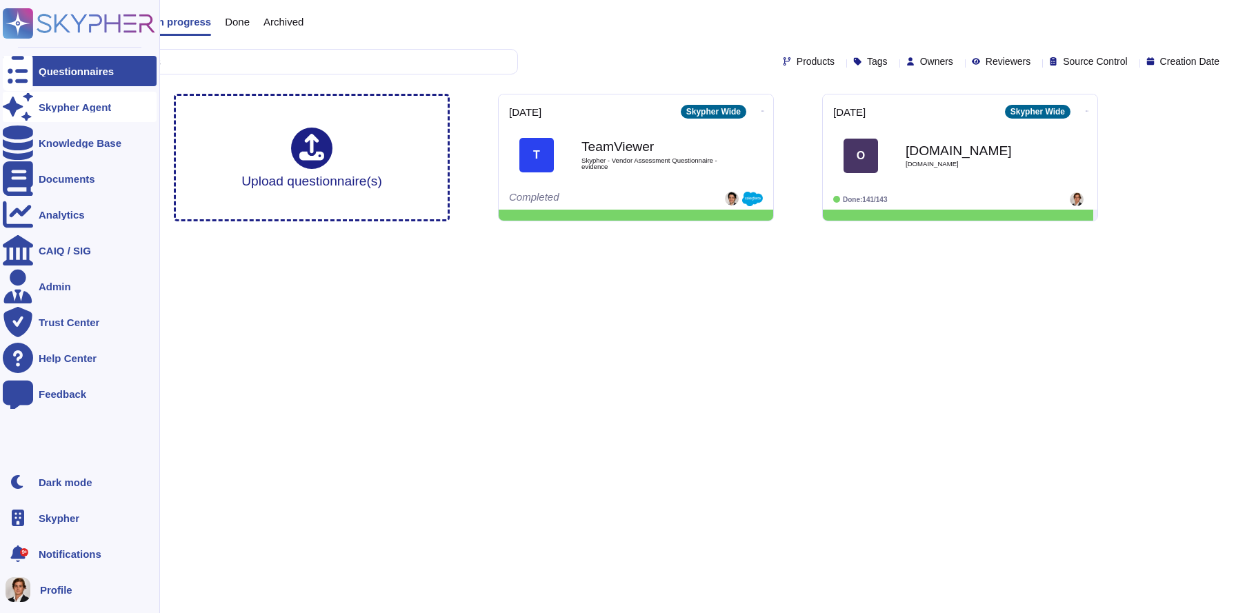
click at [77, 108] on div "Skypher Agent" at bounding box center [75, 107] width 72 height 10
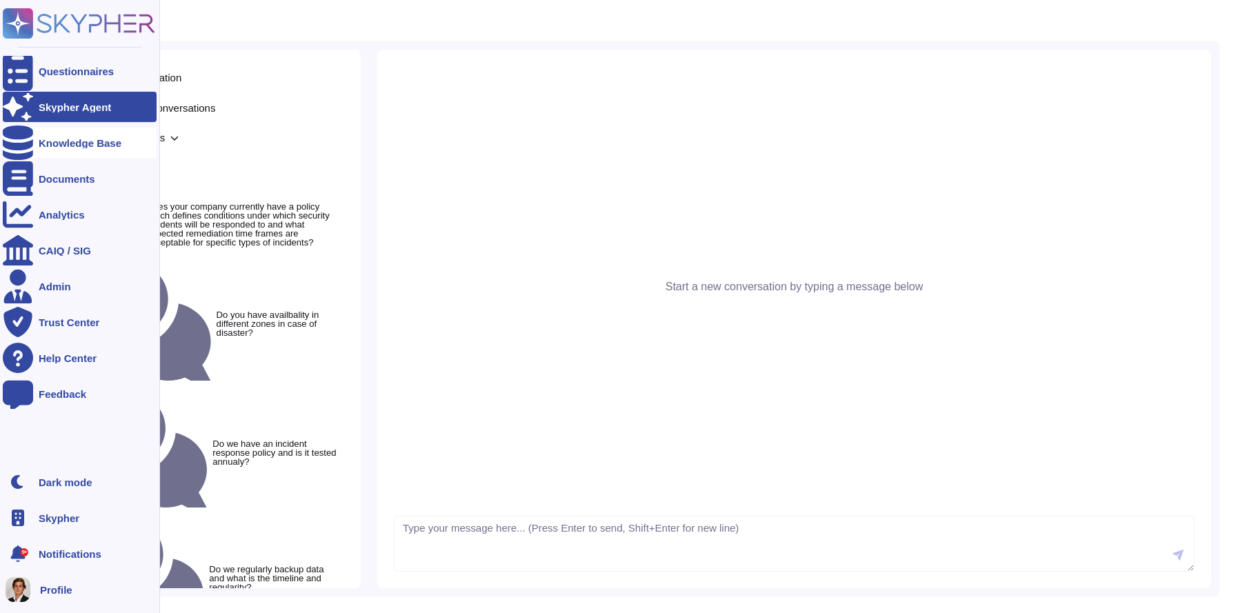
click at [83, 149] on div "Knowledge Base" at bounding box center [80, 143] width 154 height 30
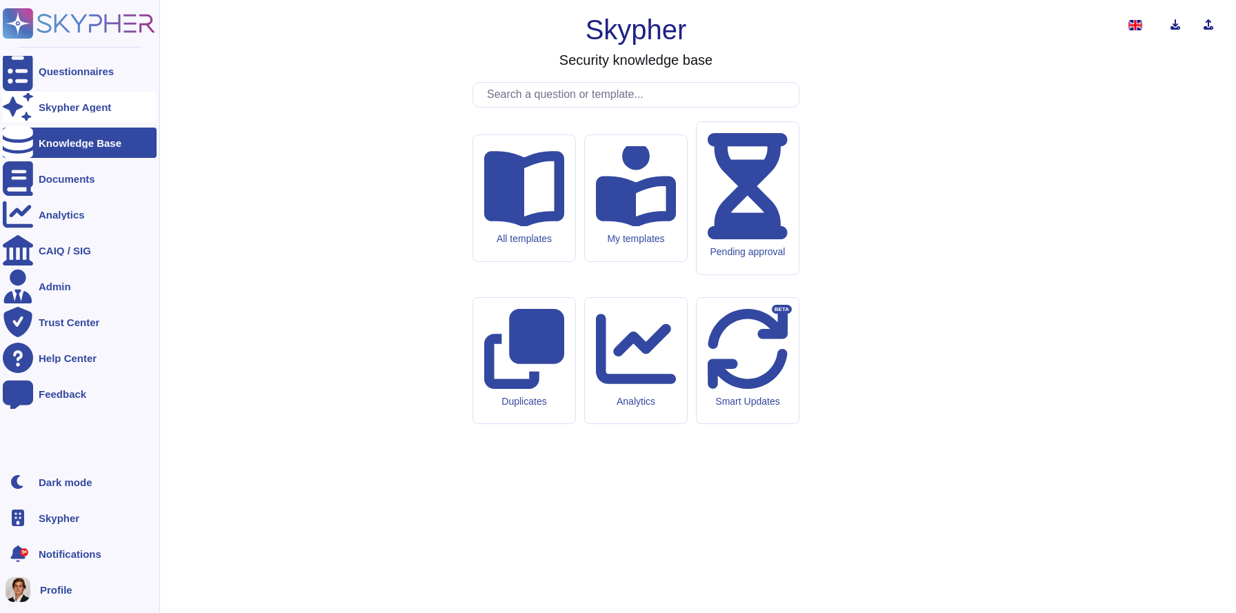
click at [57, 108] on div "Skypher Agent" at bounding box center [75, 107] width 72 height 10
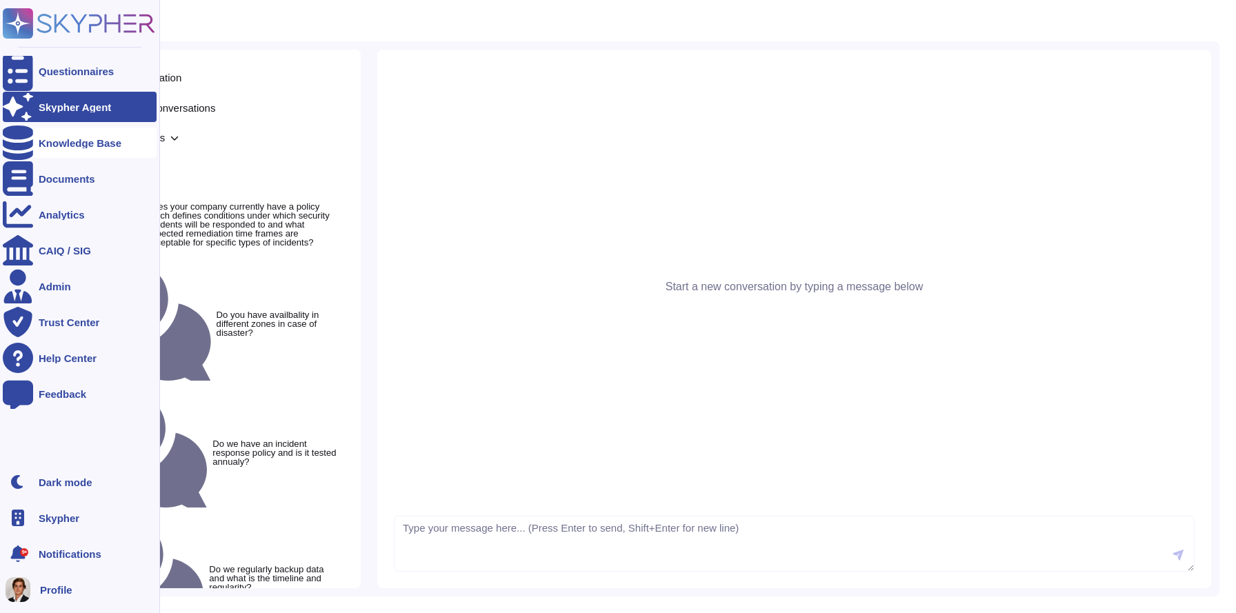
click at [59, 141] on div "Knowledge Base" at bounding box center [80, 143] width 83 height 10
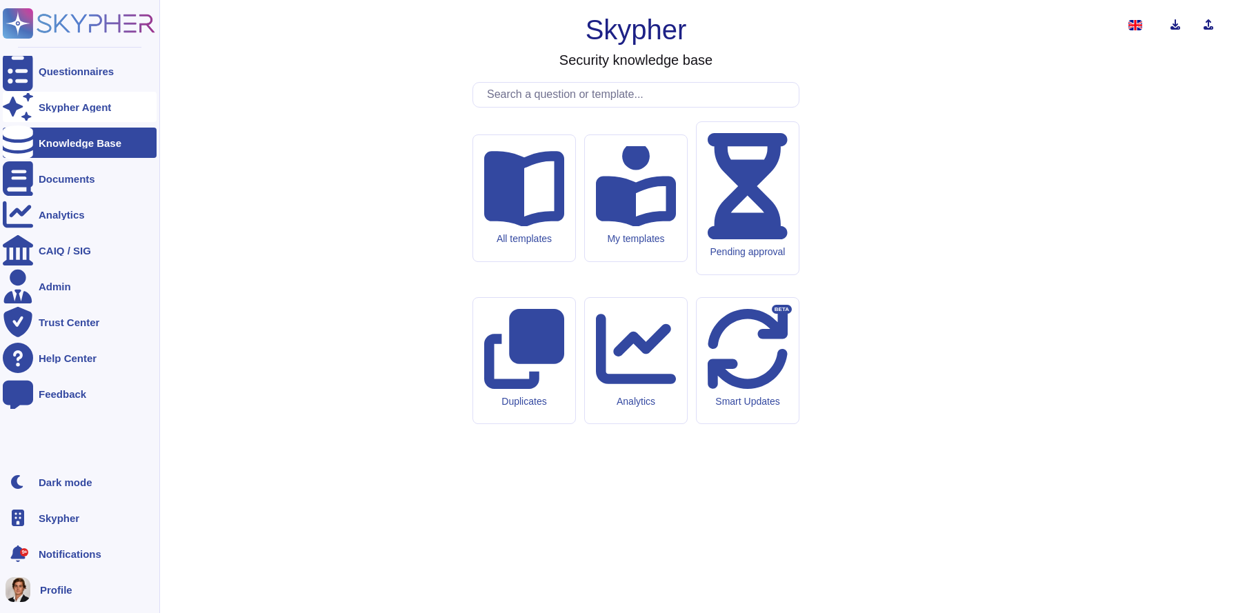
click at [80, 119] on div "Skypher Agent" at bounding box center [80, 107] width 154 height 30
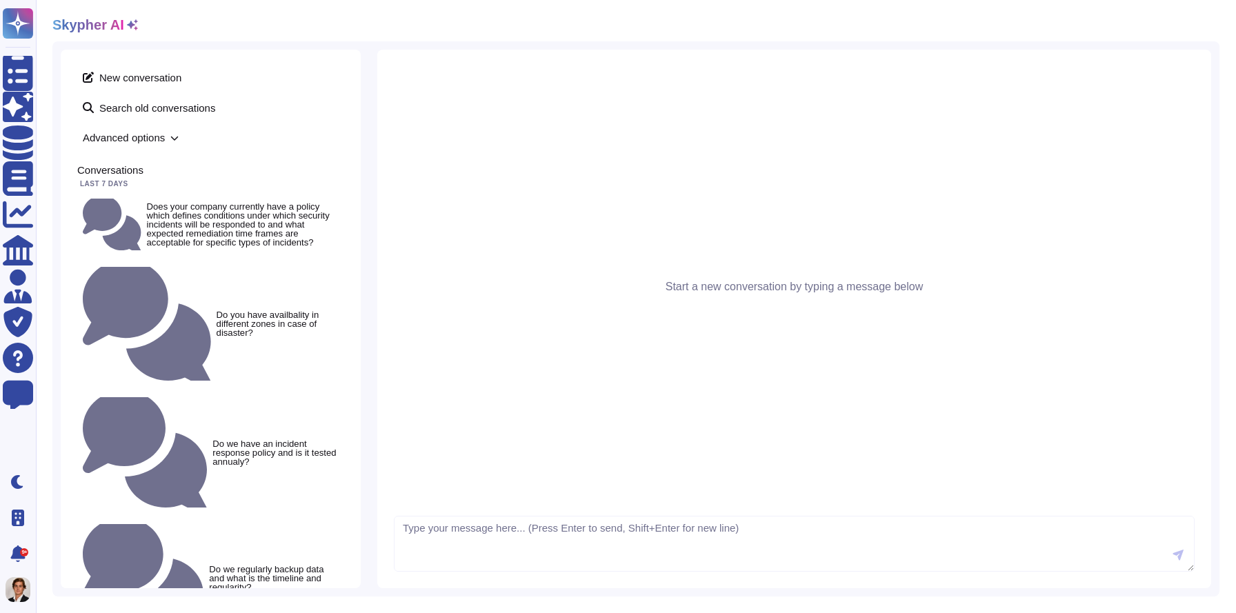
click at [720, 311] on div "Start a new conversation by typing a message below" at bounding box center [794, 286] width 800 height 441
click at [416, 550] on textarea at bounding box center [794, 544] width 800 height 57
click at [709, 268] on div "Start a new conversation by typing a message below" at bounding box center [794, 286] width 800 height 441
drag, startPoint x: 641, startPoint y: 264, endPoint x: 743, endPoint y: 301, distance: 109.0
click at [743, 301] on div "Start a new conversation by typing a message below" at bounding box center [794, 286] width 800 height 441
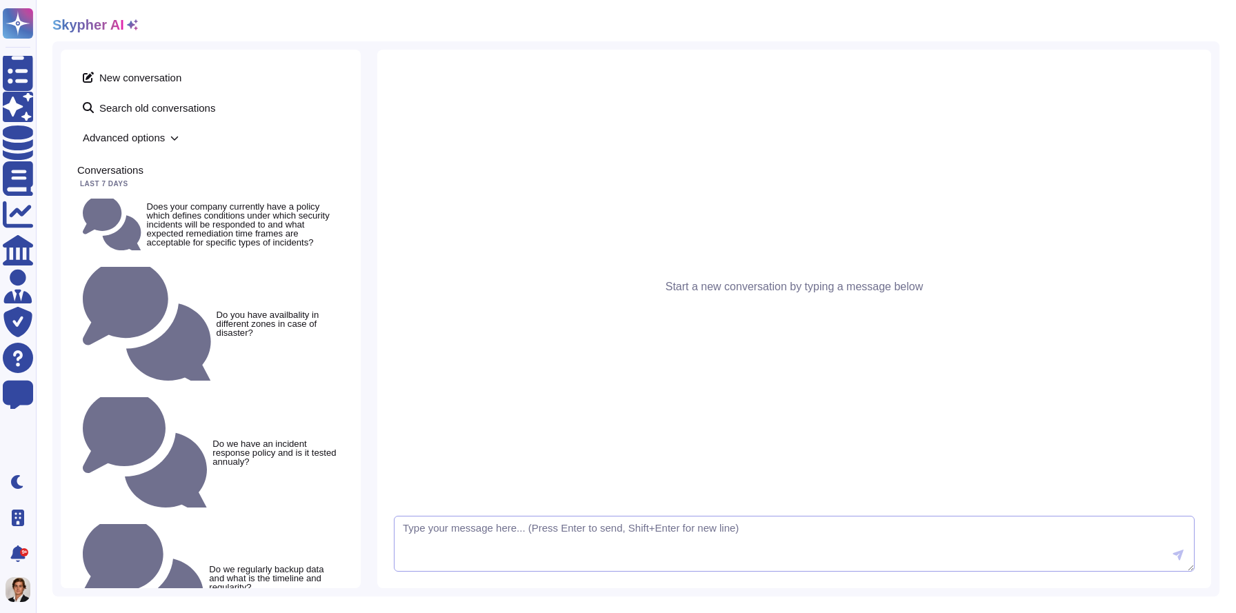
click at [433, 534] on textarea at bounding box center [794, 544] width 800 height 57
click at [527, 534] on textarea "can you tell me" at bounding box center [794, 544] width 800 height 57
drag, startPoint x: 527, startPoint y: 534, endPoint x: 350, endPoint y: 530, distance: 177.2
click at [350, 530] on div "New conversation Search old conversations Advanced options Conversations Last 7…" at bounding box center [635, 318] width 1167 height 555
type textarea "do skypher provide securty training to their employees? Is it mandatory and ann…"
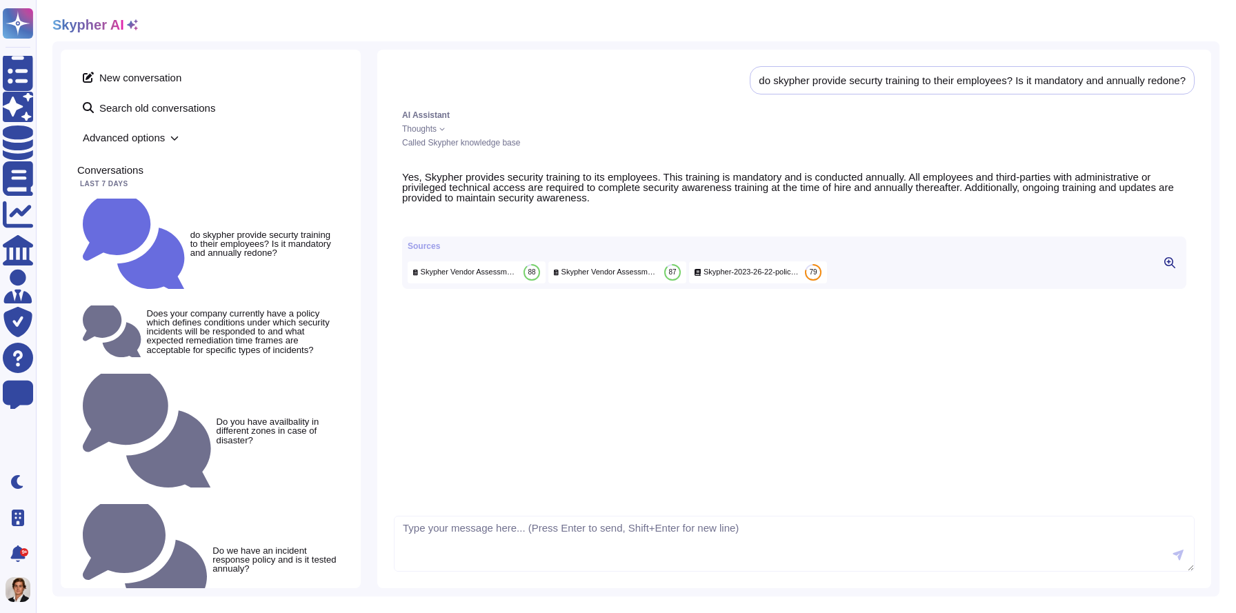
click at [1166, 268] on icon at bounding box center [1169, 262] width 11 height 11
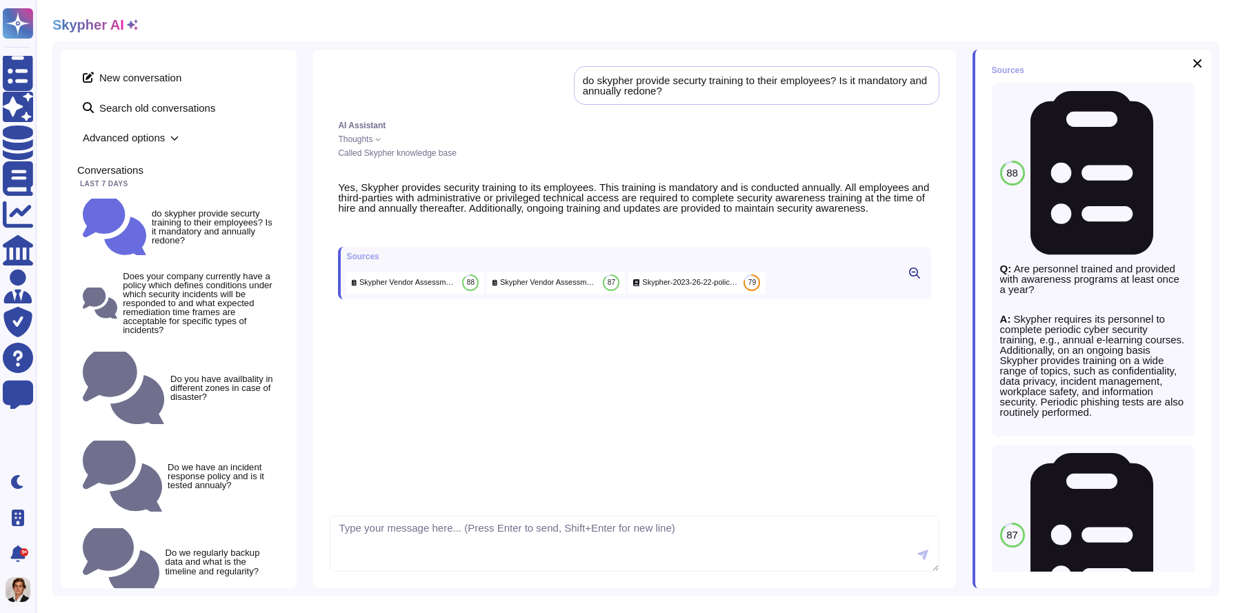
click at [915, 279] on icon at bounding box center [914, 273] width 11 height 11
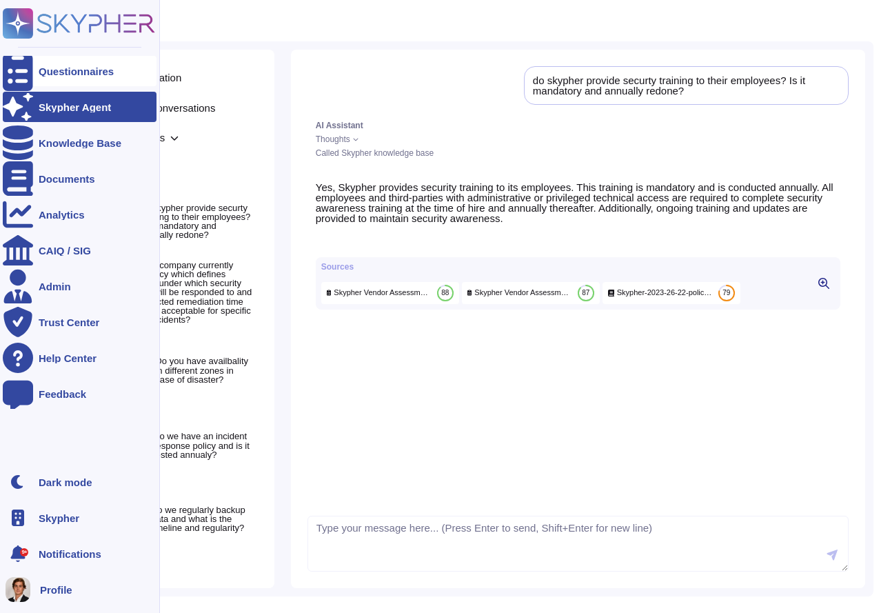
click at [31, 66] on div at bounding box center [18, 71] width 30 height 30
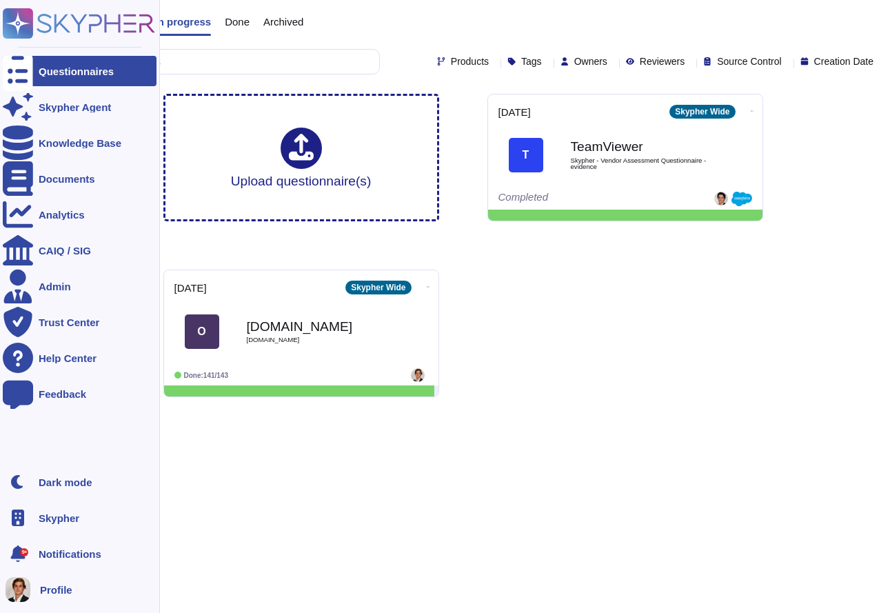
click at [62, 27] on icon at bounding box center [96, 23] width 118 height 19
